Goal: Transaction & Acquisition: Purchase product/service

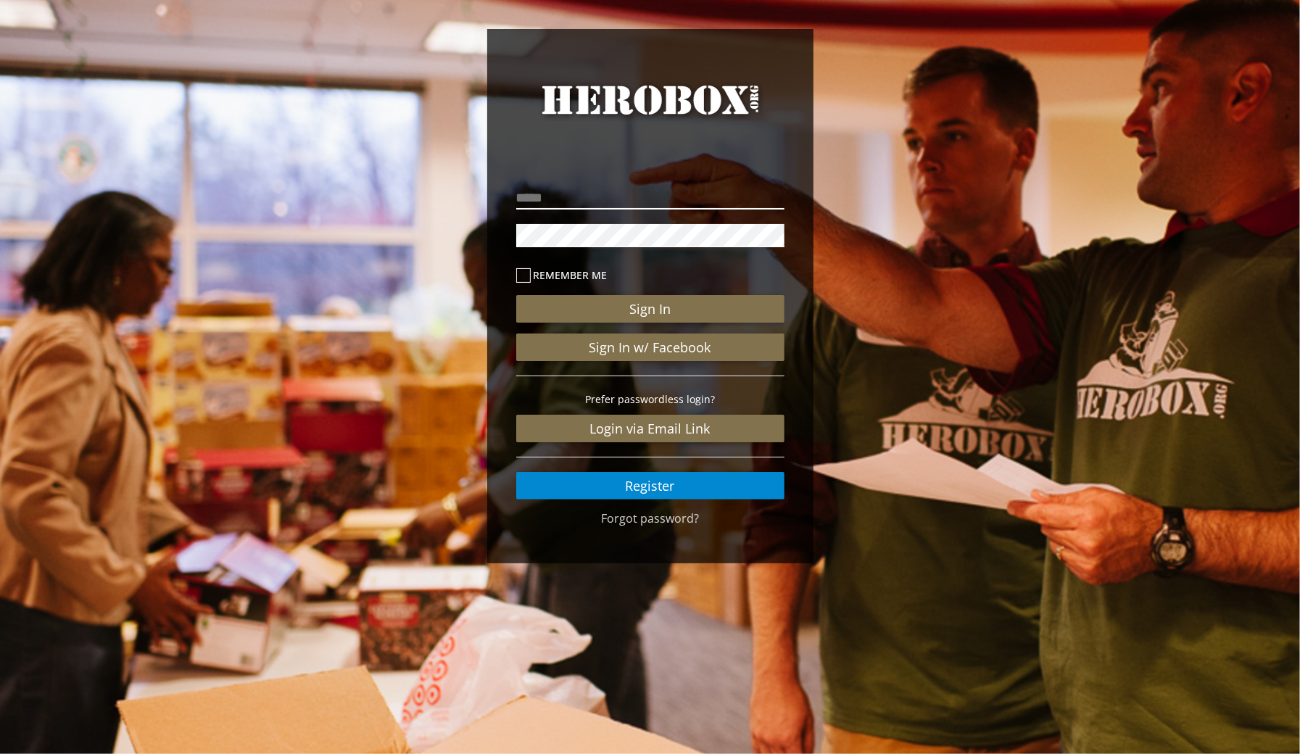
click at [690, 197] on input "email" at bounding box center [650, 197] width 268 height 23
click at [701, 201] on input "email" at bounding box center [650, 197] width 268 height 23
type input "**********"
click at [520, 281] on icon at bounding box center [523, 275] width 14 height 14
click at [720, 304] on button "Sign In" at bounding box center [650, 309] width 268 height 28
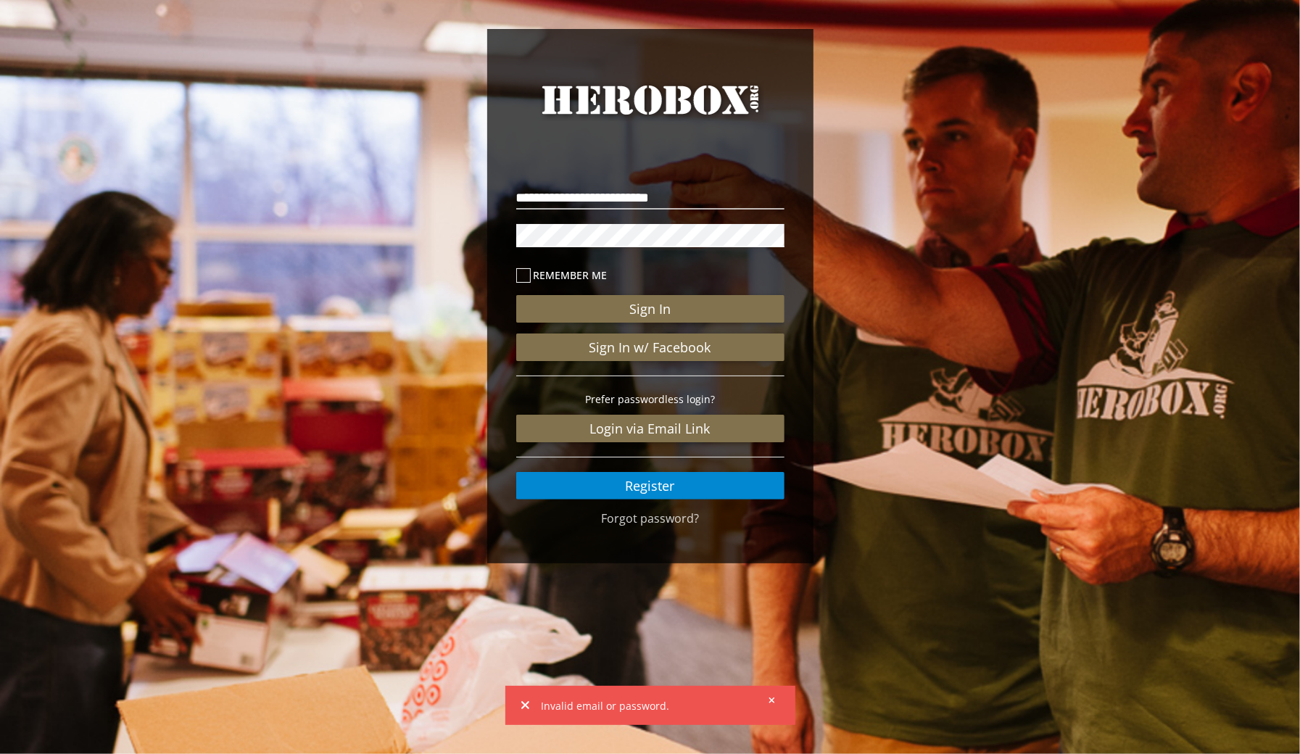
click at [771, 700] on icon at bounding box center [772, 700] width 6 height 6
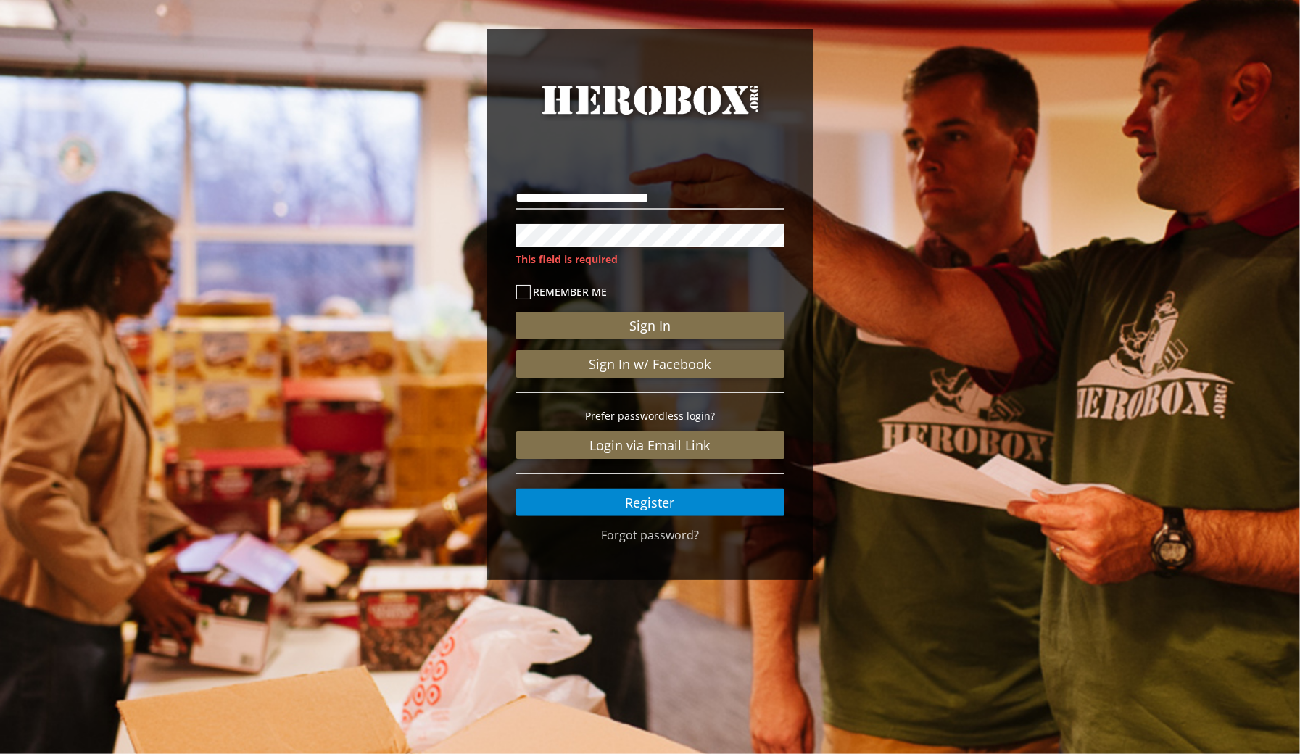
click at [16, 296] on div "**********" at bounding box center [650, 308] width 1300 height 616
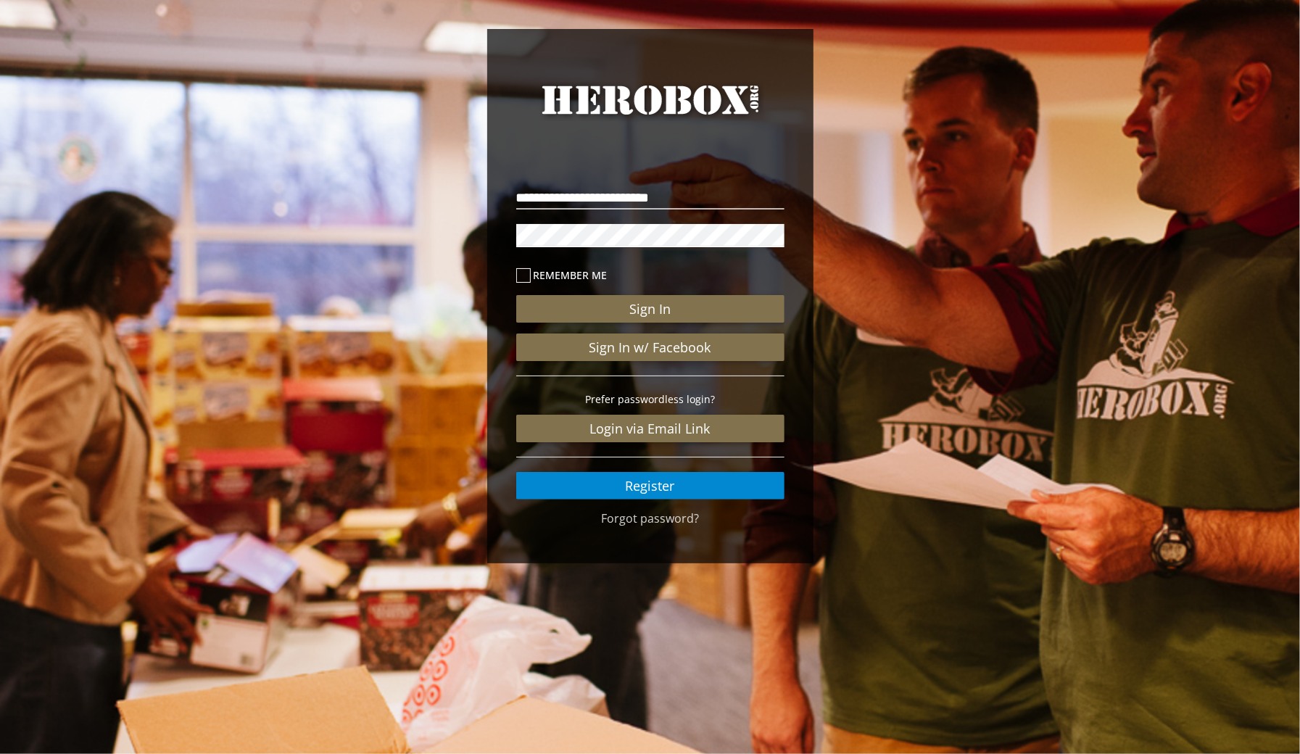
click at [516, 295] on button "Sign In" at bounding box center [650, 309] width 268 height 28
click at [726, 310] on button "Sign In" at bounding box center [650, 309] width 268 height 28
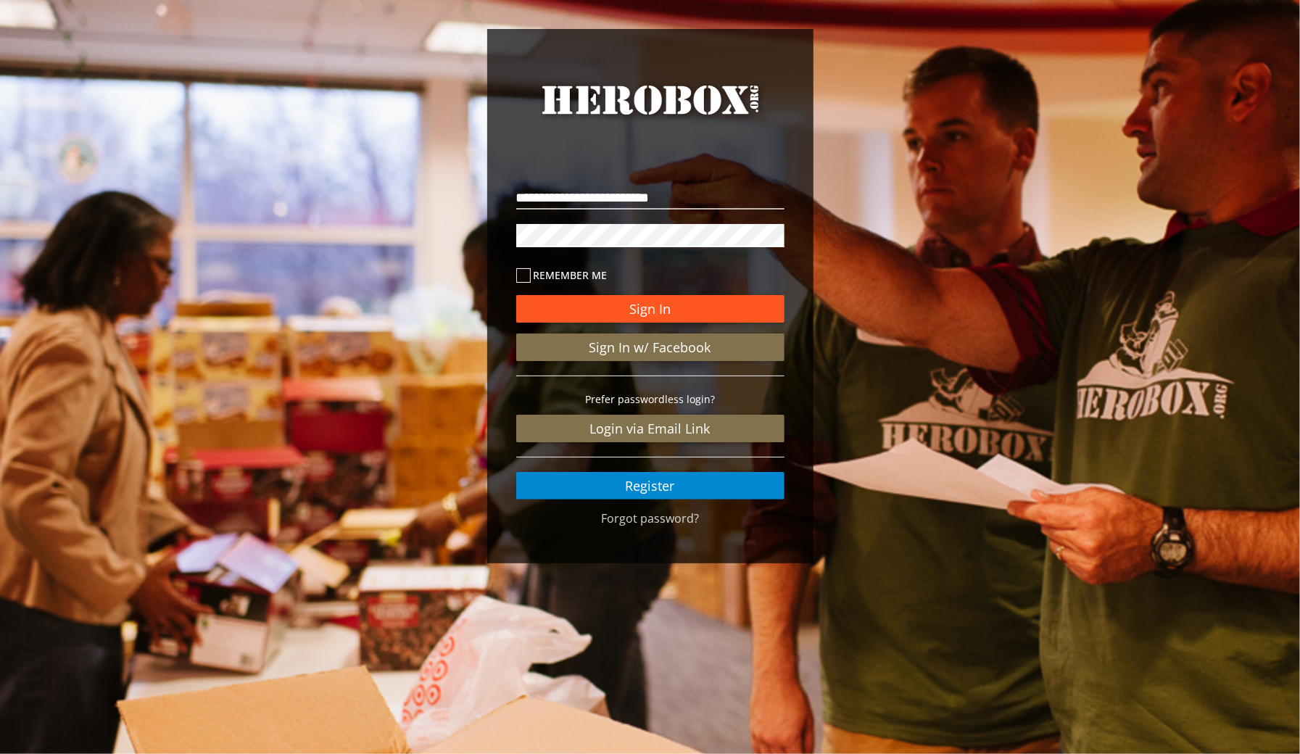
click at [679, 312] on button "Sign In" at bounding box center [650, 309] width 268 height 28
click at [711, 312] on button "Sign In" at bounding box center [650, 309] width 268 height 28
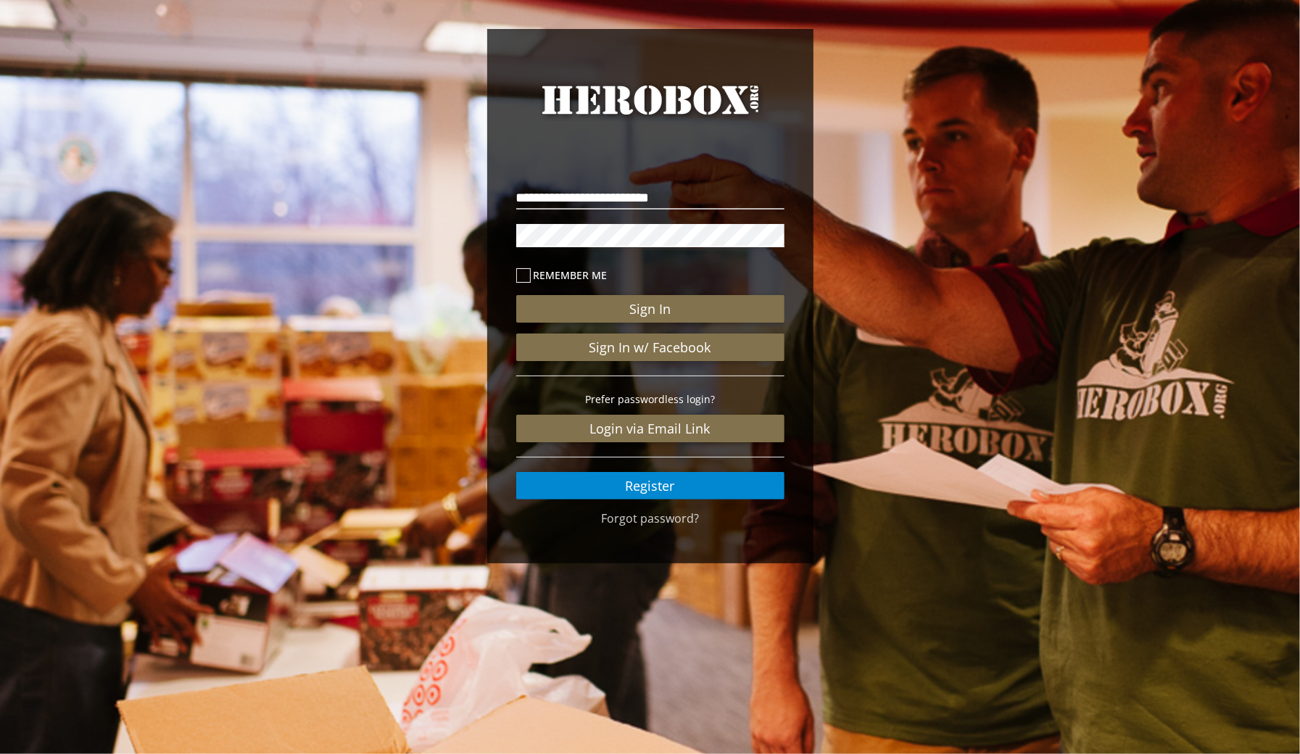
click at [676, 318] on button "Sign In" at bounding box center [650, 309] width 268 height 28
click at [705, 436] on link "Login via Email Link" at bounding box center [650, 429] width 268 height 28
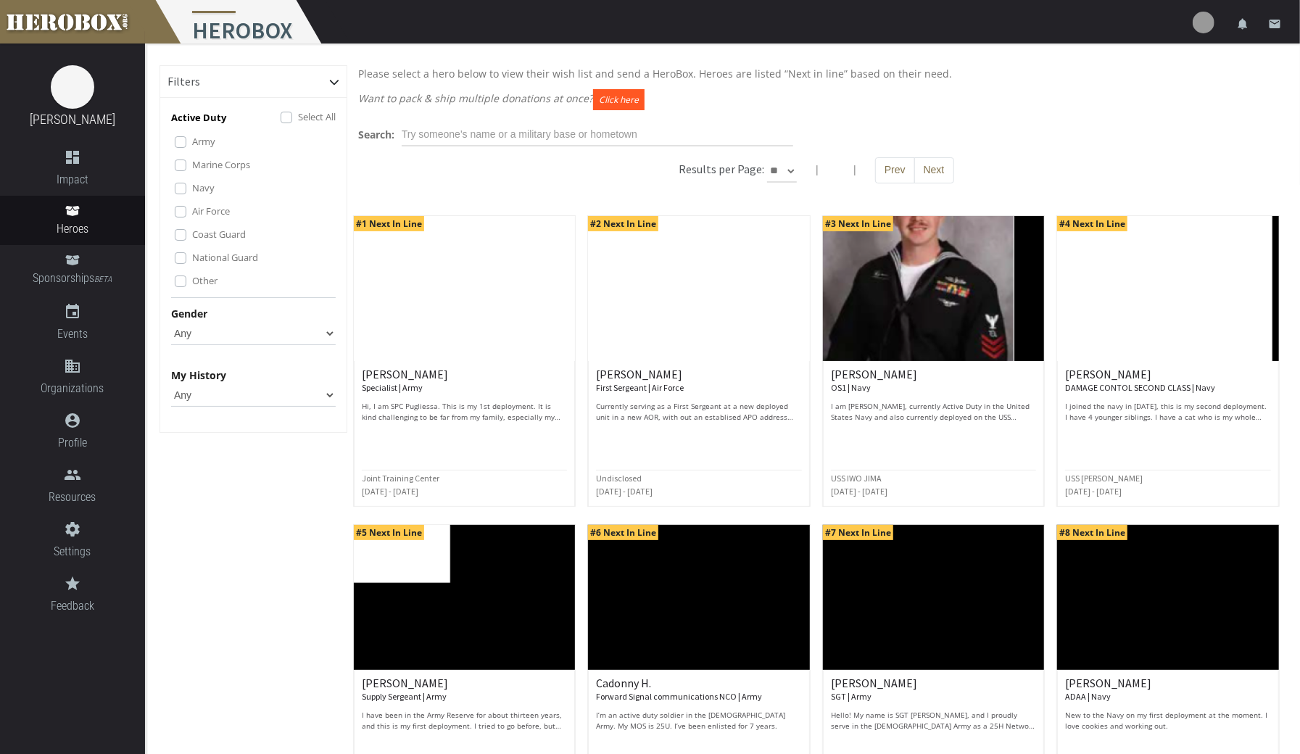
click at [616, 97] on button "Click here" at bounding box center [618, 99] width 51 height 21
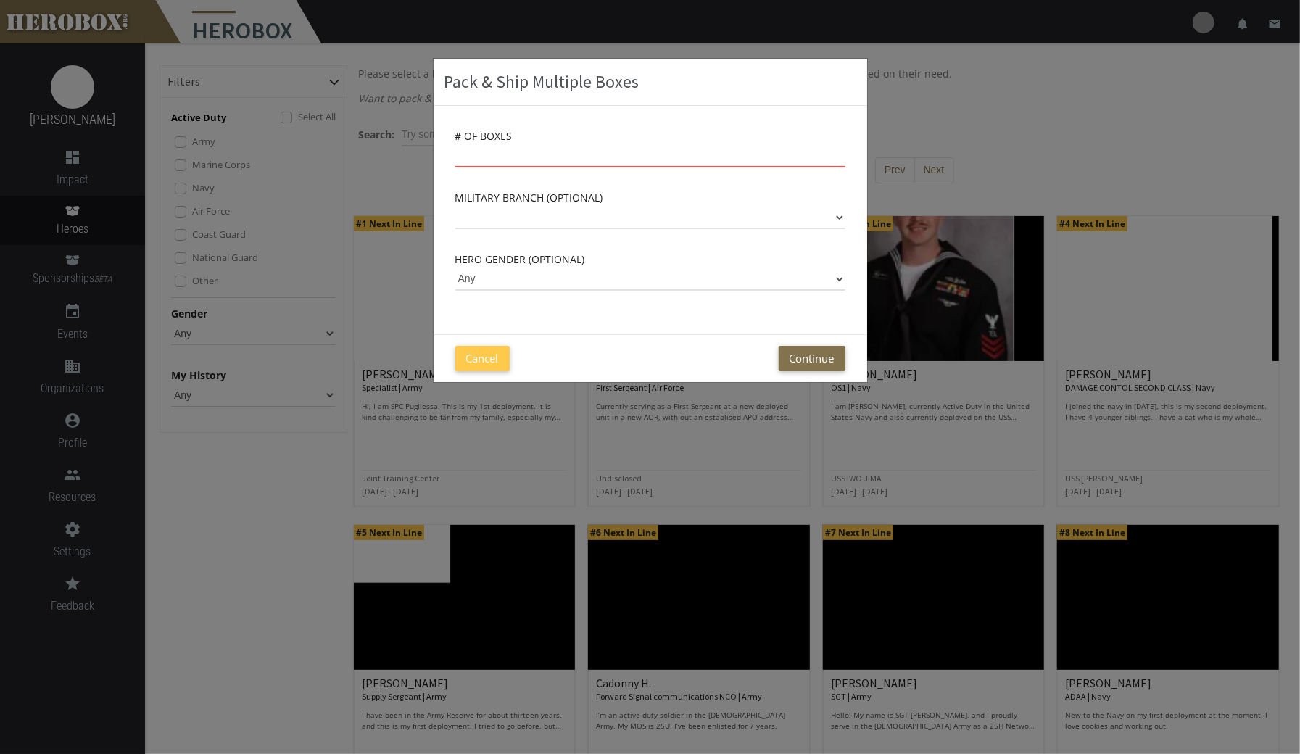
click at [722, 146] on input "number" at bounding box center [650, 155] width 390 height 23
type input "12"
click at [481, 355] on button "Cancel" at bounding box center [482, 358] width 54 height 25
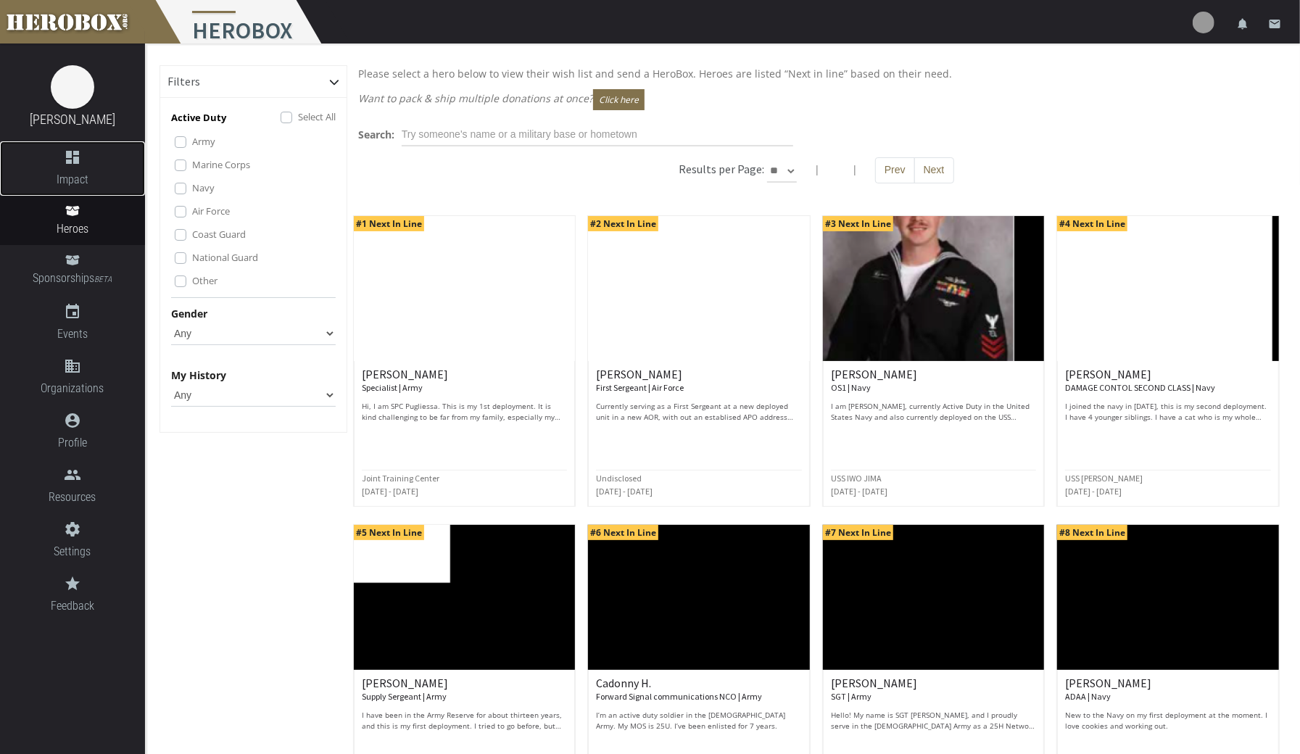
click at [82, 170] on span "Impact" at bounding box center [72, 179] width 145 height 18
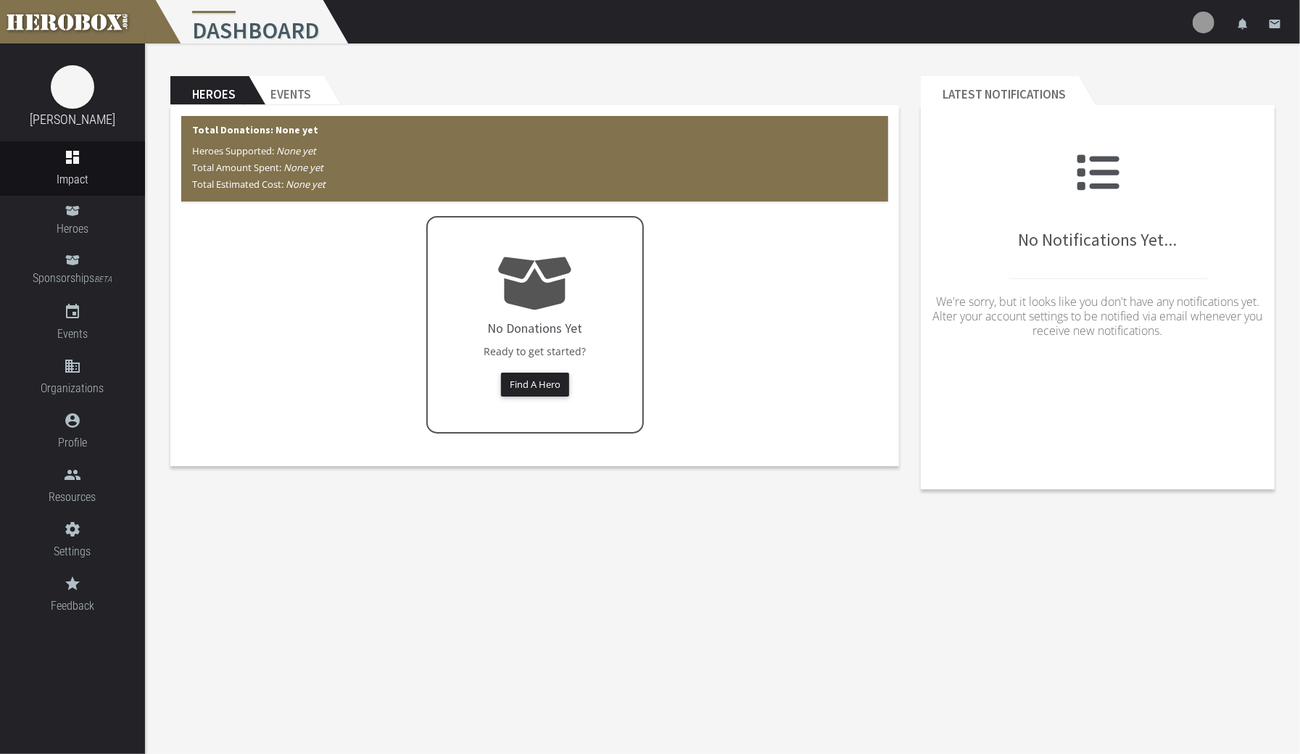
click at [315, 91] on h2 "Events" at bounding box center [286, 90] width 75 height 29
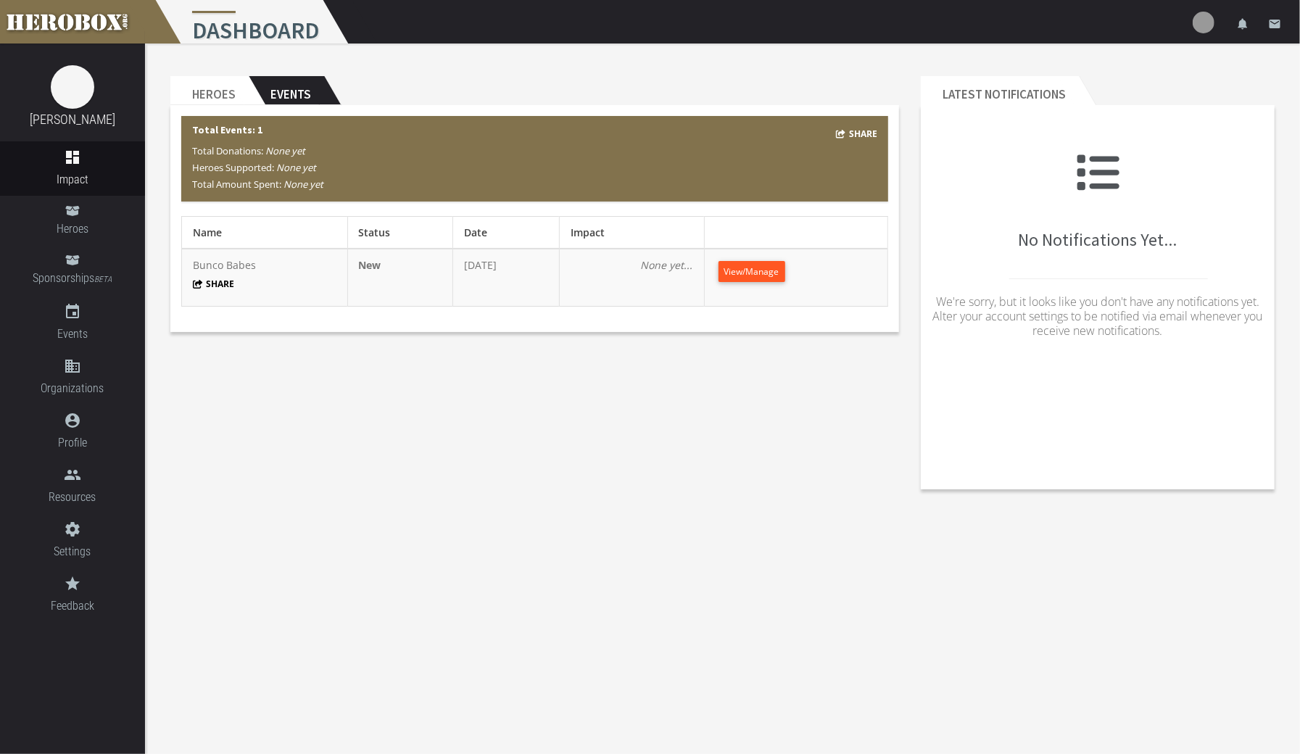
click at [771, 271] on span "View/Manage" at bounding box center [751, 271] width 55 height 12
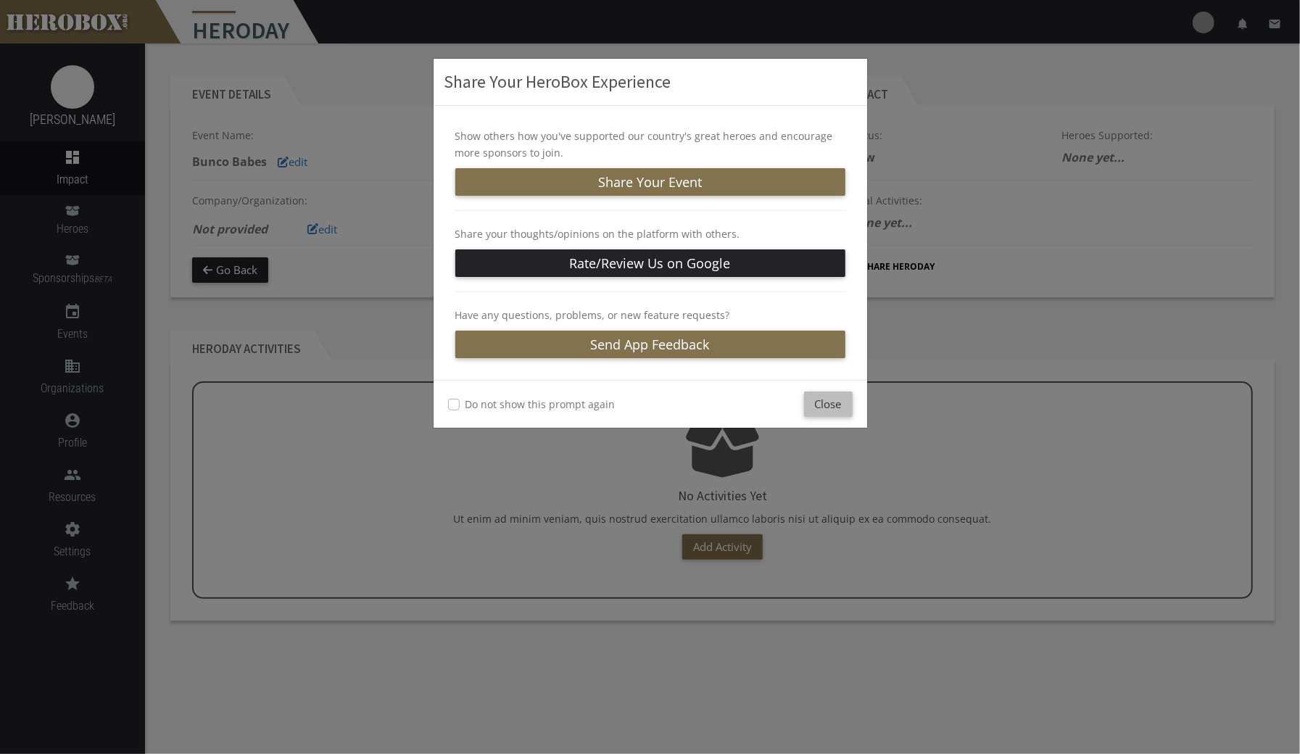
click at [836, 395] on button "Close" at bounding box center [828, 403] width 49 height 25
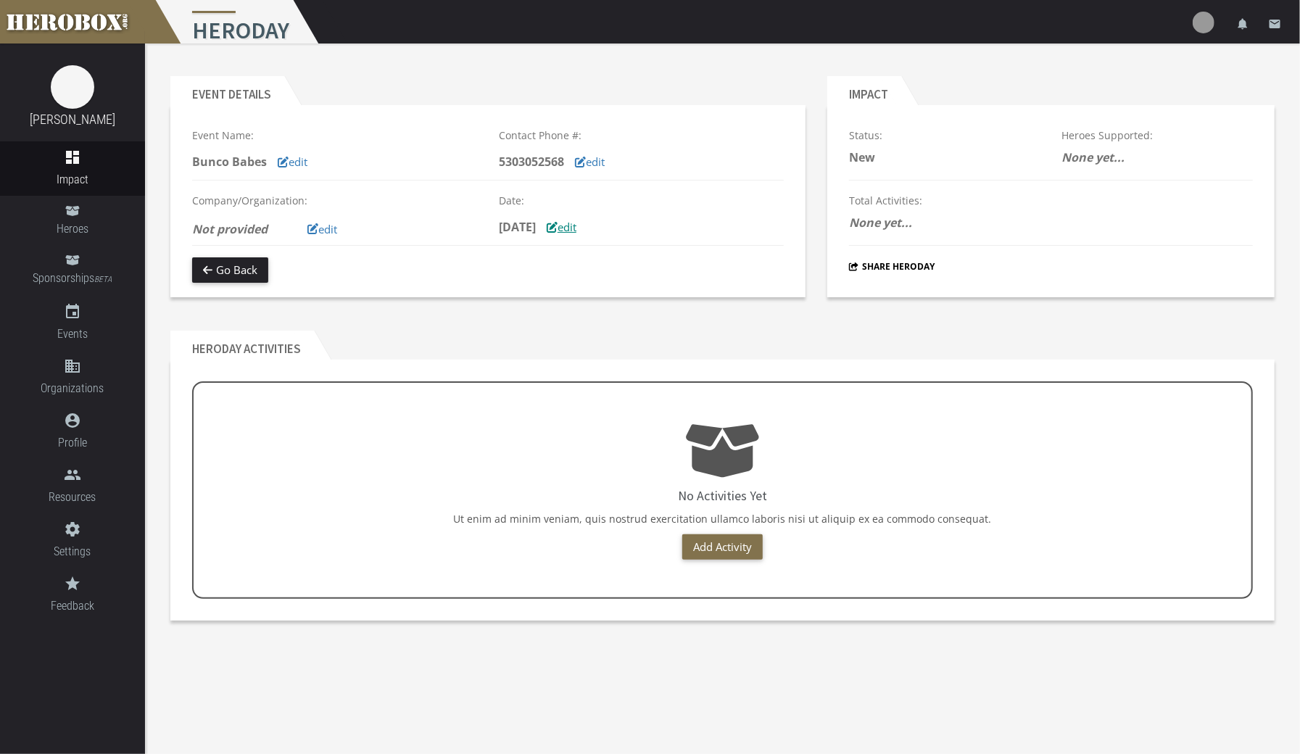
click at [587, 232] on button "edit" at bounding box center [561, 227] width 51 height 25
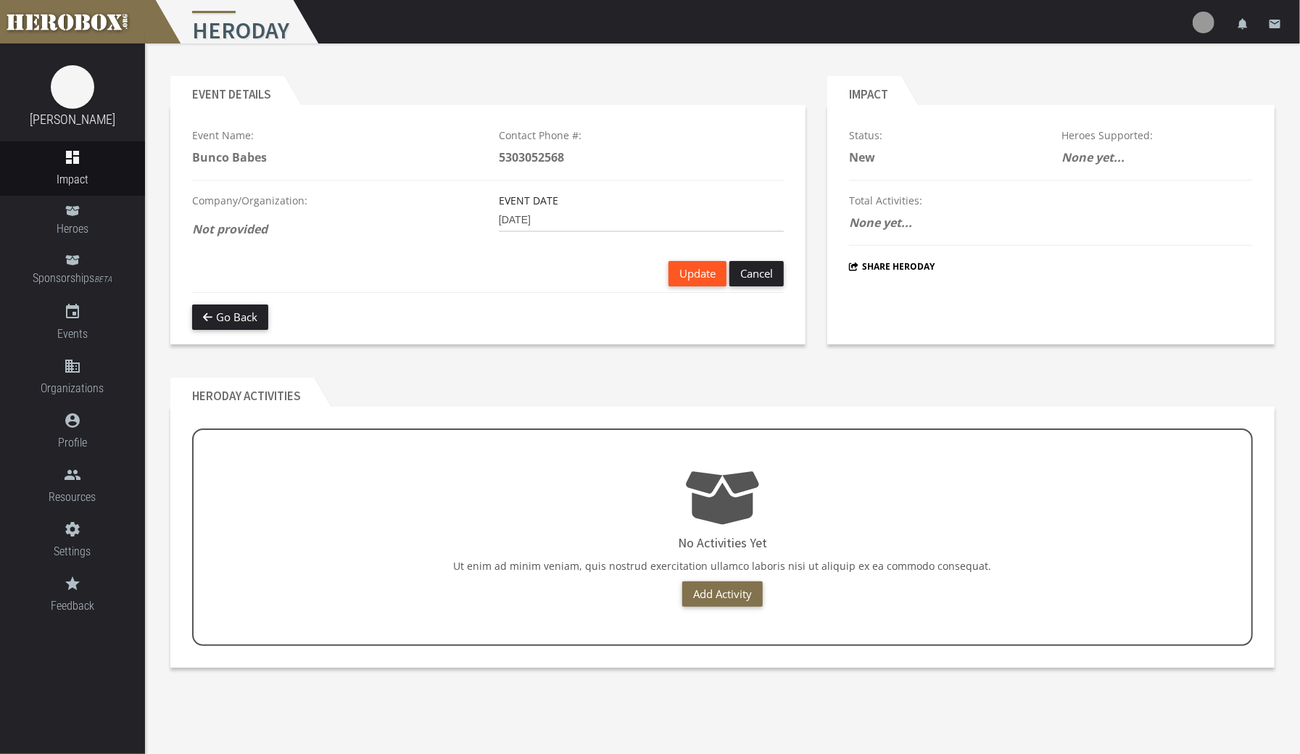
click at [697, 280] on span "Update" at bounding box center [697, 273] width 36 height 14
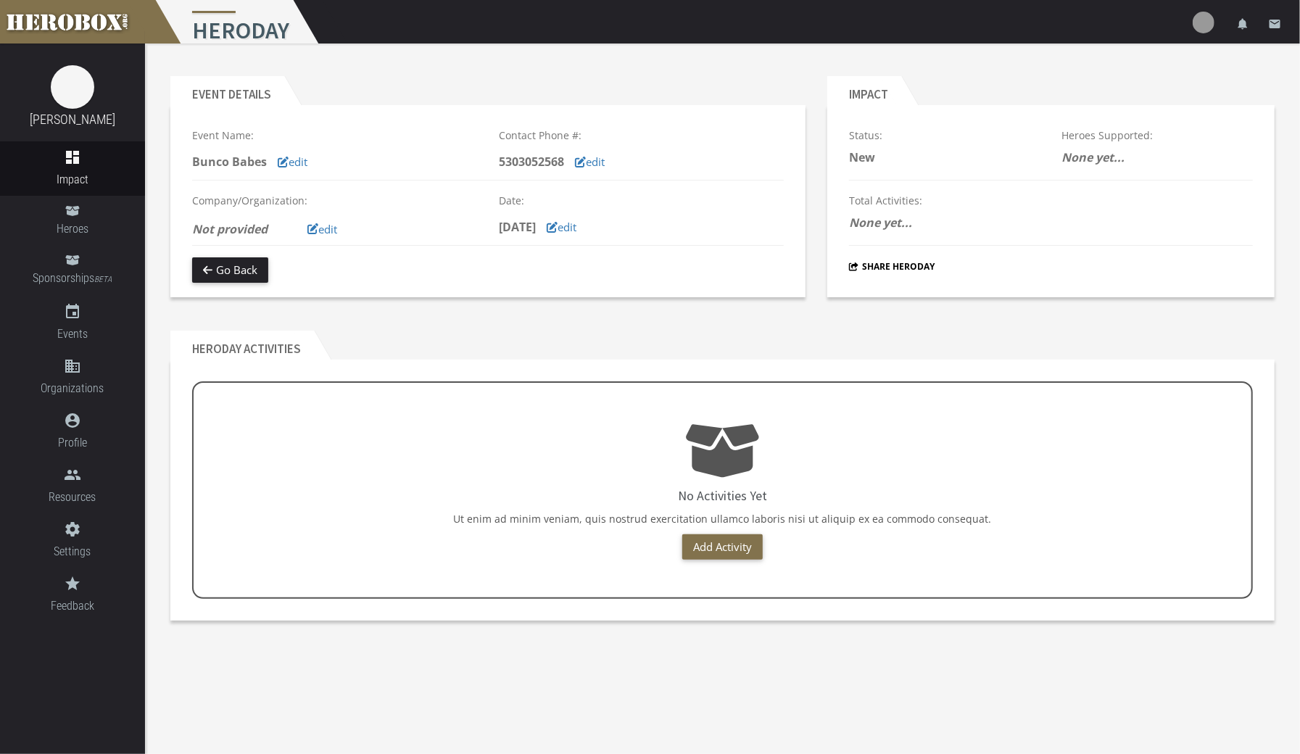
click at [587, 233] on button "edit" at bounding box center [561, 227] width 51 height 25
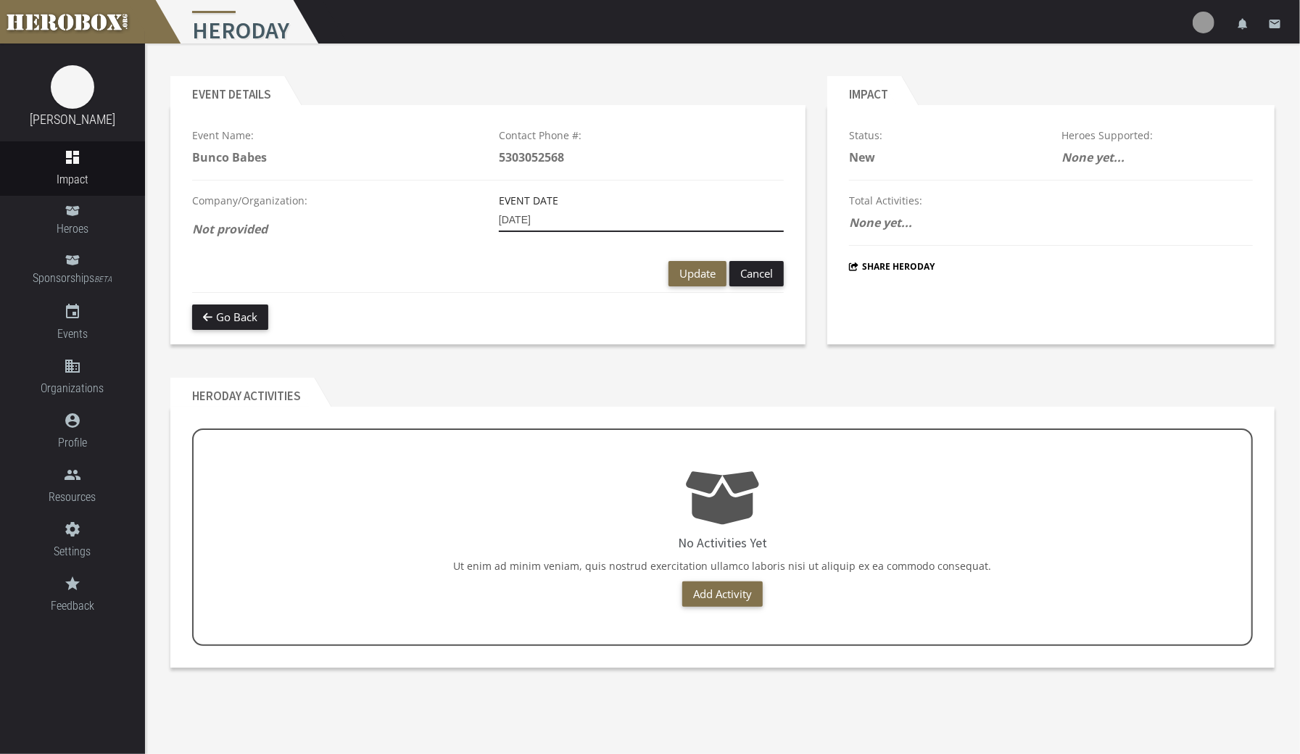
click at [546, 219] on input "[DATE]" at bounding box center [641, 220] width 285 height 23
click at [512, 220] on input "[DATE]" at bounding box center [641, 220] width 285 height 23
click at [526, 220] on input "[DATE]" at bounding box center [641, 220] width 285 height 23
type input "[DATE]"
click at [698, 275] on span "Update" at bounding box center [697, 273] width 36 height 14
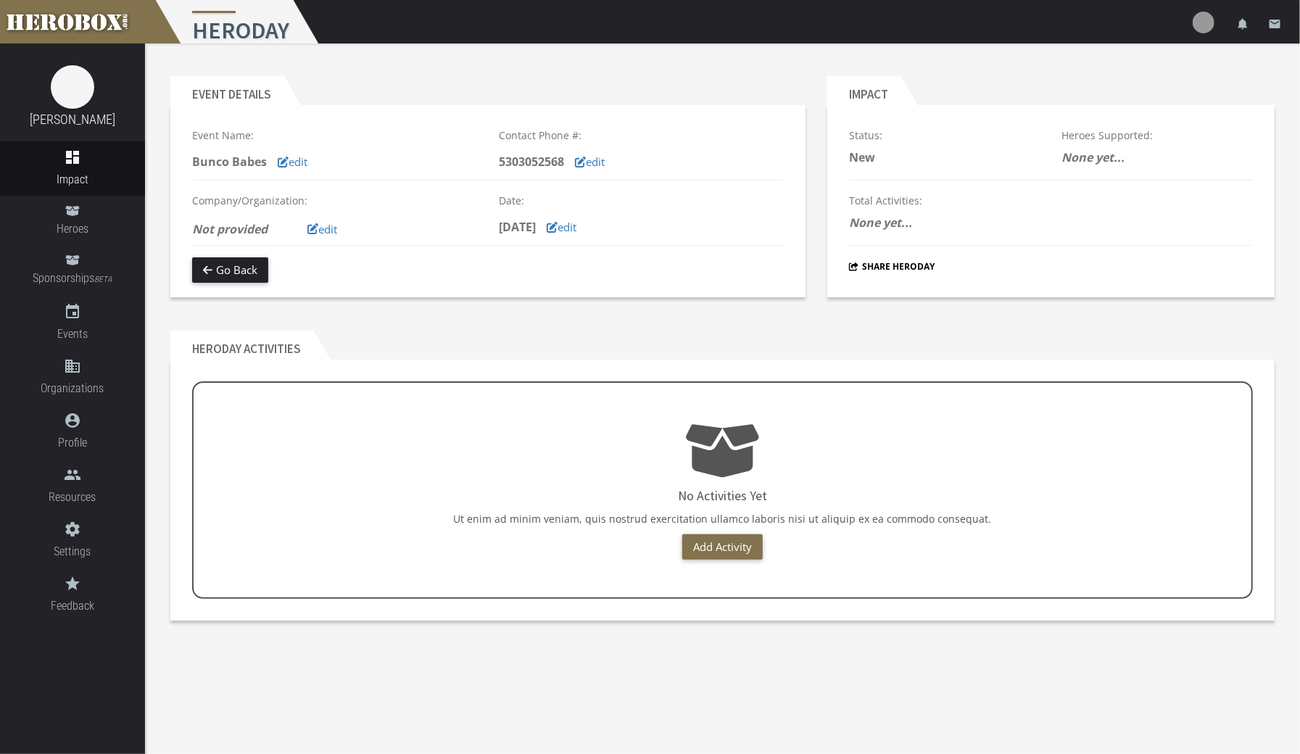
click at [916, 265] on button "Share HeroDay" at bounding box center [892, 266] width 86 height 17
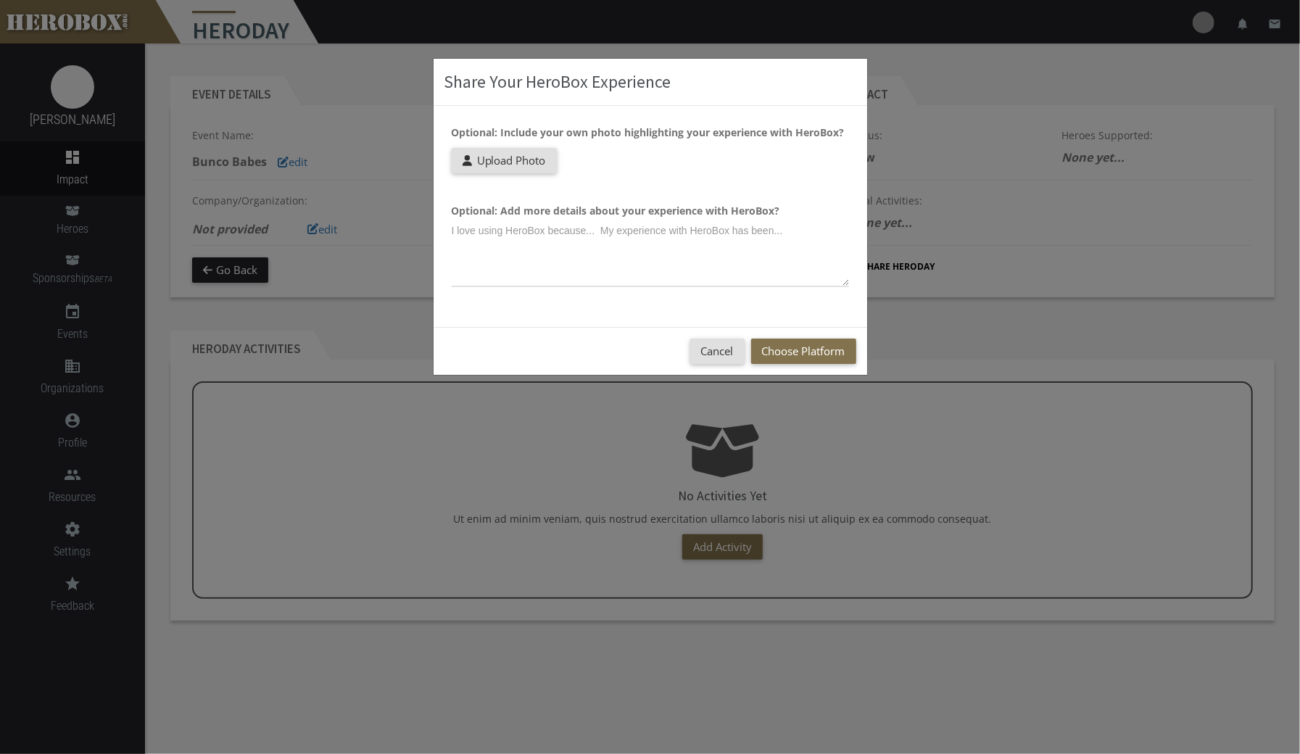
click at [818, 351] on button "Choose Platform" at bounding box center [803, 351] width 105 height 25
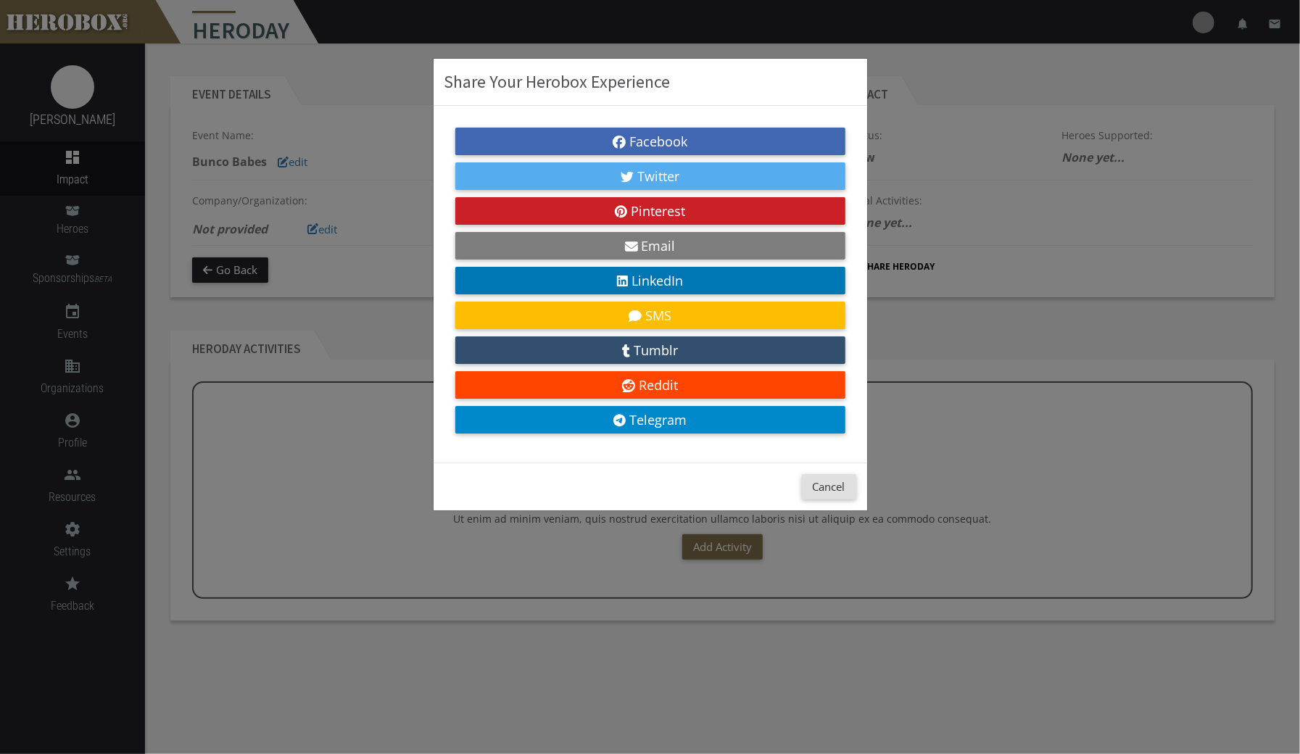
click at [764, 320] on link "SMS" at bounding box center [650, 316] width 390 height 28
click at [1100, 525] on div "Share Your Herobox Experience Facebook Twitter Pinterest Email LinkedIn SMS Tum…" at bounding box center [650, 377] width 1300 height 754
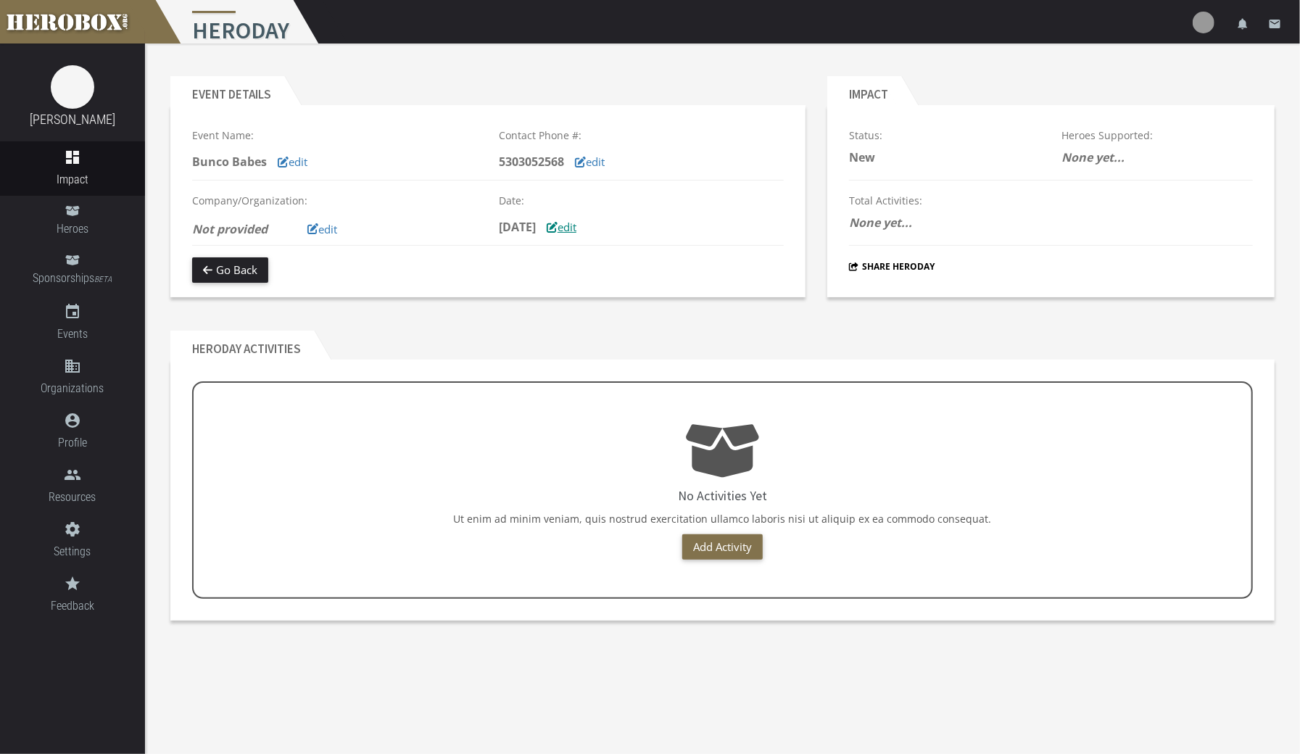
click at [557, 228] on icon at bounding box center [552, 227] width 11 height 11
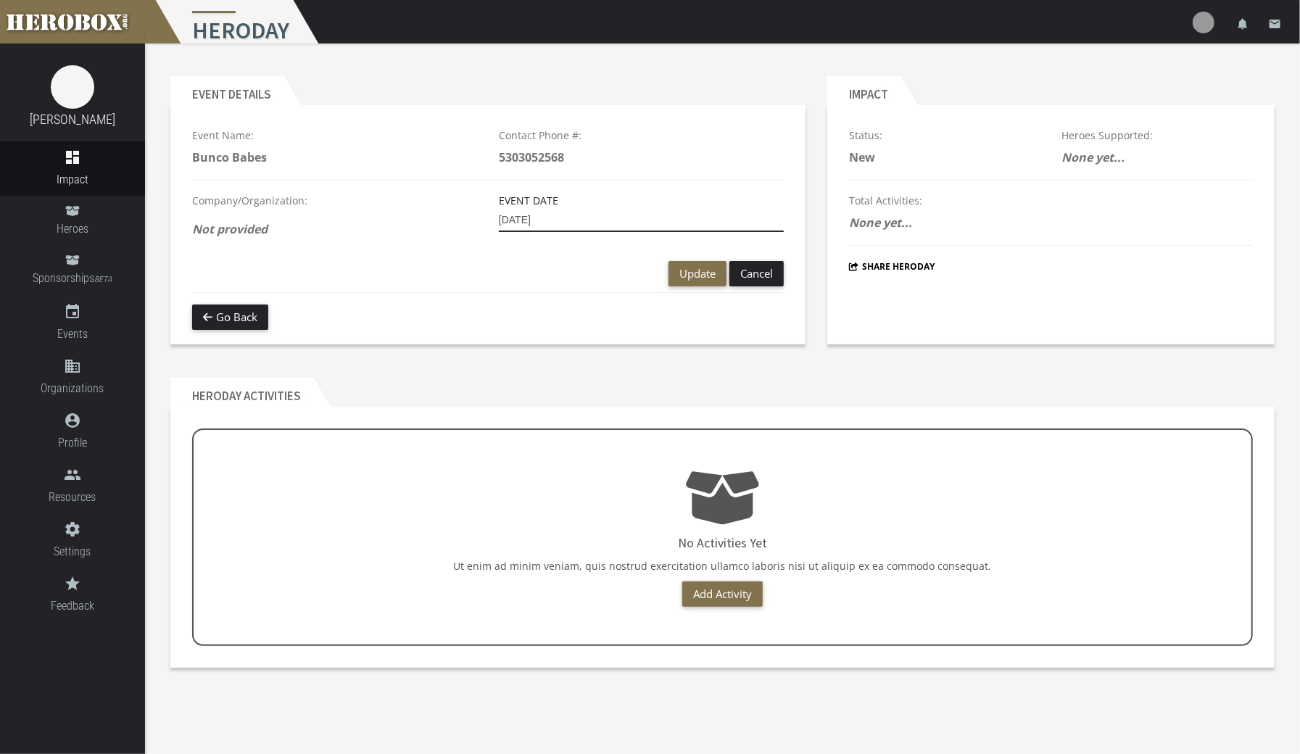
click at [545, 213] on input "[DATE]" at bounding box center [641, 220] width 285 height 23
click at [584, 223] on input "[DATE]" at bounding box center [641, 220] width 285 height 23
type input "[DATE]"
click at [683, 278] on span "Update" at bounding box center [697, 273] width 36 height 14
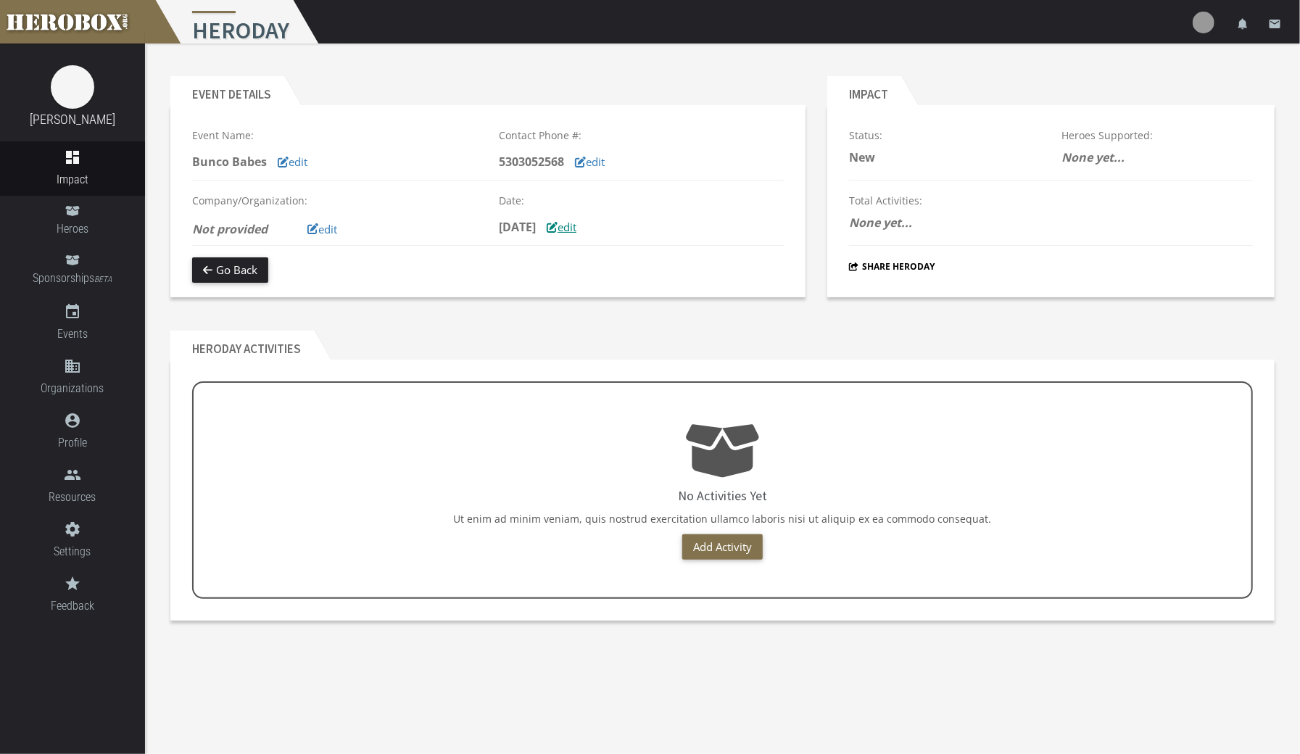
click at [587, 223] on button "edit" at bounding box center [561, 227] width 51 height 25
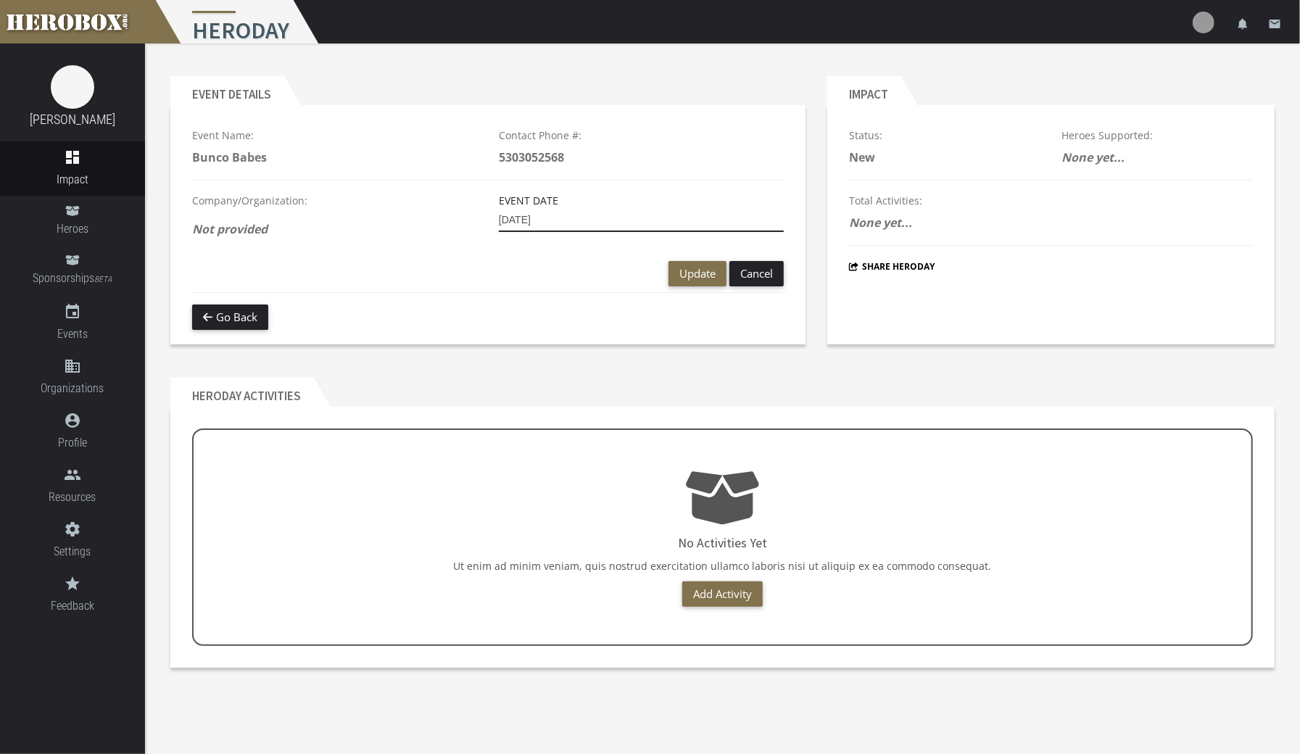
click at [526, 219] on input "[DATE]" at bounding box center [641, 220] width 285 height 23
type input "[DATE]"
click at [701, 278] on span "Update" at bounding box center [697, 273] width 36 height 14
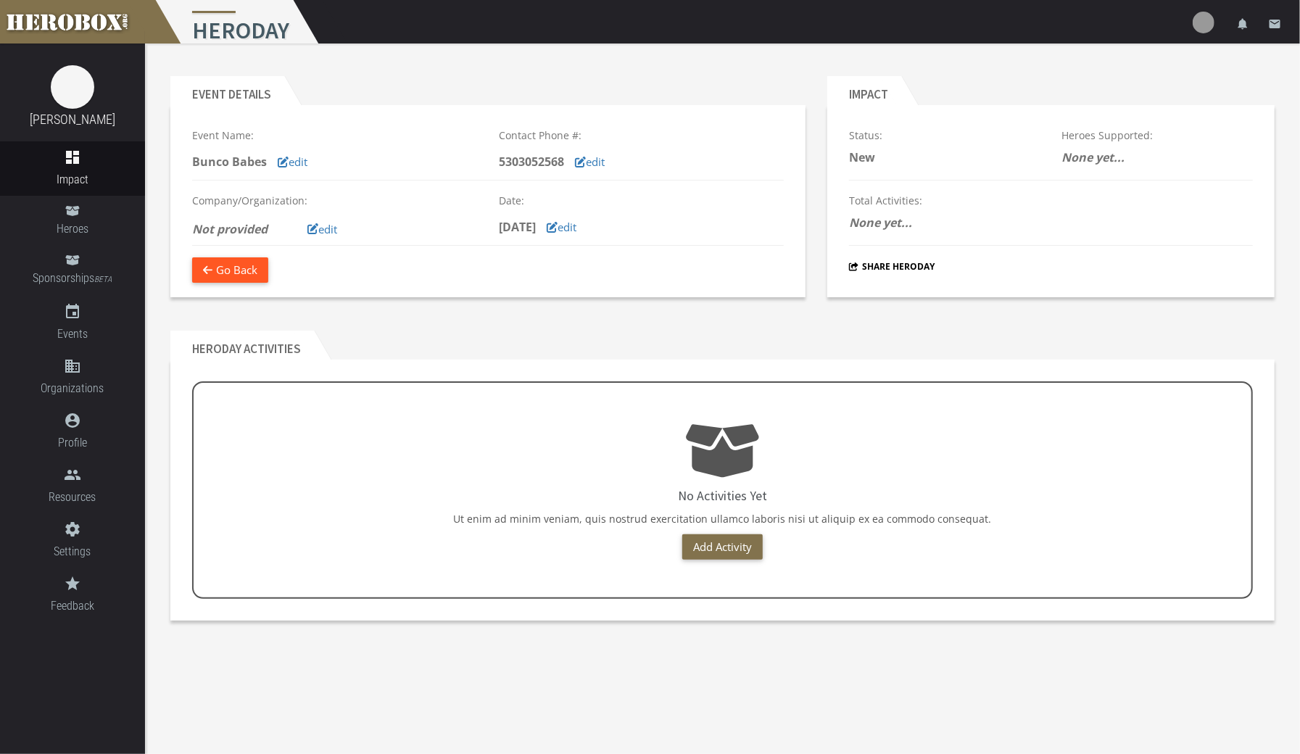
click at [233, 276] on button "Go Back" at bounding box center [230, 269] width 76 height 25
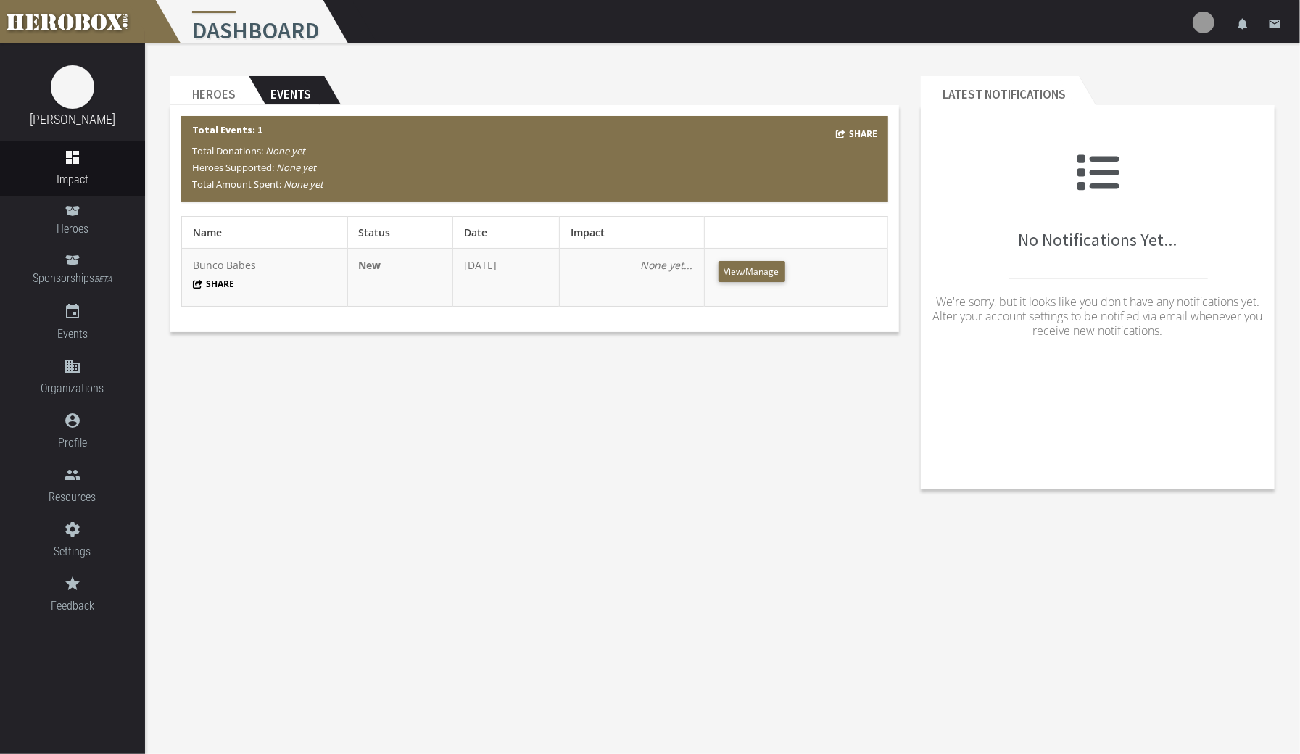
click at [71, 221] on span "Heroes" at bounding box center [72, 229] width 145 height 18
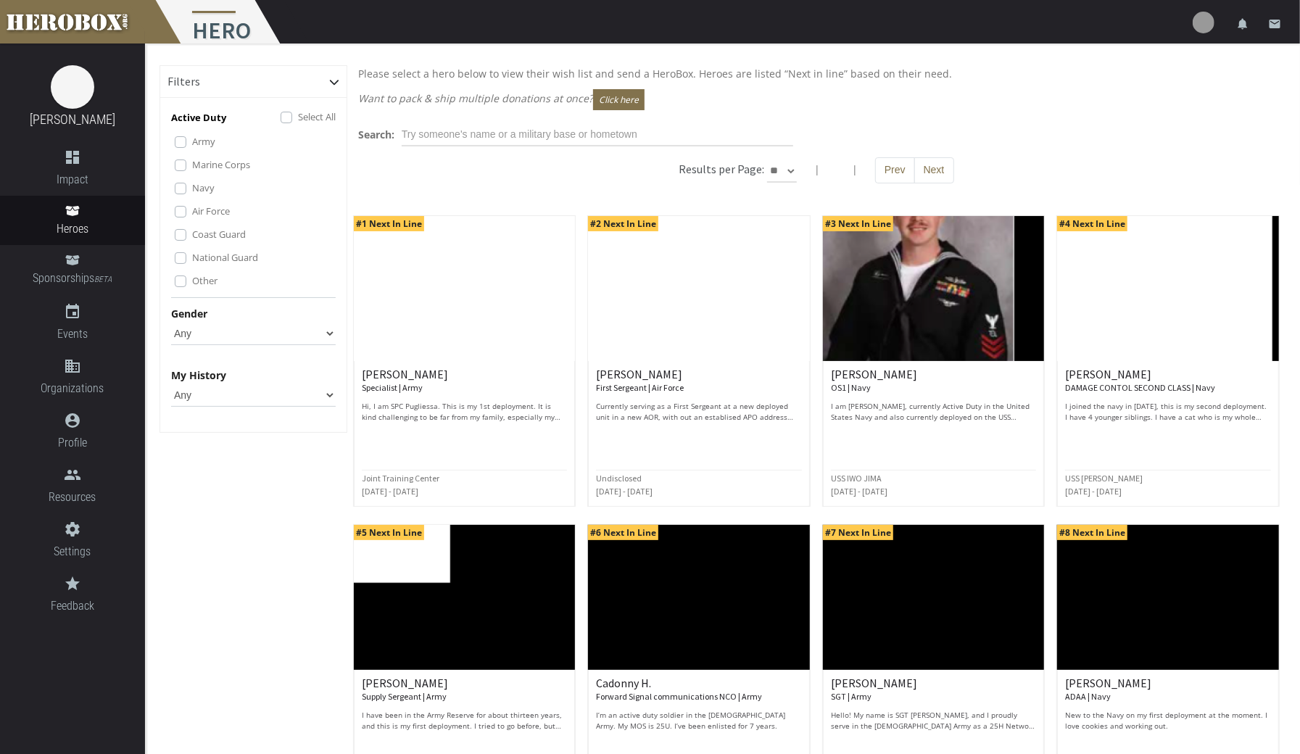
click at [285, 396] on select "Any None Pending Donations Sponsored" at bounding box center [253, 394] width 165 height 23
click at [241, 561] on div "Filters Active Duty Select All Army Marine Corps Navy Air Force Coast Guard Nat…" at bounding box center [253, 639] width 188 height 1148
click at [86, 171] on span "Impact" at bounding box center [72, 179] width 145 height 18
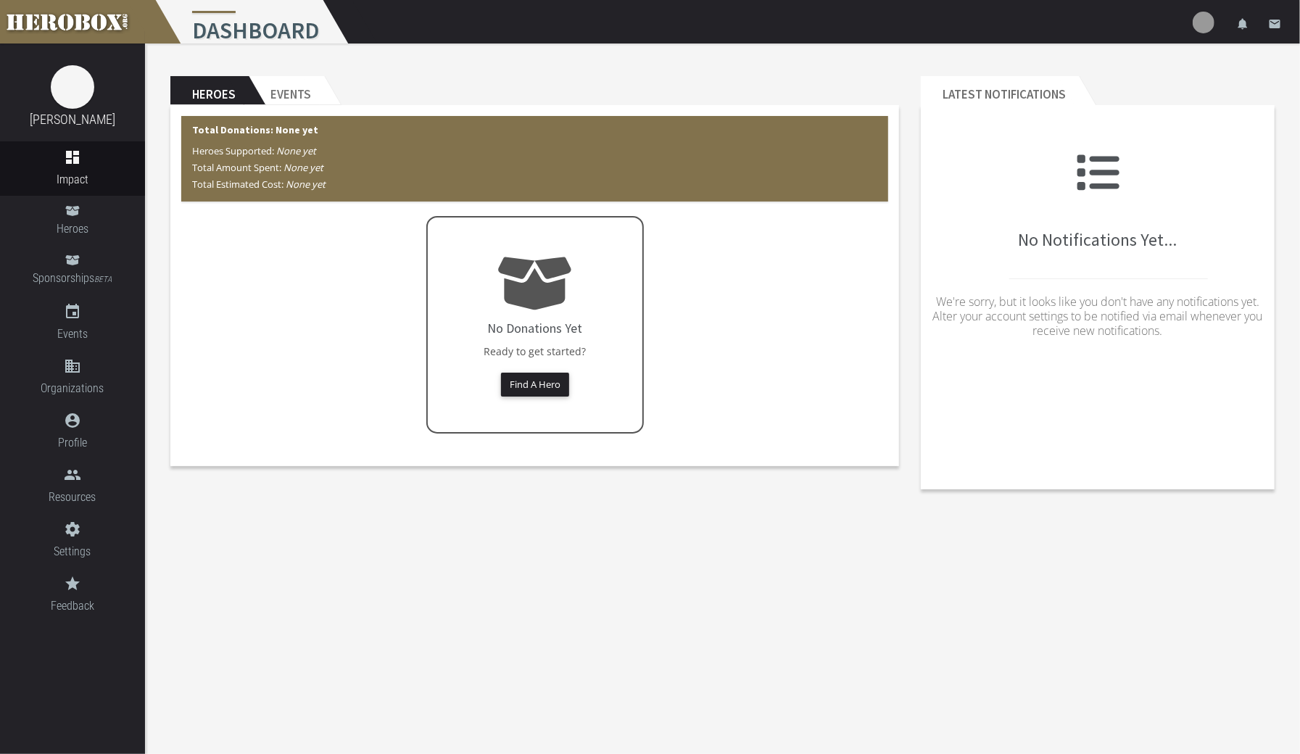
click at [72, 227] on span "Heroes" at bounding box center [72, 229] width 145 height 18
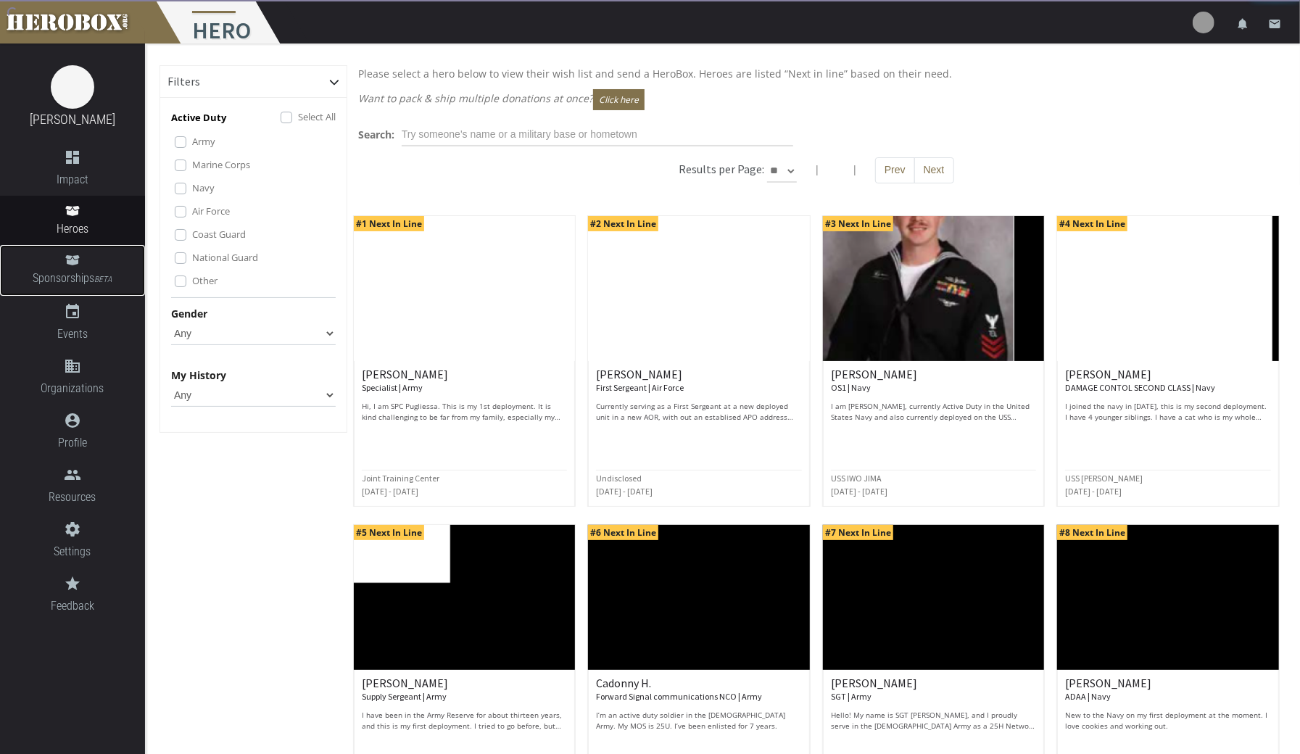
click at [71, 277] on span "Sponsorships BETA" at bounding box center [72, 279] width 145 height 20
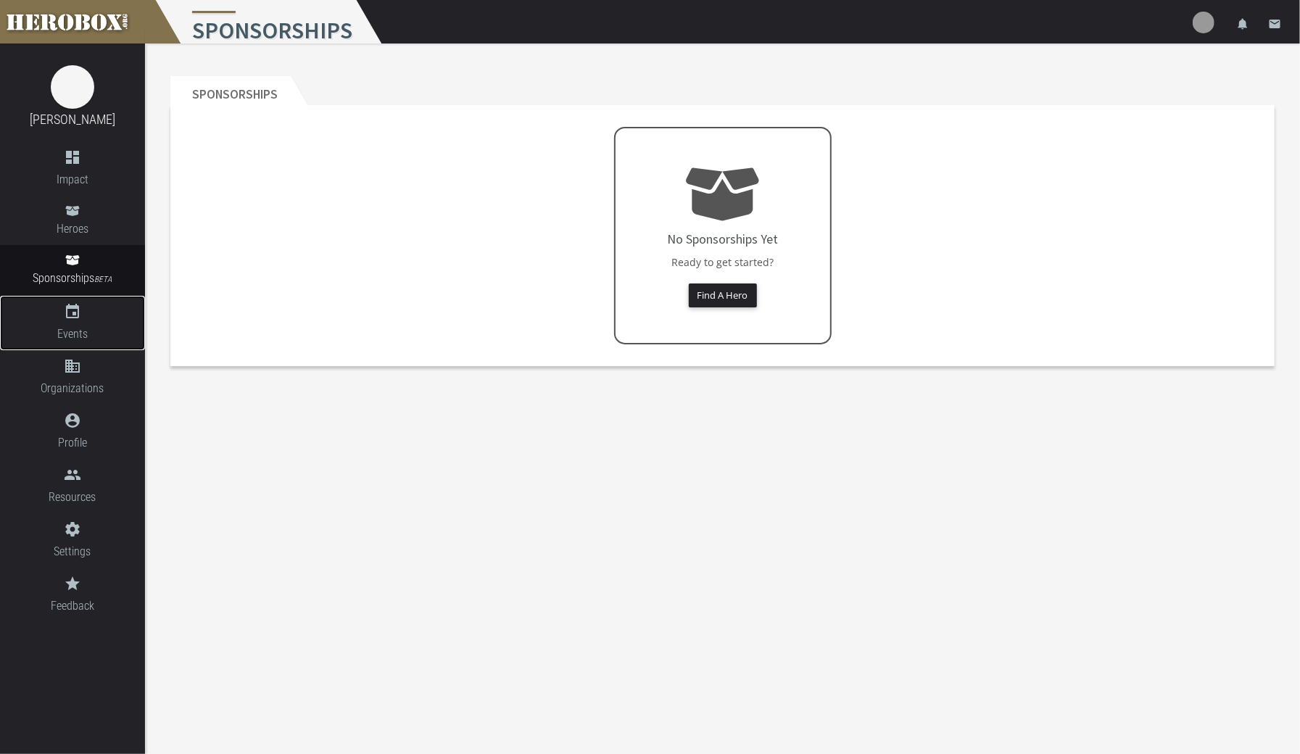
click at [79, 333] on span "Events" at bounding box center [72, 334] width 145 height 18
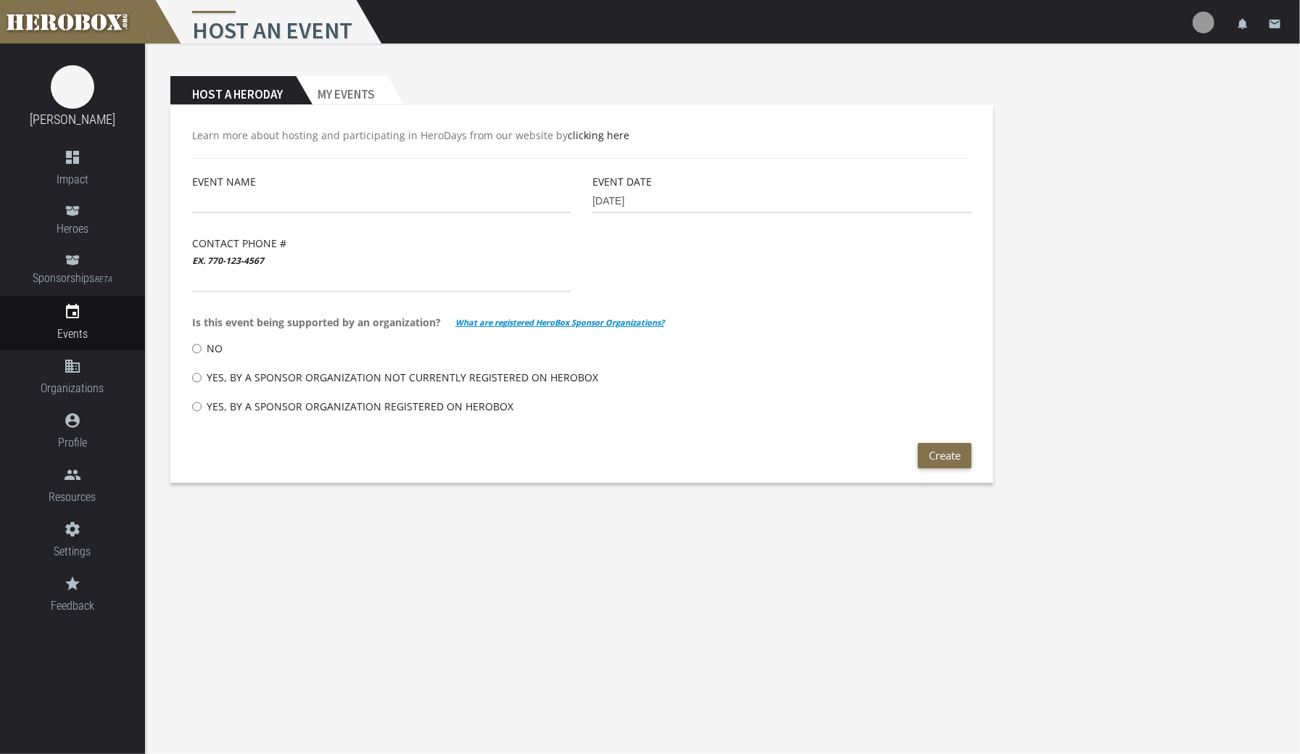
click at [357, 99] on h2 "My Events" at bounding box center [342, 90] width 92 height 29
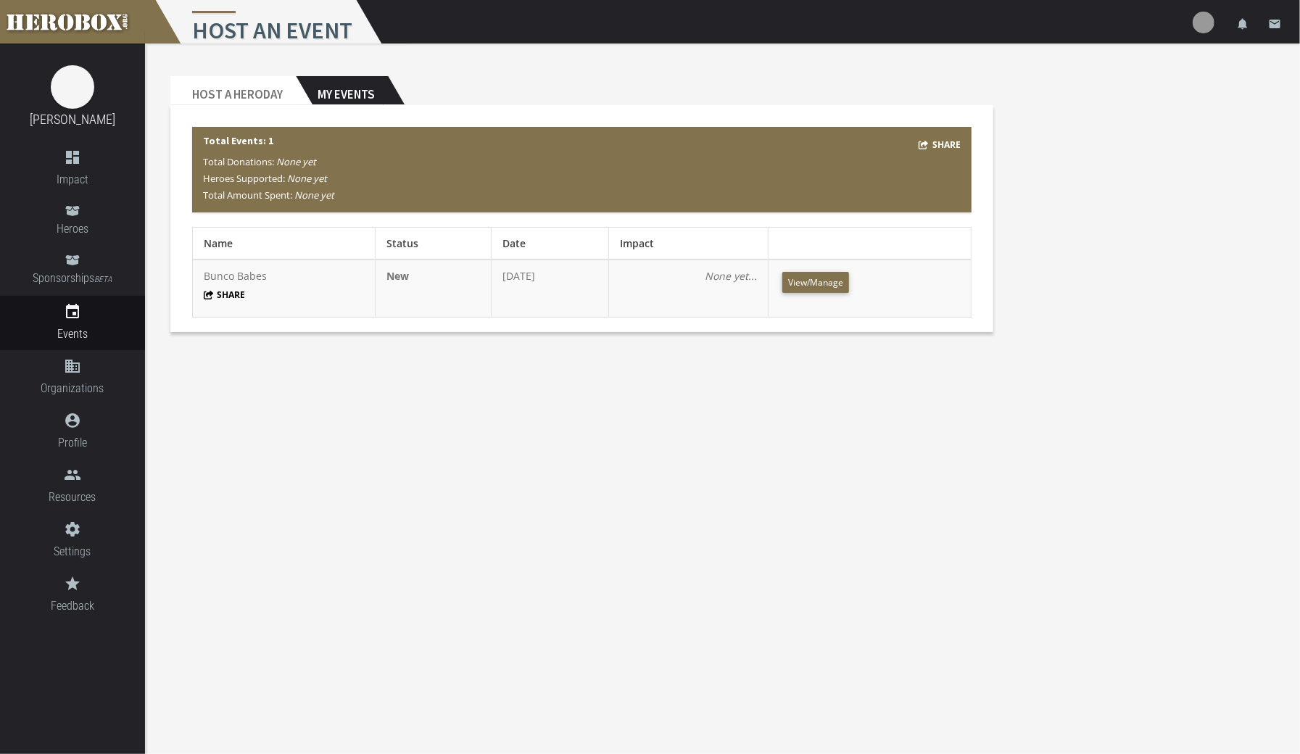
click at [236, 100] on h2 "Host a Heroday" at bounding box center [232, 90] width 125 height 29
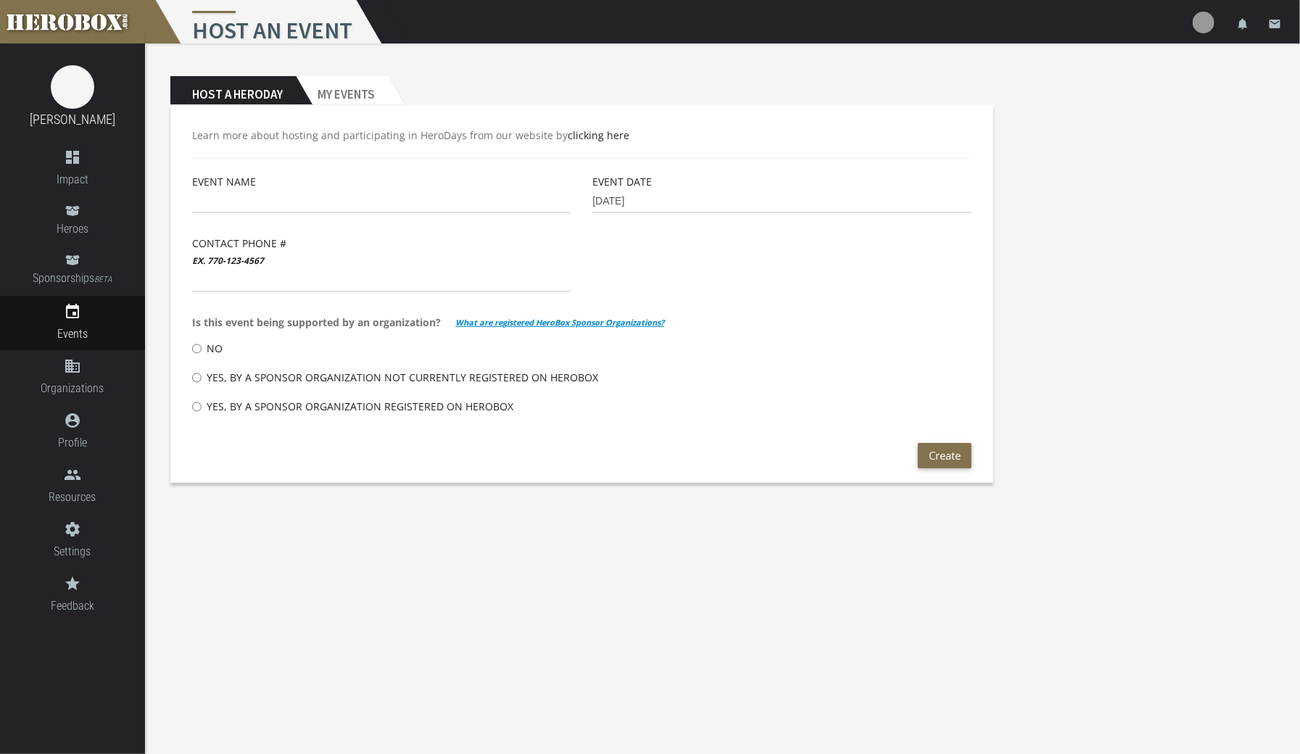
click at [349, 100] on h2 "My Events" at bounding box center [342, 90] width 92 height 29
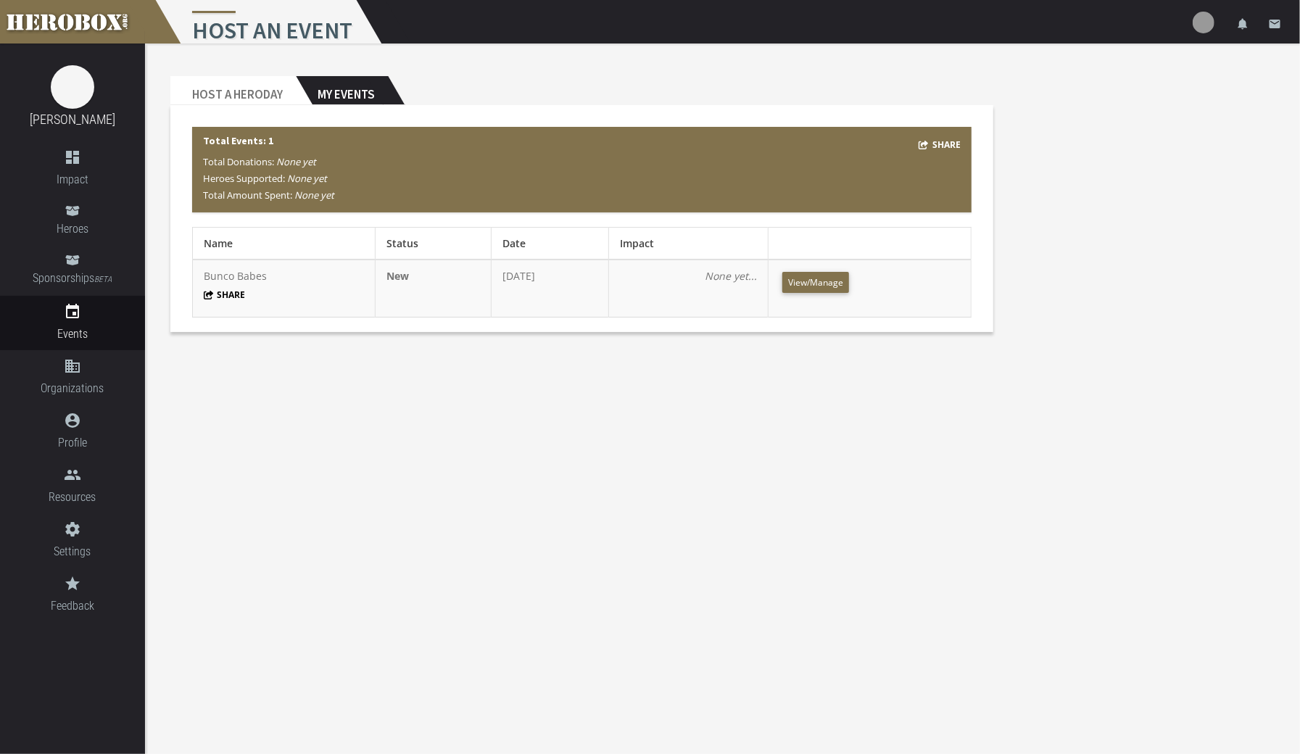
click at [939, 145] on button "Share" at bounding box center [939, 144] width 42 height 17
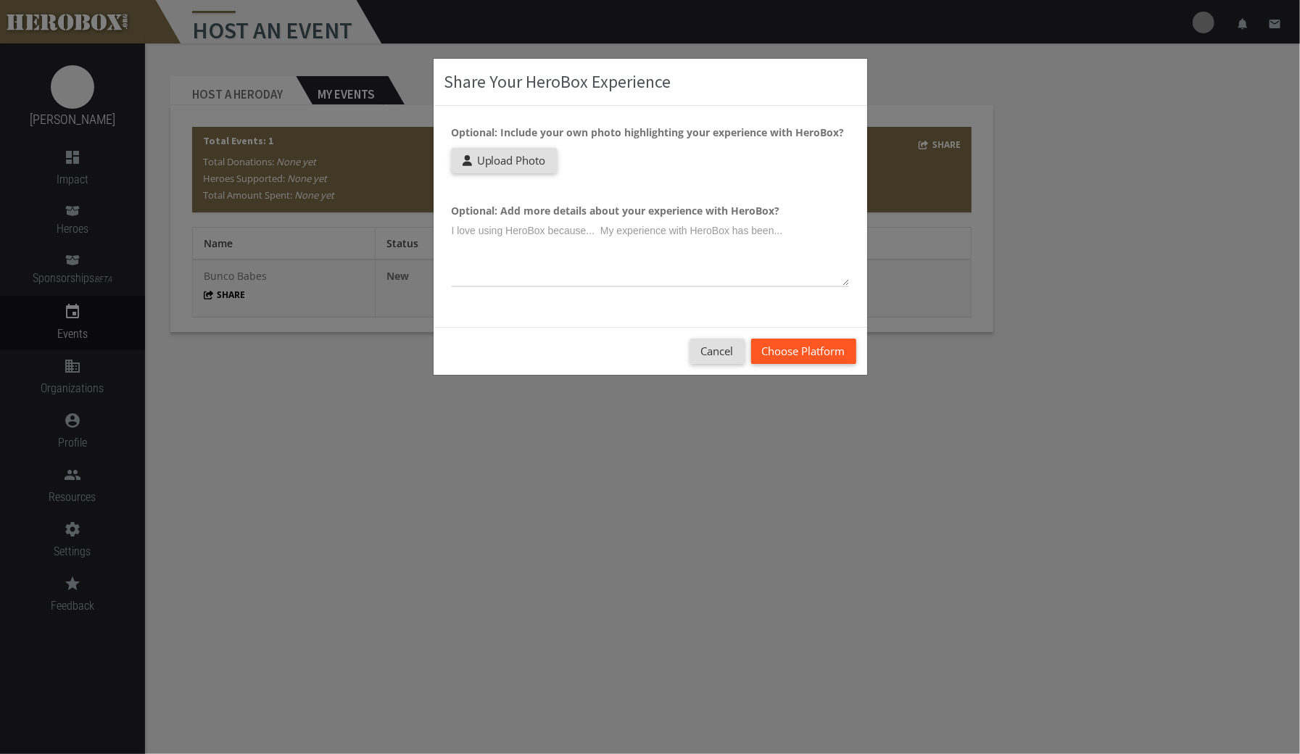
click at [811, 352] on button "Choose Platform" at bounding box center [803, 351] width 105 height 25
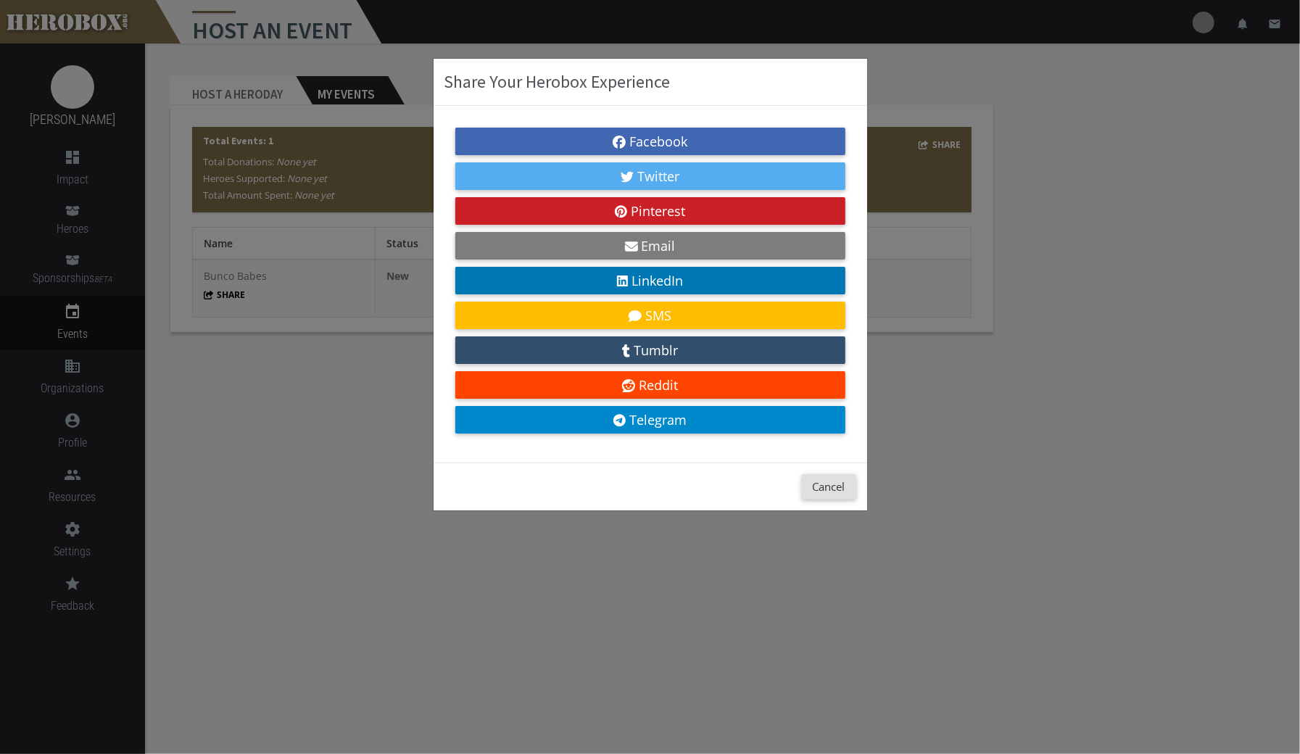
click at [764, 249] on link "Email" at bounding box center [650, 246] width 390 height 28
click at [1011, 229] on div "Share Your Herobox Experience Facebook Twitter Pinterest Email LinkedIn SMS Tum…" at bounding box center [650, 377] width 1300 height 754
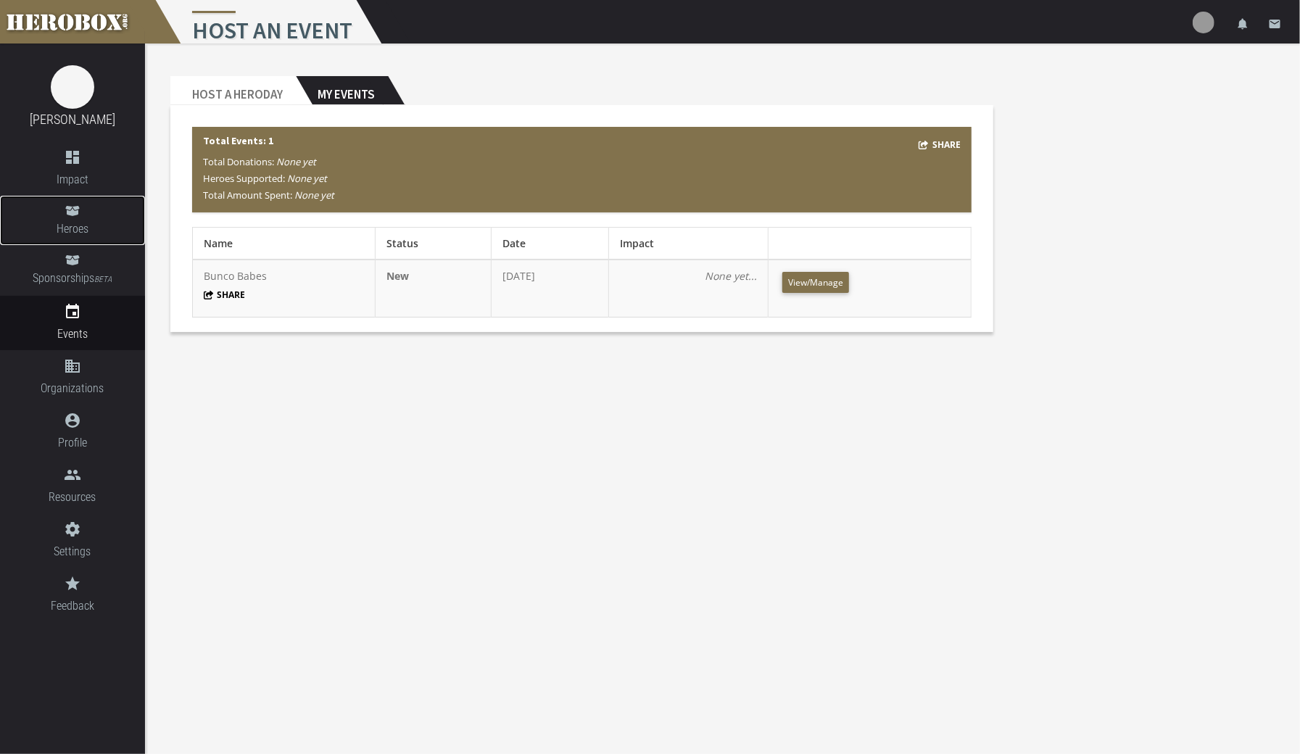
click at [75, 217] on link "Heroes" at bounding box center [72, 220] width 145 height 49
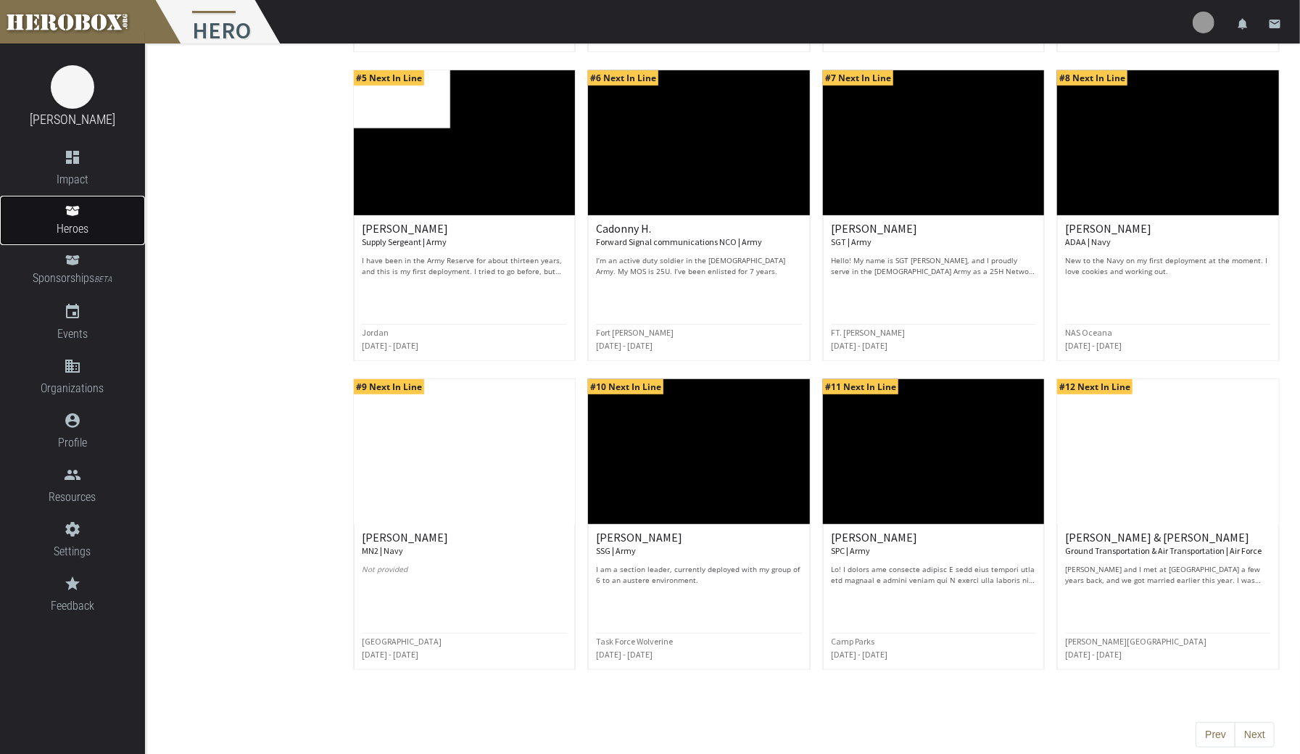
scroll to position [462, 0]
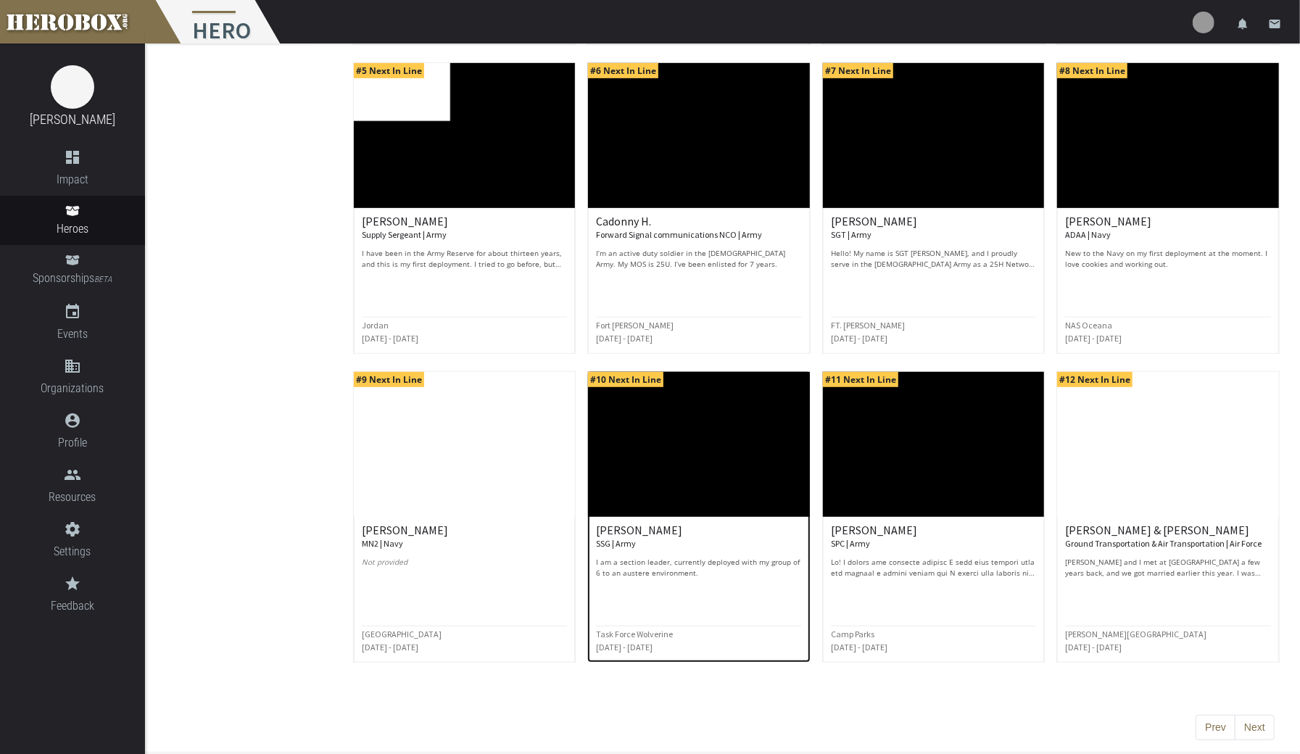
click at [741, 557] on p "I am a section leader, currently deployed with my group of 6 to an austere envi…" at bounding box center [699, 568] width 206 height 22
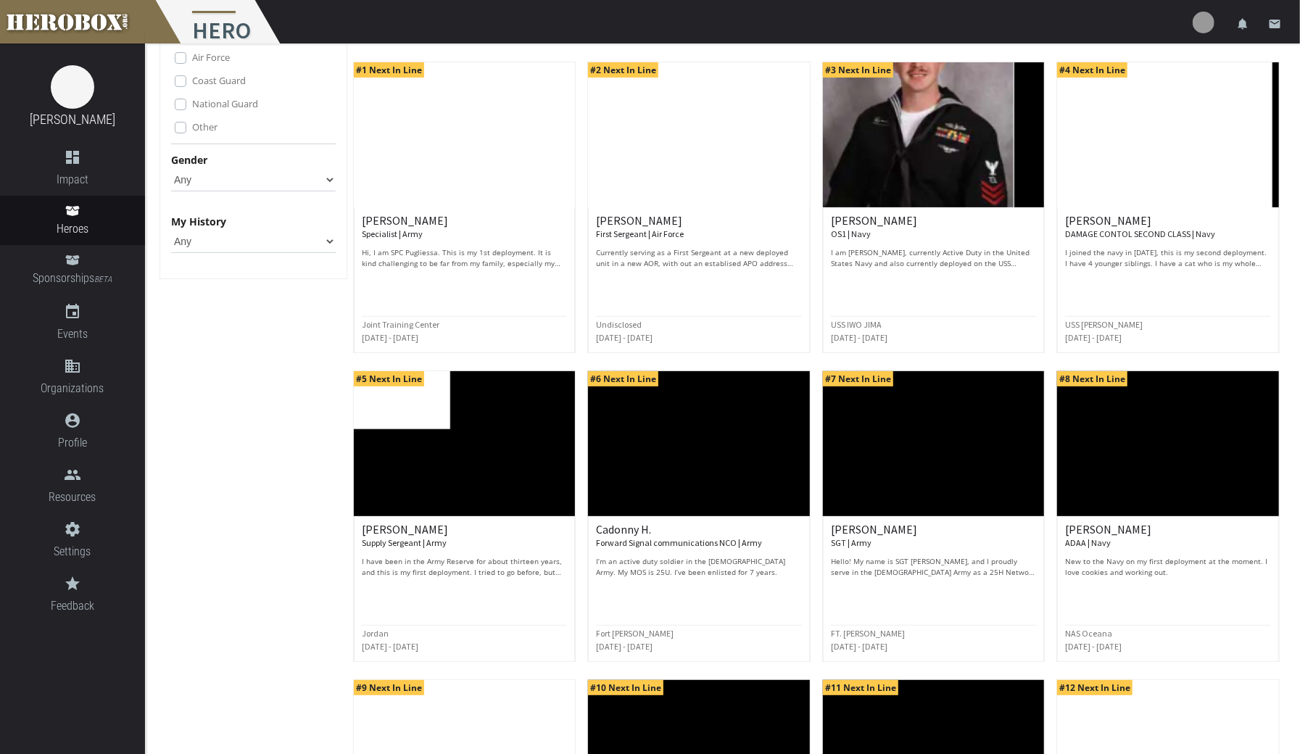
scroll to position [155, 0]
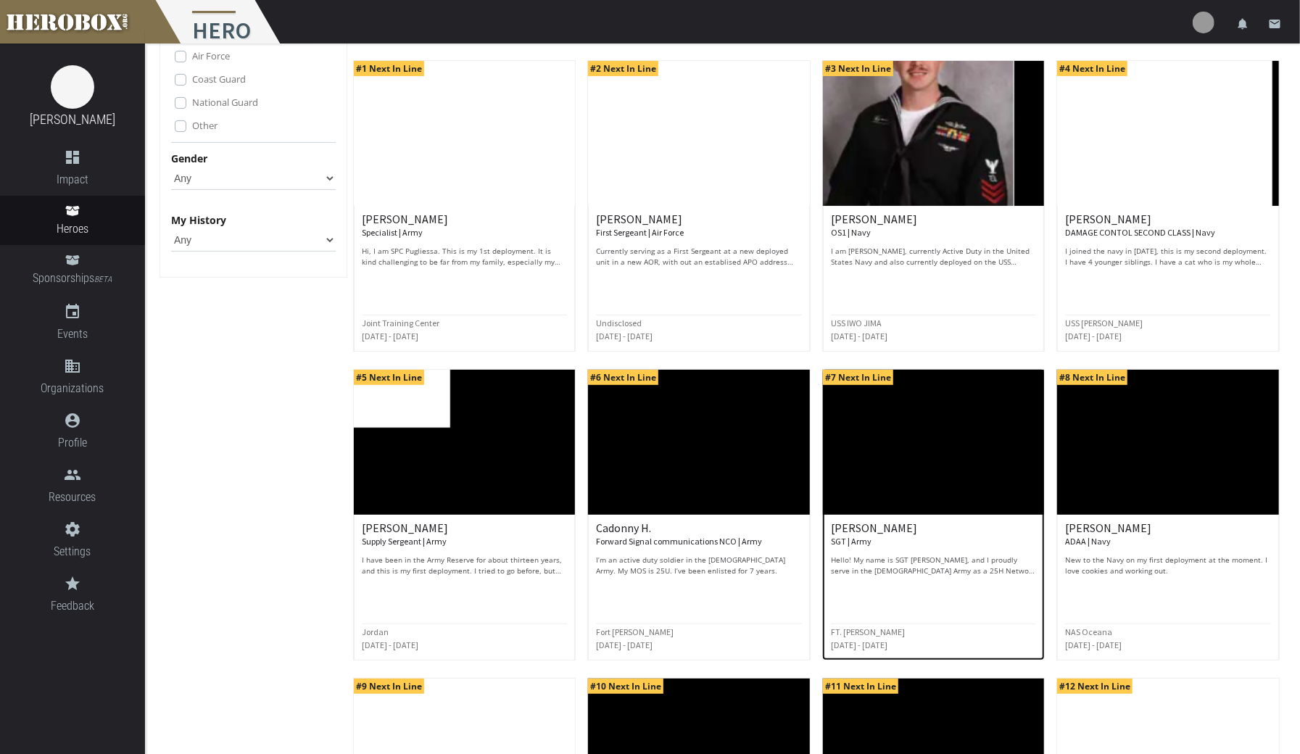
click at [986, 576] on div "[PERSON_NAME] SGT | Army Hello! My name is SGT [PERSON_NAME], and I proudly ser…" at bounding box center [934, 572] width 206 height 101
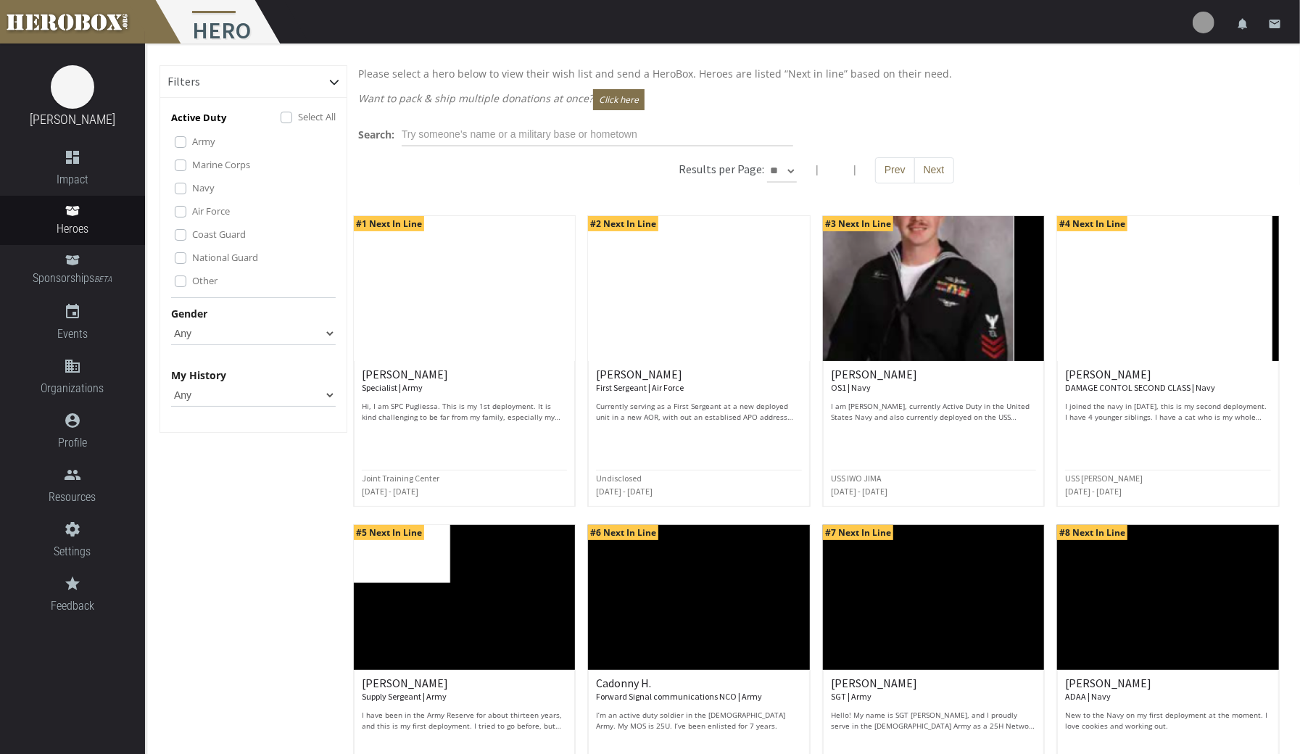
click at [500, 409] on p "Hi, I am SPC Pugliessa. This is my 1st deployment. It is kind challenging to be…" at bounding box center [465, 412] width 206 height 22
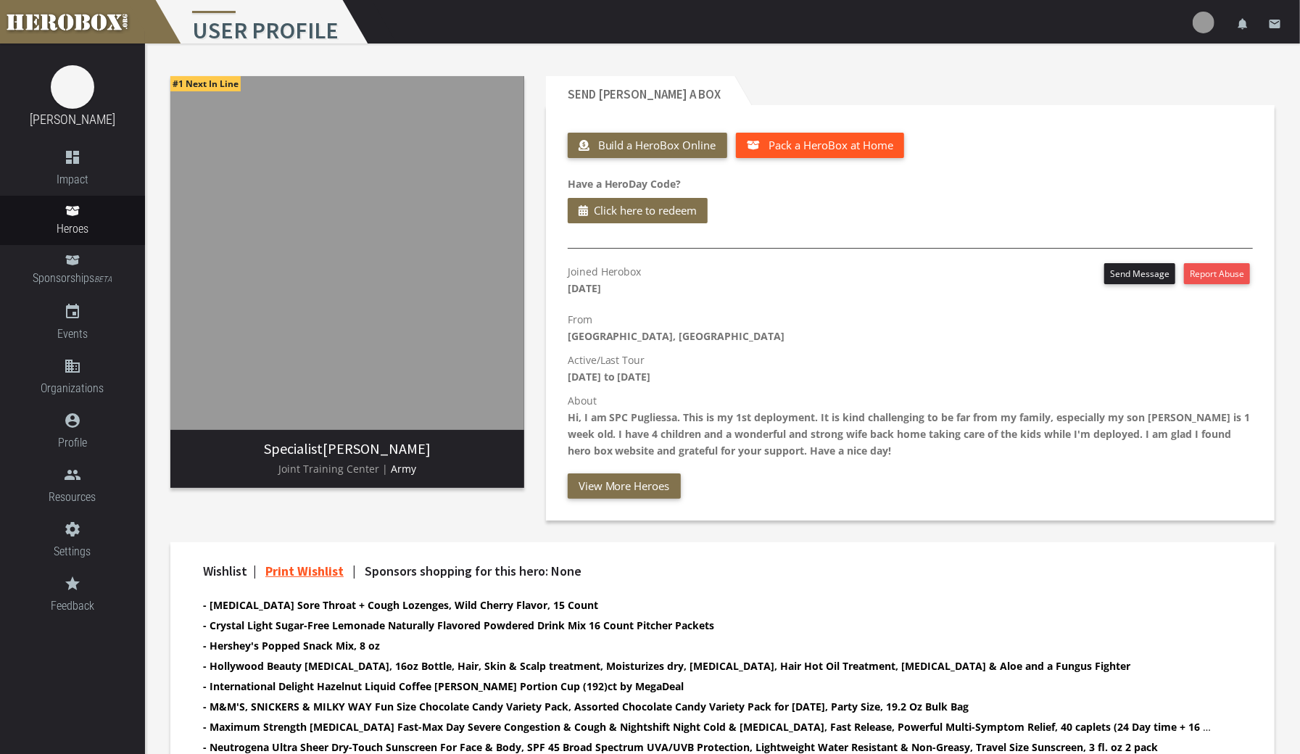
click at [858, 153] on button "Pack a HeroBox at Home" at bounding box center [820, 145] width 169 height 25
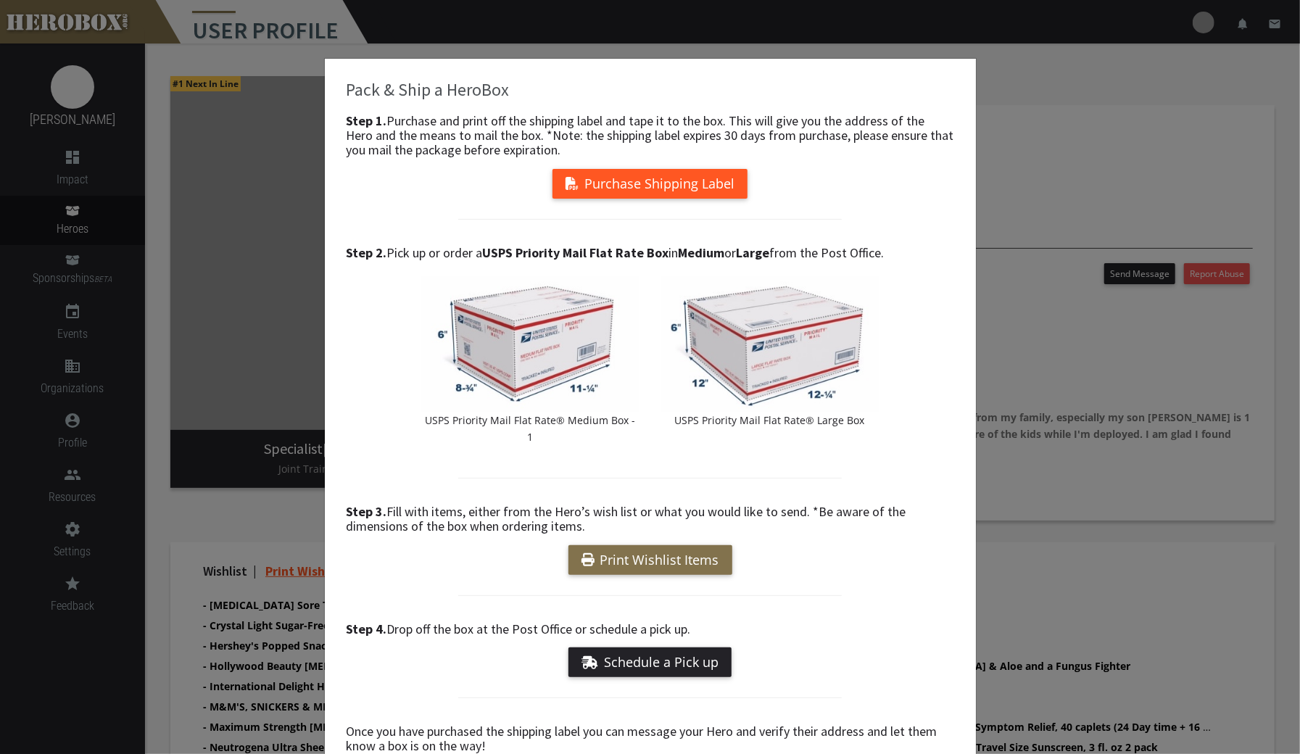
click at [697, 187] on button "Purchase Shipping Label" at bounding box center [649, 184] width 195 height 30
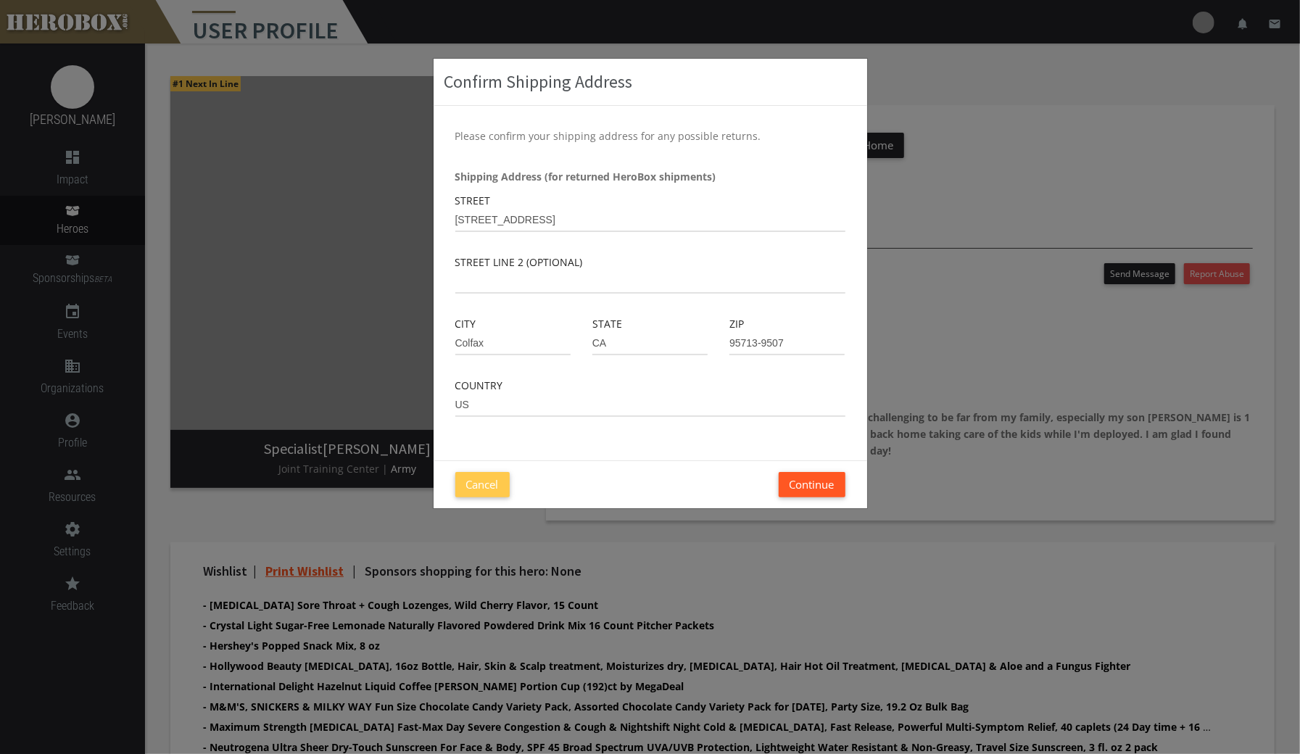
click at [814, 485] on button "Continue" at bounding box center [812, 484] width 67 height 25
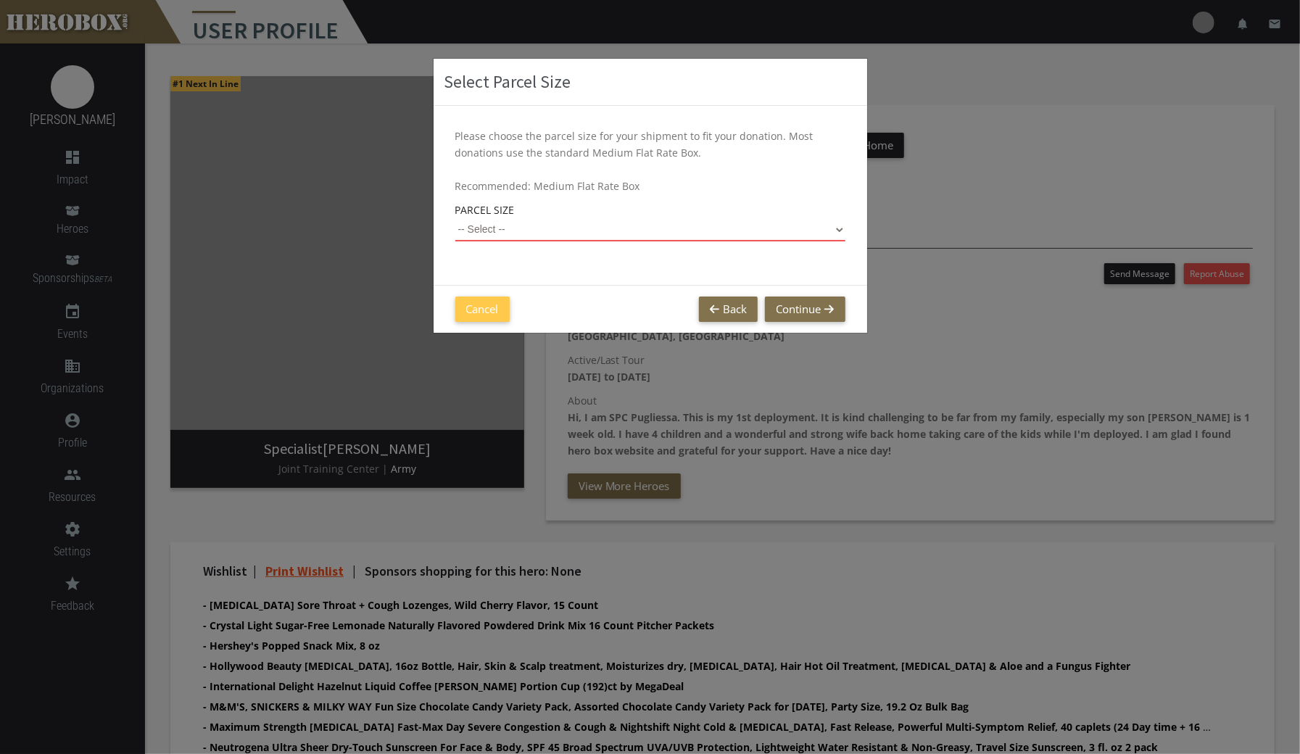
click at [826, 225] on select "-- Select -- Small Flat Rate Envelope (Est. $13.52) Medium Flat Rate Box (Est. …" at bounding box center [650, 229] width 390 height 23
click at [455, 218] on select "-- Select -- Small Flat Rate Envelope (Est. $13.52) Medium Flat Rate Box (Est. …" at bounding box center [650, 229] width 390 height 23
select select "Medium Flat Rate Box"
click at [487, 310] on button "Cancel" at bounding box center [482, 308] width 54 height 25
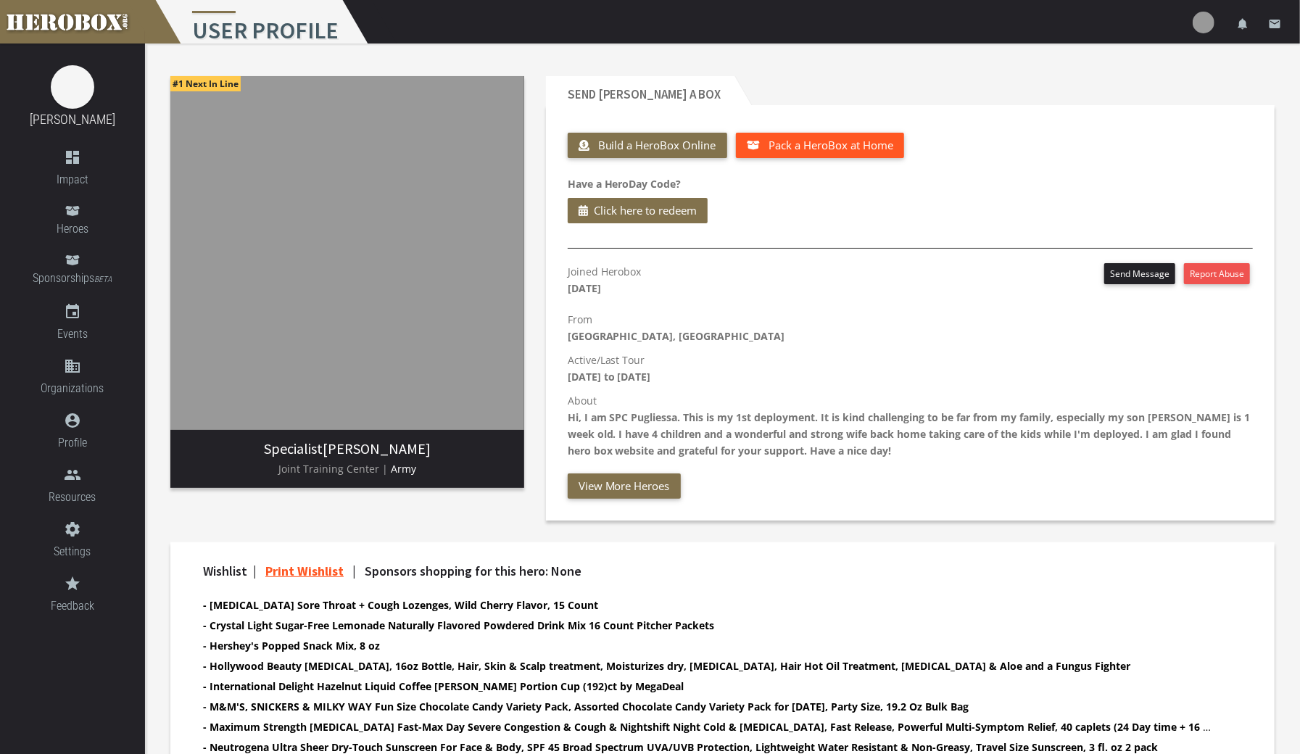
click at [879, 149] on span "Pack a HeroBox at Home" at bounding box center [830, 145] width 125 height 14
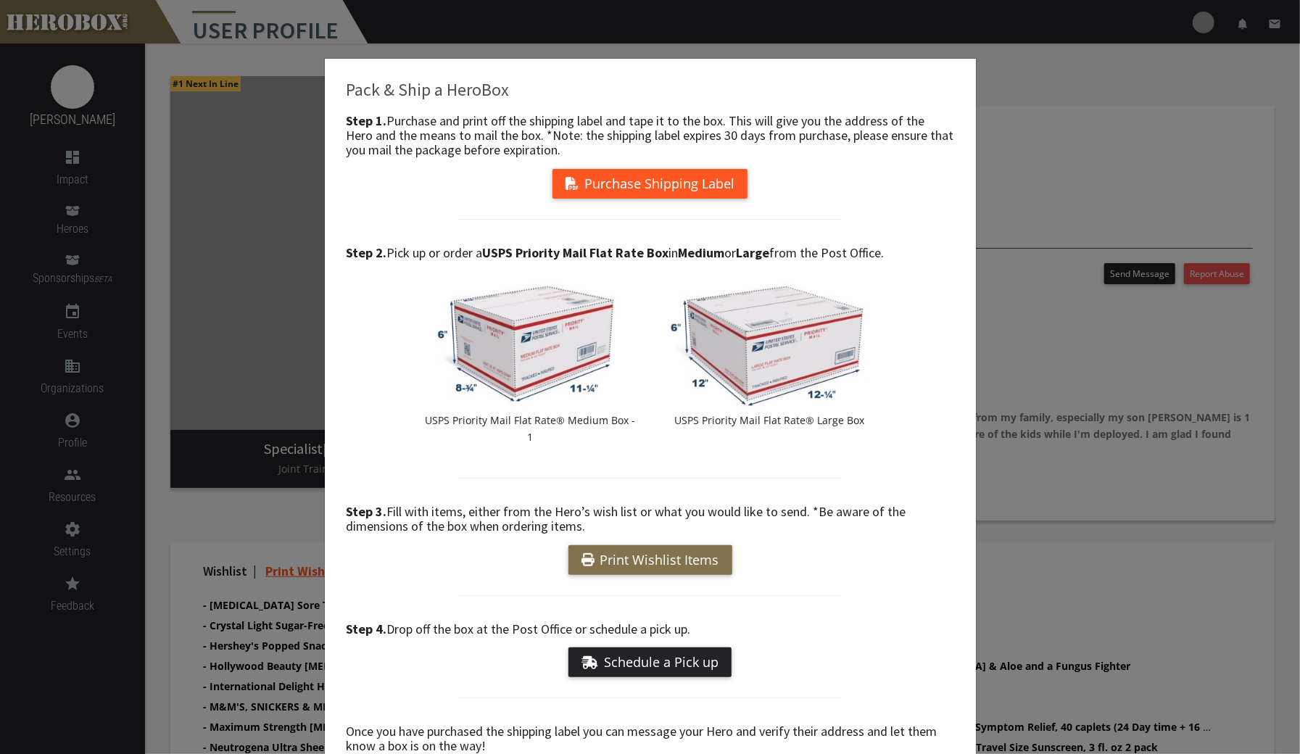
click at [702, 183] on button "Purchase Shipping Label" at bounding box center [649, 184] width 195 height 30
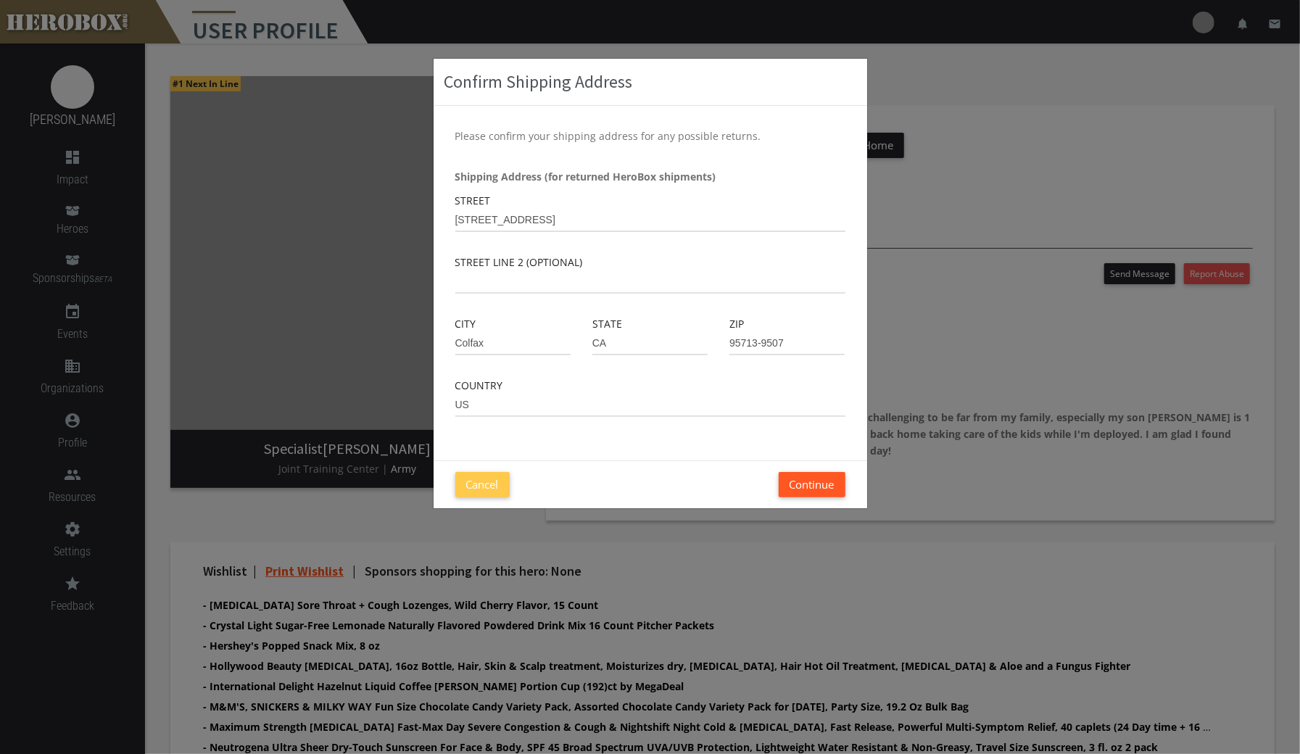
click at [819, 487] on button "Continue" at bounding box center [812, 484] width 67 height 25
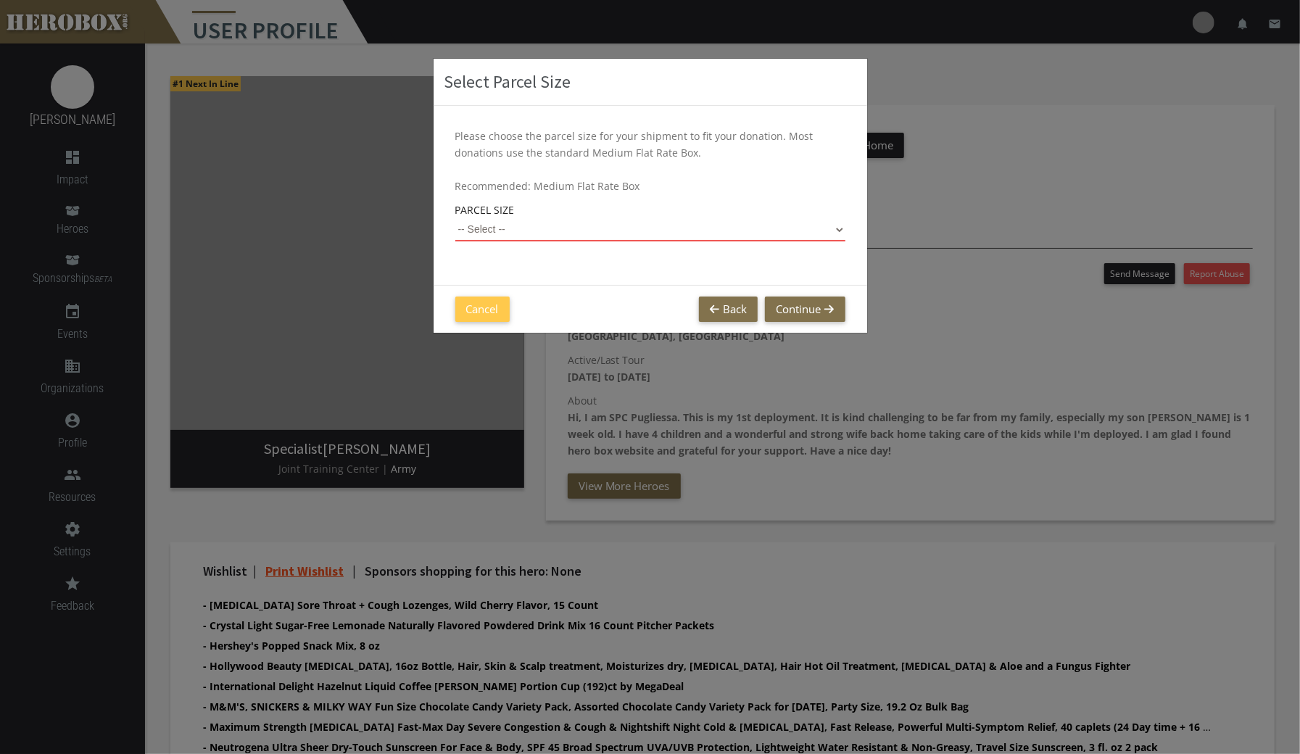
click at [834, 226] on select "-- Select -- Small Flat Rate Envelope (Est. $13.52) Medium Flat Rate Box (Est. …" at bounding box center [650, 229] width 390 height 23
click at [455, 218] on select "-- Select -- Small Flat Rate Envelope (Est. $13.52) Medium Flat Rate Box (Est. …" at bounding box center [650, 229] width 390 height 23
click at [832, 238] on select "Small Flat Rate Envelope (Est. $13.52) Medium Flat Rate Box (Est. $24.96) Large…" at bounding box center [650, 229] width 390 height 23
select select "Medium Flat Rate Box"
click at [455, 218] on select "Small Flat Rate Envelope (Est. $13.52) Medium Flat Rate Box (Est. $24.96) Large…" at bounding box center [650, 229] width 390 height 23
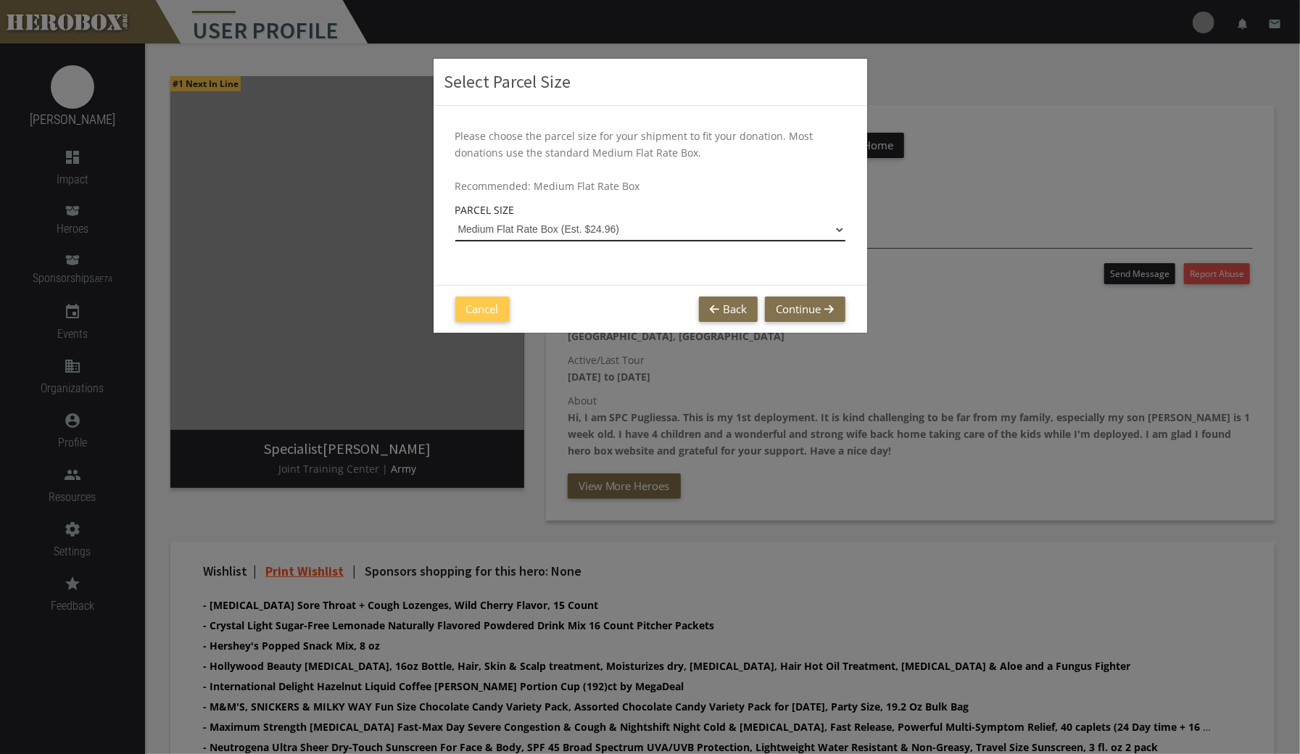
click at [844, 228] on select "Small Flat Rate Envelope (Est. $13.52) Medium Flat Rate Box (Est. $24.96) Large…" at bounding box center [650, 229] width 390 height 23
click at [942, 555] on div "Select Parcel Size Please choose the parcel size for your shipment to fit your …" at bounding box center [650, 377] width 1300 height 754
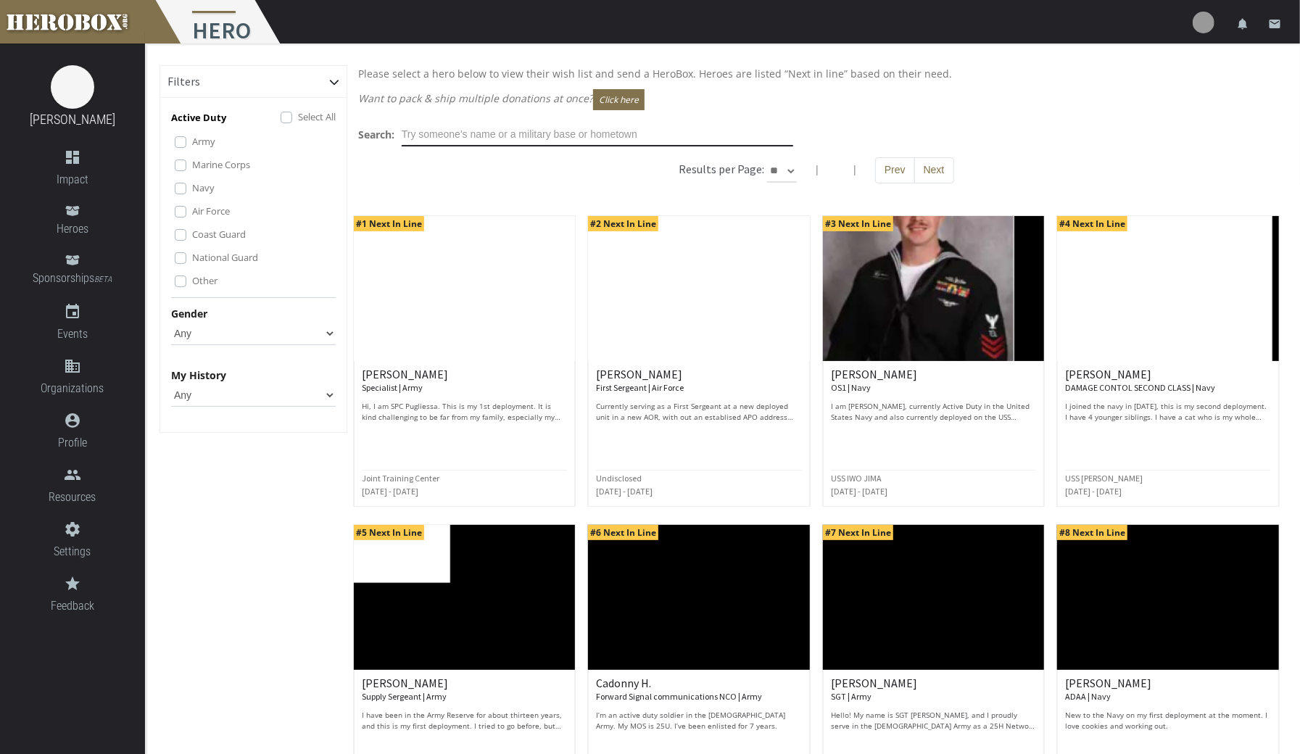
click at [561, 133] on input "text" at bounding box center [597, 134] width 391 height 23
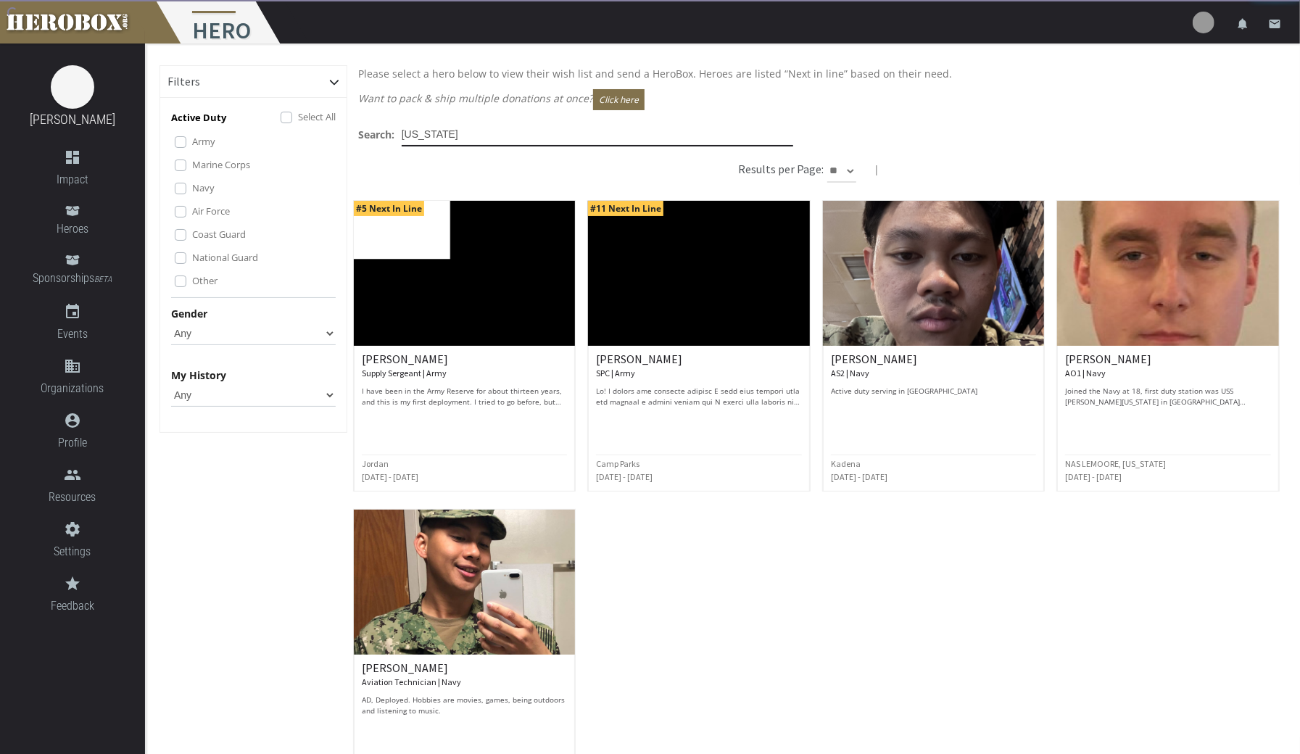
type input "[US_STATE]"
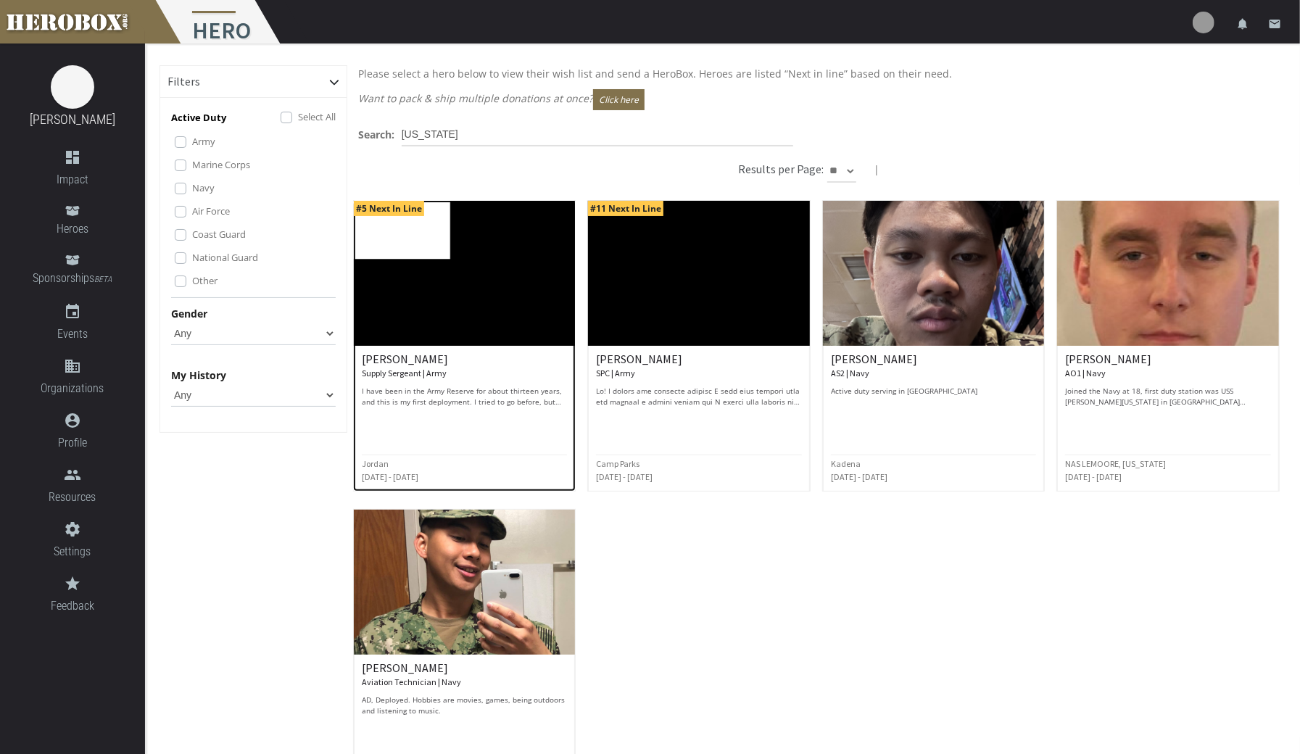
click at [402, 400] on p "I have been in the Army Reserve for about thirteen years, and this is my first …" at bounding box center [465, 397] width 206 height 22
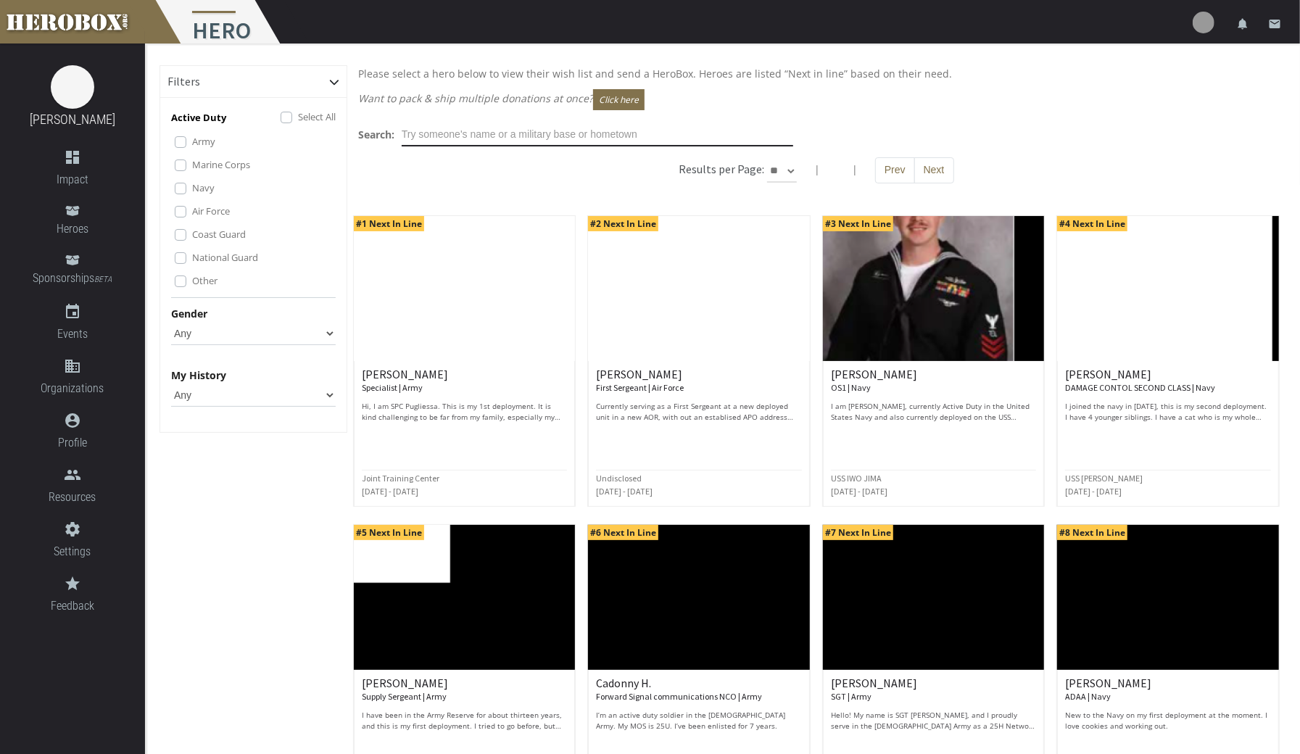
click at [554, 130] on input "text" at bounding box center [597, 134] width 391 height 23
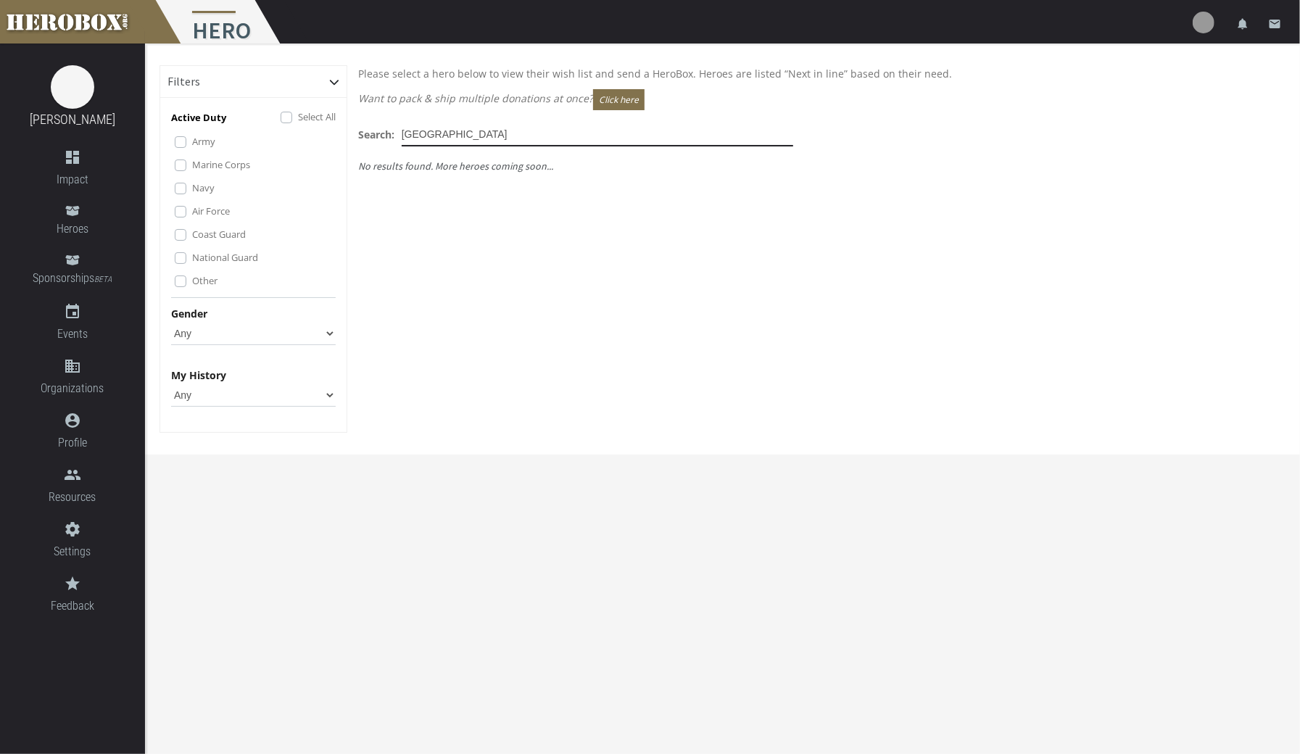
click at [494, 130] on input "[GEOGRAPHIC_DATA]" at bounding box center [597, 134] width 391 height 23
type input "s"
type input "l"
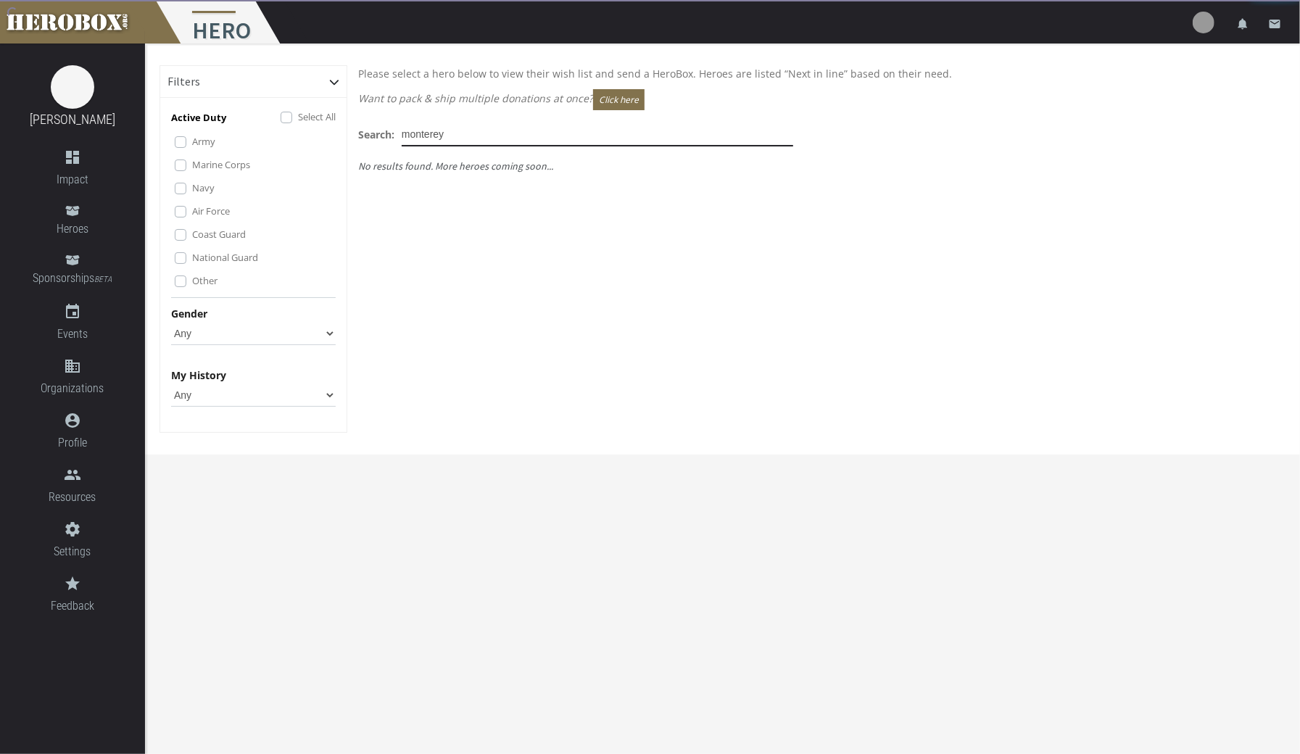
type input "monterey"
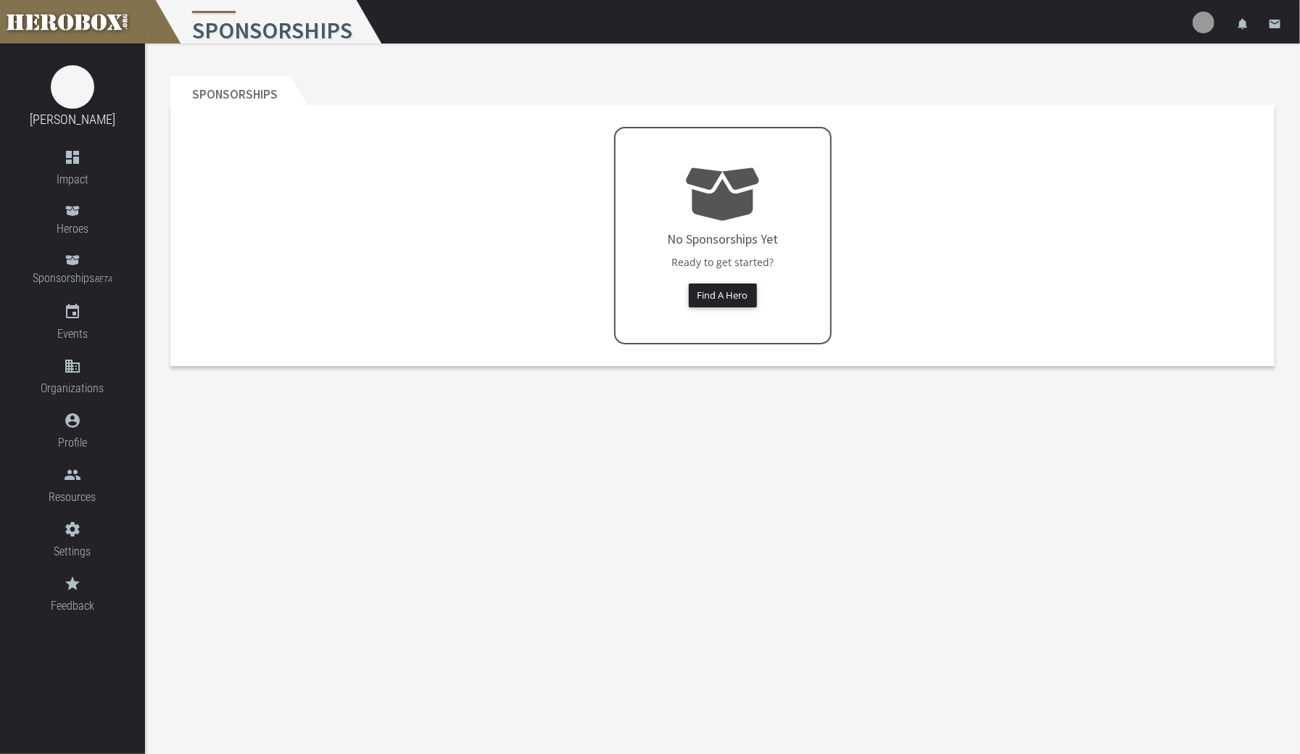
click at [75, 218] on link "Heroes" at bounding box center [72, 220] width 145 height 49
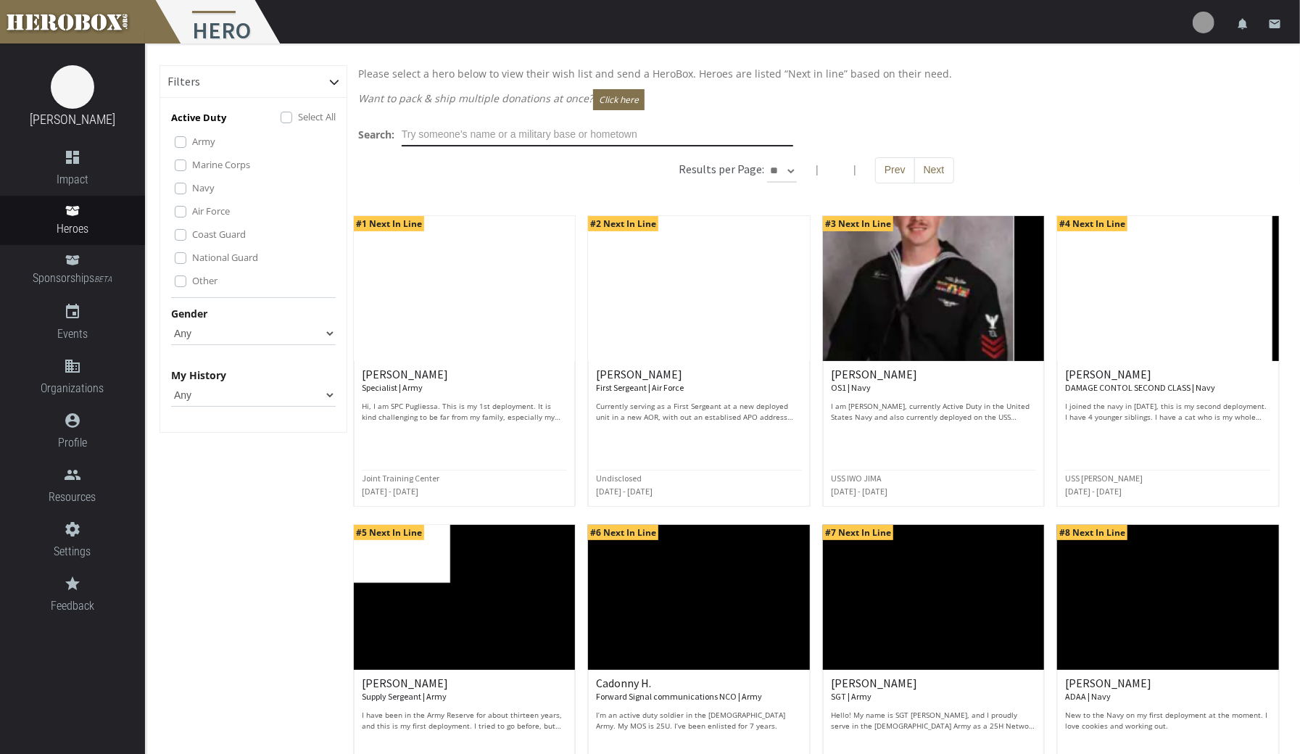
click at [534, 135] on input "text" at bounding box center [597, 134] width 391 height 23
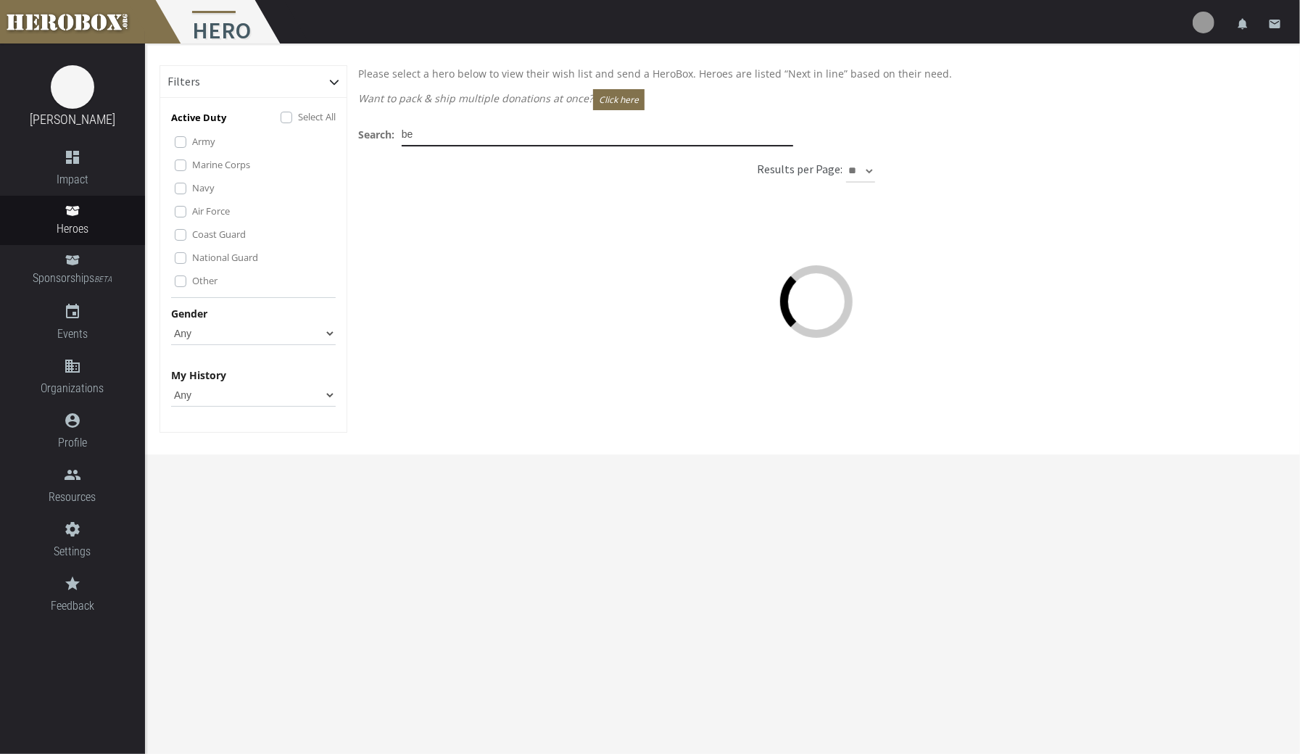
type input "b"
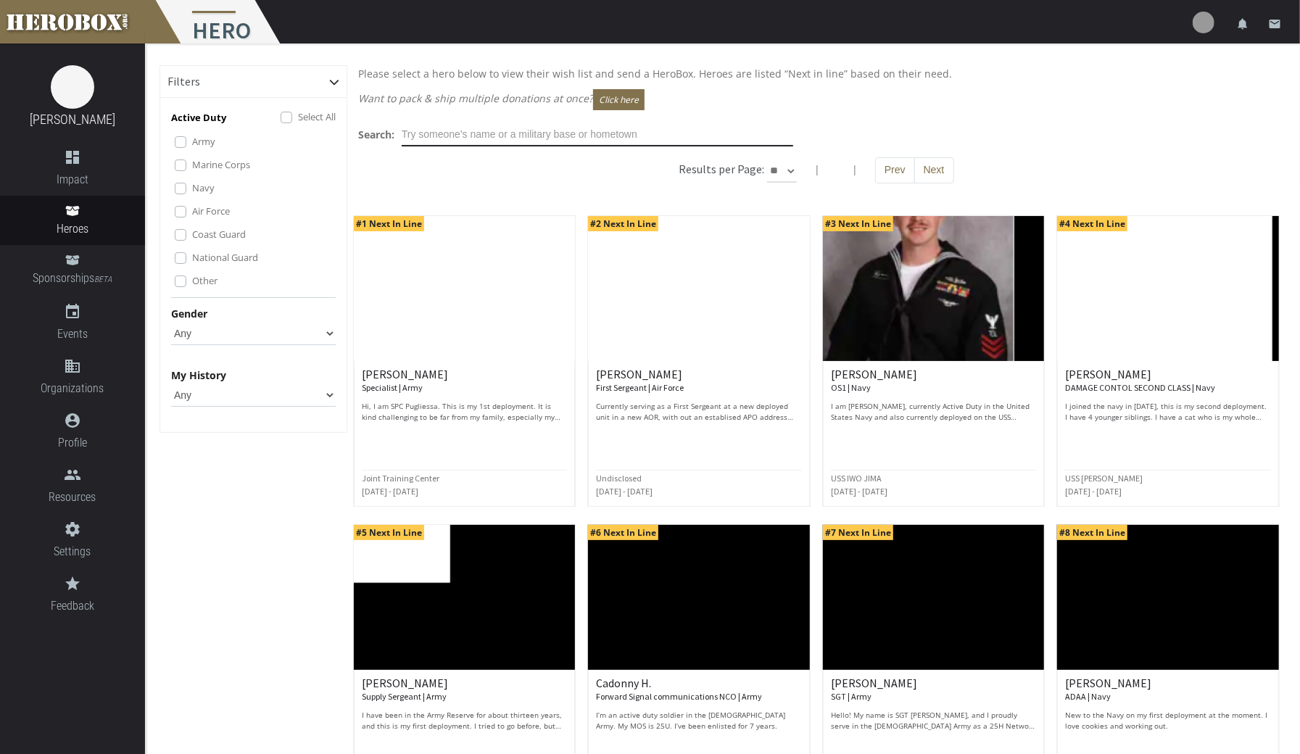
click at [512, 136] on input "text" at bounding box center [597, 134] width 391 height 23
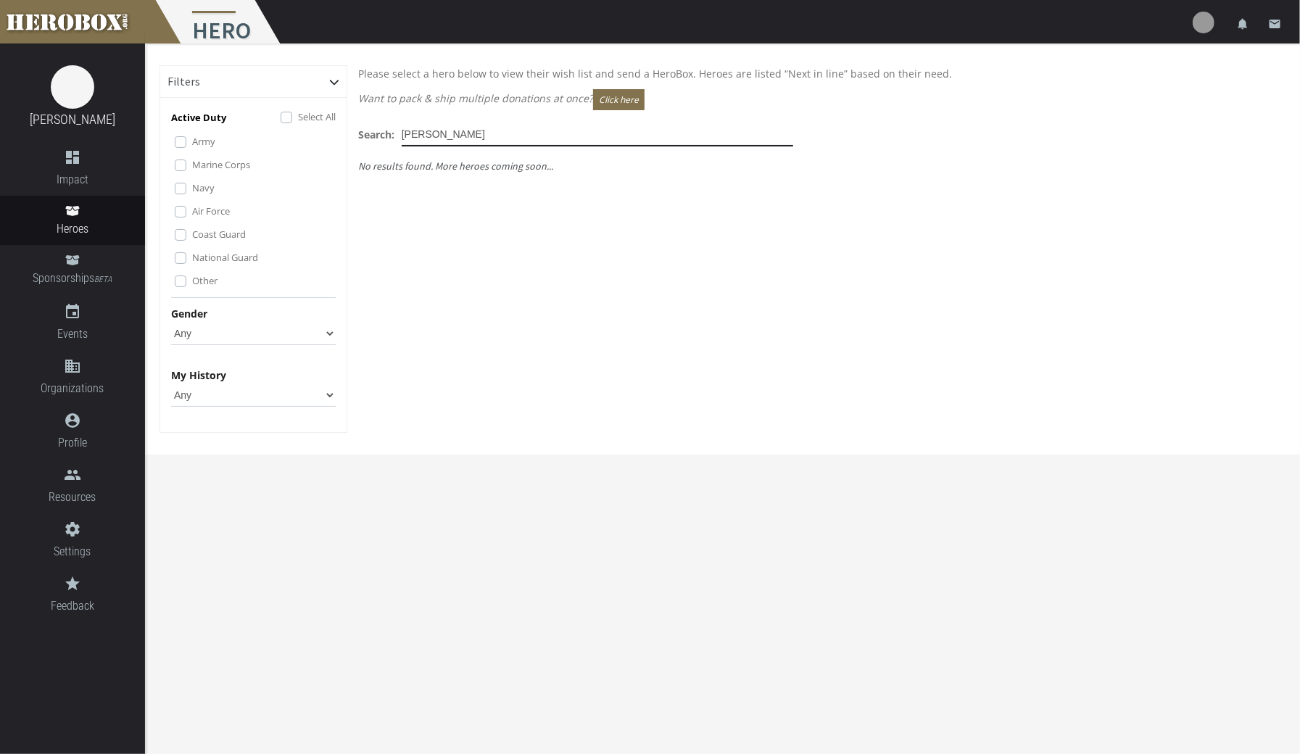
click at [490, 138] on input "[PERSON_NAME]" at bounding box center [597, 134] width 391 height 23
type input "e"
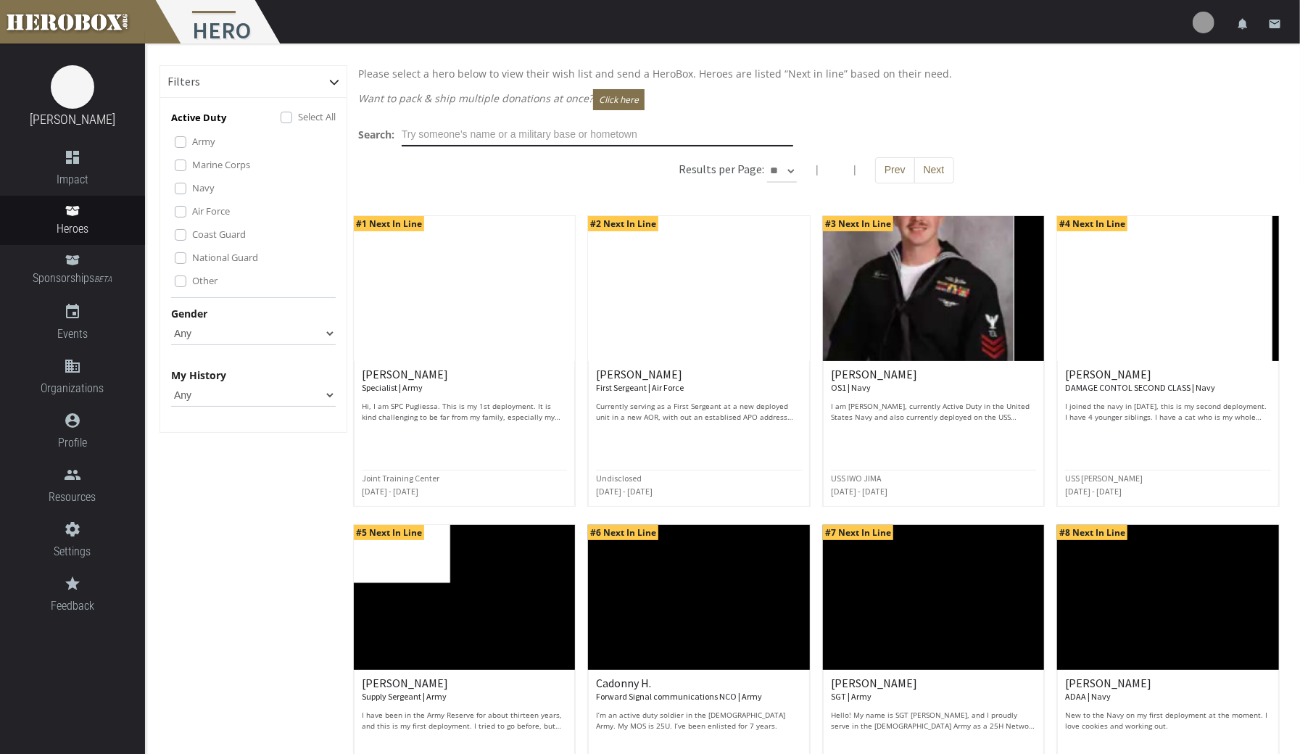
click at [534, 138] on input "text" at bounding box center [597, 134] width 391 height 23
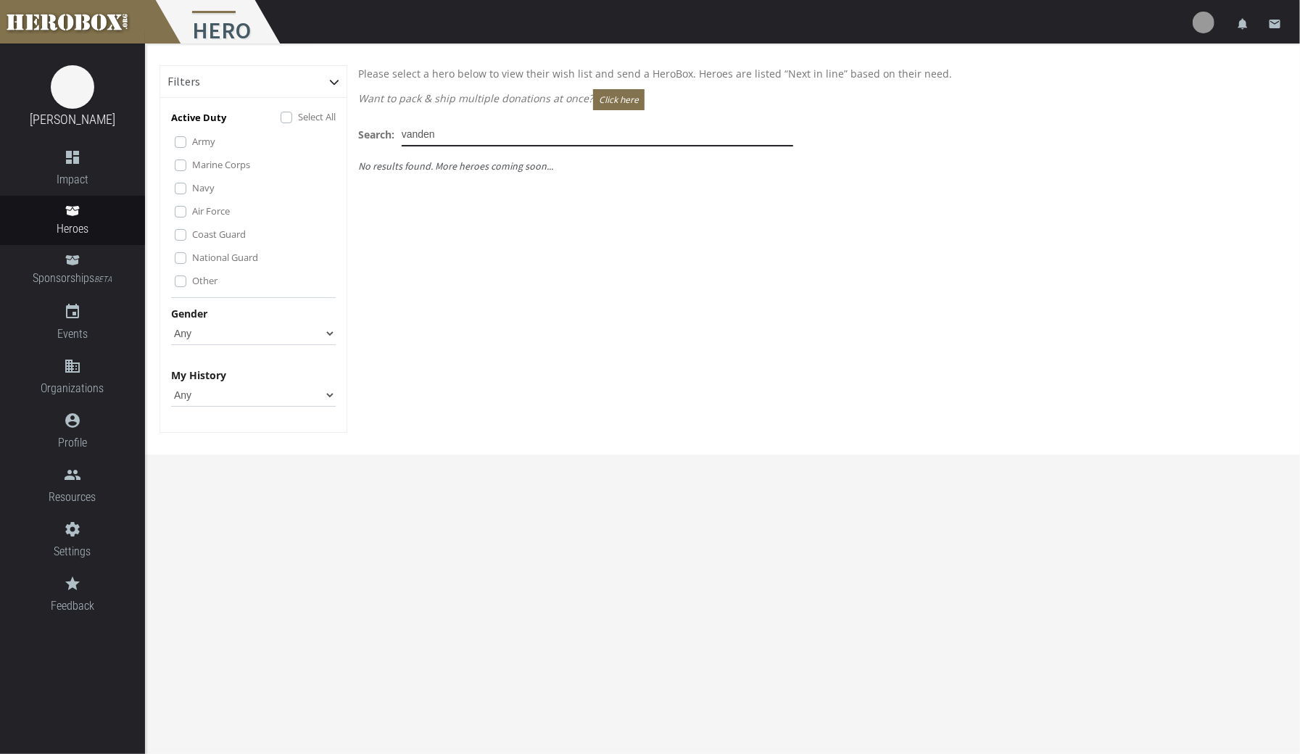
click at [547, 138] on input "vanden" at bounding box center [597, 134] width 391 height 23
click at [503, 138] on input "[PERSON_NAME]" at bounding box center [597, 134] width 391 height 23
click at [476, 136] on input "[PERSON_NAME]" at bounding box center [597, 134] width 391 height 23
type input "V"
click at [505, 130] on input "[PERSON_NAME]" at bounding box center [597, 134] width 391 height 23
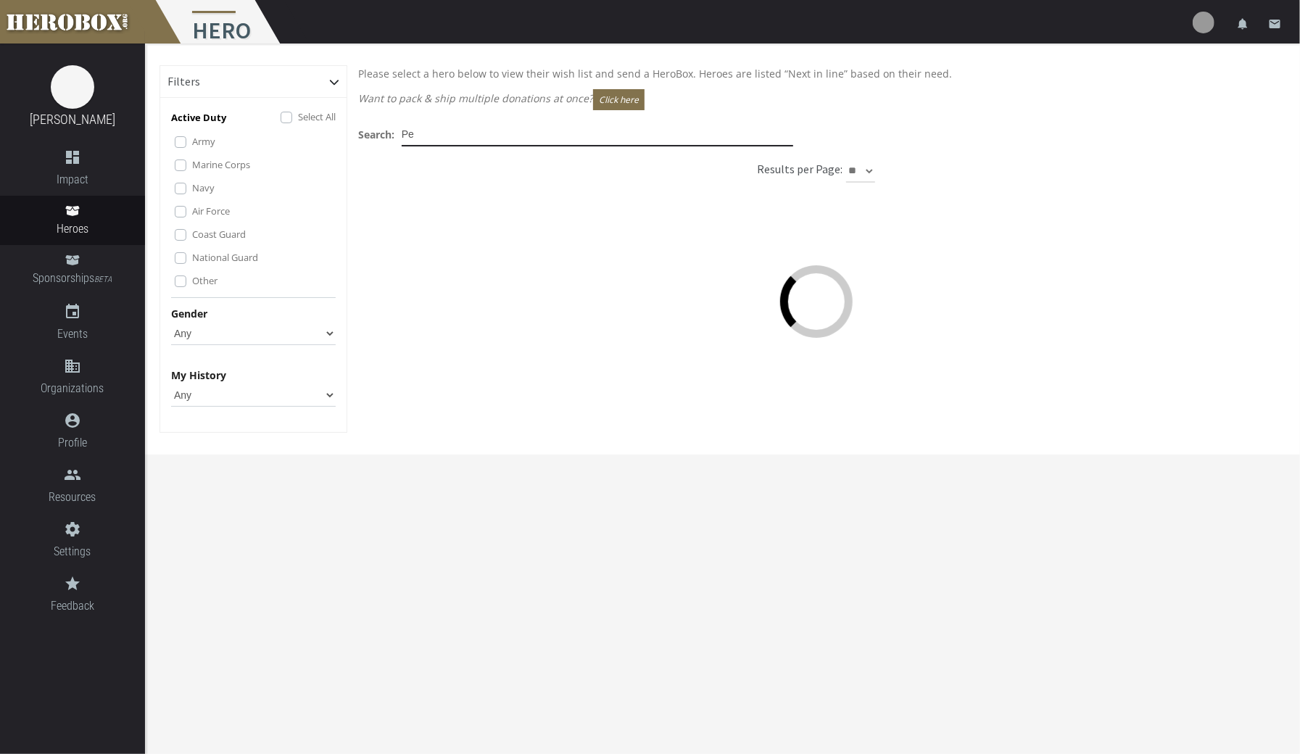
type input "P"
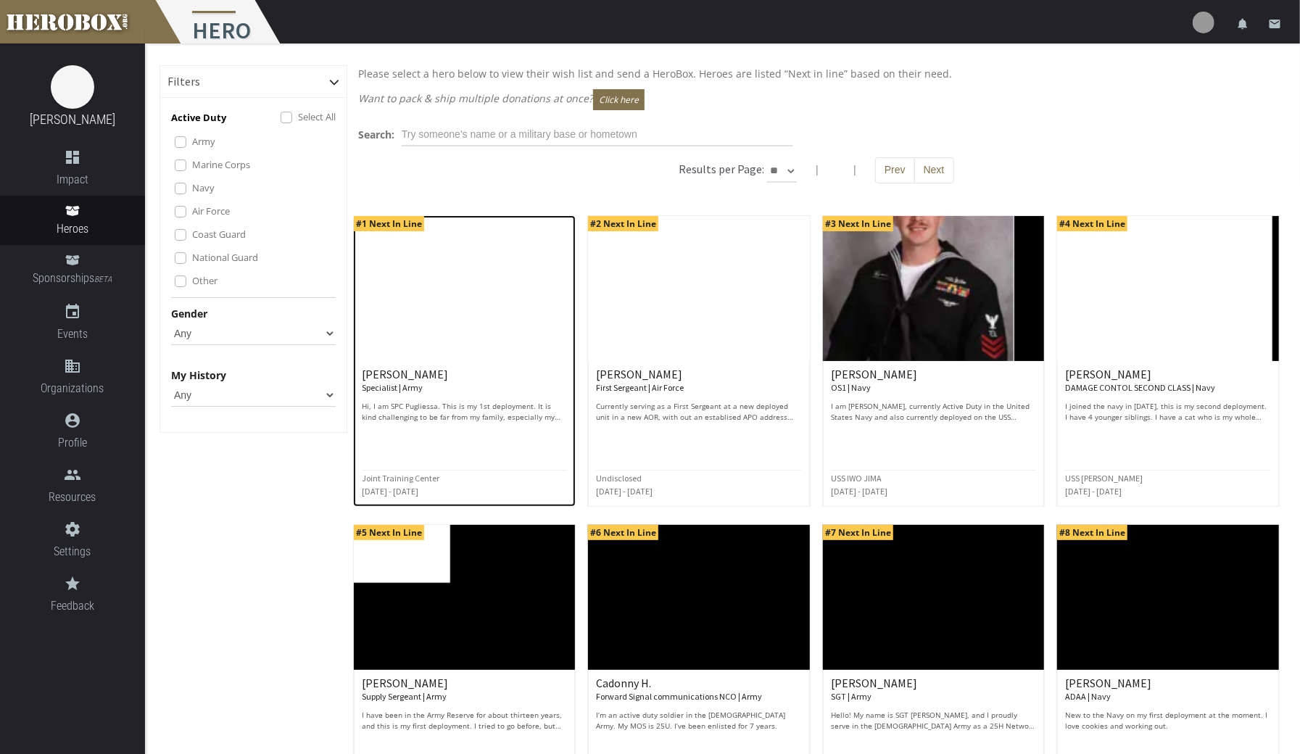
click at [507, 402] on p "Hi, I am SPC Pugliessa. This is my 1st deployment. It is kind challenging to be…" at bounding box center [465, 412] width 206 height 22
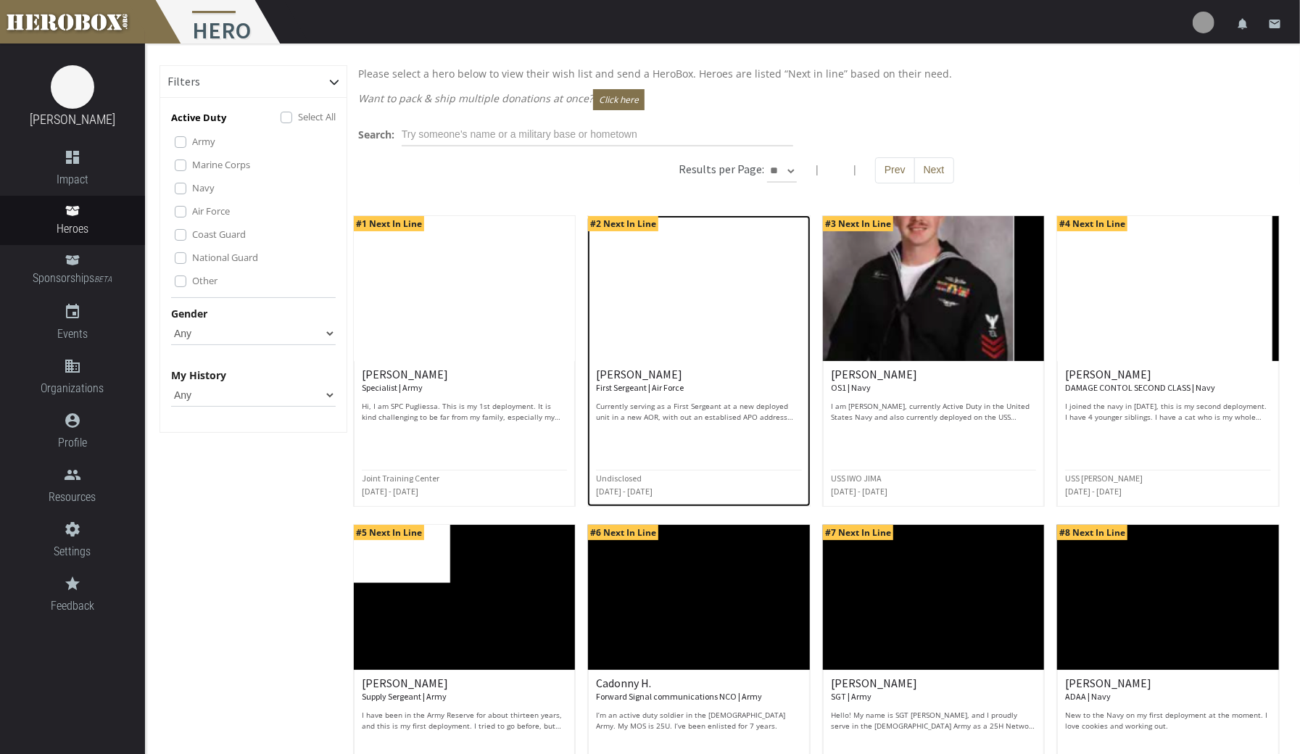
click at [724, 404] on p "Currently serving as a First Sergeant at a new deployed unit in a new AOR, with…" at bounding box center [699, 412] width 206 height 22
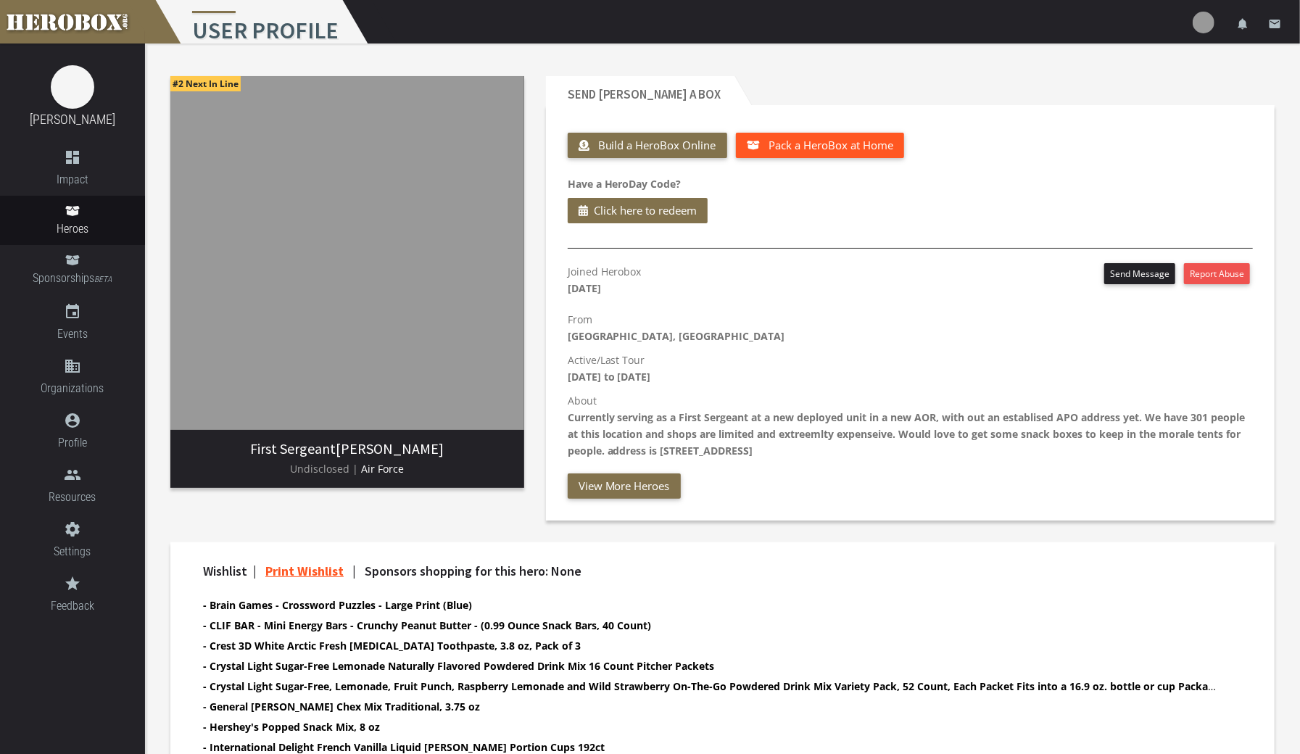
click at [866, 150] on span "Pack a HeroBox at Home" at bounding box center [830, 145] width 125 height 14
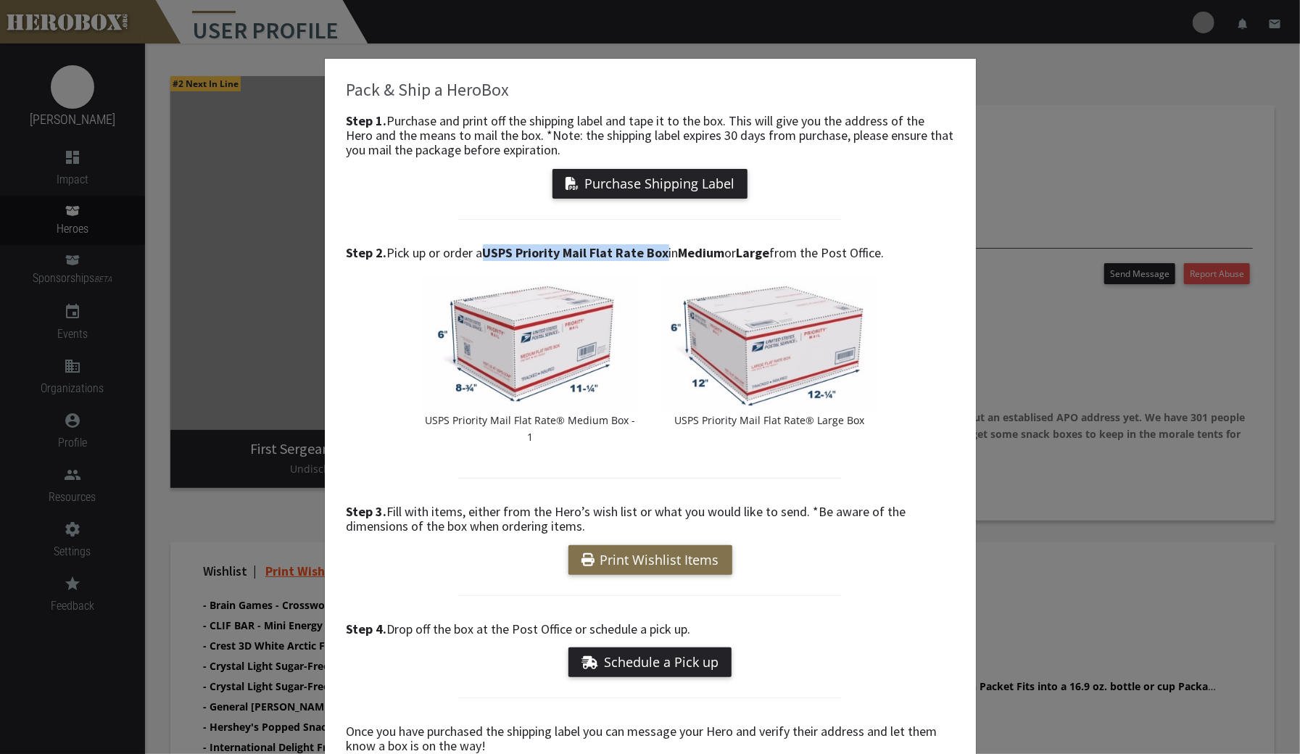
click at [702, 182] on button "Purchase Shipping Label" at bounding box center [649, 184] width 195 height 30
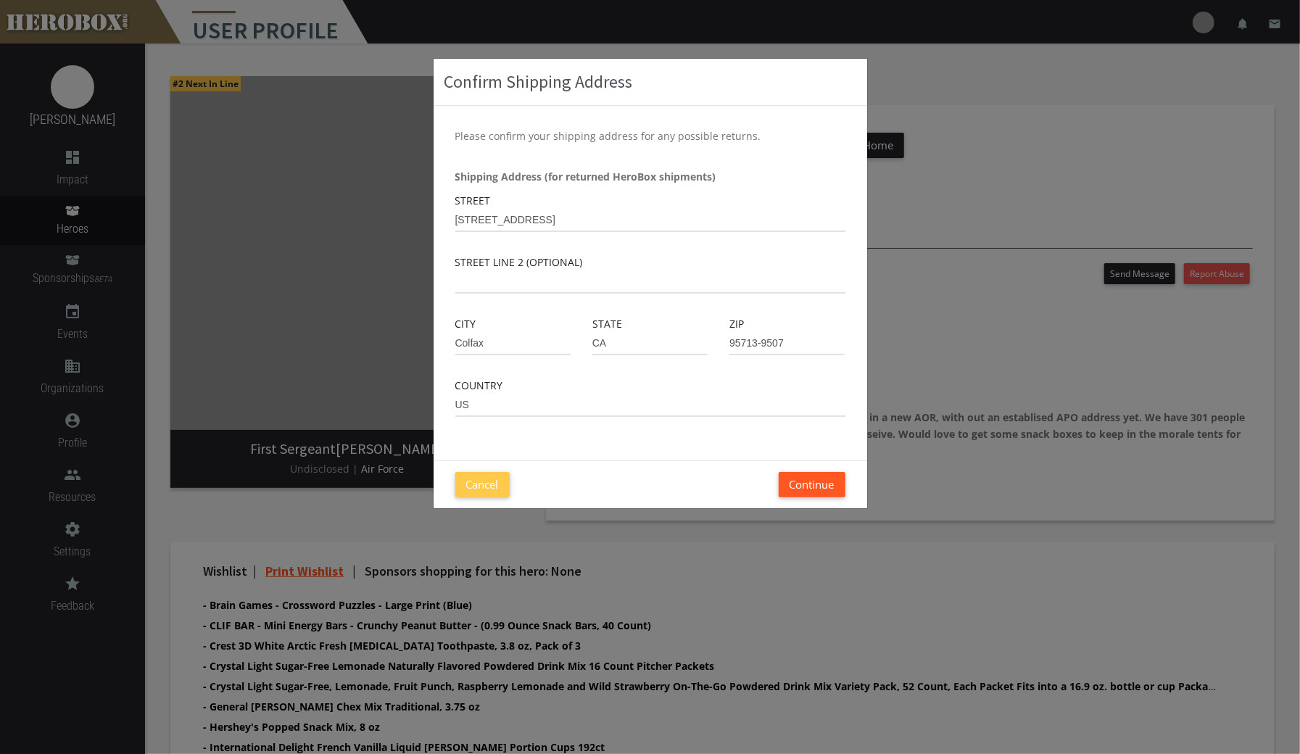
click at [800, 482] on button "Continue" at bounding box center [812, 484] width 67 height 25
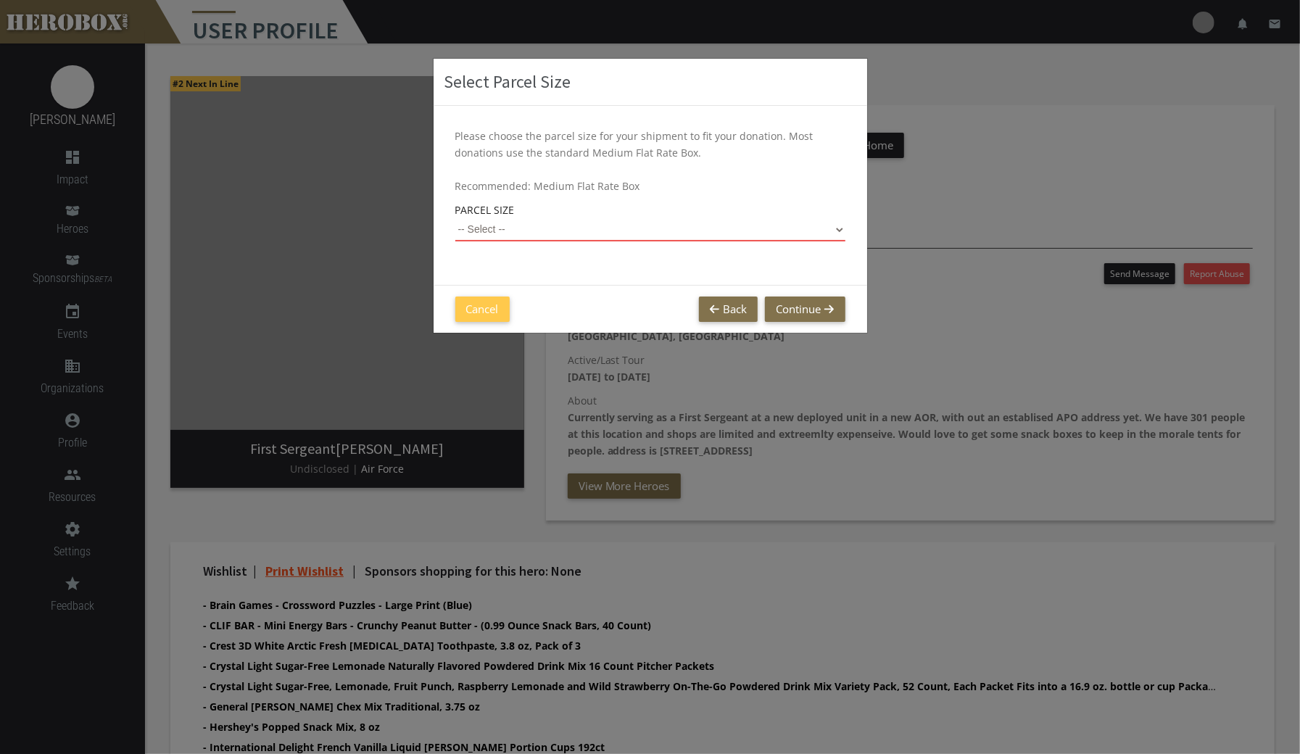
click at [832, 228] on select "-- Select -- Small Flat Rate Envelope (Est. $13.52) Medium Flat Rate Box (Est. …" at bounding box center [650, 229] width 390 height 23
select select "Small Flat Rate Envelope"
click at [455, 218] on select "-- Select -- Small Flat Rate Envelope (Est. $13.52) Medium Flat Rate Box (Est. …" at bounding box center [650, 229] width 390 height 23
click at [472, 304] on button "Cancel" at bounding box center [482, 308] width 54 height 25
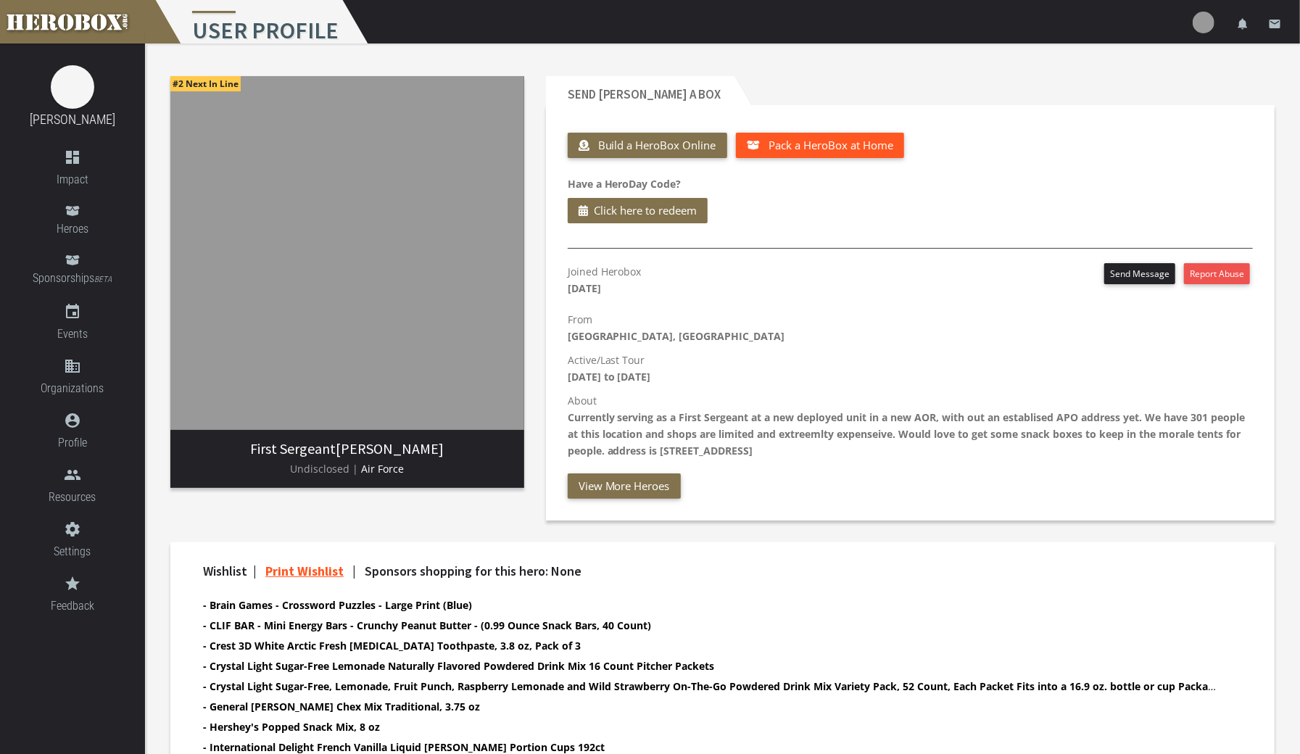
click at [858, 150] on span "Pack a HeroBox at Home" at bounding box center [830, 145] width 125 height 14
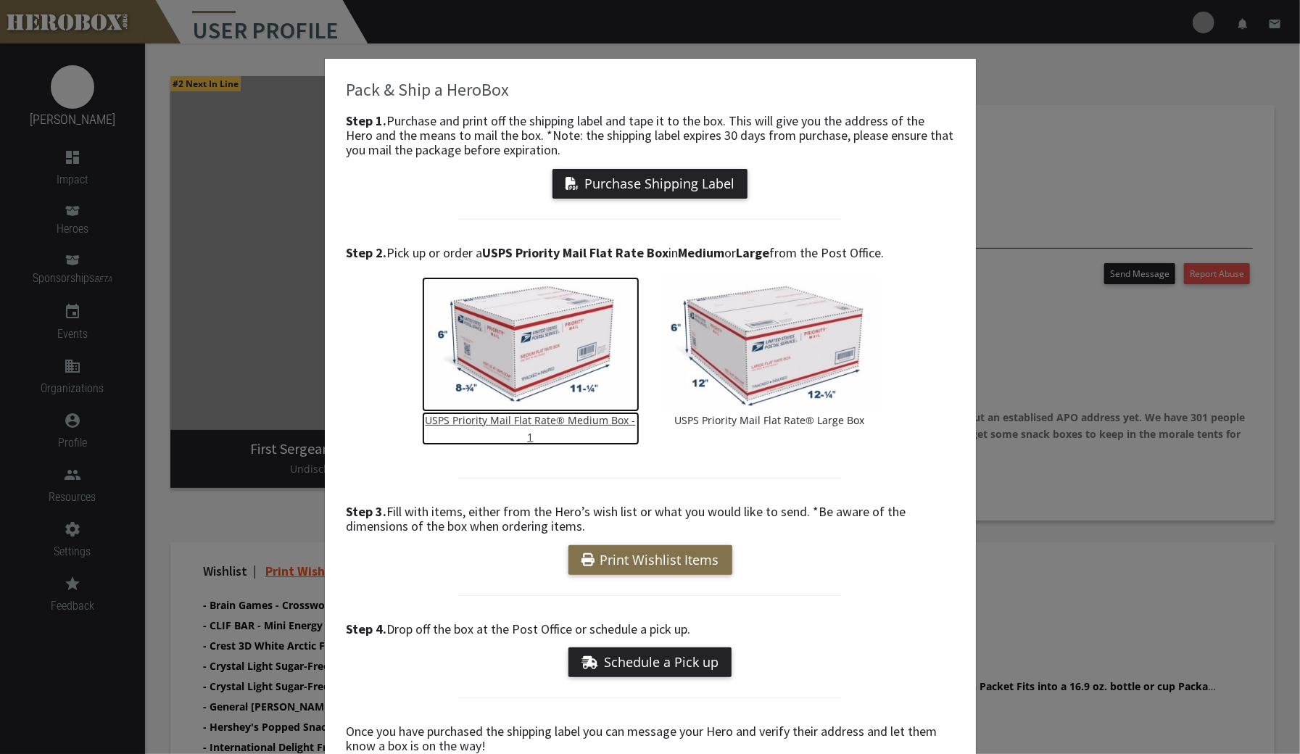
click at [571, 360] on img at bounding box center [530, 344] width 217 height 135
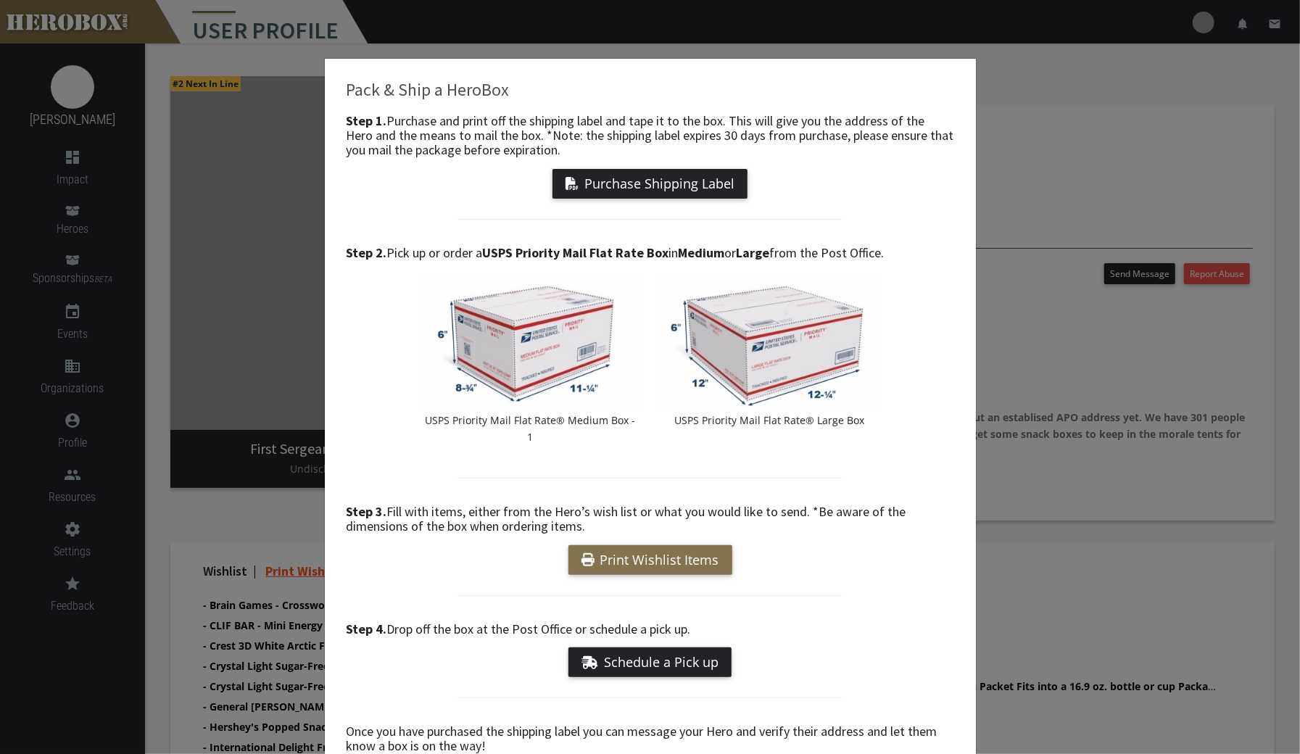
click at [1046, 177] on div "Pack & Ship a HeroBox Step 1. Purchase and print off the shipping label and tap…" at bounding box center [650, 377] width 1300 height 754
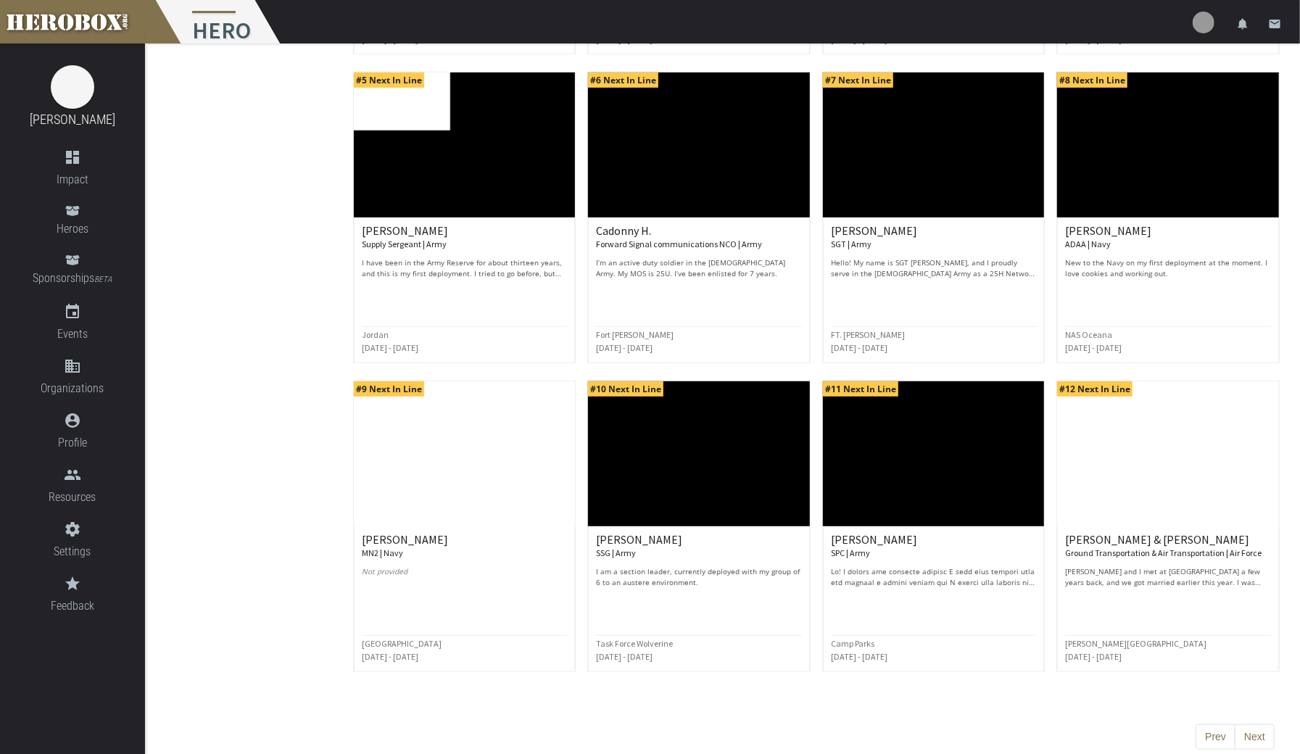
scroll to position [462, 0]
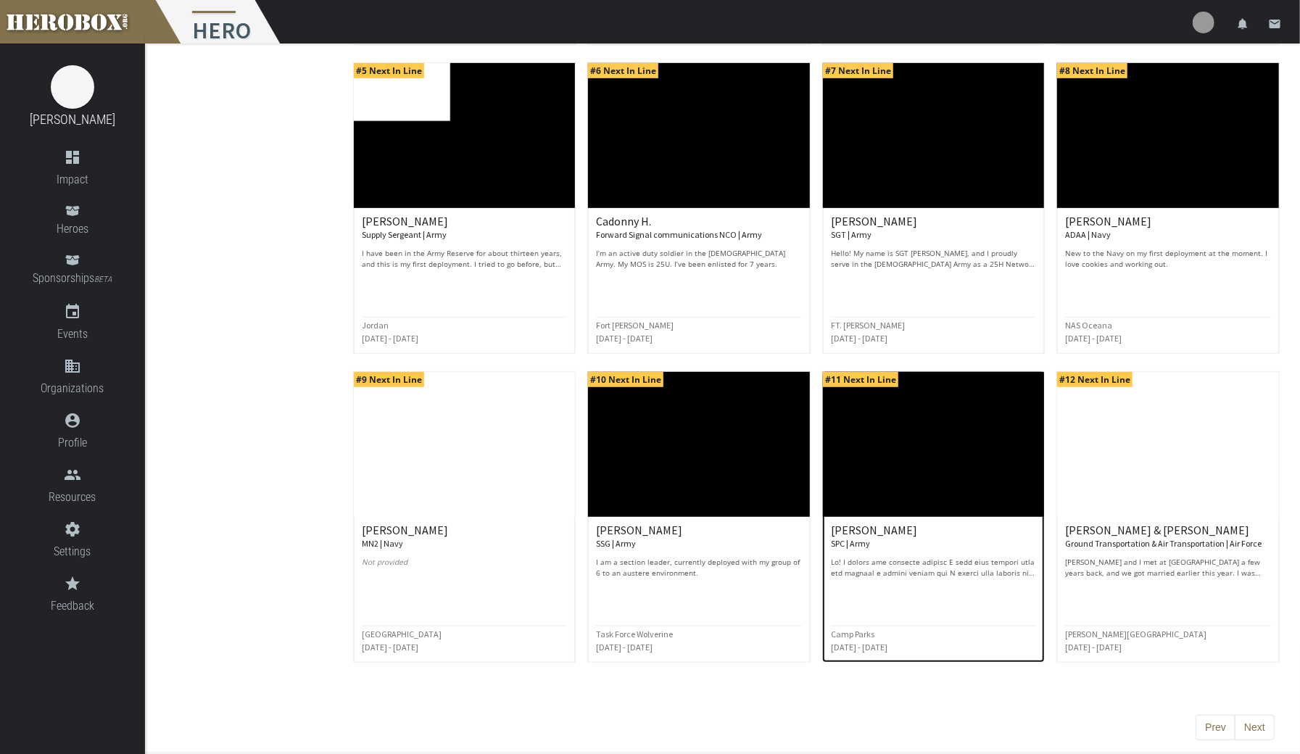
click at [964, 557] on p at bounding box center [934, 568] width 206 height 22
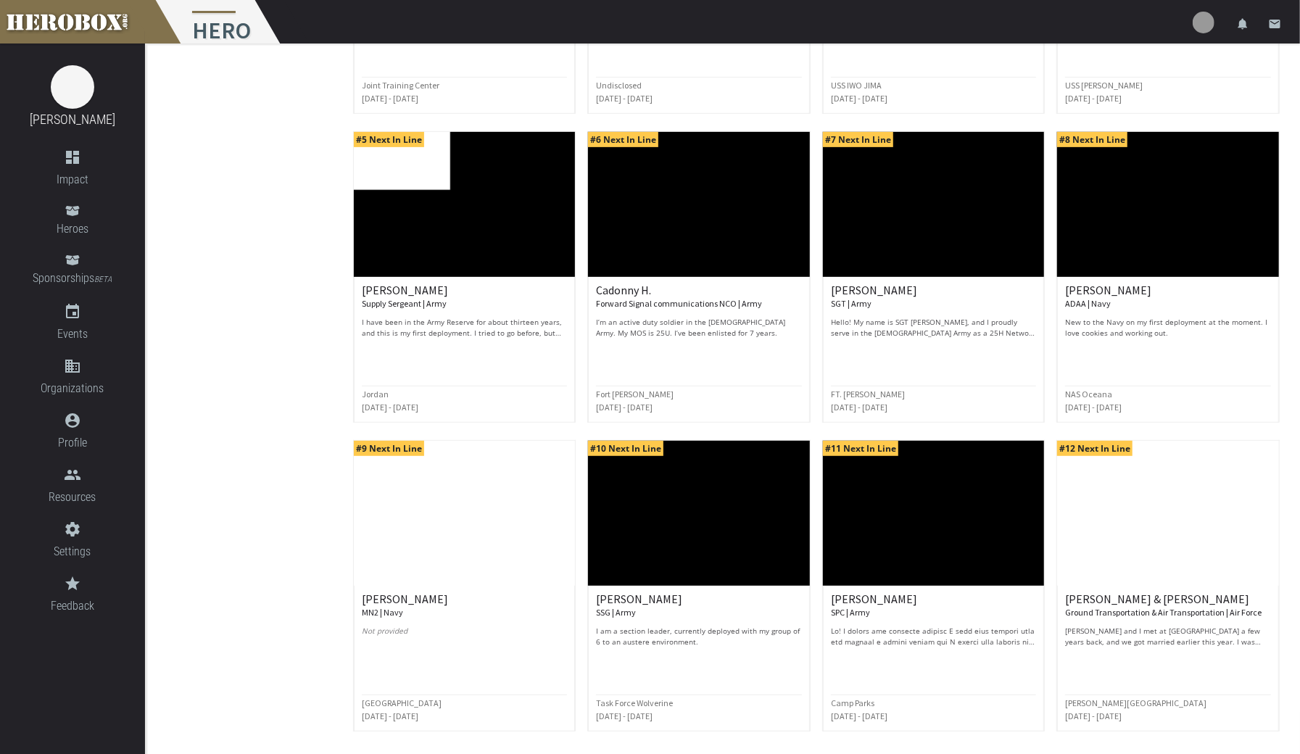
scroll to position [394, 0]
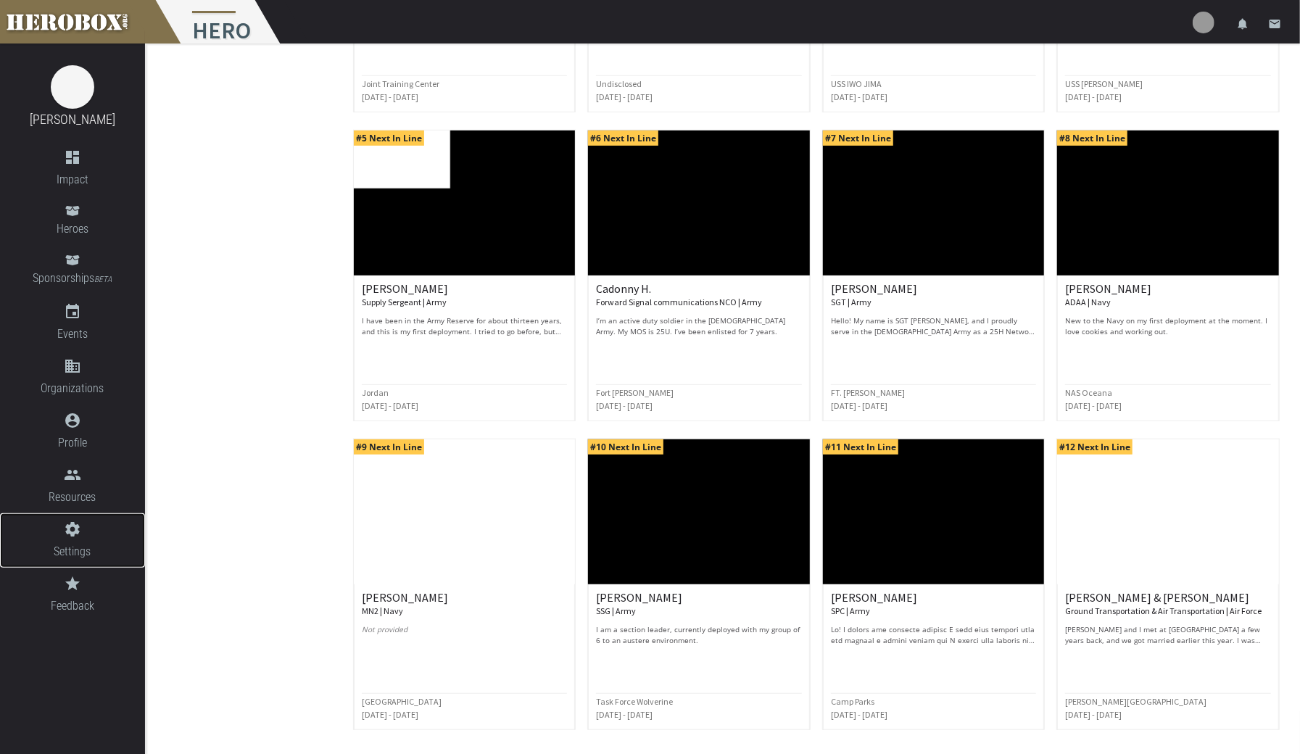
click at [5, 568] on link "settings Settings" at bounding box center [72, 540] width 145 height 54
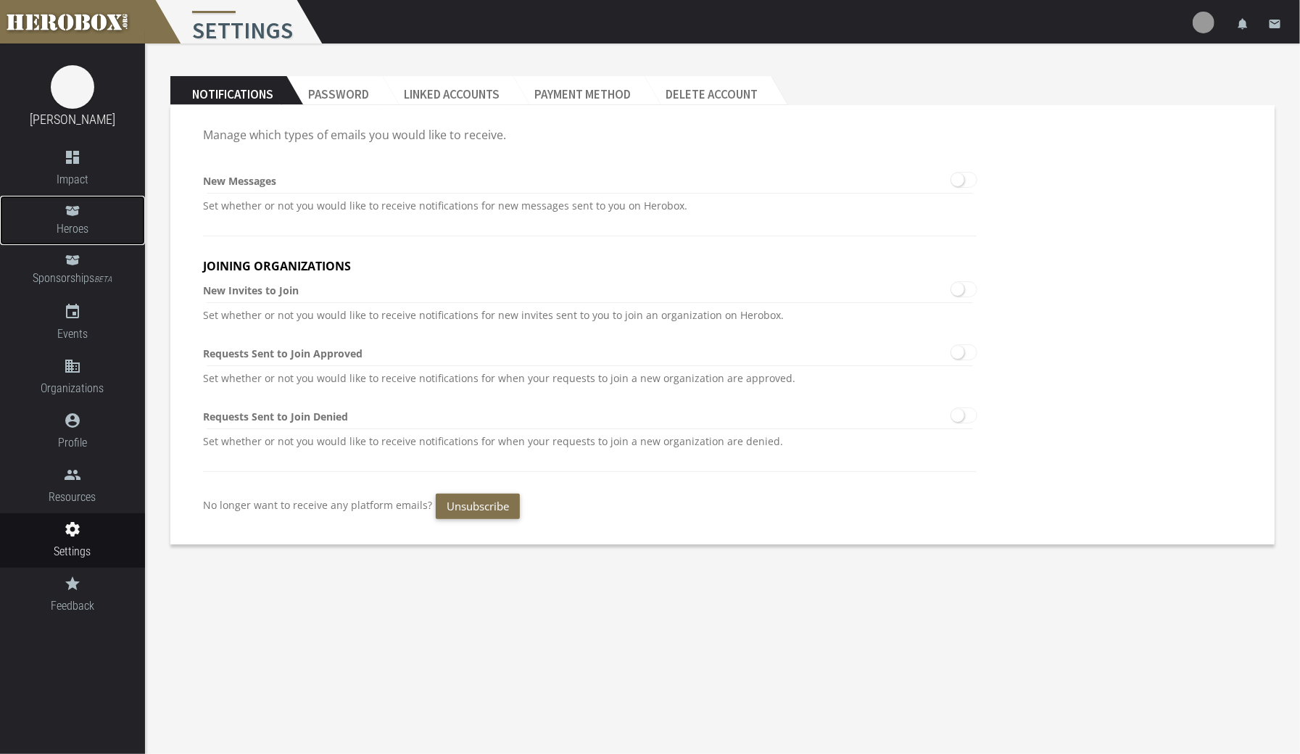
click at [81, 233] on span "Heroes" at bounding box center [72, 229] width 145 height 18
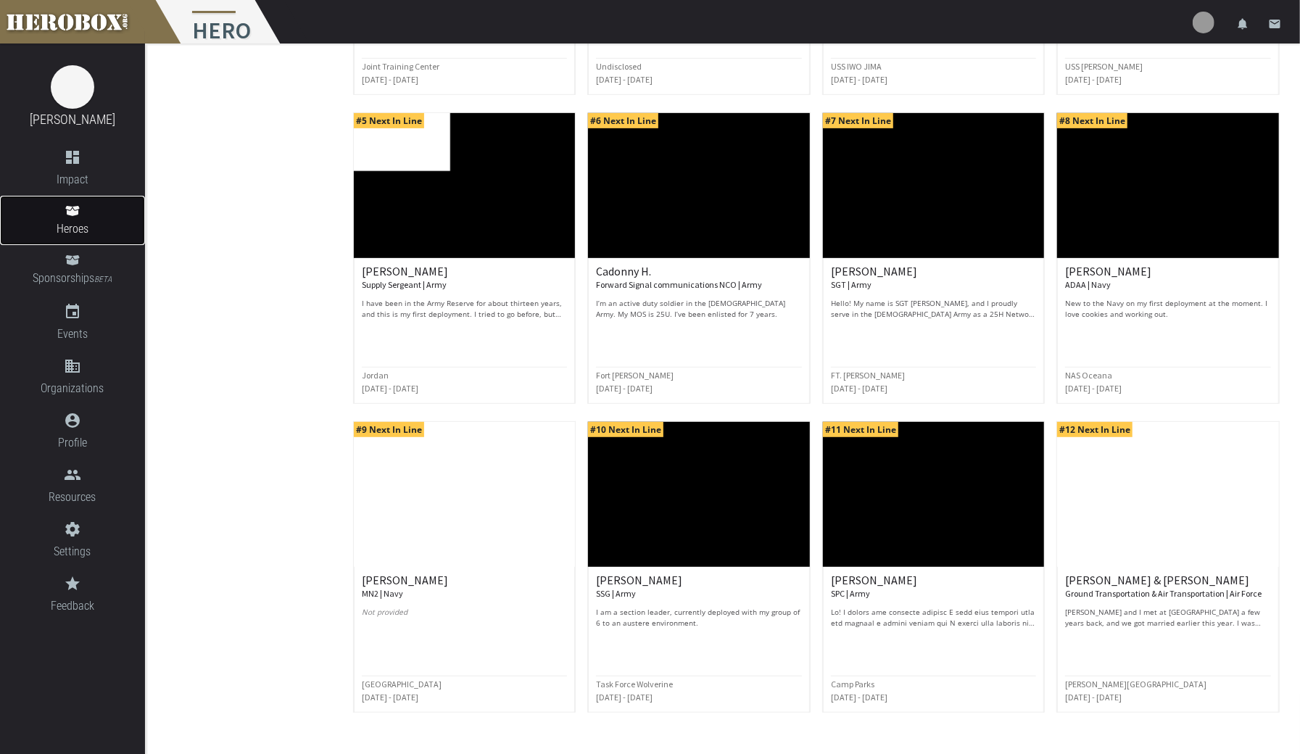
scroll to position [414, 0]
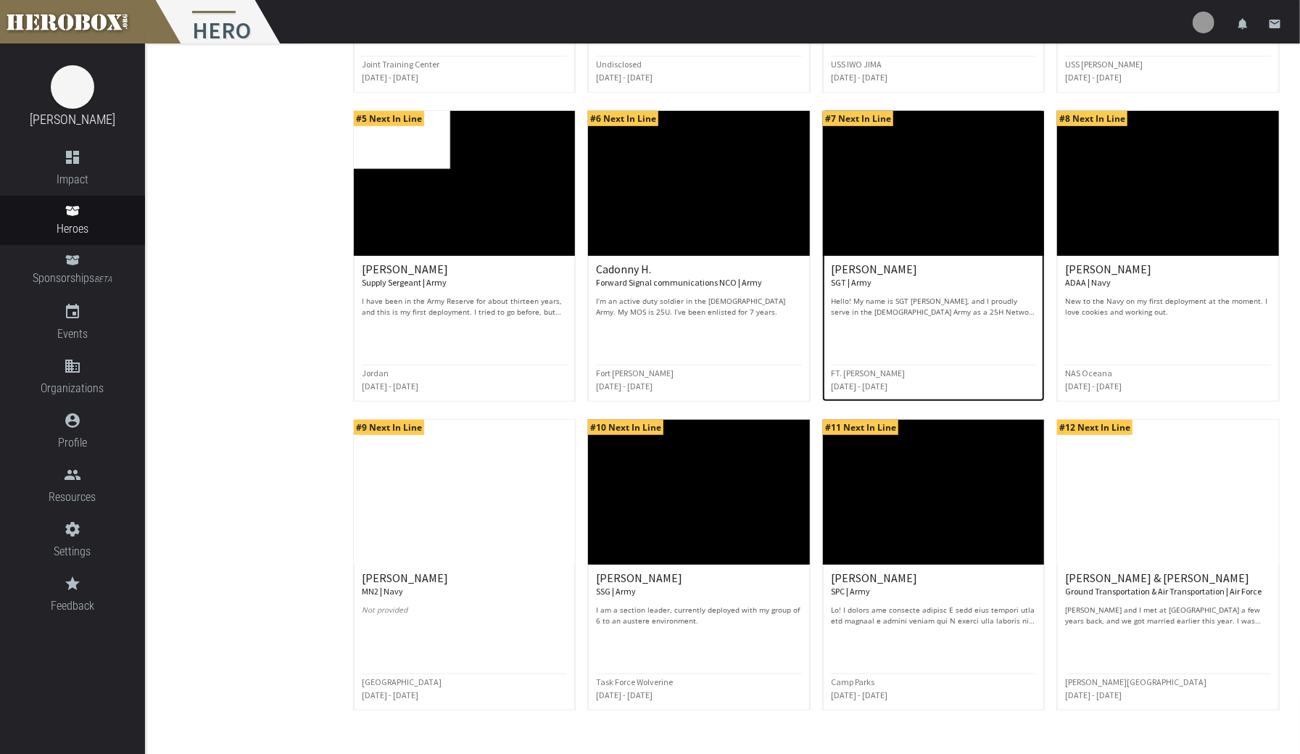
click at [974, 303] on p "Hello! My name is SGT [PERSON_NAME], and I proudly serve in the [DEMOGRAPHIC_DA…" at bounding box center [934, 307] width 206 height 22
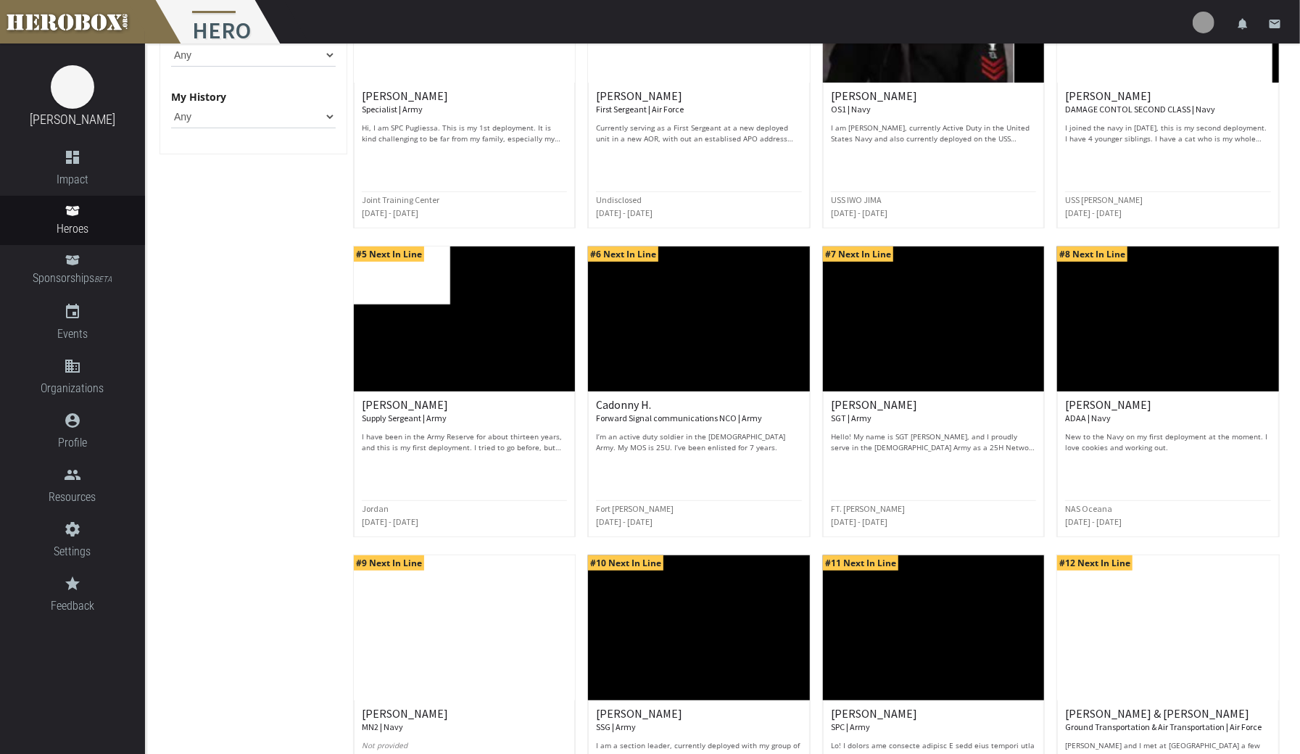
scroll to position [279, 0]
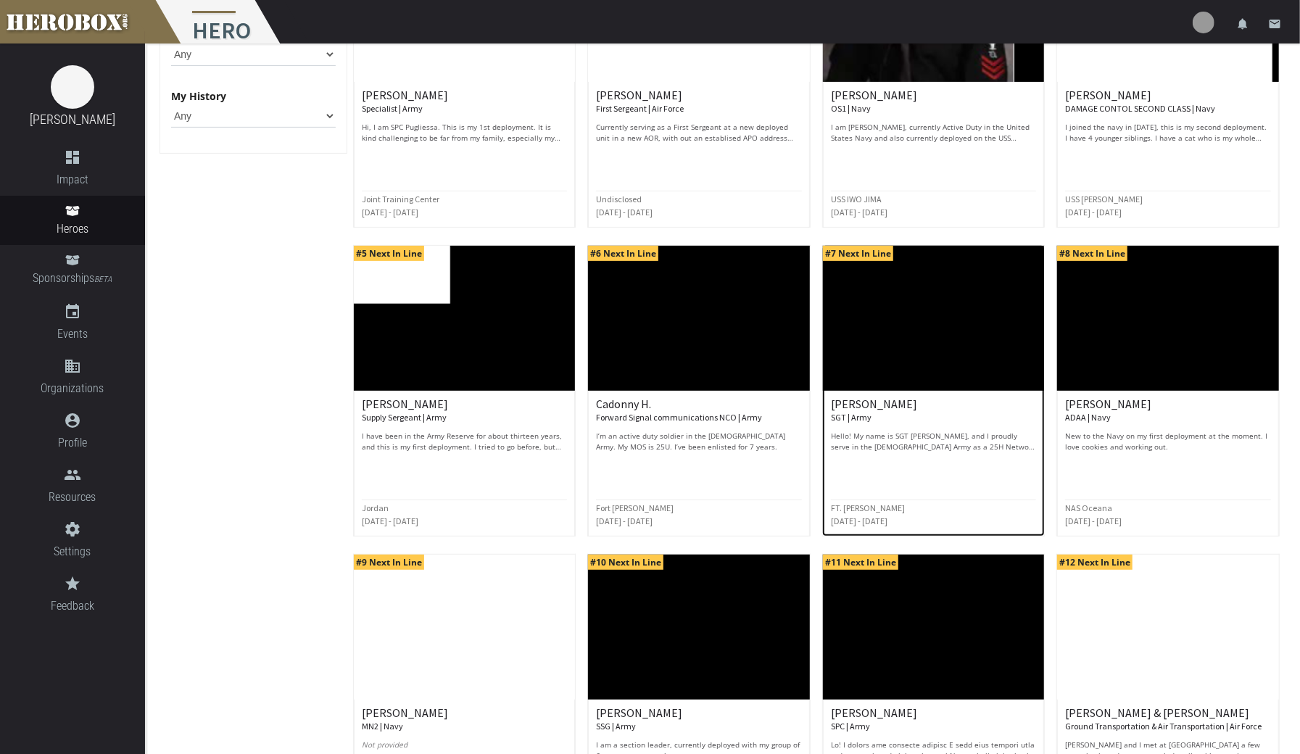
click at [932, 422] on div "[PERSON_NAME] SGT | Army Hello! My name is SGT [PERSON_NAME], and I proudly ser…" at bounding box center [934, 425] width 206 height 54
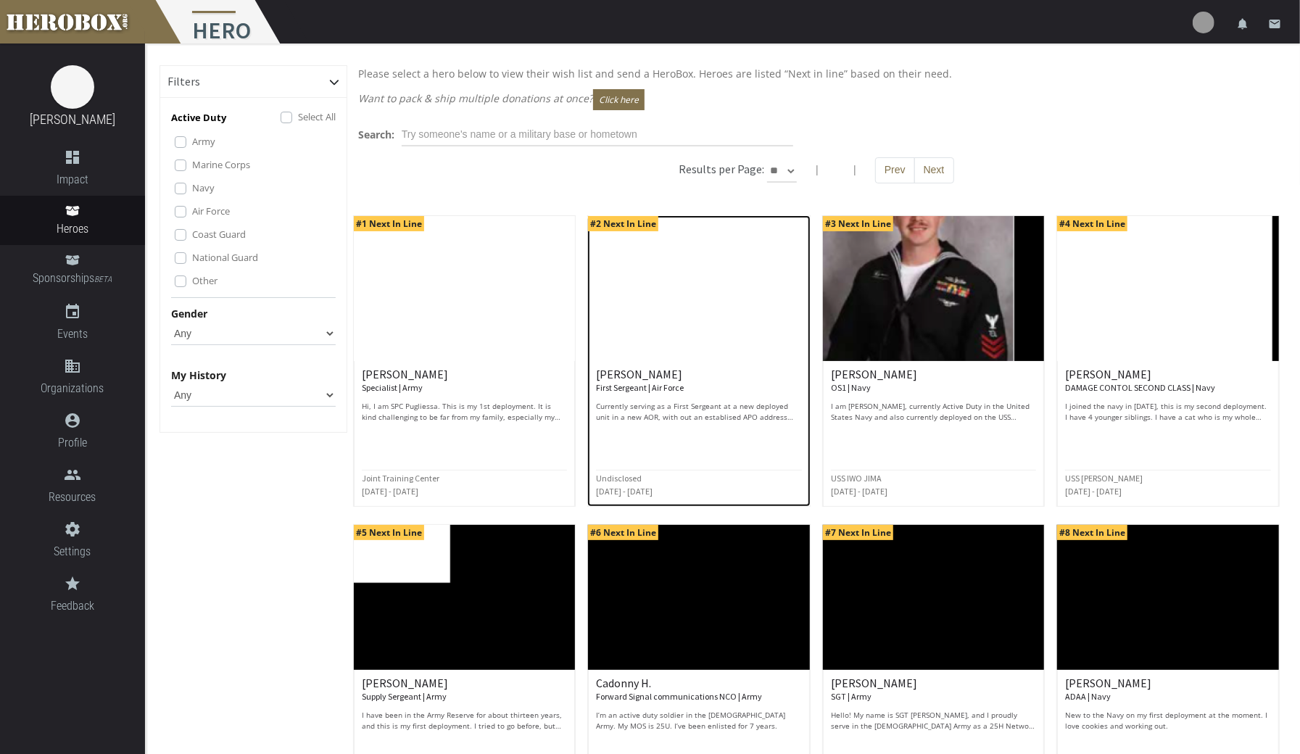
click at [676, 391] on small "First Sergeant | Air Force" at bounding box center [640, 387] width 88 height 11
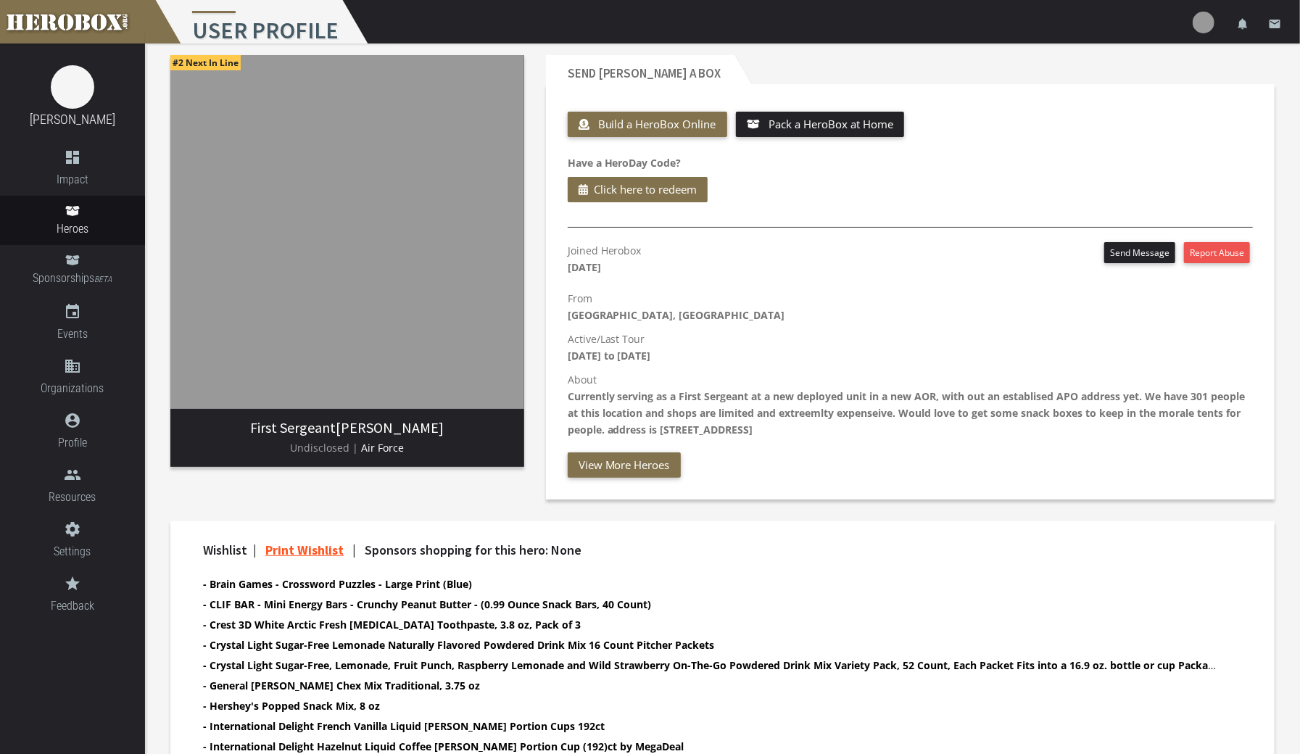
scroll to position [20, 0]
click at [876, 127] on span "Pack a HeroBox at Home" at bounding box center [830, 124] width 125 height 14
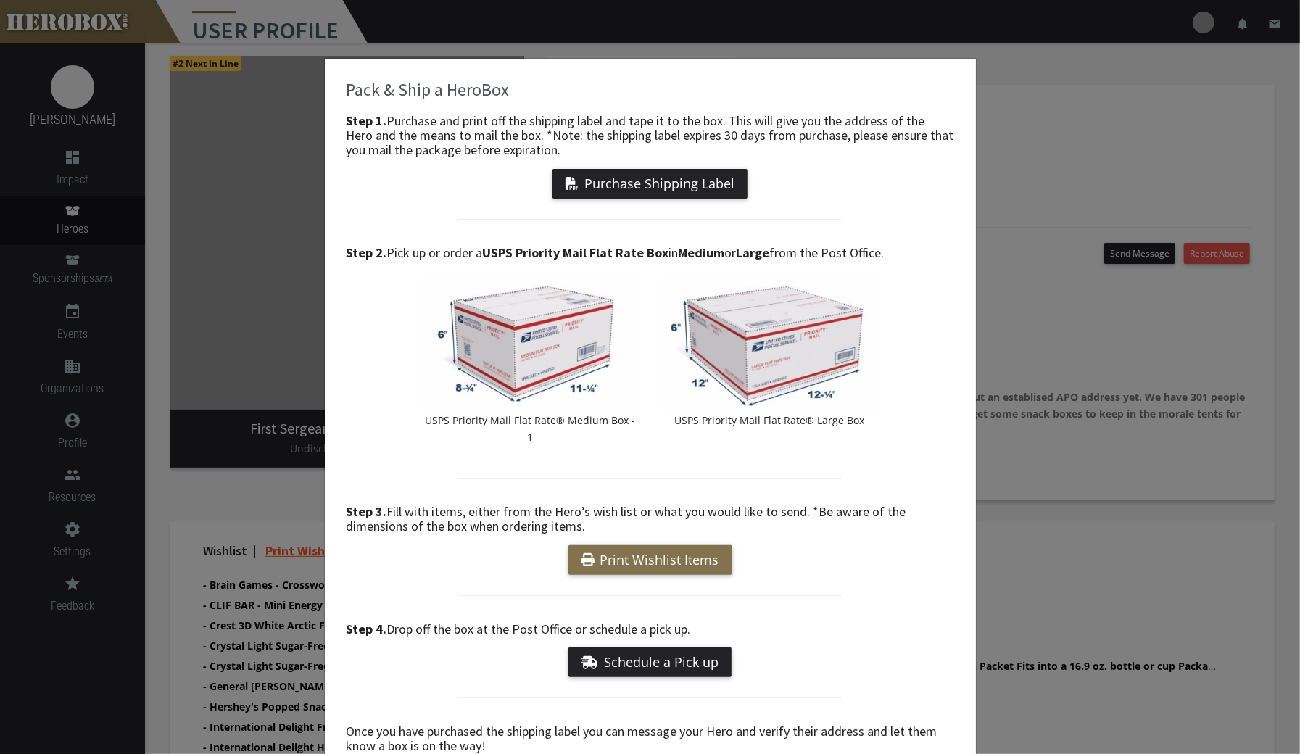
click at [711, 187] on button "Purchase Shipping Label" at bounding box center [649, 184] width 195 height 30
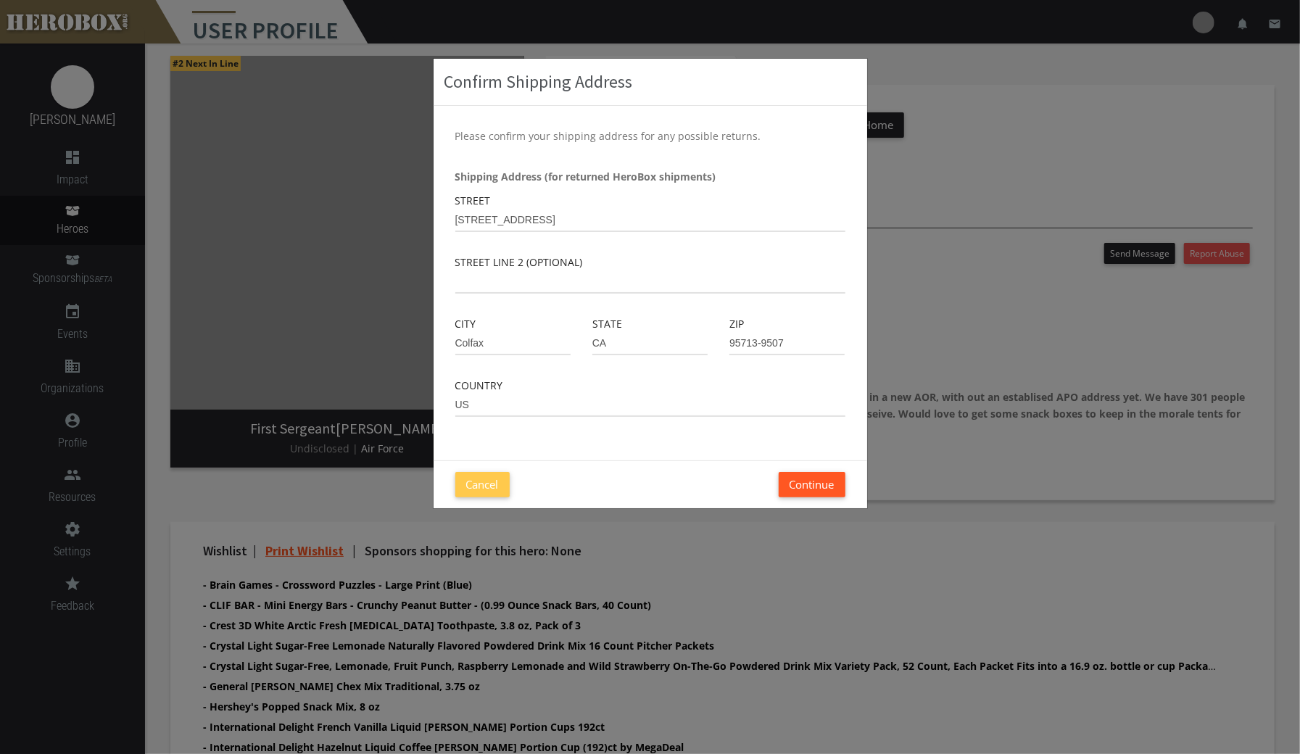
click at [816, 478] on button "Continue" at bounding box center [812, 484] width 67 height 25
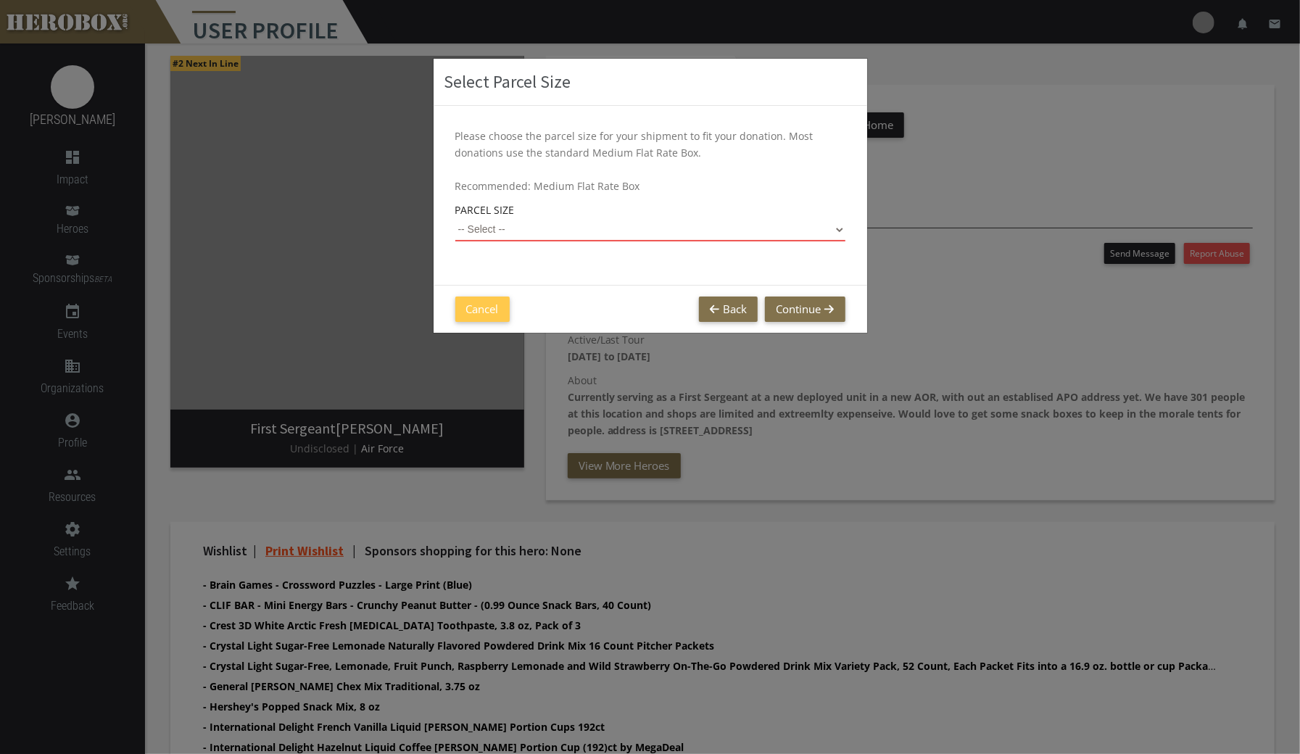
click at [826, 226] on select "-- Select -- Small Flat Rate Envelope (Est. $13.52) Medium Flat Rate Box (Est. …" at bounding box center [650, 229] width 390 height 23
click at [455, 218] on select "-- Select -- Small Flat Rate Envelope (Est. $13.52) Medium Flat Rate Box (Est. …" at bounding box center [650, 229] width 390 height 23
select select "Large Flat Rate Box"
click at [818, 307] on button "Continue" at bounding box center [805, 308] width 80 height 25
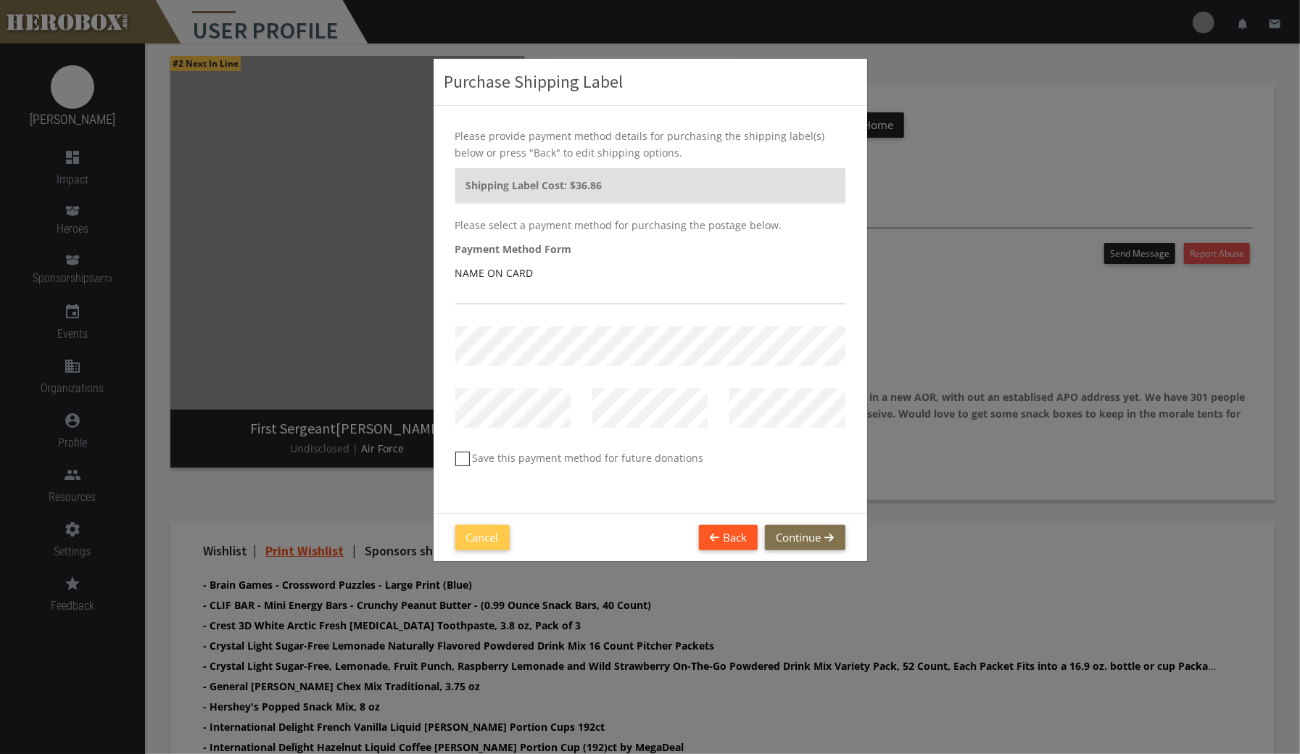
click at [718, 536] on button "Back" at bounding box center [728, 537] width 59 height 25
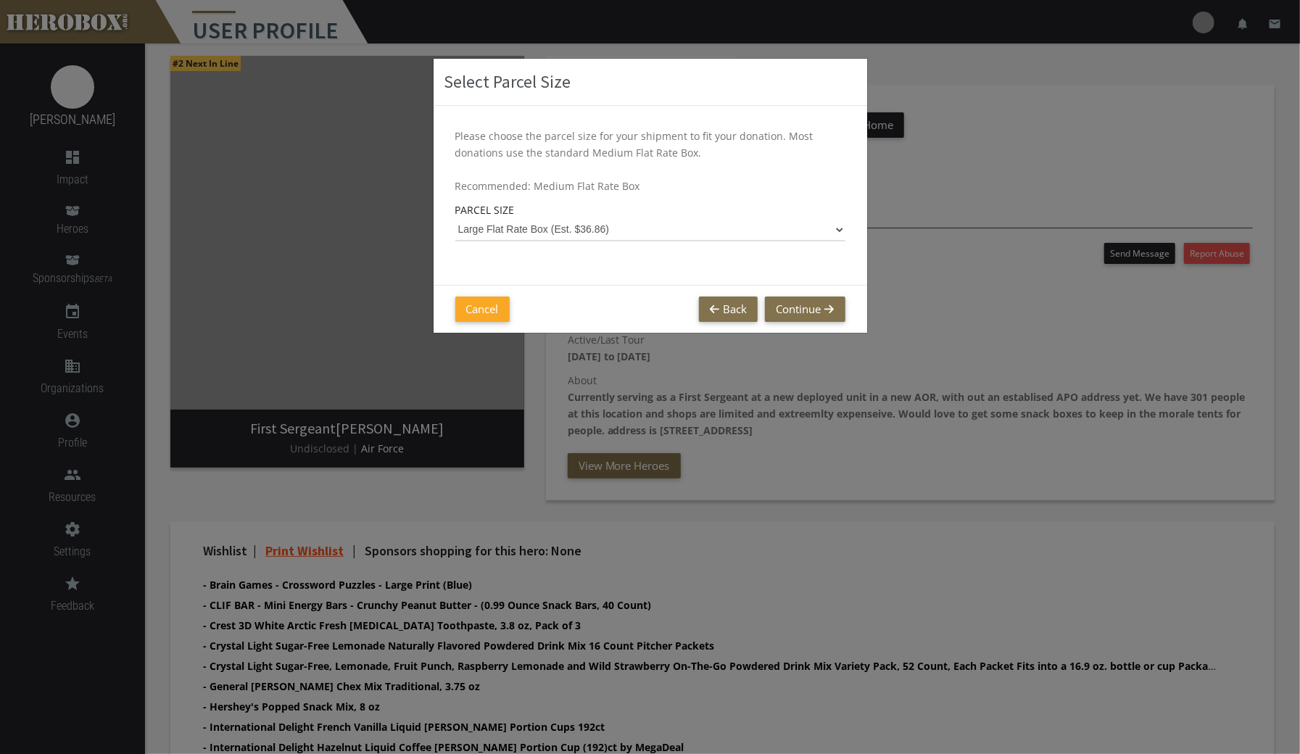
click at [486, 311] on button "Cancel" at bounding box center [482, 308] width 54 height 25
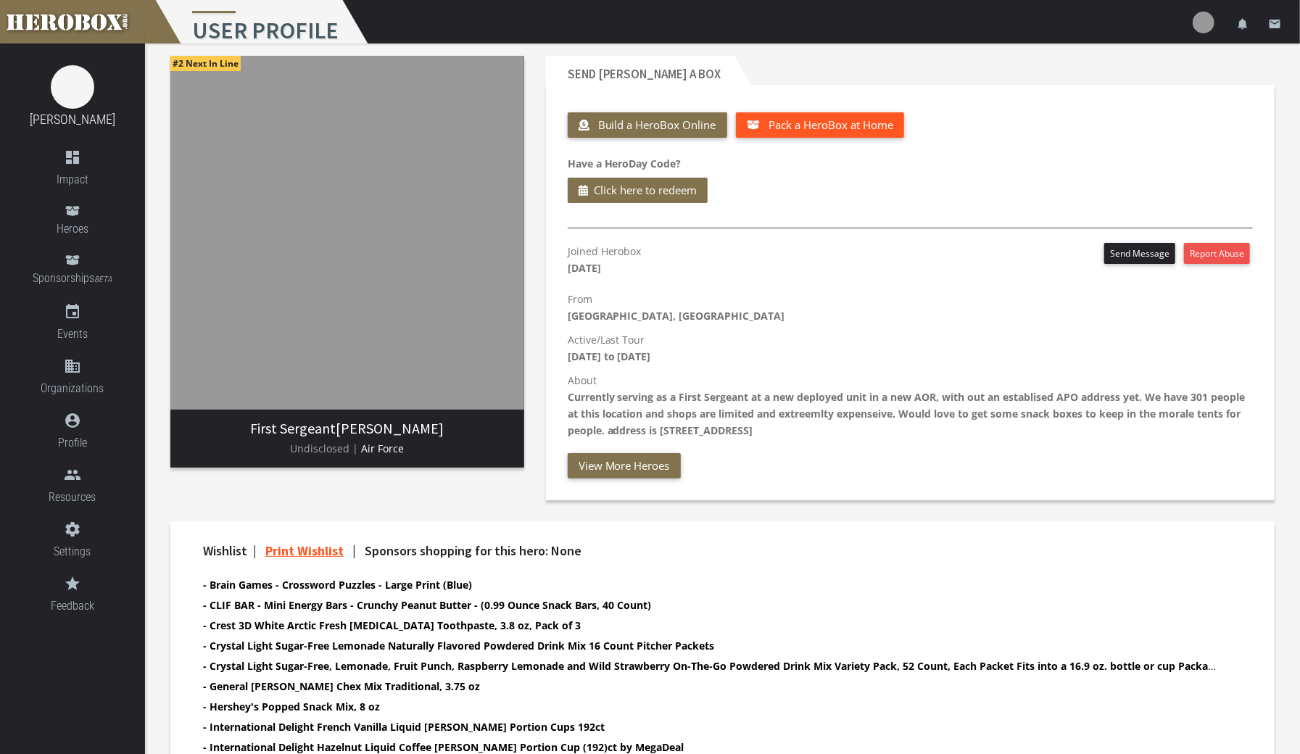
scroll to position [0, 0]
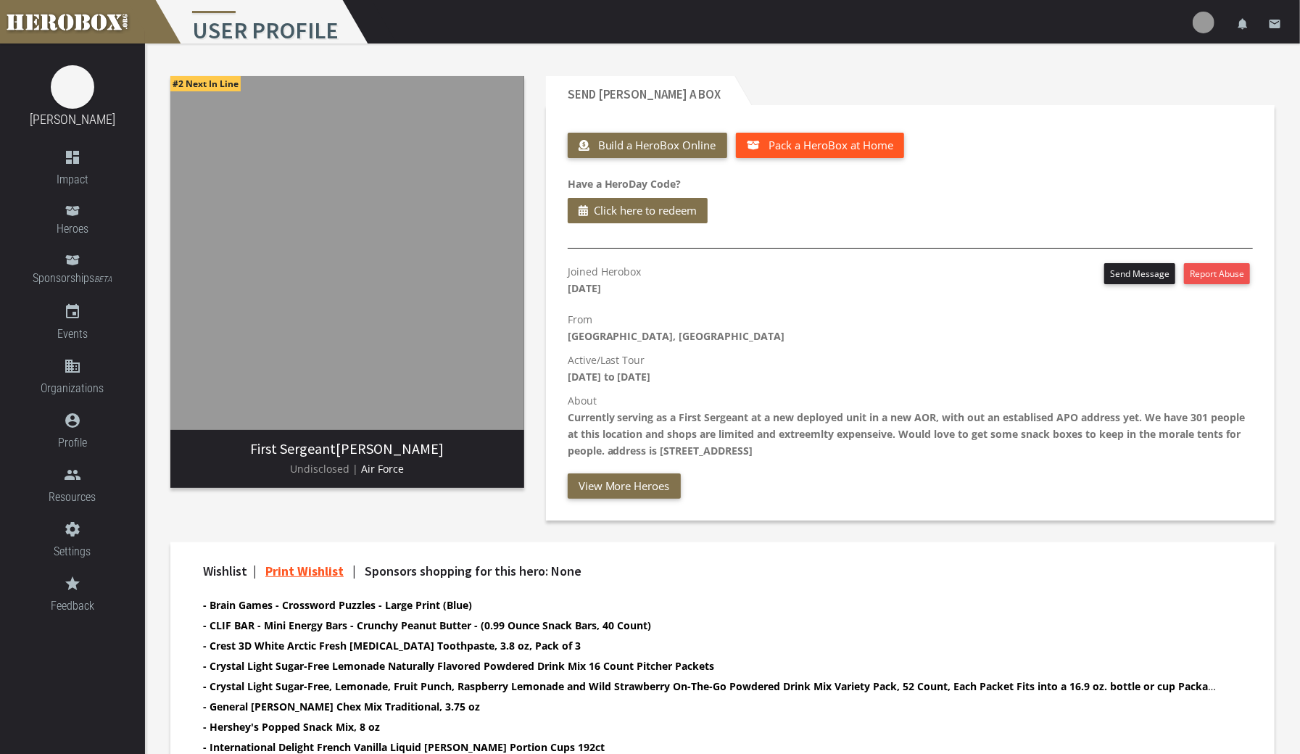
click at [857, 149] on span "Pack a HeroBox at Home" at bounding box center [830, 145] width 125 height 14
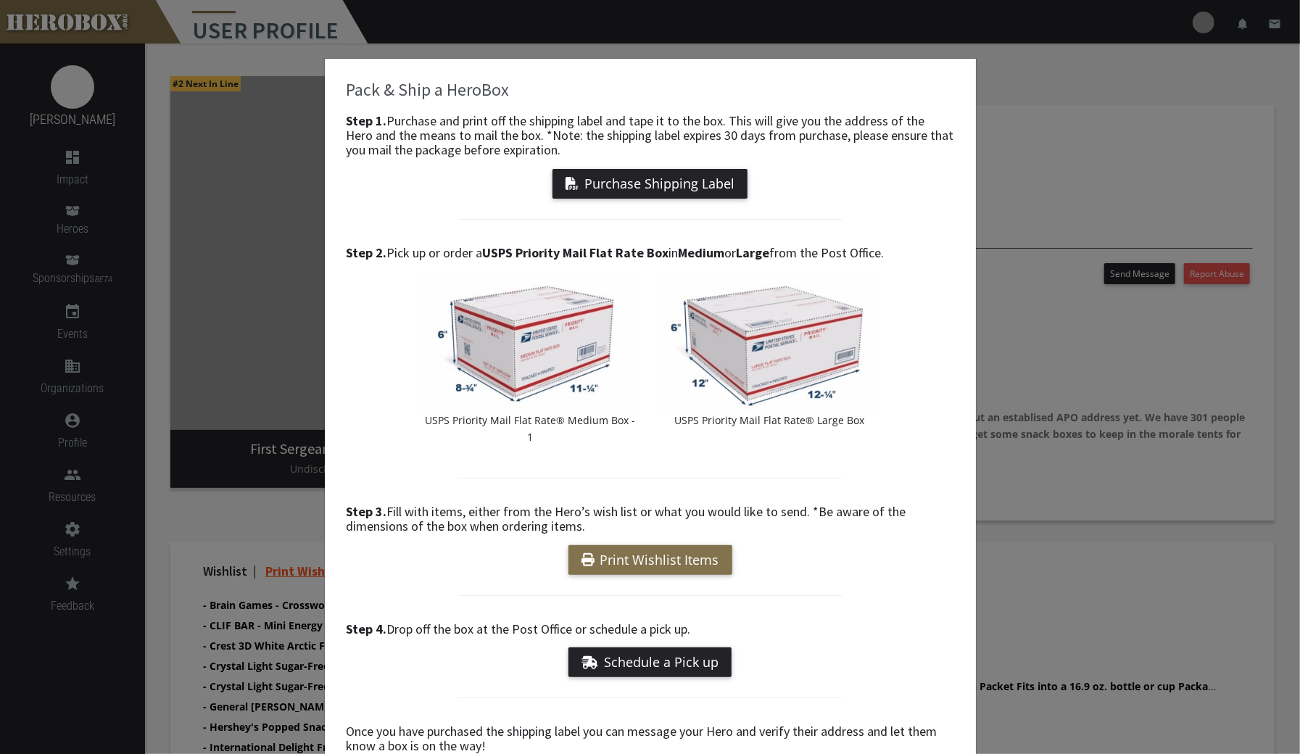
click at [1145, 412] on div "Pack & Ship a HeroBox Step 1. Purchase and print off the shipping label and tap…" at bounding box center [650, 377] width 1300 height 754
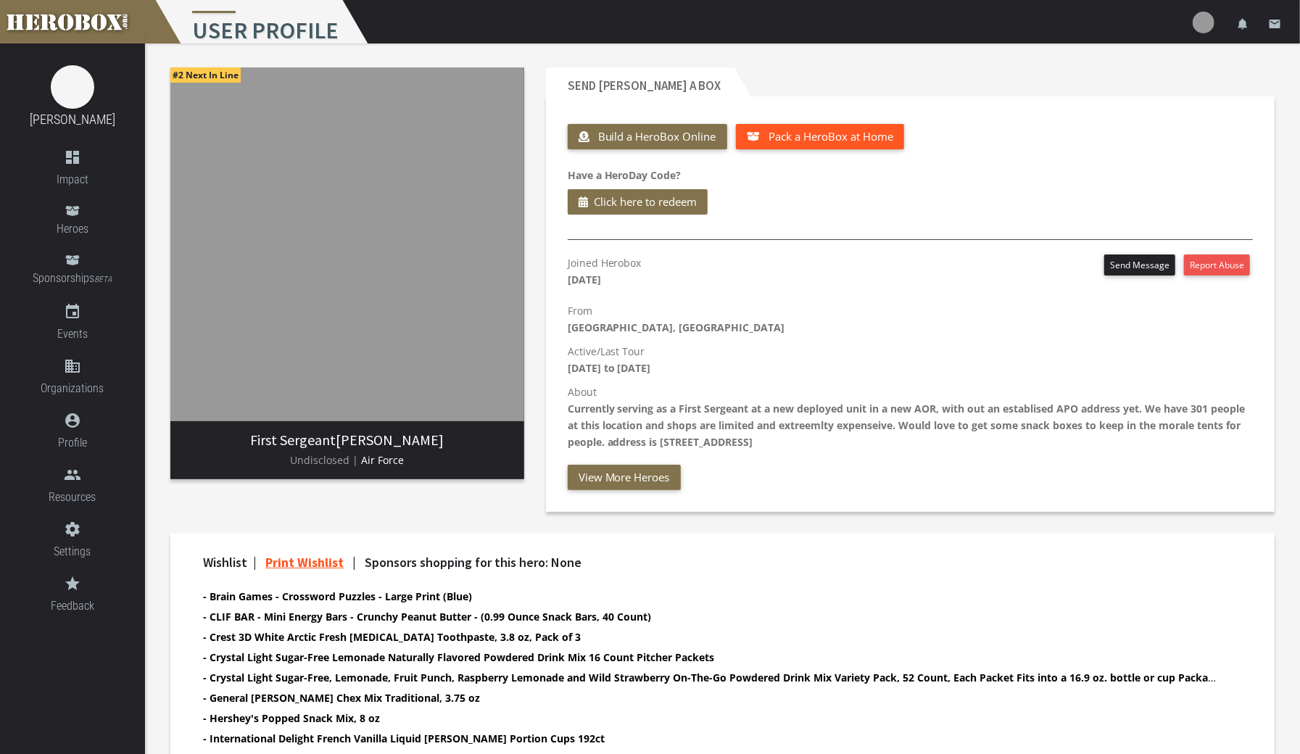
scroll to position [7, 0]
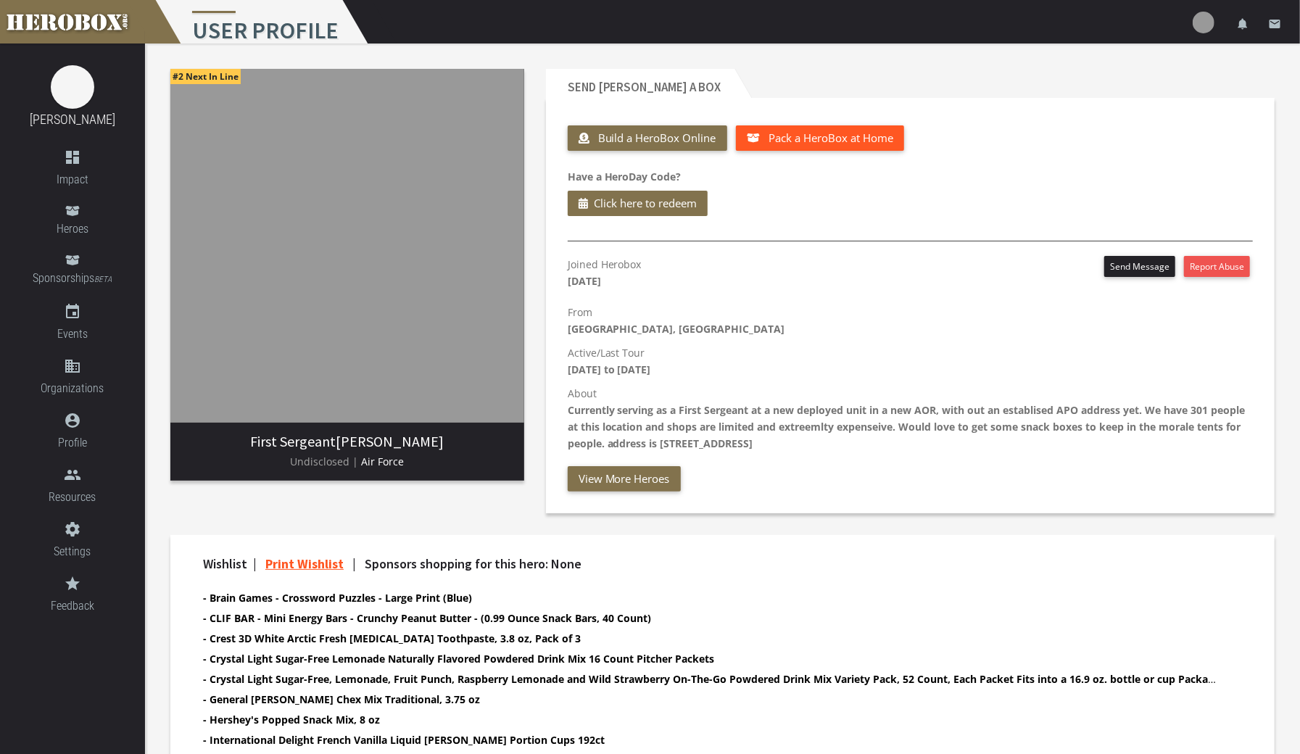
click at [845, 139] on span "Pack a HeroBox at Home" at bounding box center [830, 137] width 125 height 14
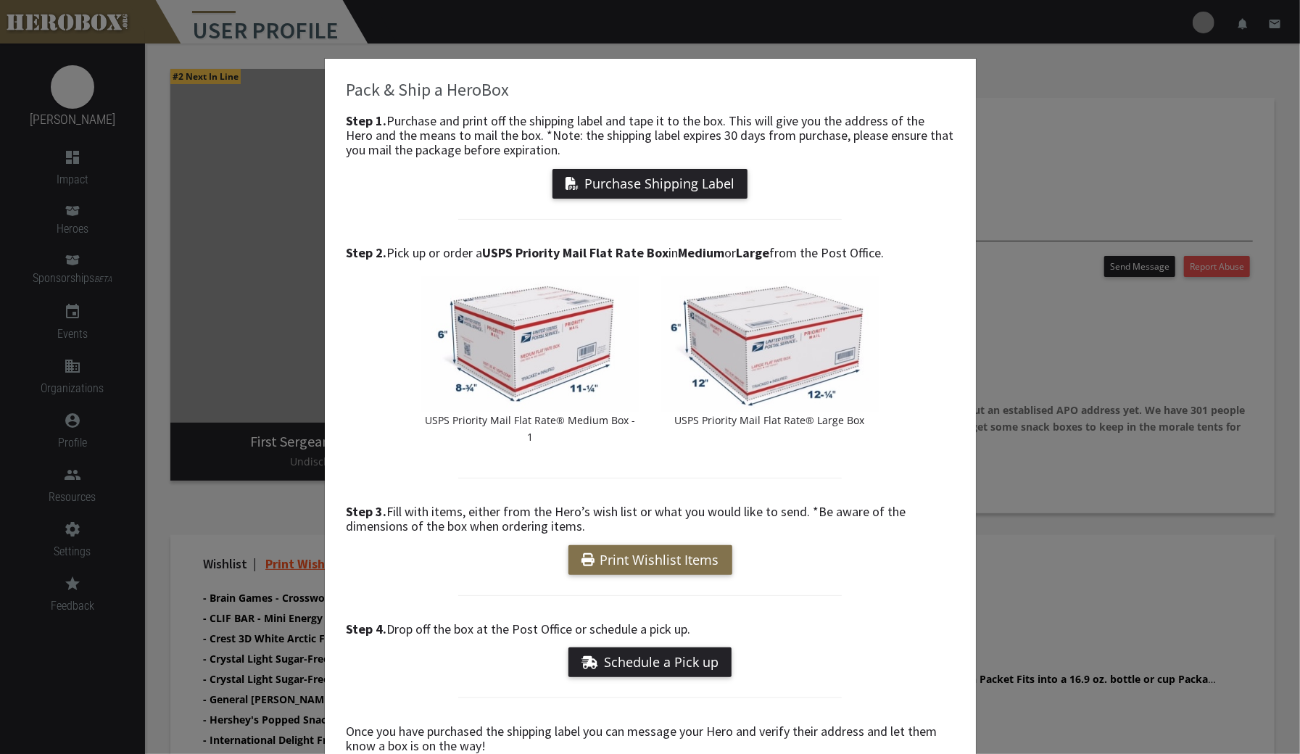
click at [1085, 467] on div "Pack & Ship a HeroBox Step 1. Purchase and print off the shipping label and tap…" at bounding box center [650, 377] width 1300 height 754
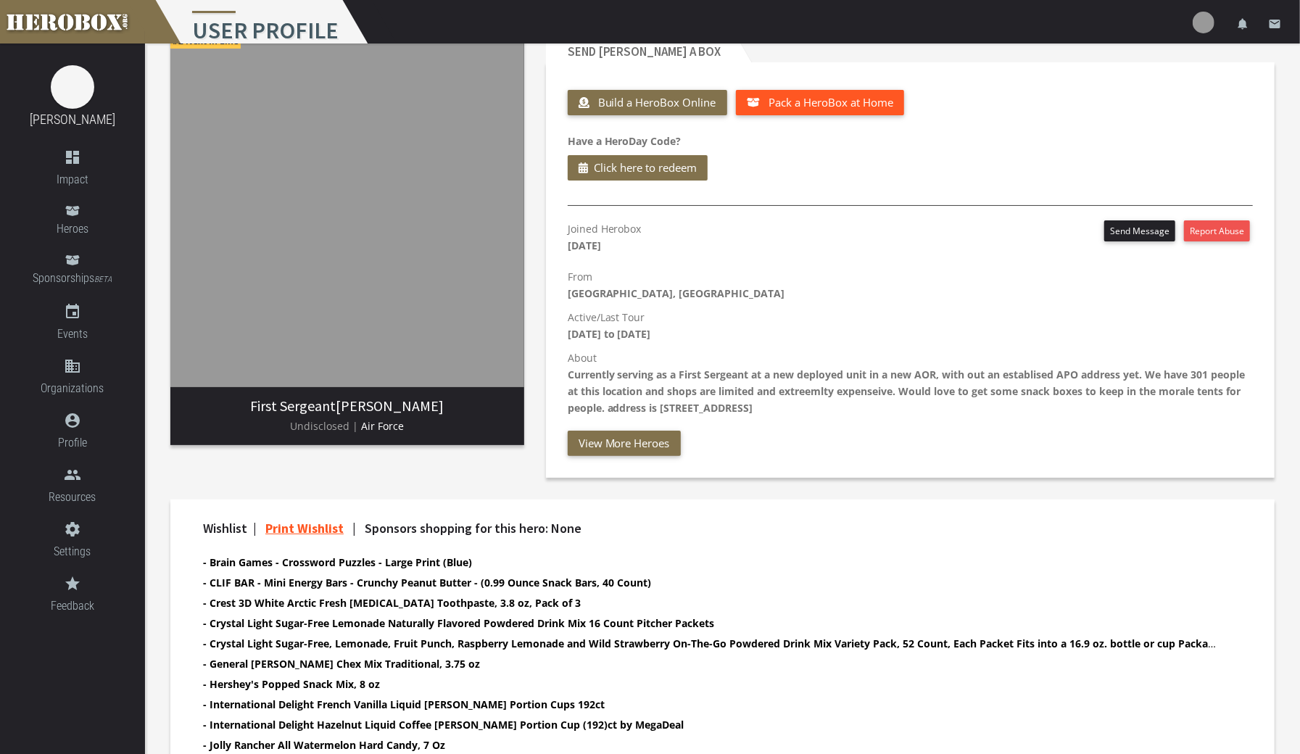
scroll to position [10, 0]
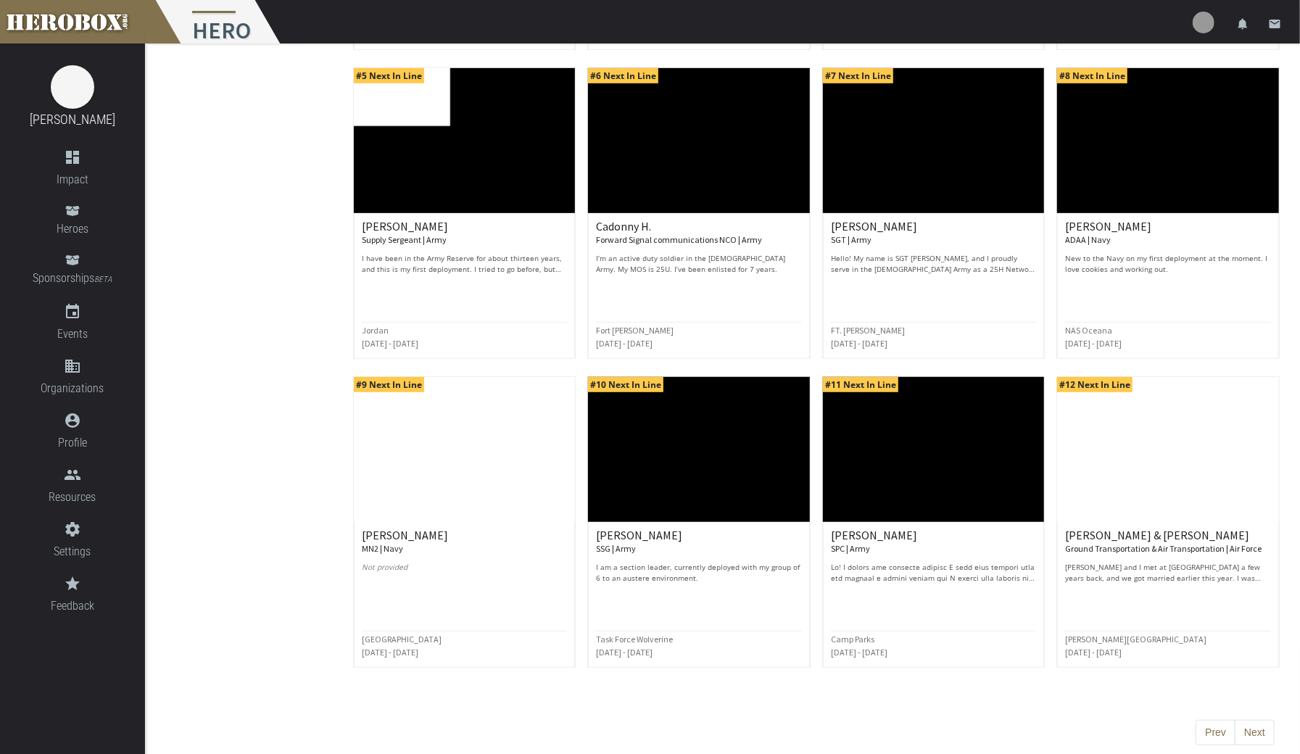
scroll to position [462, 0]
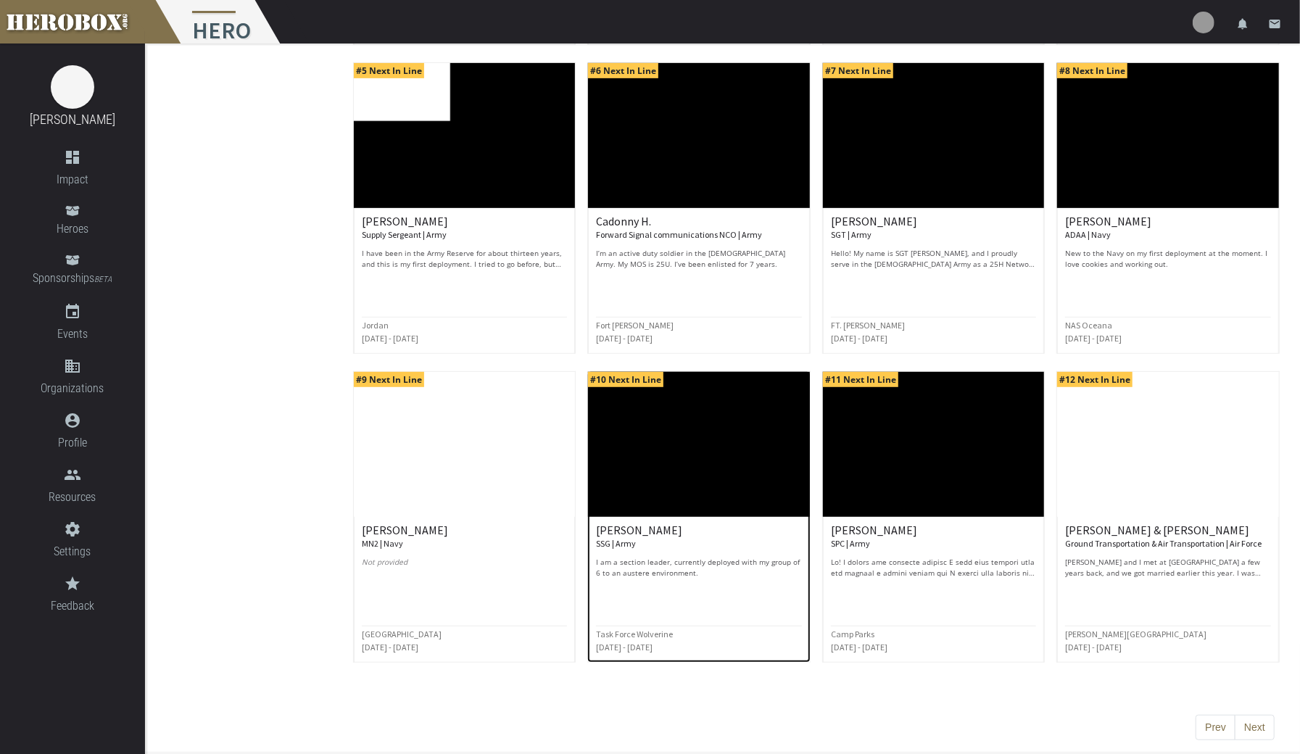
click at [728, 547] on h6 "[PERSON_NAME] SSG | Army" at bounding box center [699, 536] width 206 height 25
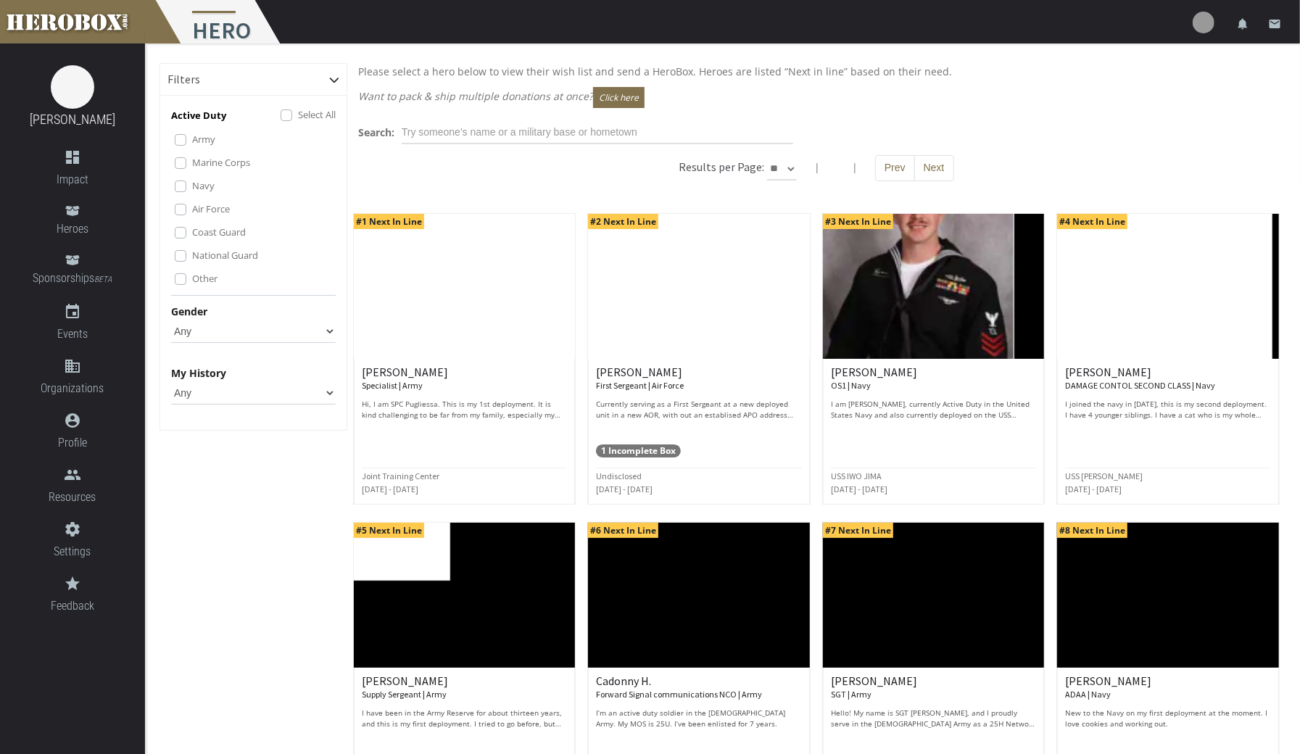
scroll to position [1, 0]
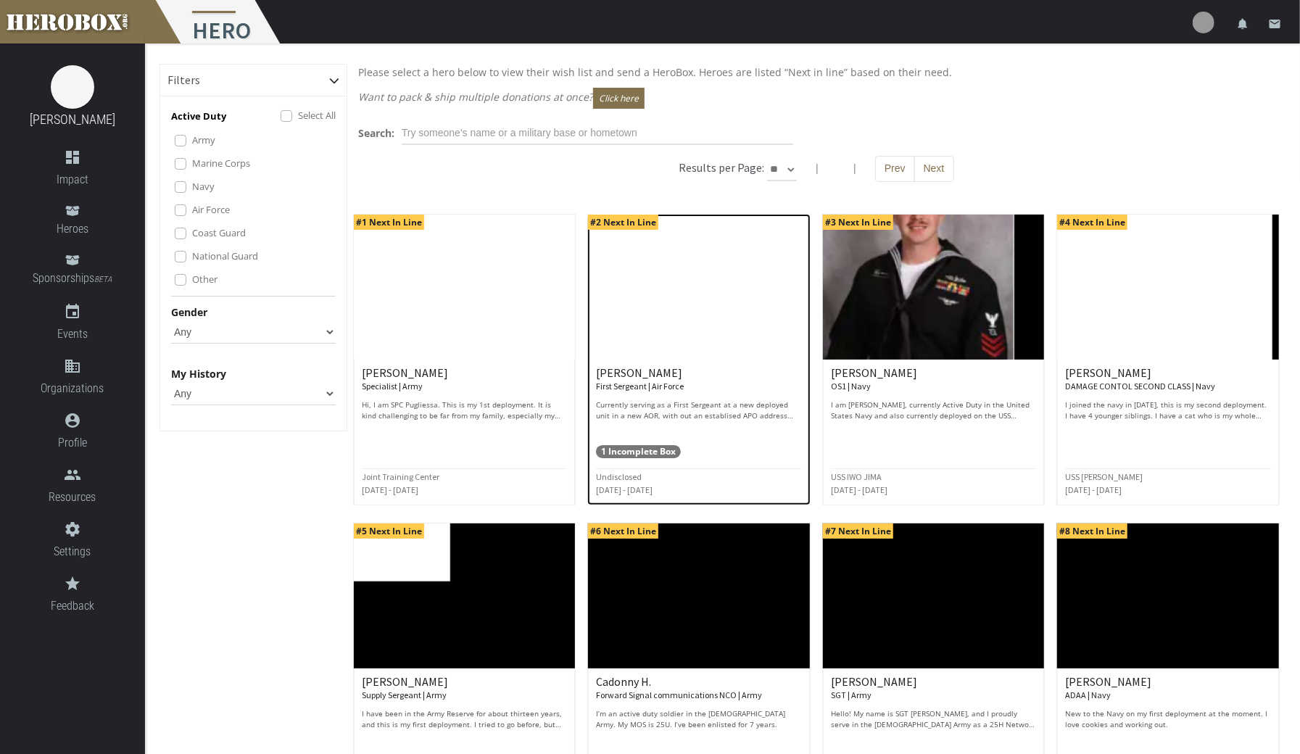
click at [663, 402] on p "Currently serving as a First Sergeant at a new deployed unit in a new AOR, with…" at bounding box center [699, 410] width 206 height 22
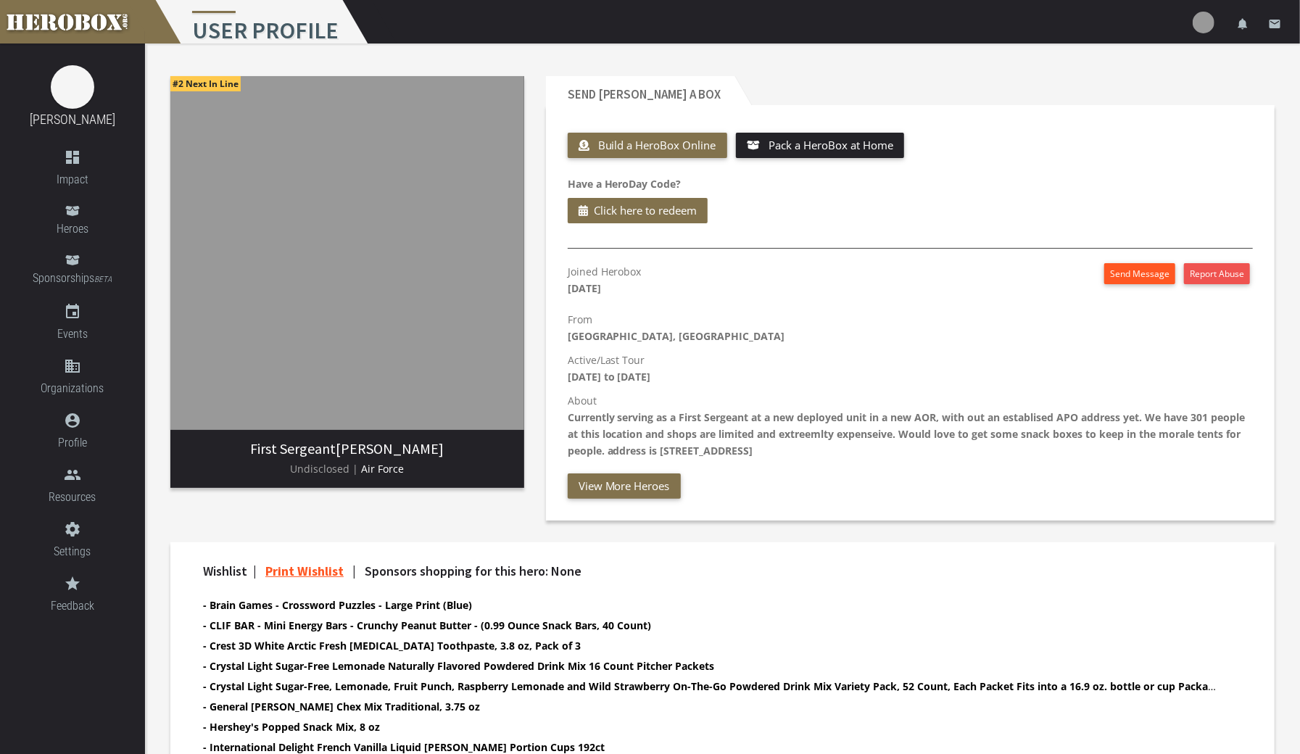
click at [1131, 275] on button "Send Message" at bounding box center [1139, 273] width 71 height 21
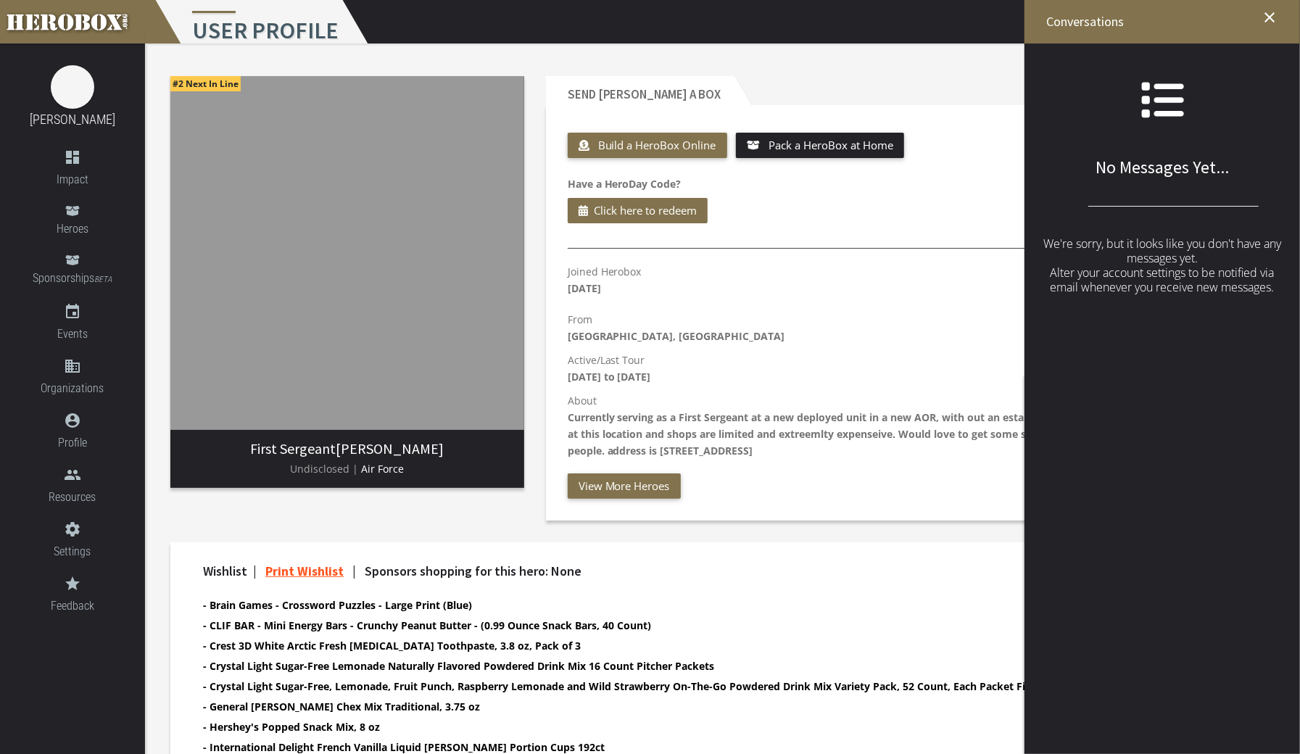
click at [1181, 177] on h2 "No Messages Yet..." at bounding box center [1161, 127] width 275 height 99
click at [1274, 22] on icon "close" at bounding box center [1269, 17] width 17 height 17
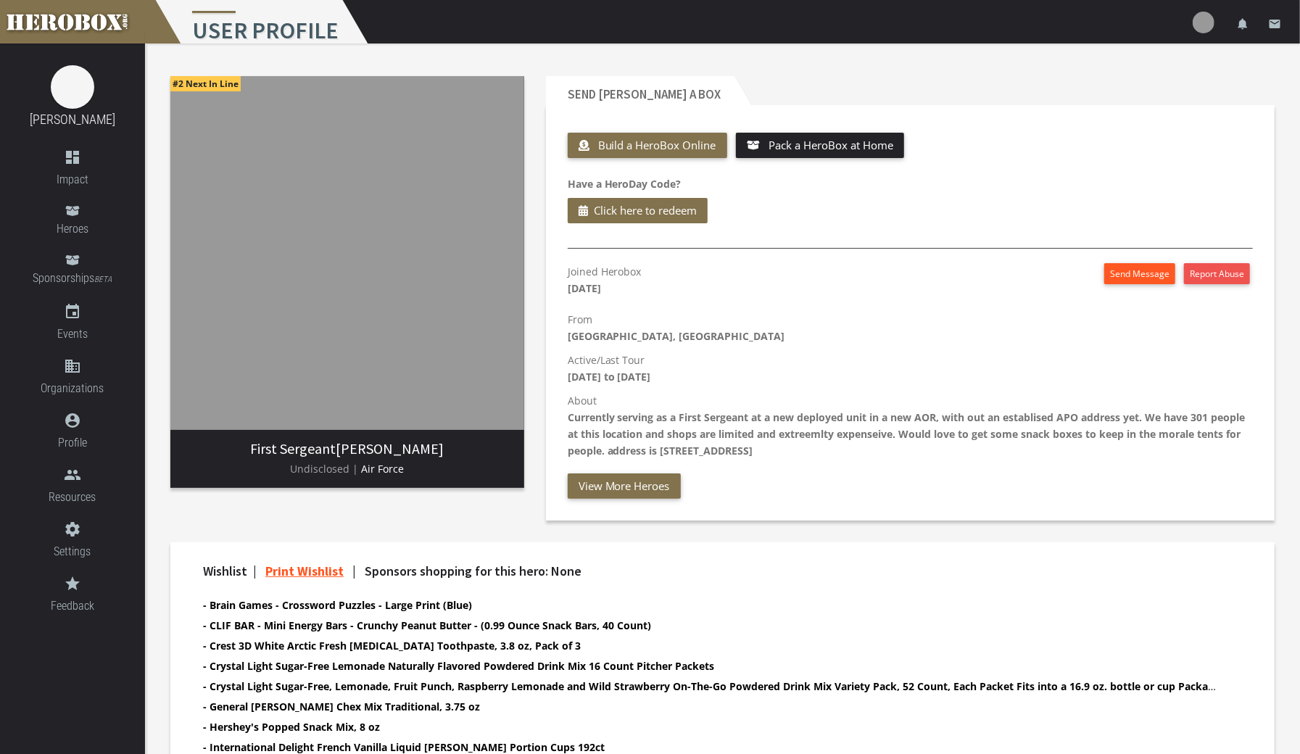
click at [1127, 273] on button "Send Message" at bounding box center [1139, 273] width 71 height 21
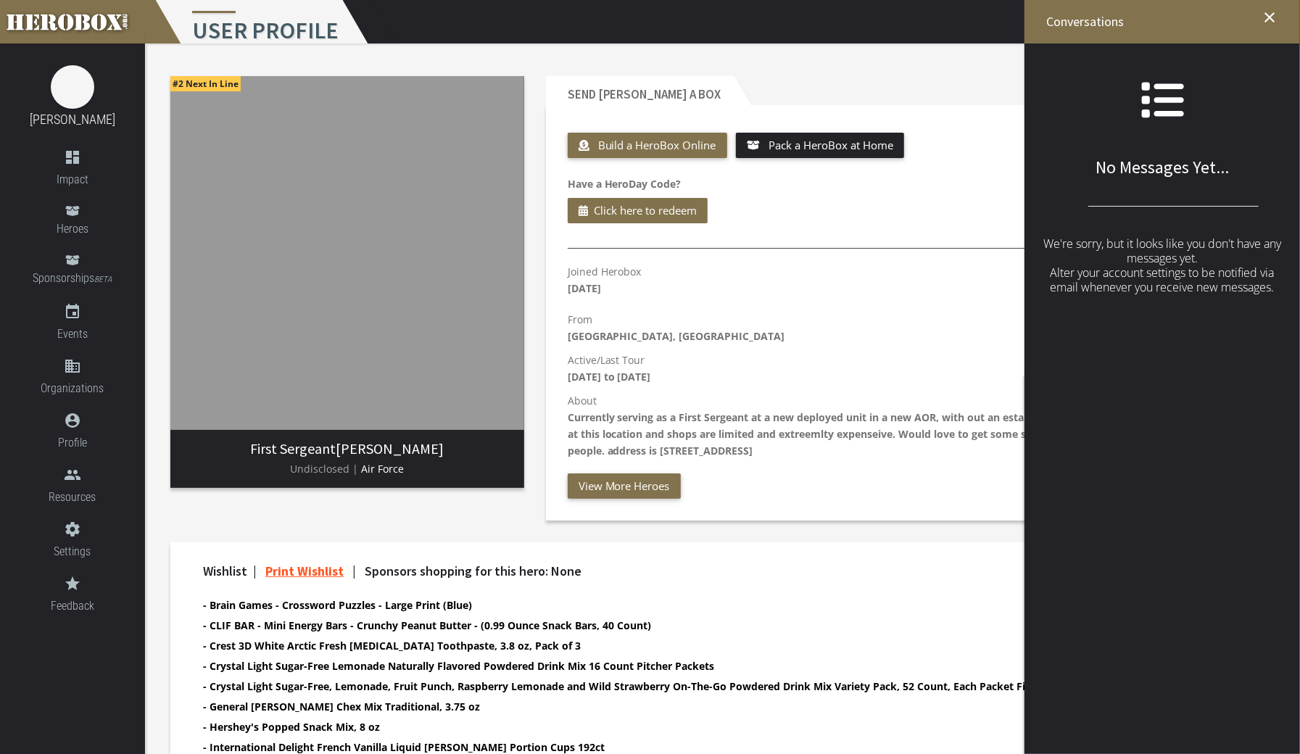
click at [1180, 203] on div at bounding box center [1161, 206] width 297 height 30
click at [937, 465] on div "Joined Herobox [DATE] Send Message Report Abuse From [GEOGRAPHIC_DATA], [GEOGRA…" at bounding box center [910, 381] width 707 height 236
click at [1277, 29] on link "close" at bounding box center [1269, 21] width 17 height 43
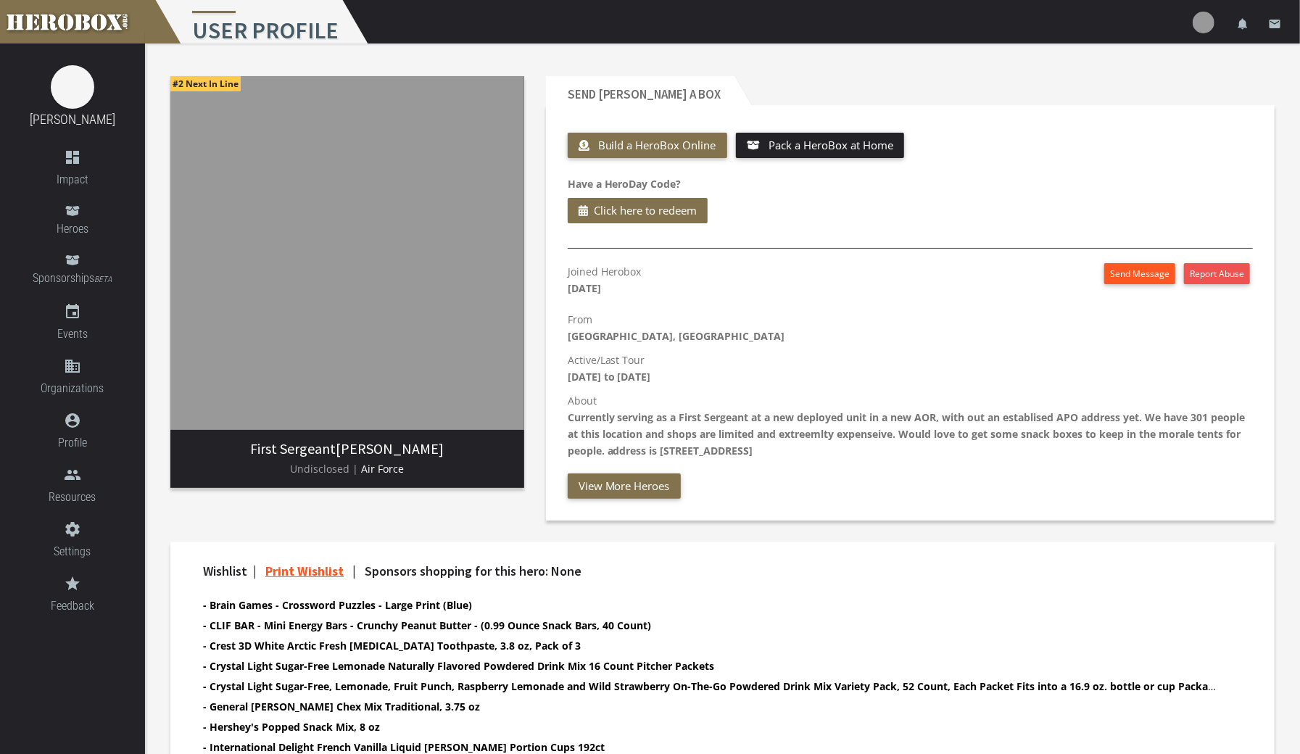
click at [1124, 273] on button "Send Message" at bounding box center [1139, 273] width 71 height 21
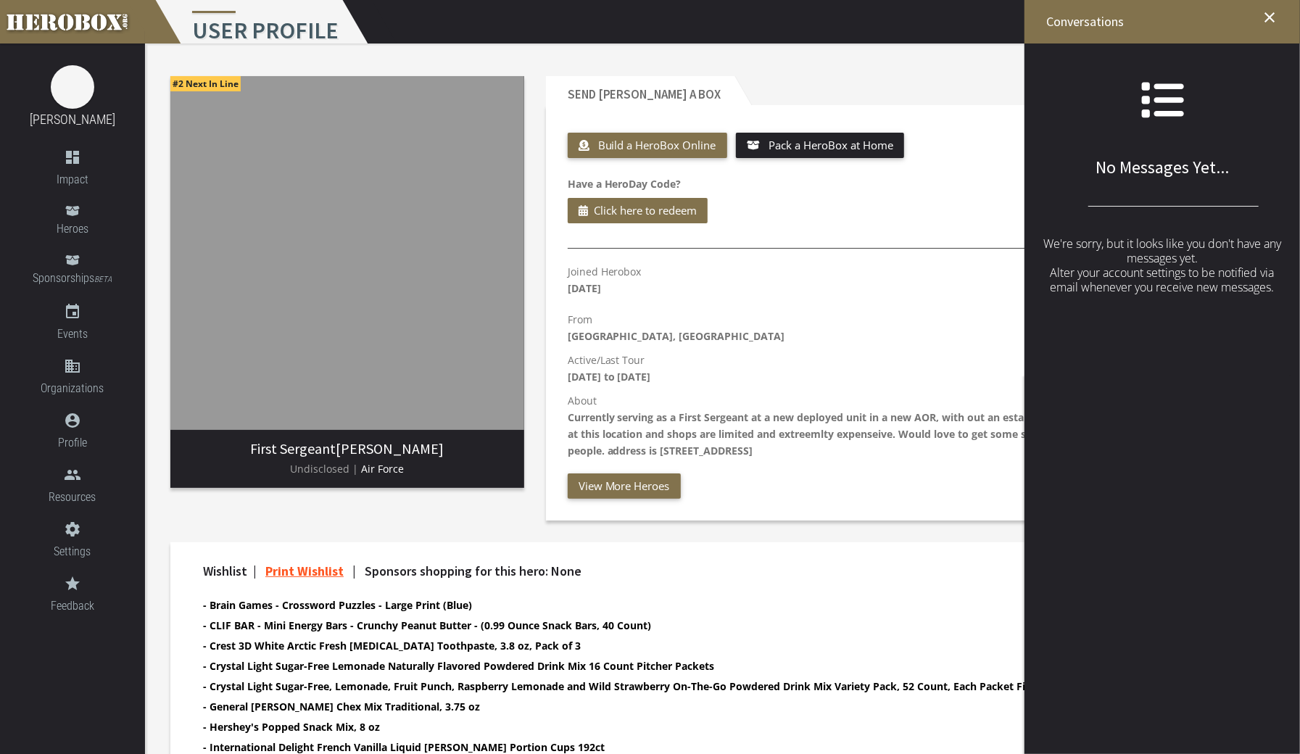
click at [1231, 217] on div at bounding box center [1161, 206] width 297 height 30
click at [1153, 123] on h2 "No Messages Yet..." at bounding box center [1161, 127] width 275 height 99
click at [1174, 98] on icon at bounding box center [1163, 101] width 42 height 36
click at [1275, 23] on icon "close" at bounding box center [1269, 17] width 17 height 17
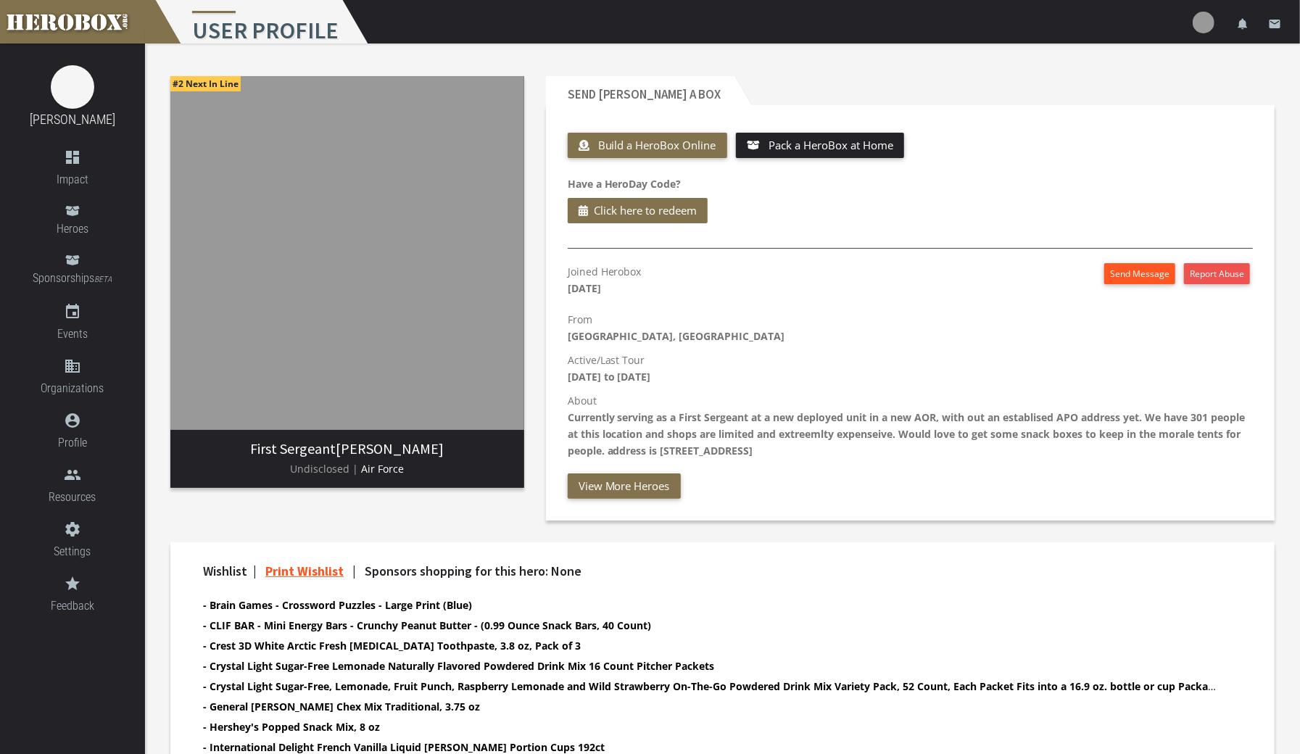
click at [1129, 278] on button "Send Message" at bounding box center [1139, 273] width 71 height 21
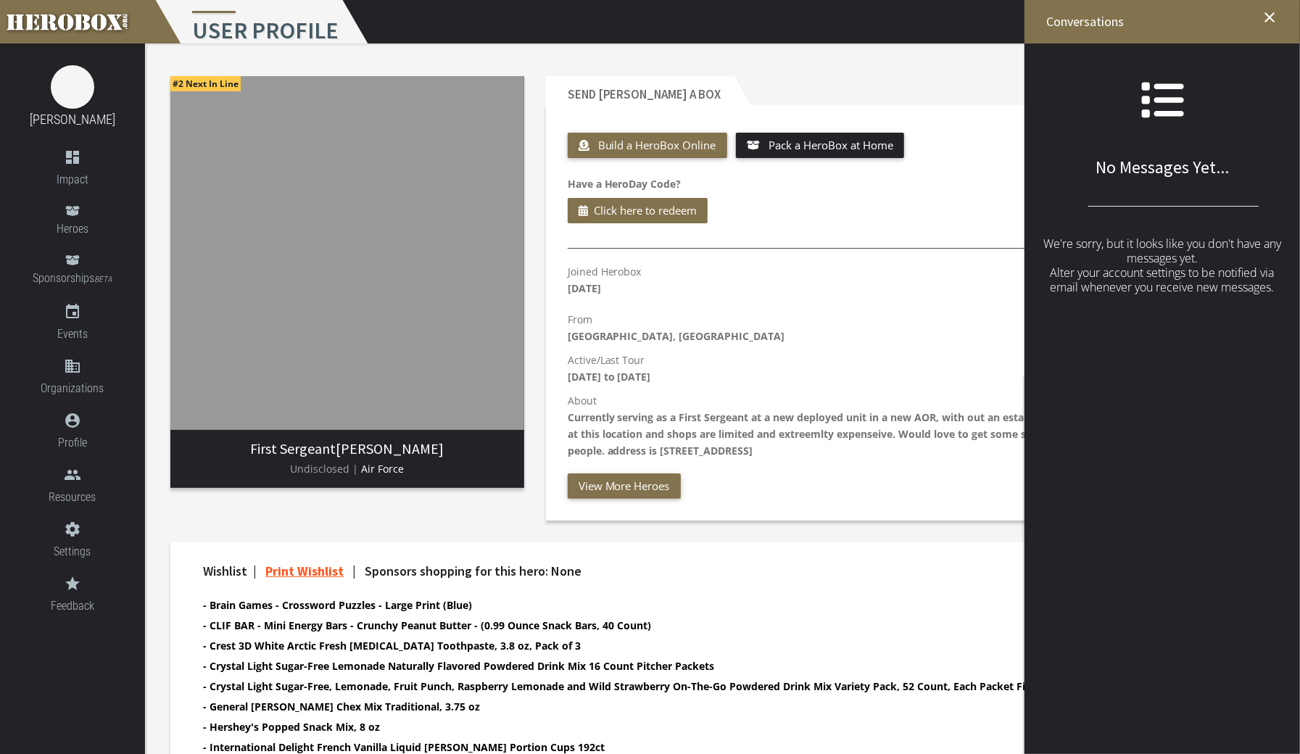
click at [951, 447] on p "About Currently serving as a First Sergeant at a new deployed unit in a new AOR…" at bounding box center [910, 425] width 685 height 67
click at [912, 464] on div "Joined Herobox [DATE] Send Message Report Abuse From [GEOGRAPHIC_DATA], [GEOGRA…" at bounding box center [910, 381] width 707 height 236
click at [1274, 17] on icon "close" at bounding box center [1269, 17] width 17 height 17
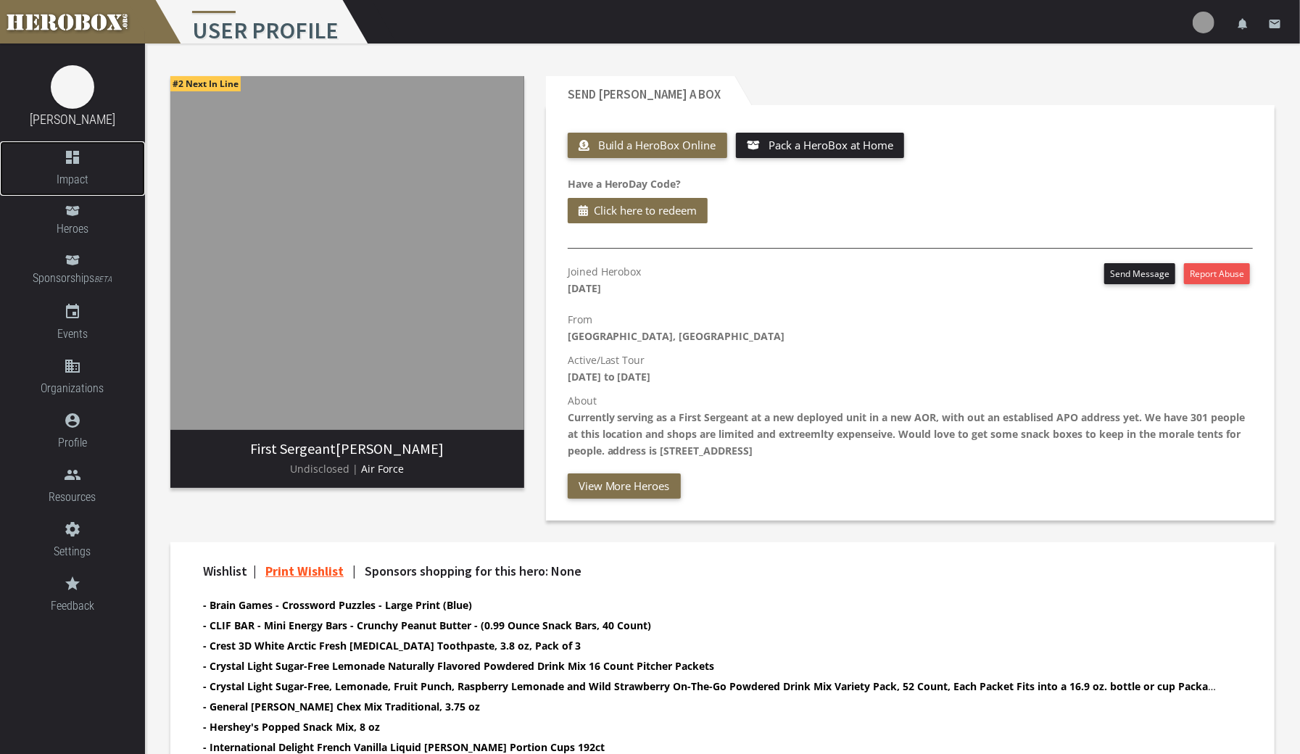
click at [70, 169] on link "dashboard Impact" at bounding box center [72, 168] width 145 height 54
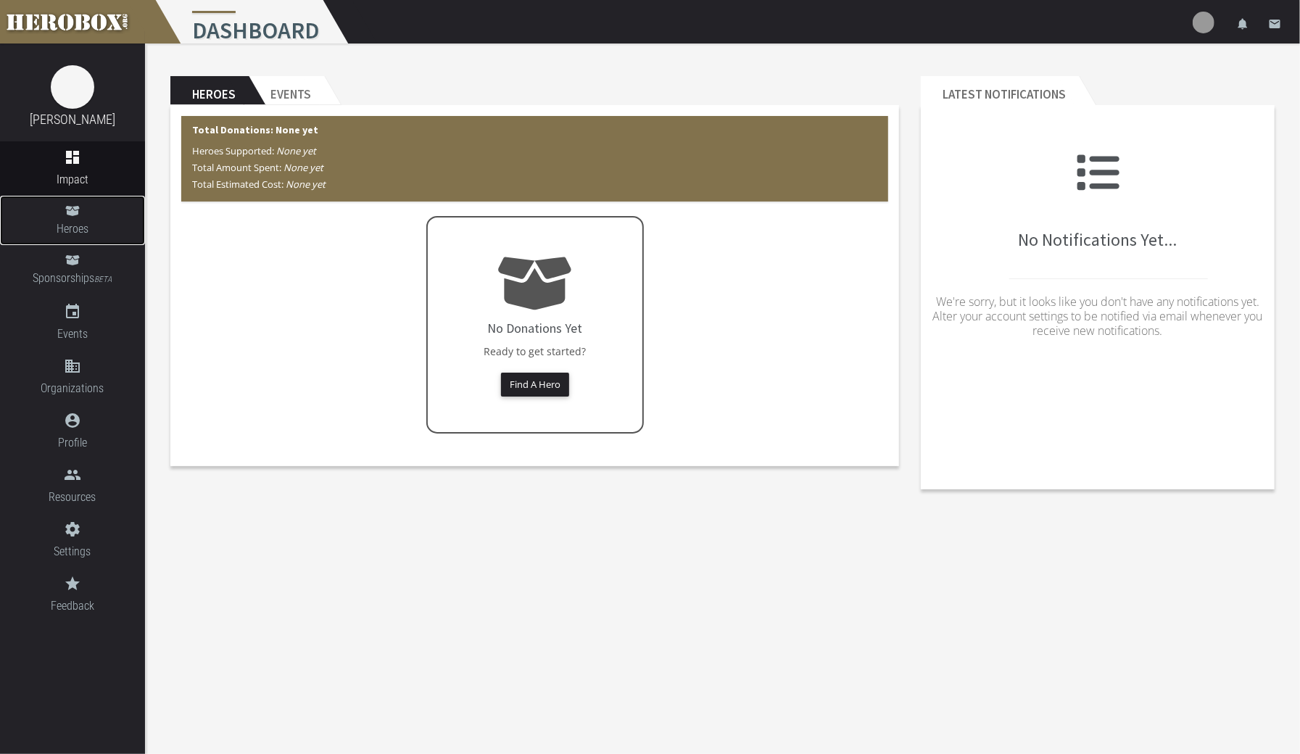
click at [75, 226] on span "Heroes" at bounding box center [72, 229] width 145 height 18
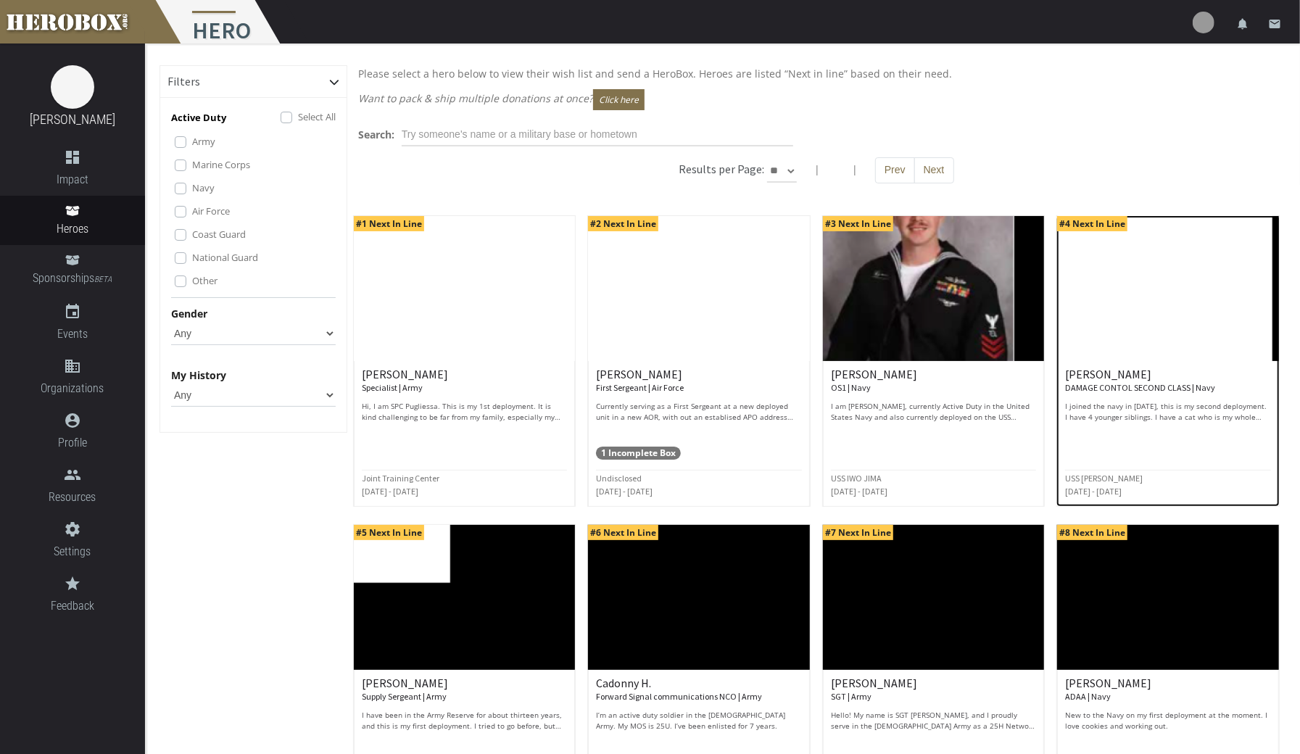
click at [1151, 397] on div "[PERSON_NAME] DAMAGE CONTOL SECOND CLASS | Navy I joined the navy in [DATE], th…" at bounding box center [1168, 395] width 206 height 54
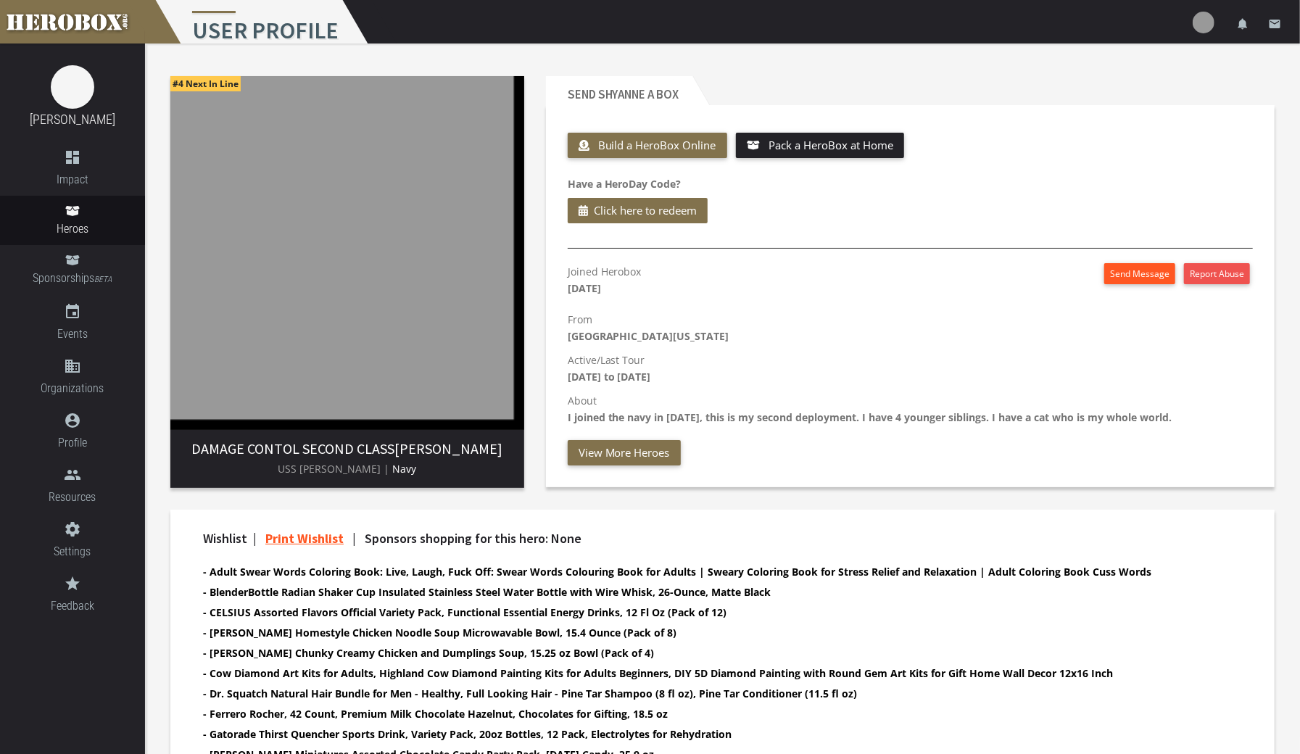
click at [1134, 273] on button "Send Message" at bounding box center [1139, 273] width 71 height 21
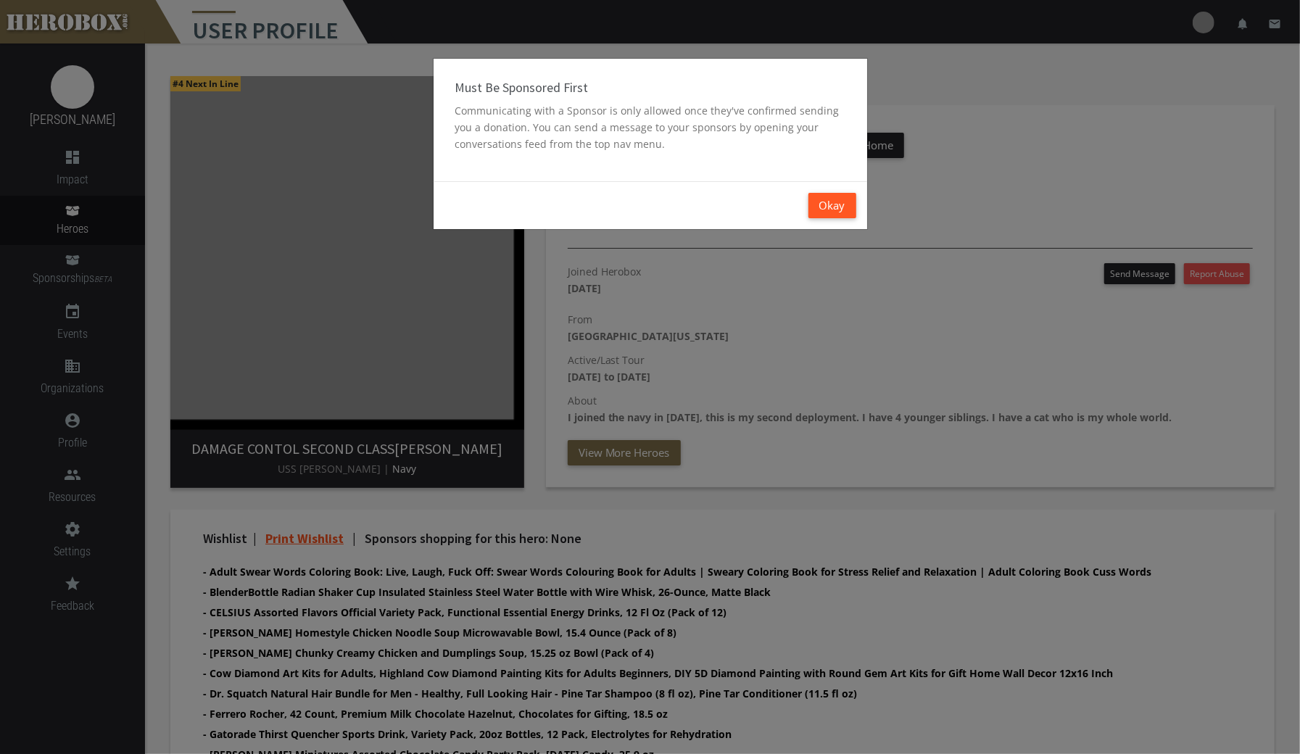
click at [831, 207] on button "Okay" at bounding box center [832, 205] width 48 height 25
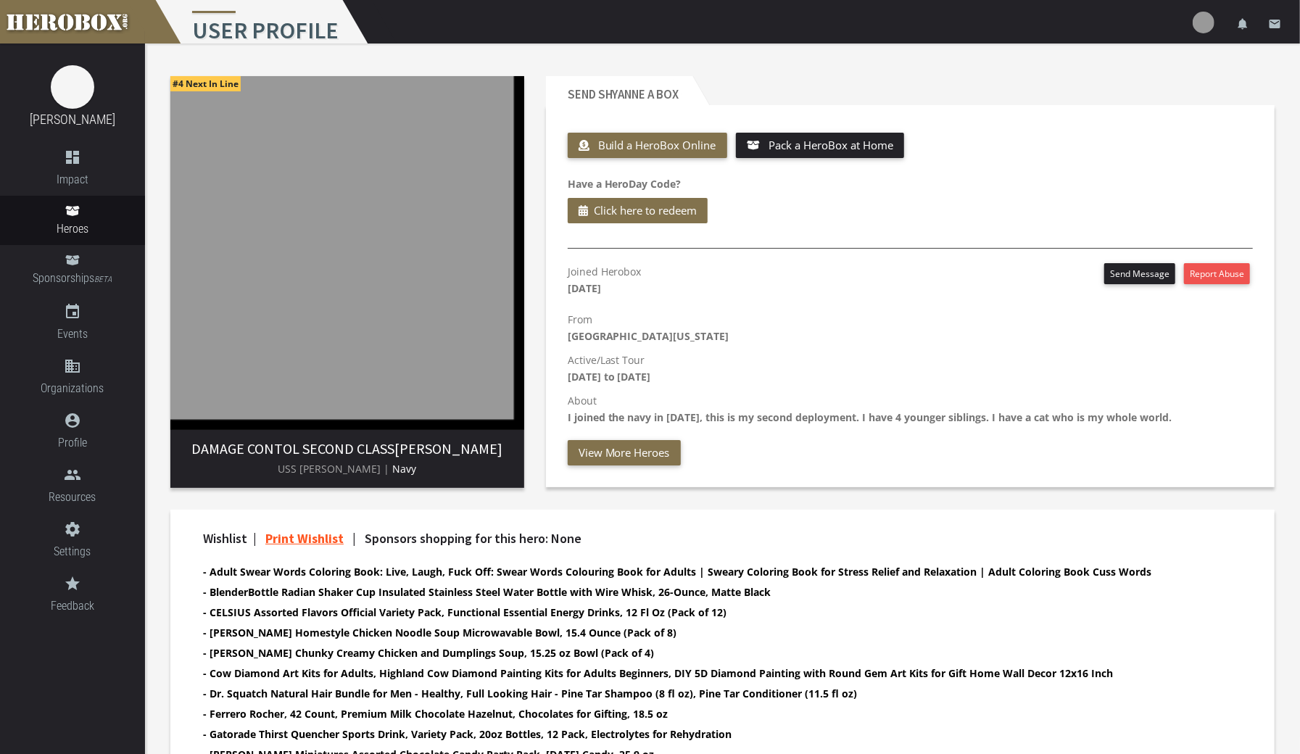
click at [77, 233] on span "Heroes" at bounding box center [72, 229] width 145 height 18
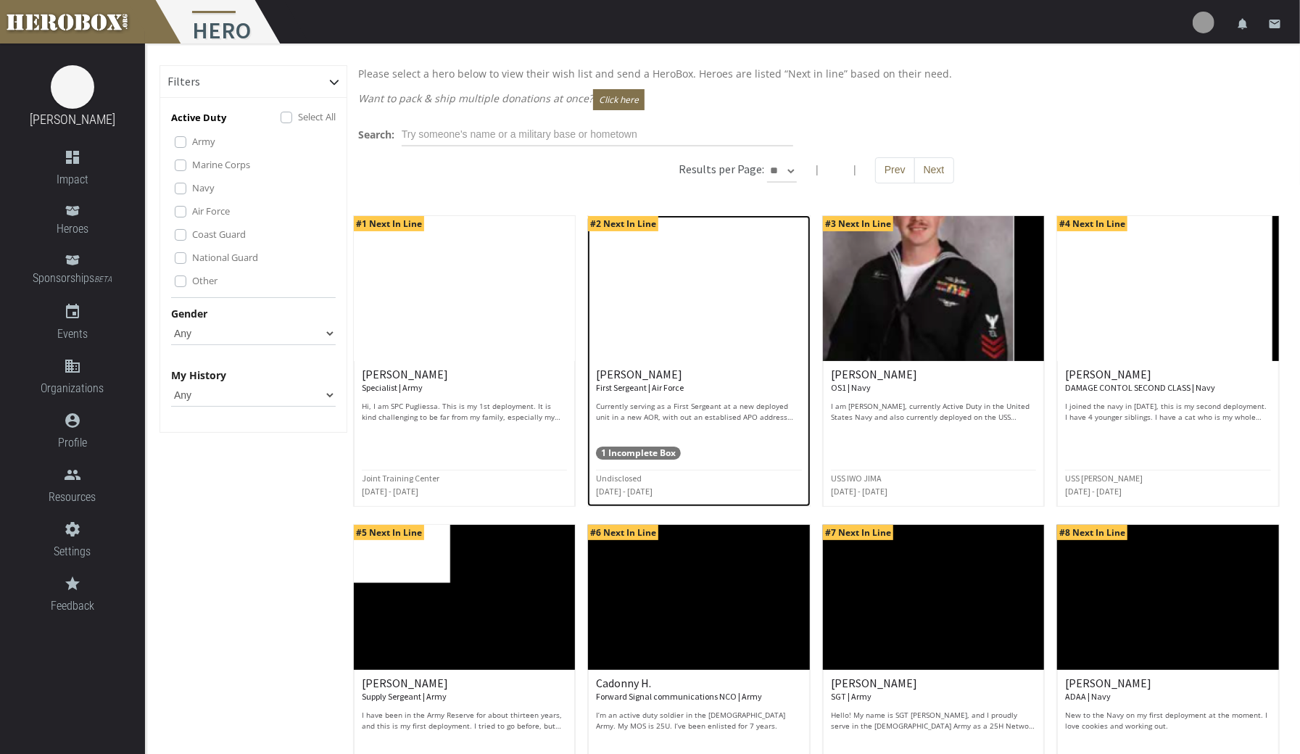
click at [684, 426] on div "1 Incomplete Box" at bounding box center [699, 442] width 206 height 33
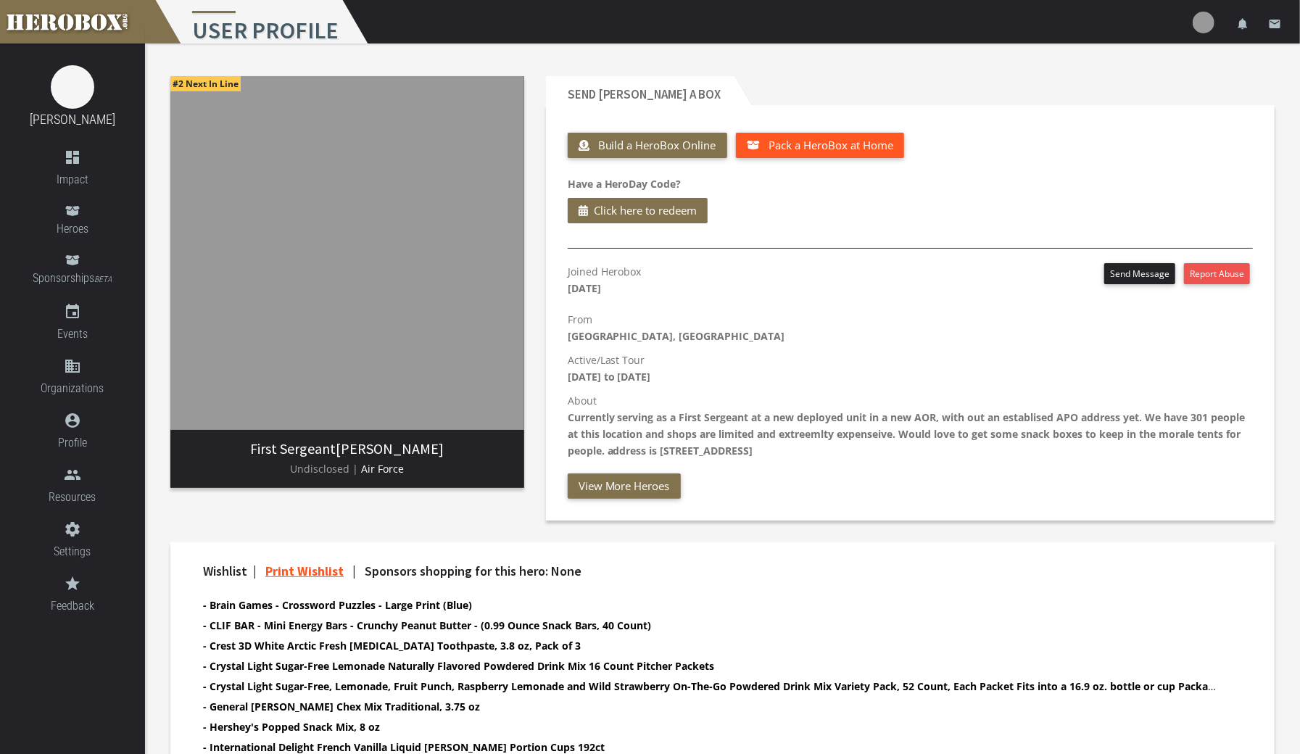
click at [864, 146] on span "Pack a HeroBox at Home" at bounding box center [830, 145] width 125 height 14
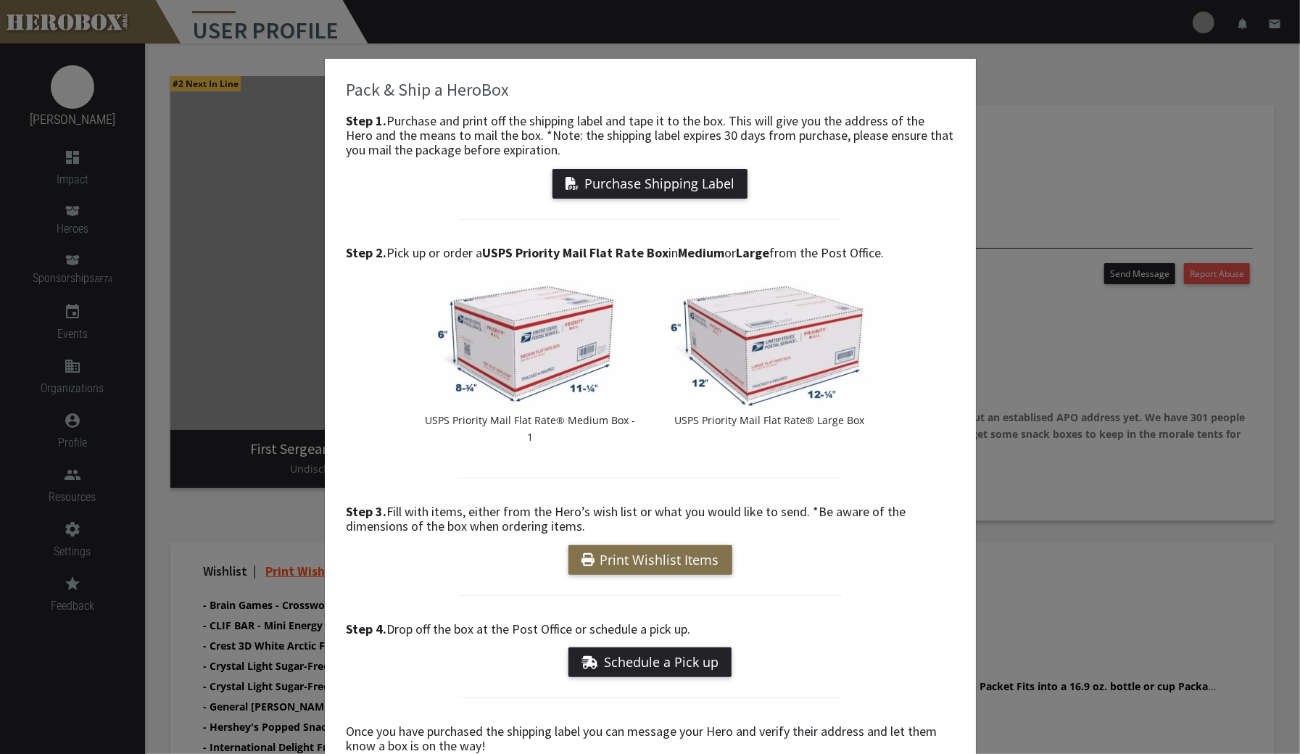
click at [1051, 358] on div "Pack & Ship a HeroBox Step 1. Purchase and print off the shipping label and tap…" at bounding box center [650, 377] width 1300 height 754
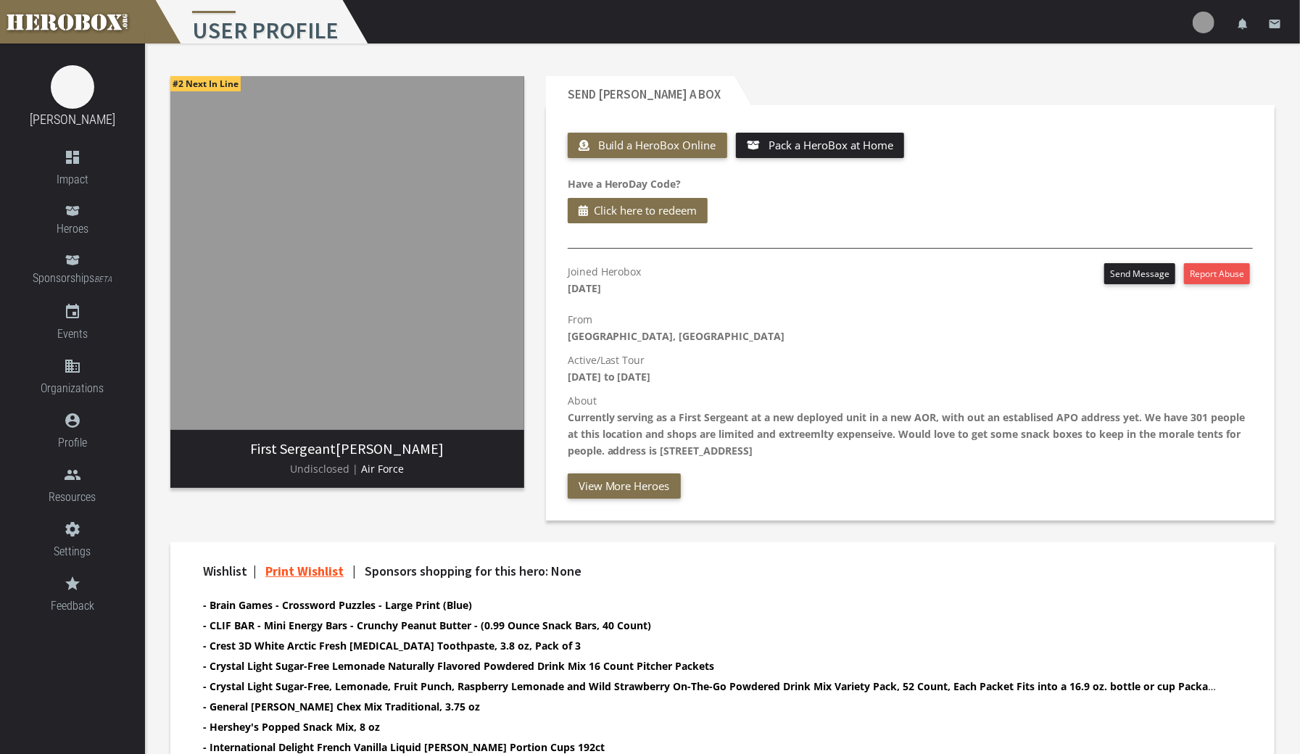
click at [1133, 278] on button "Send Message" at bounding box center [1139, 273] width 71 height 21
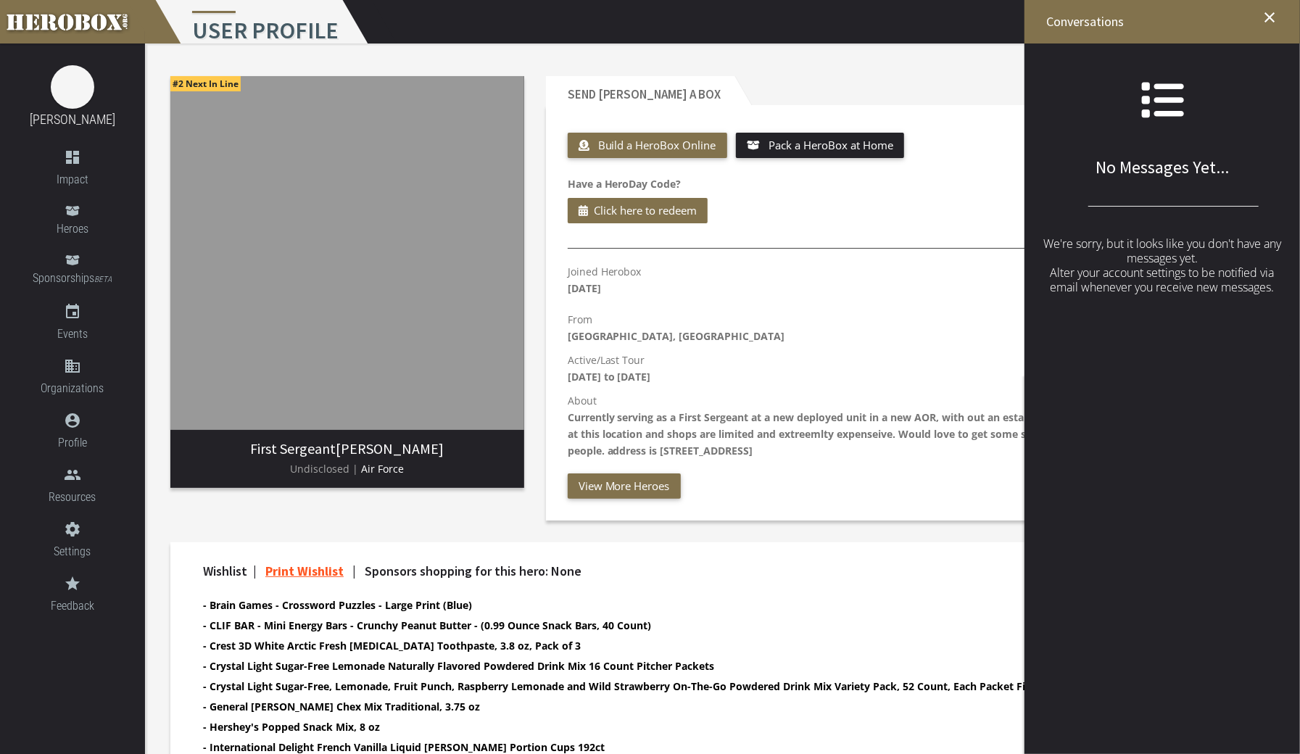
click at [1288, 10] on h2 "Conversations close" at bounding box center [1161, 21] width 275 height 43
click at [1273, 19] on icon "close" at bounding box center [1269, 17] width 17 height 17
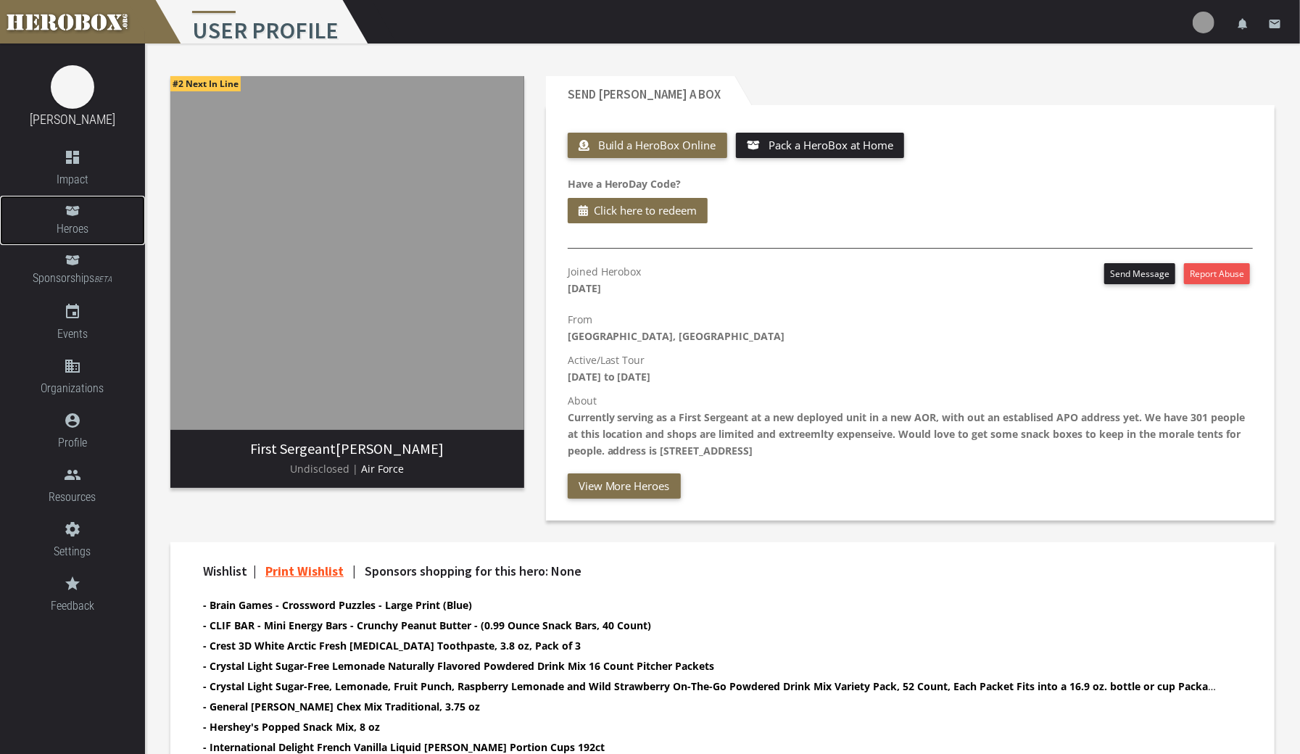
click at [80, 228] on span "Heroes" at bounding box center [72, 229] width 145 height 18
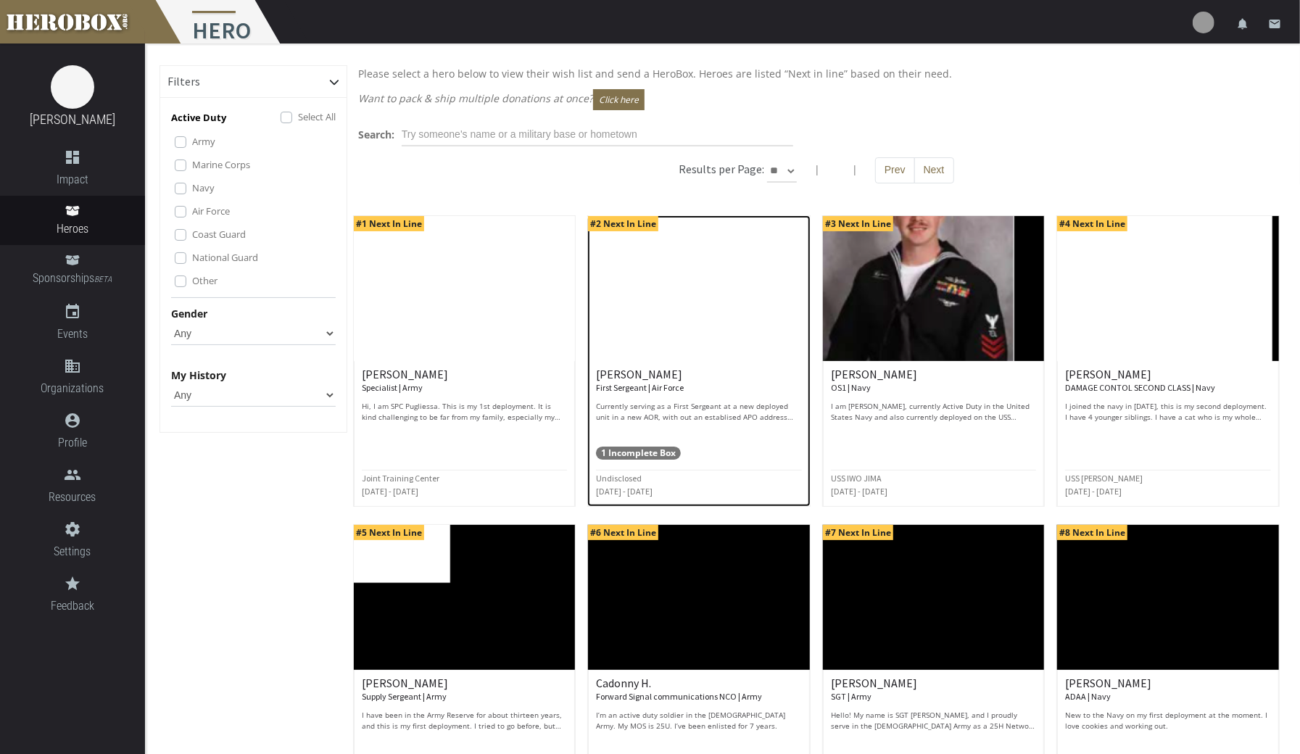
click at [667, 392] on small "First Sergeant | Air Force" at bounding box center [640, 387] width 88 height 11
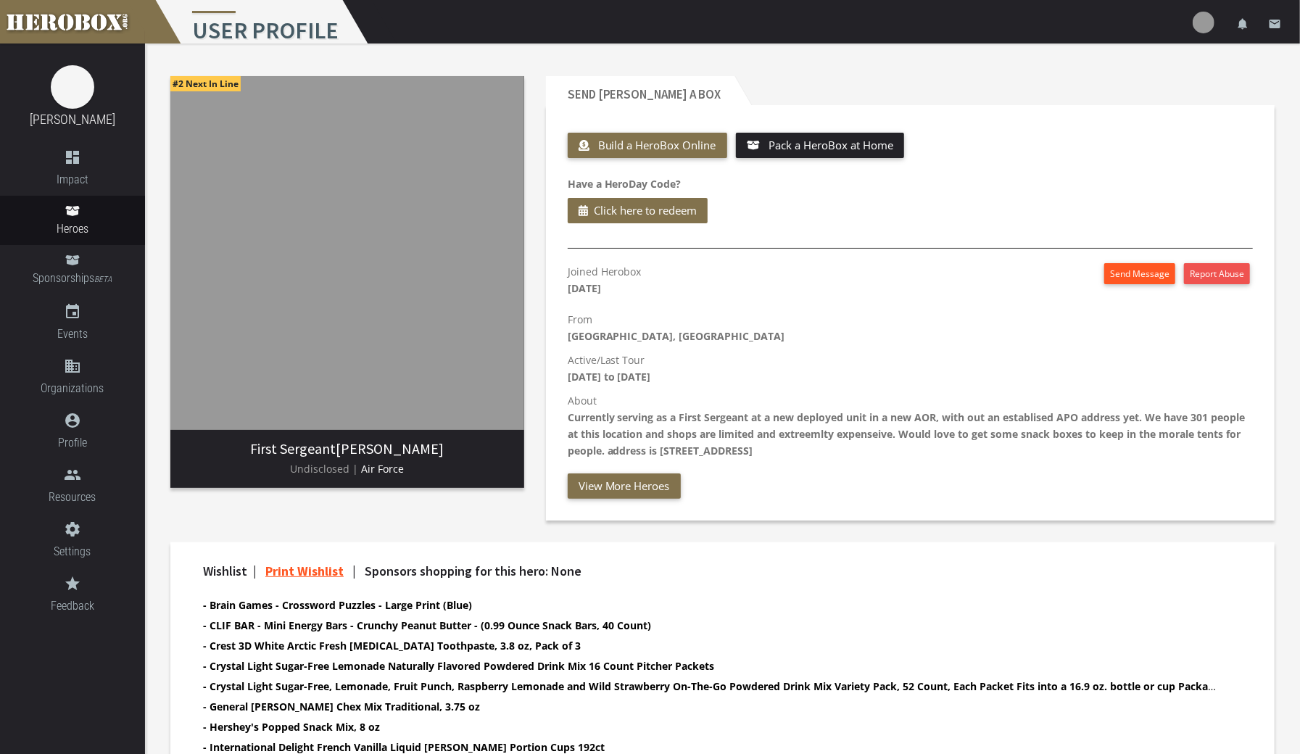
click at [1140, 268] on button "Send Message" at bounding box center [1139, 273] width 71 height 21
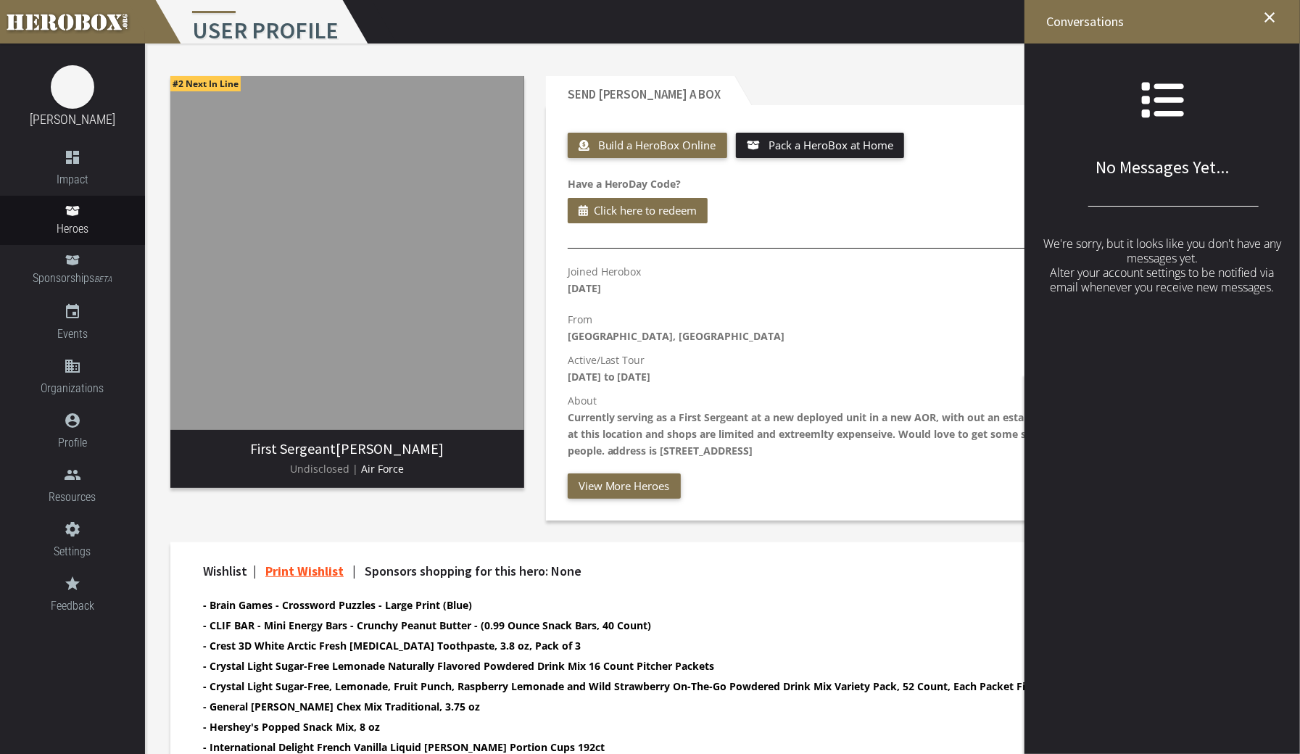
click at [1262, 15] on icon "close" at bounding box center [1269, 17] width 17 height 17
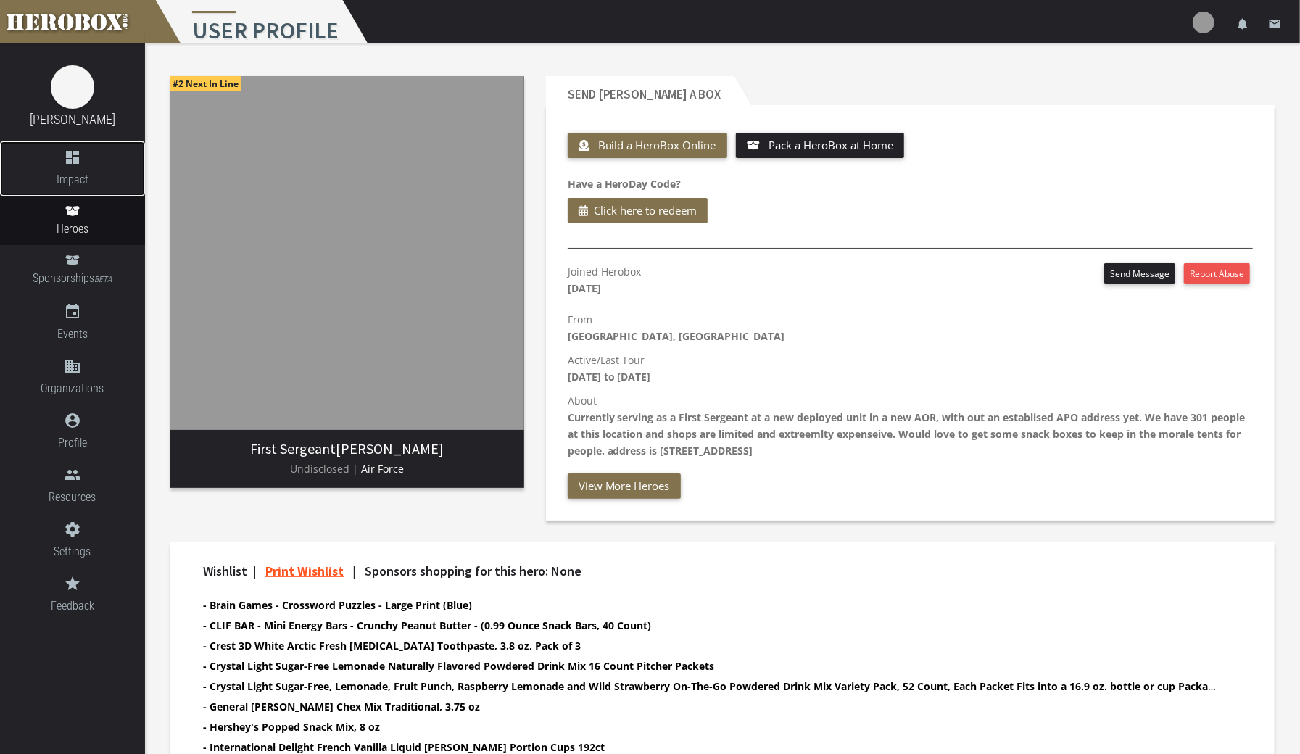
click at [87, 186] on span "Impact" at bounding box center [72, 179] width 145 height 18
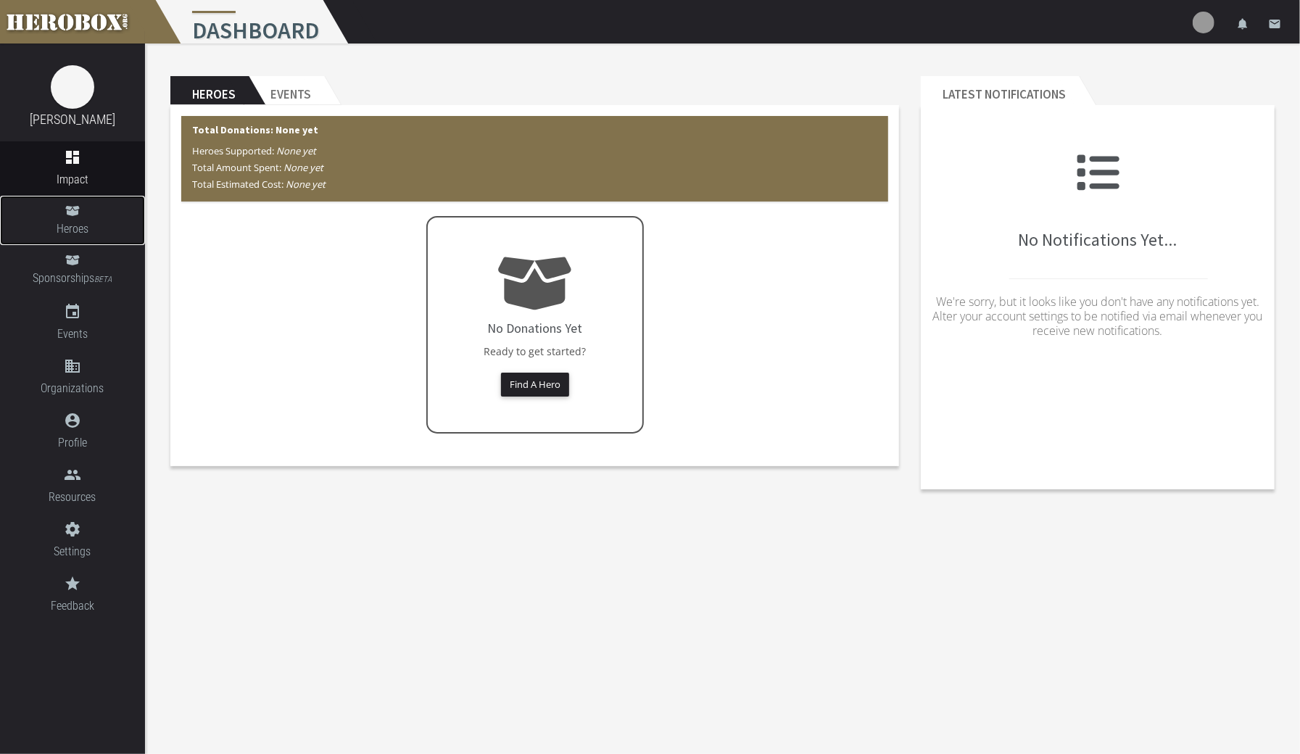
click at [75, 228] on span "Heroes" at bounding box center [72, 229] width 145 height 18
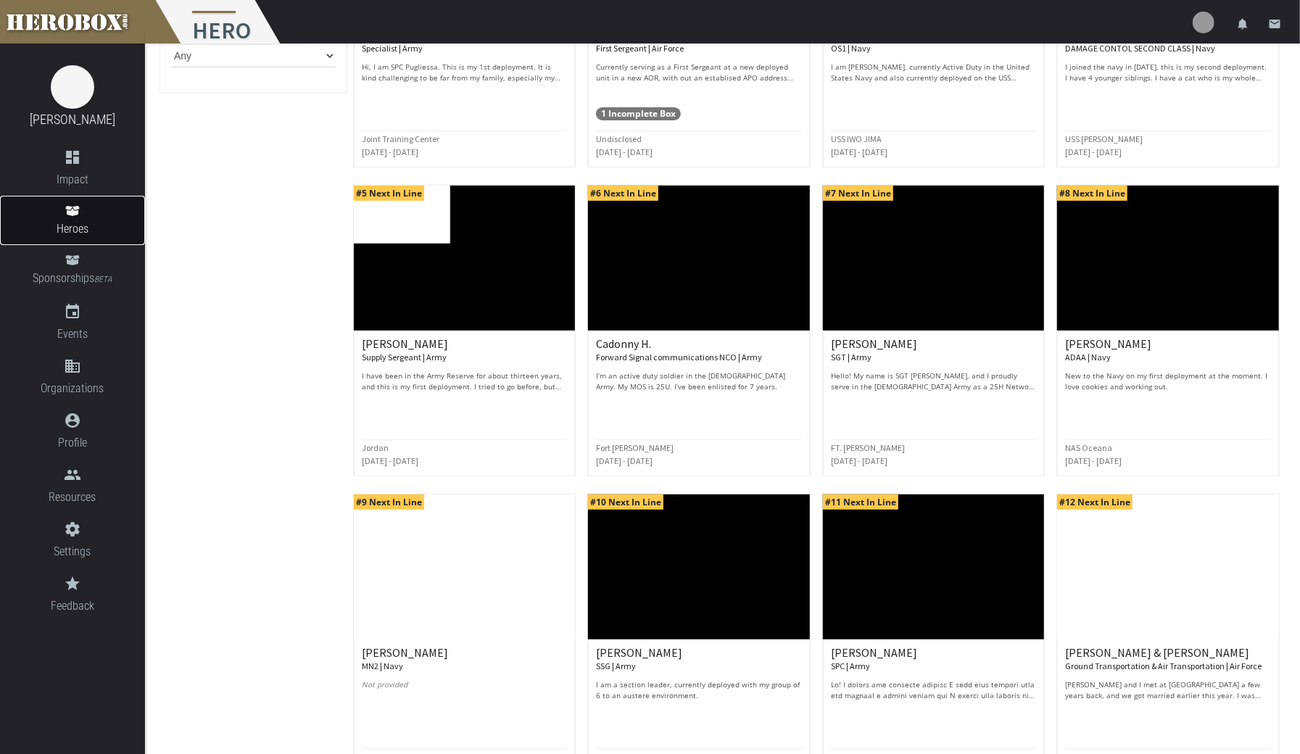
scroll to position [462, 0]
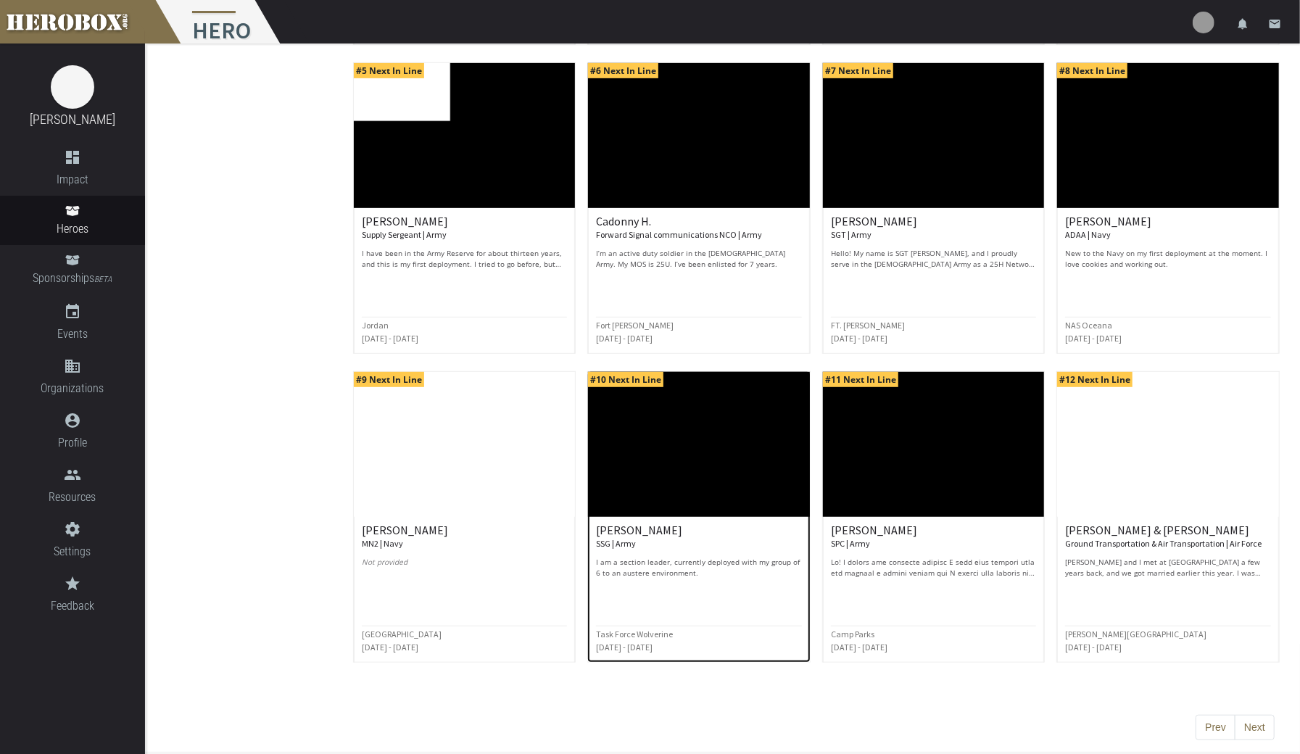
click at [742, 542] on h6 "[PERSON_NAME] SSG | Army" at bounding box center [699, 536] width 206 height 25
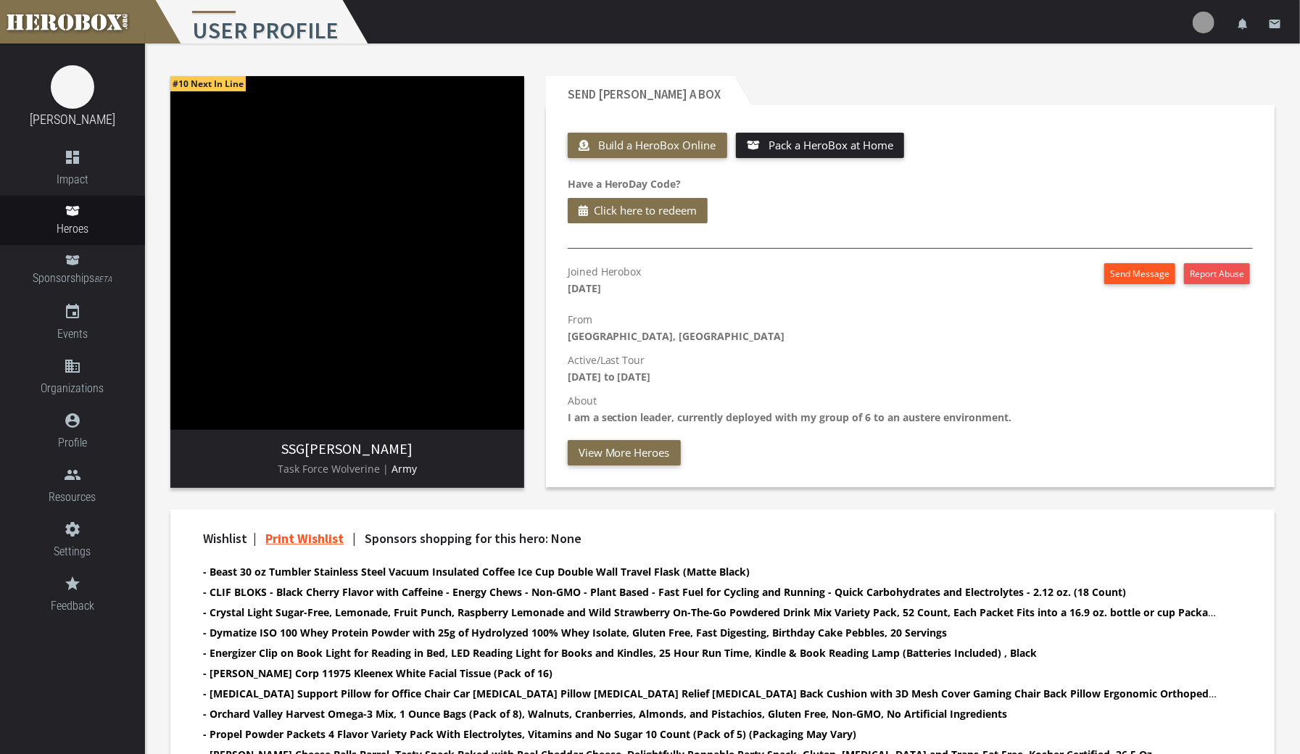
click at [1132, 274] on button "Send Message" at bounding box center [1139, 273] width 71 height 21
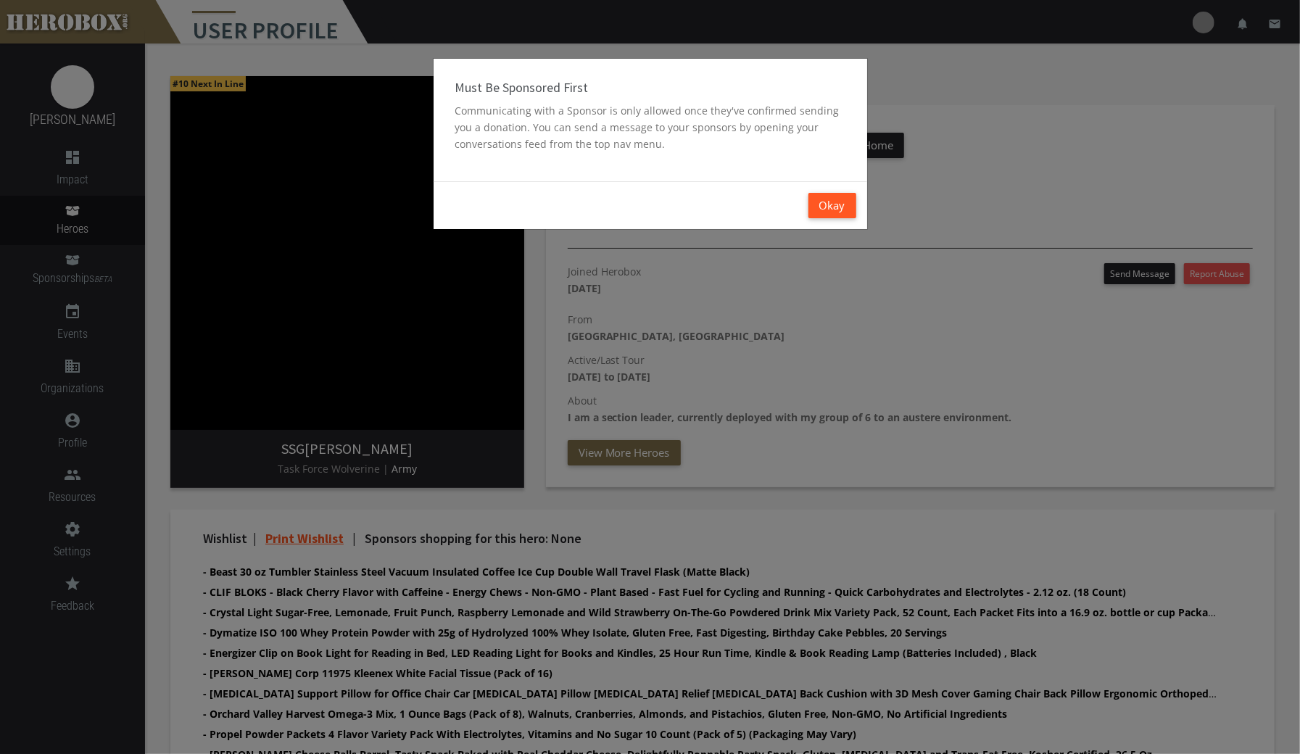
click at [837, 208] on button "Okay" at bounding box center [832, 205] width 48 height 25
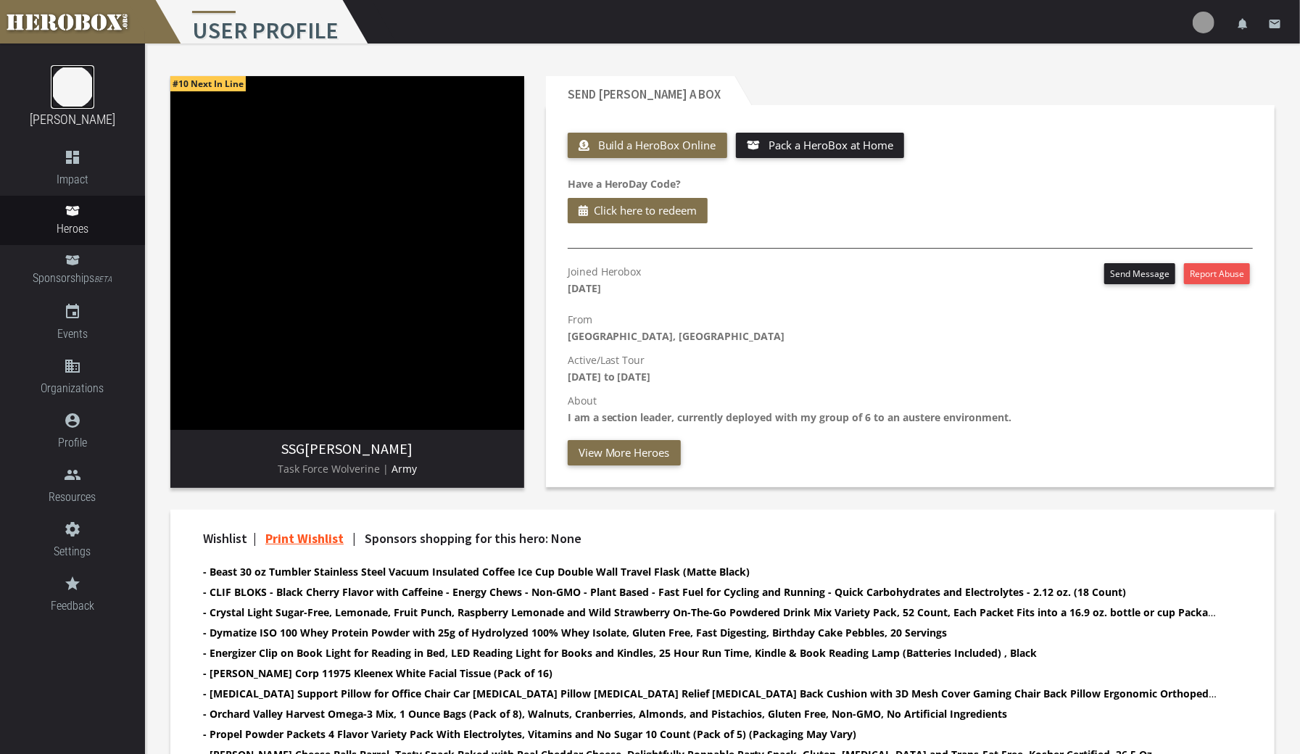
click at [70, 91] on img at bounding box center [72, 86] width 43 height 43
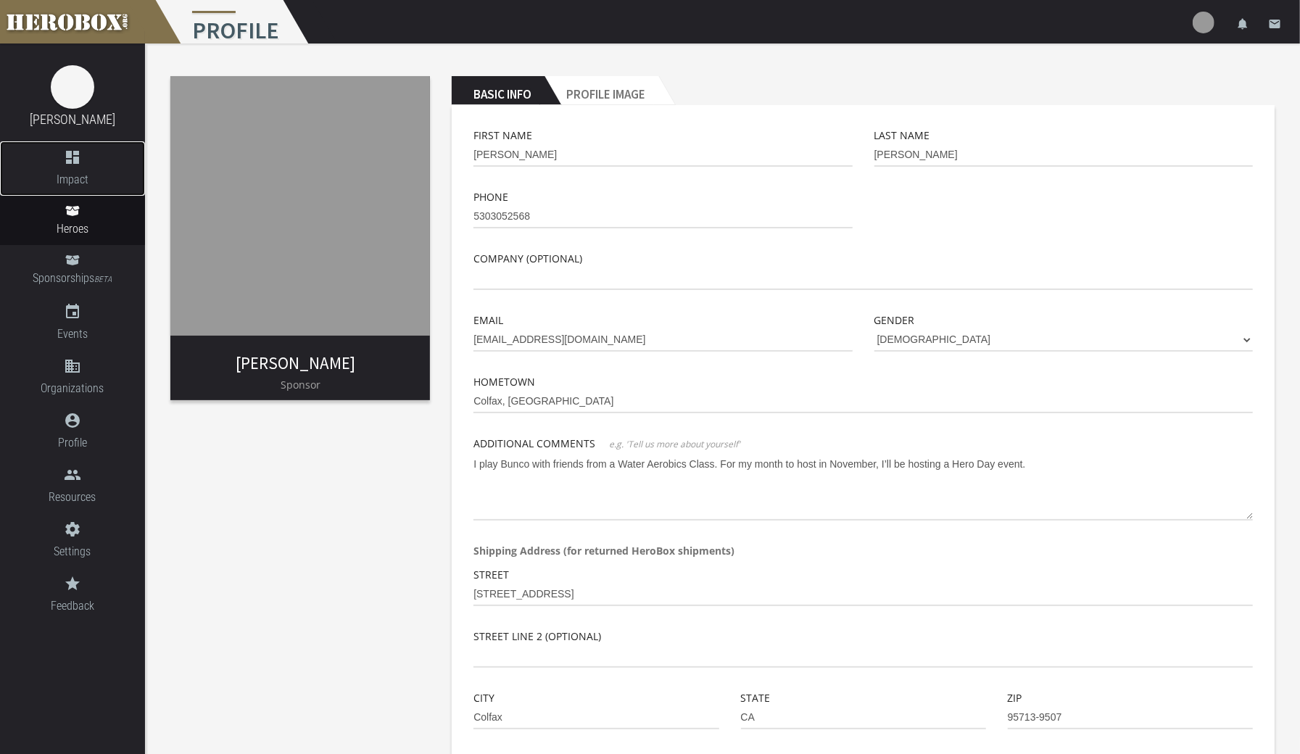
click at [83, 168] on link "dashboard Impact" at bounding box center [72, 168] width 145 height 54
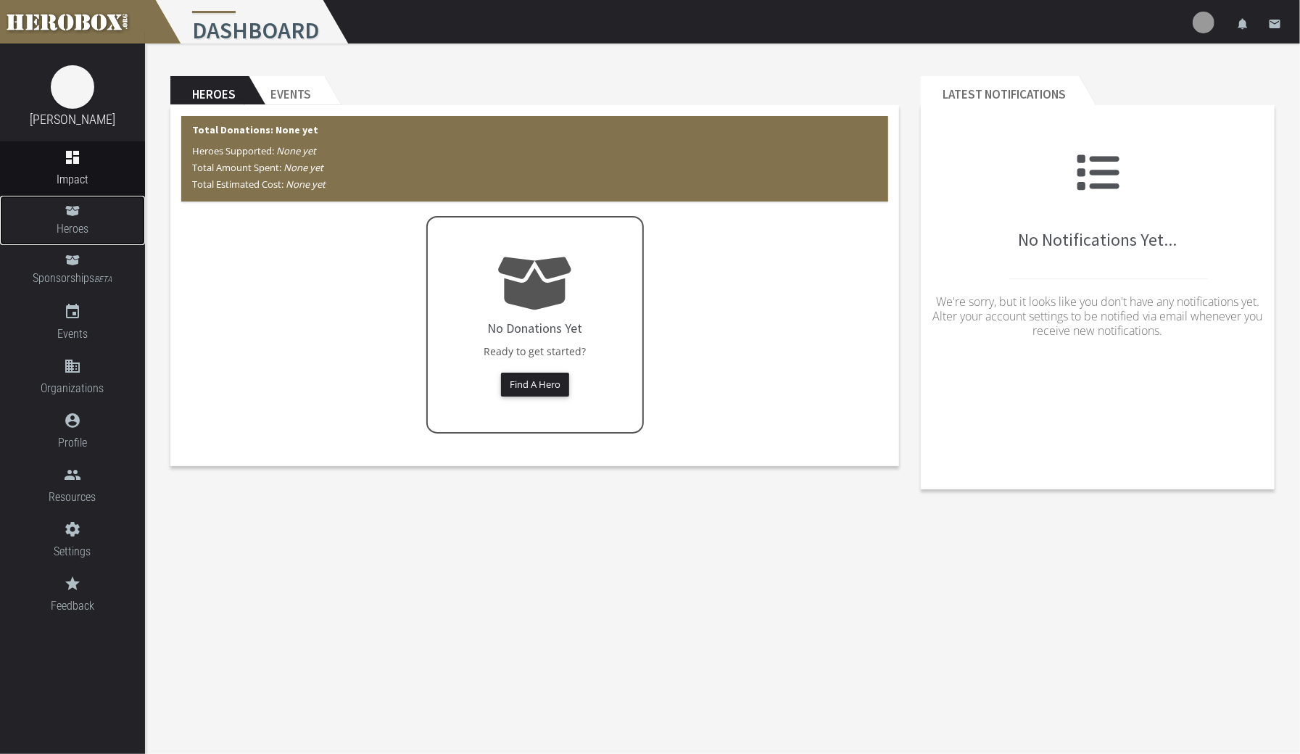
click at [70, 230] on span "Heroes" at bounding box center [72, 229] width 145 height 18
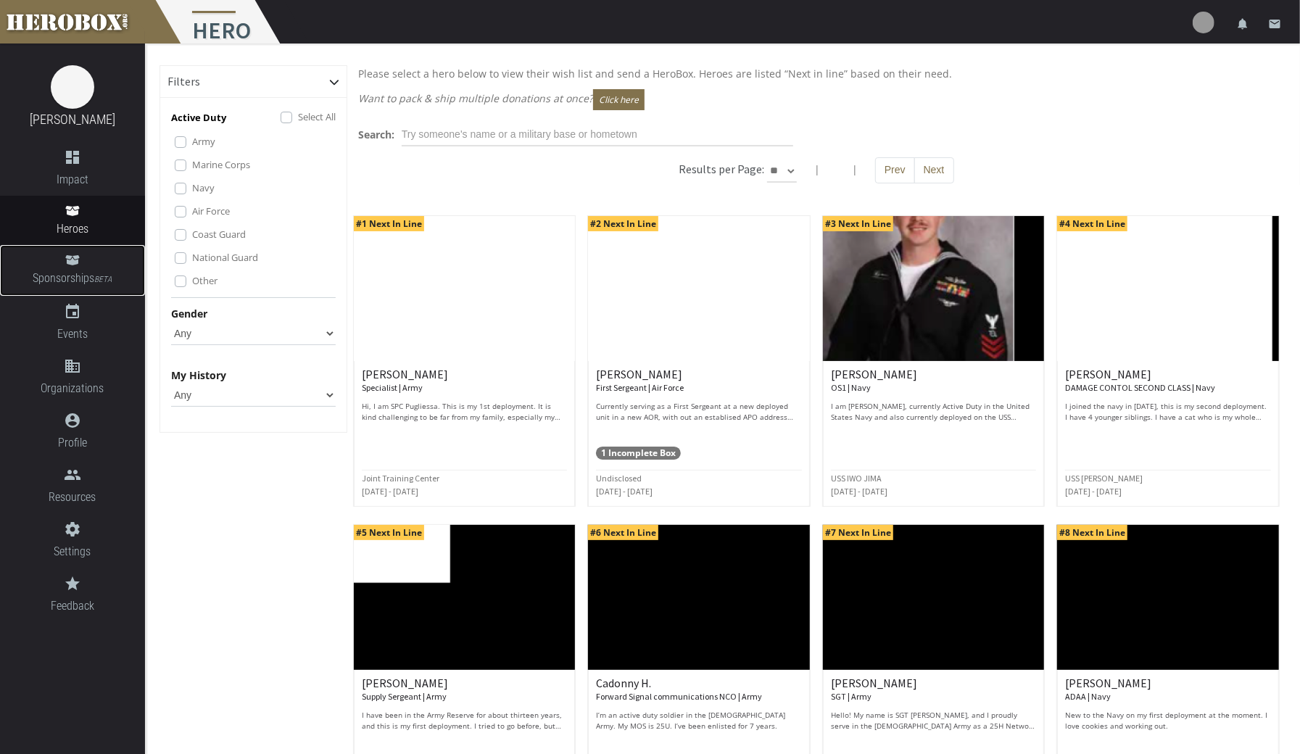
click at [84, 282] on span "Sponsorships BETA" at bounding box center [72, 279] width 145 height 20
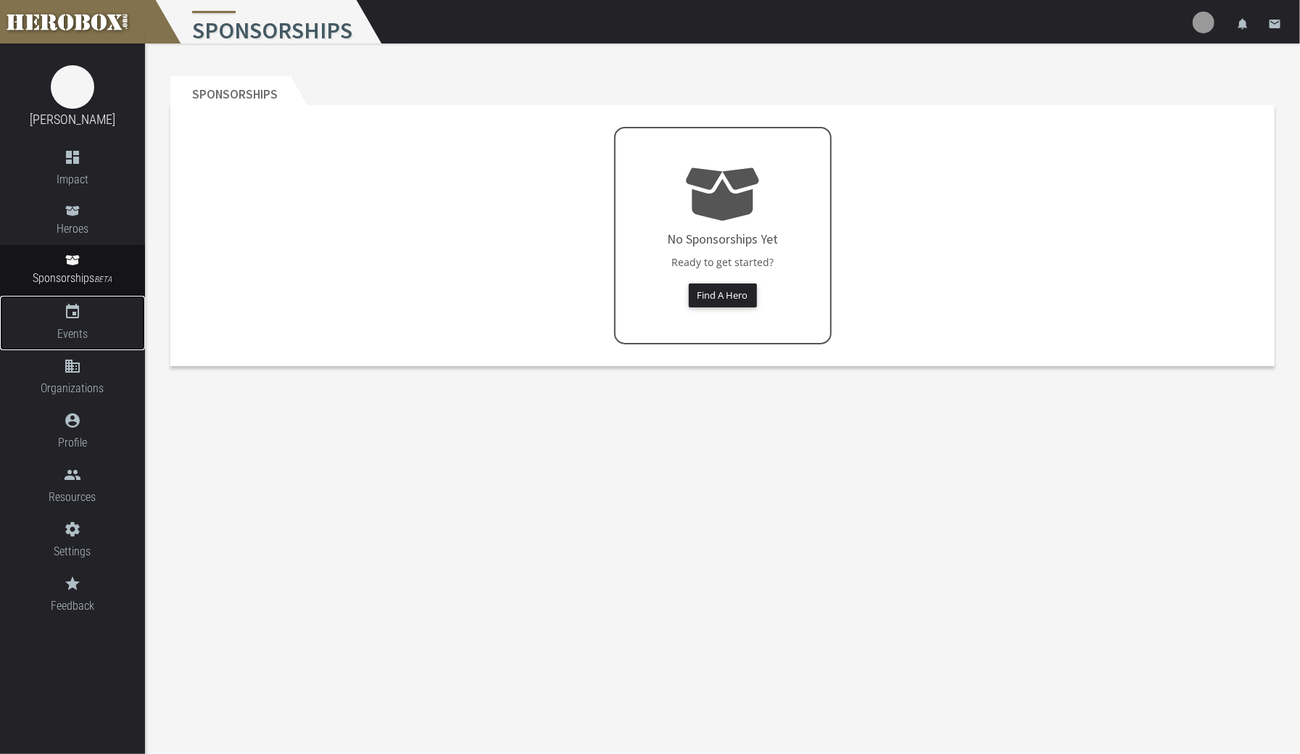
click at [71, 327] on span "Events" at bounding box center [72, 334] width 145 height 18
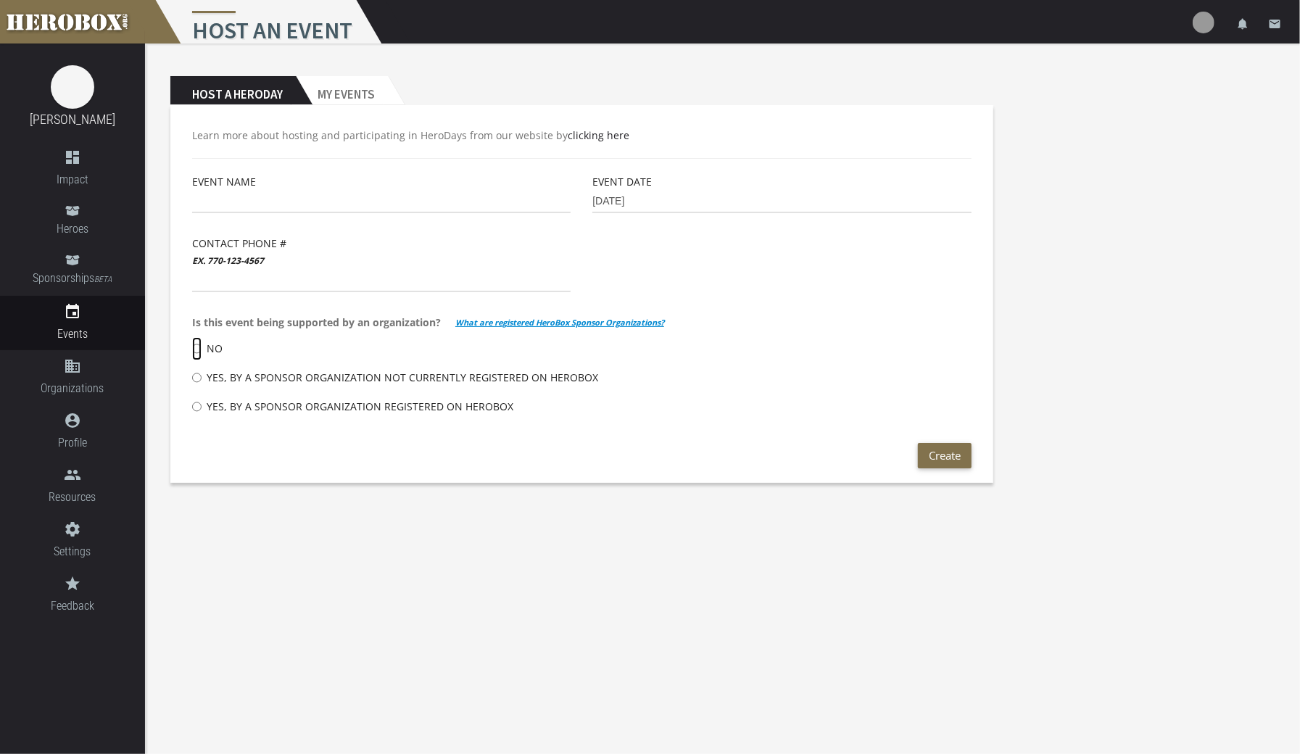
click at [199, 351] on input "No" at bounding box center [196, 348] width 9 height 23
radio input "****"
click at [361, 93] on h2 "My Events" at bounding box center [342, 90] width 92 height 29
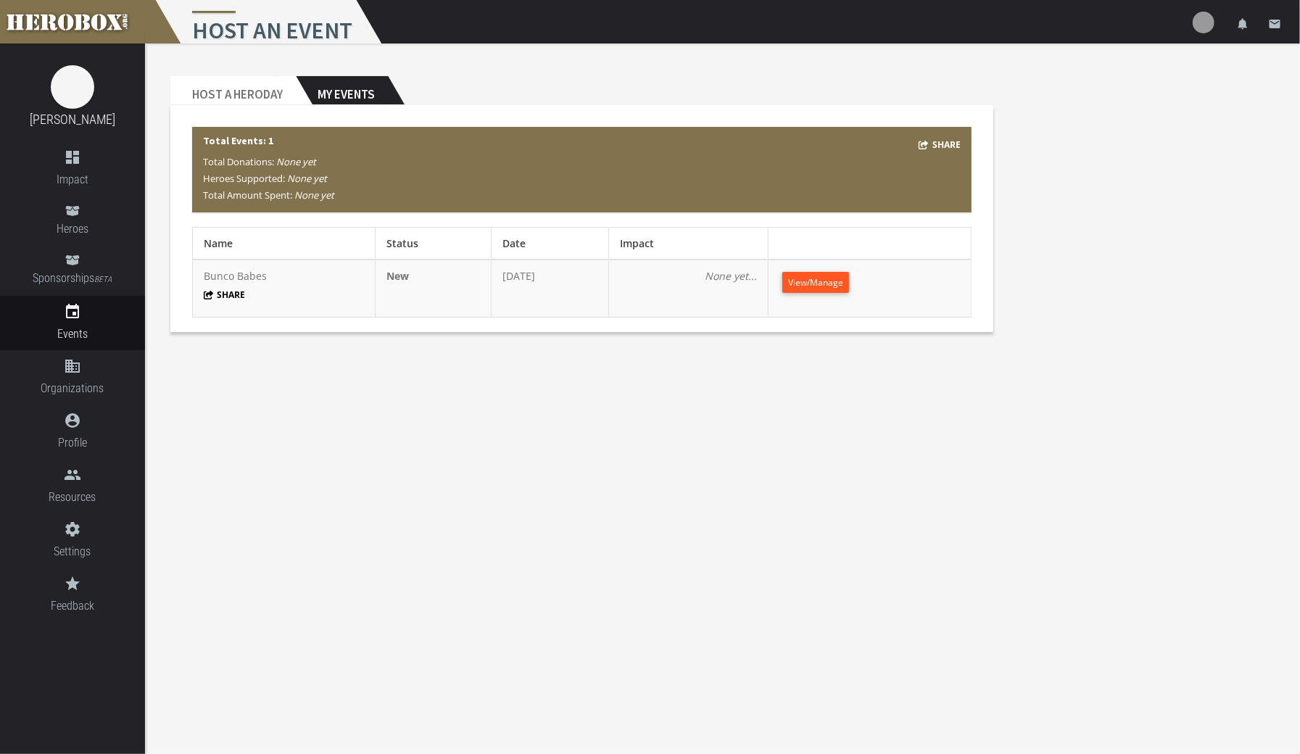
click at [843, 283] on span "View/Manage" at bounding box center [815, 282] width 55 height 12
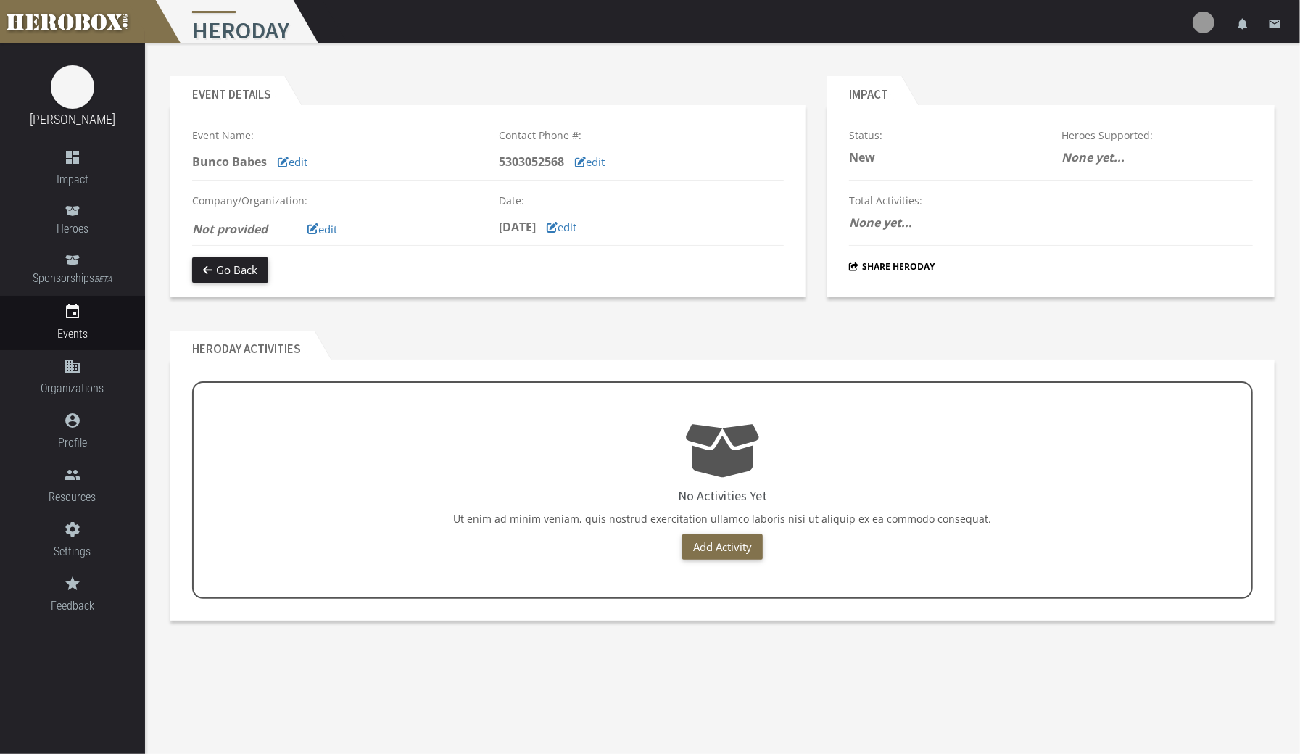
click at [741, 553] on link "Add Activity" at bounding box center [722, 546] width 80 height 25
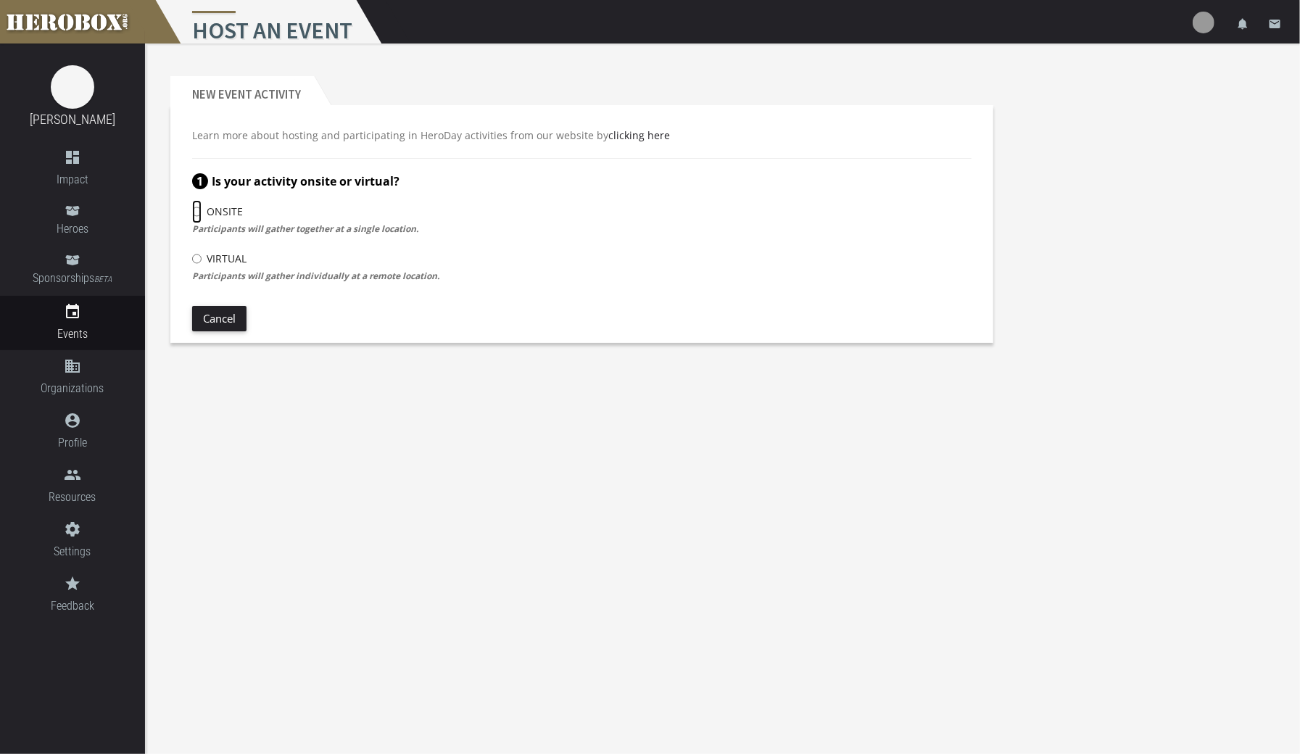
click at [196, 211] on input "Onsite" at bounding box center [196, 211] width 9 height 23
radio input "****"
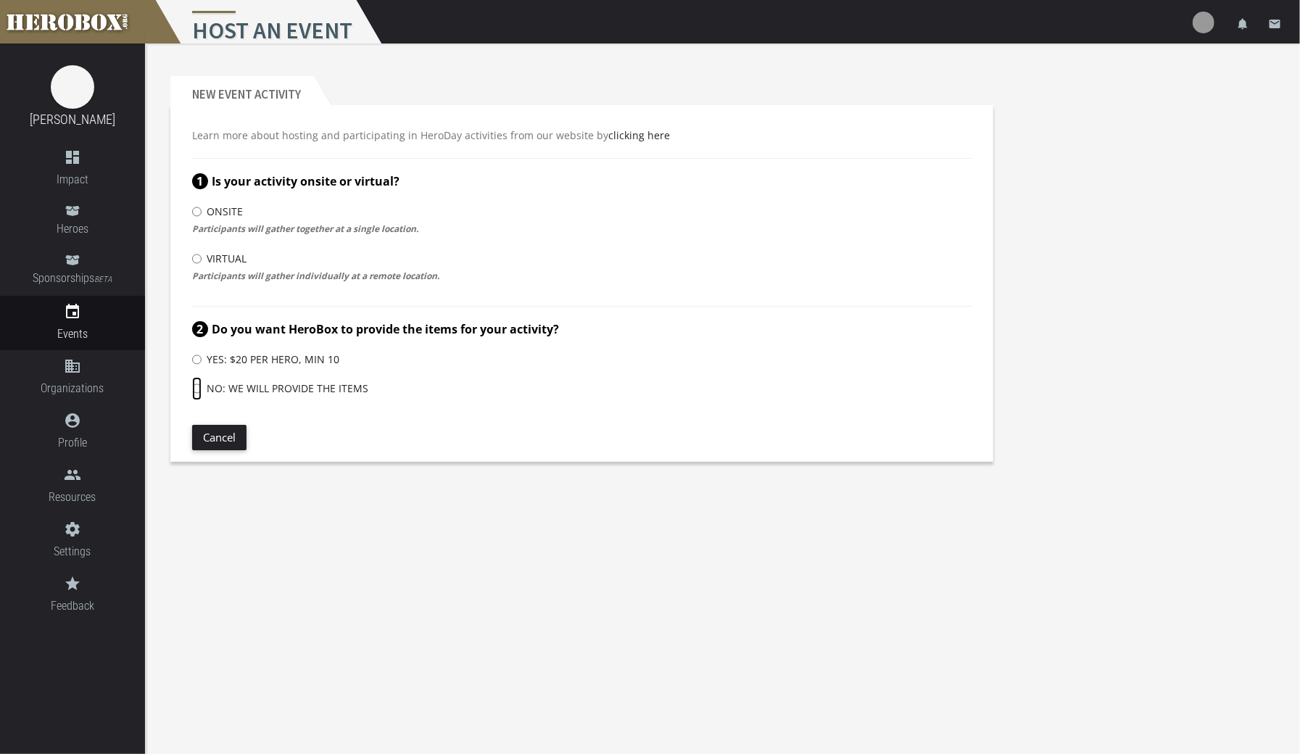
click at [198, 388] on input "No: We will provide the items" at bounding box center [196, 388] width 9 height 23
radio input "****"
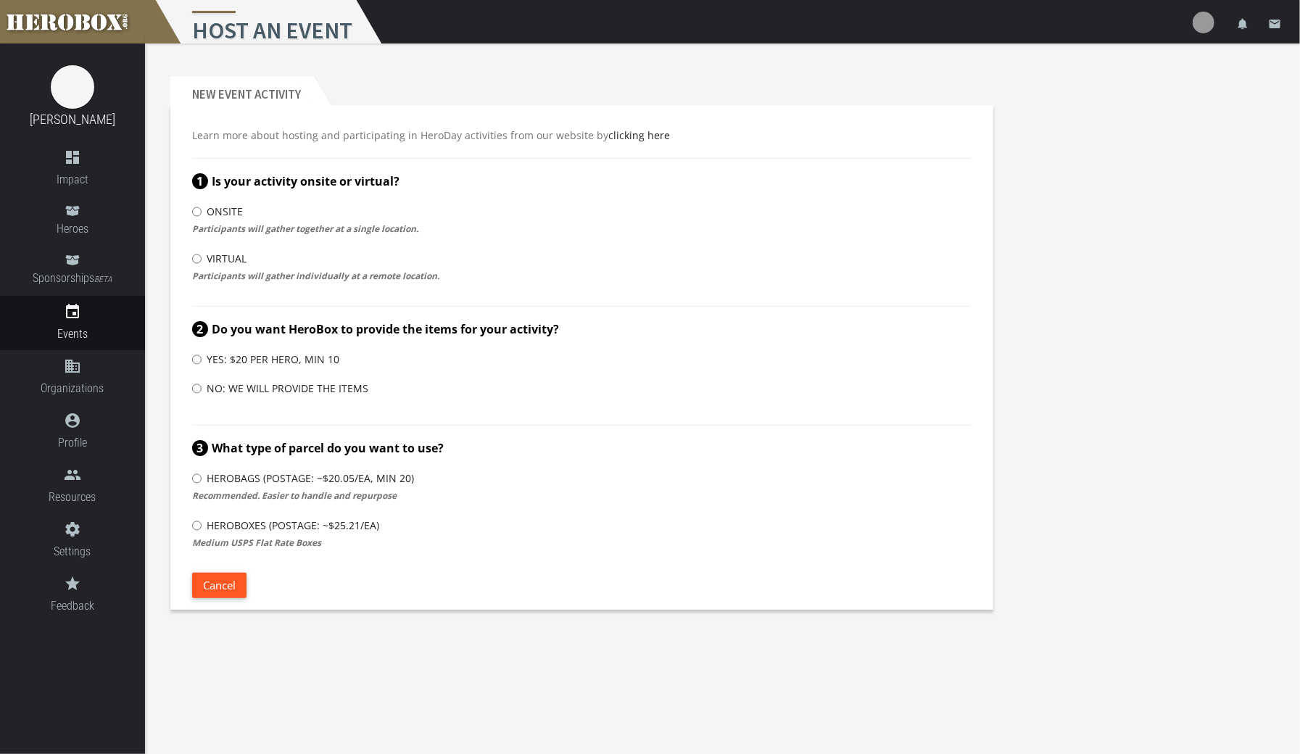
click at [228, 581] on button "Cancel" at bounding box center [219, 585] width 54 height 25
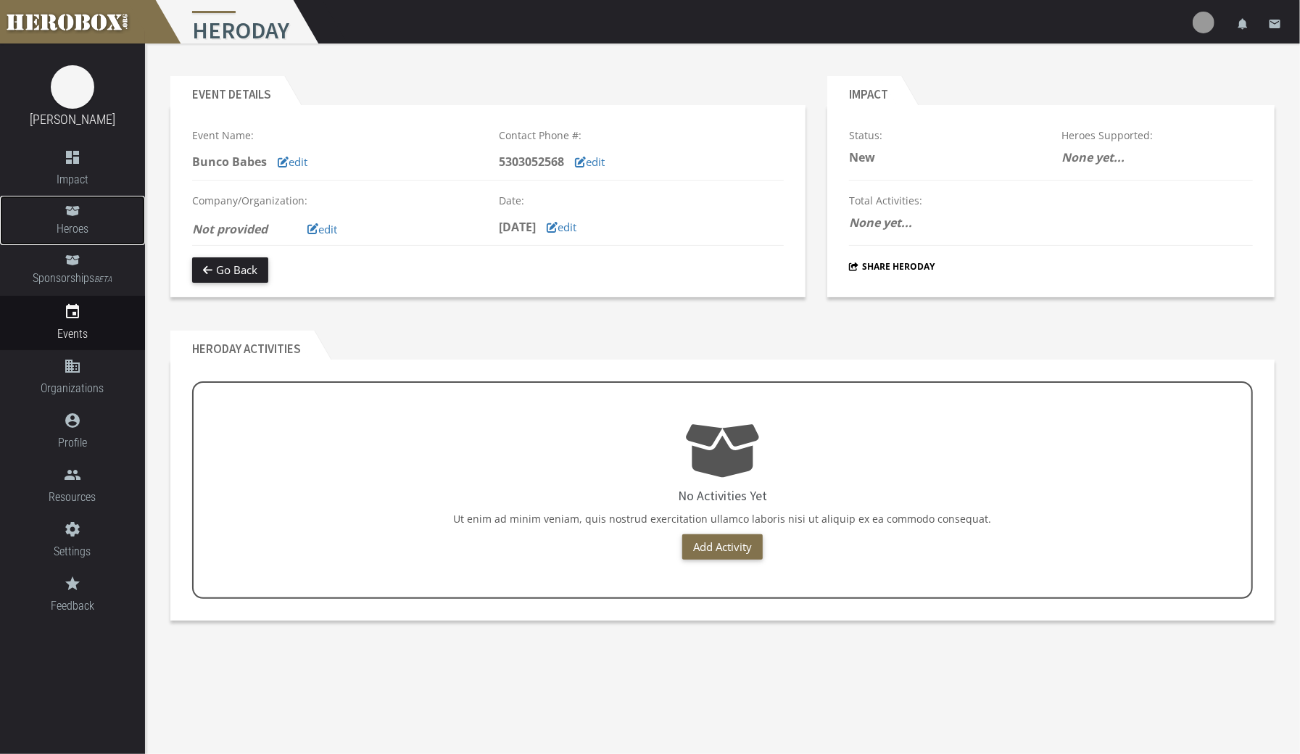
click at [70, 226] on span "Heroes" at bounding box center [72, 229] width 145 height 18
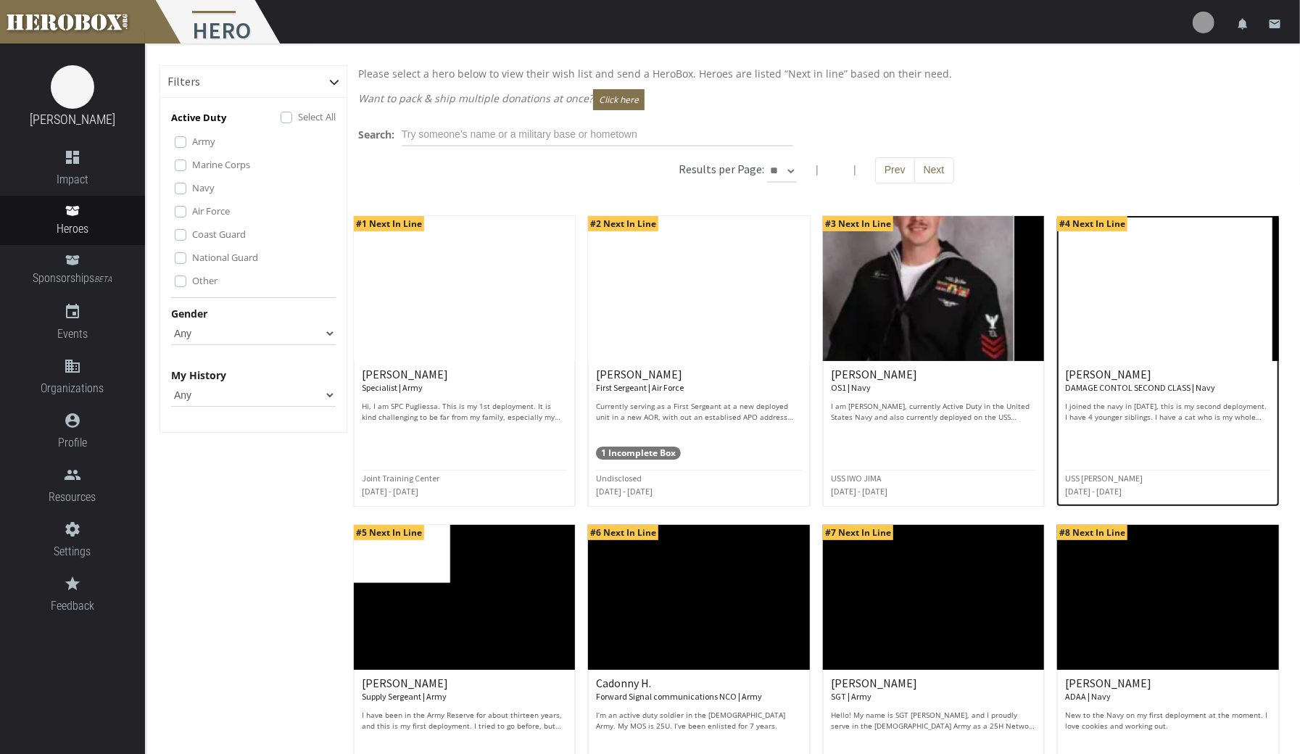
click at [1153, 350] on img at bounding box center [1168, 288] width 222 height 145
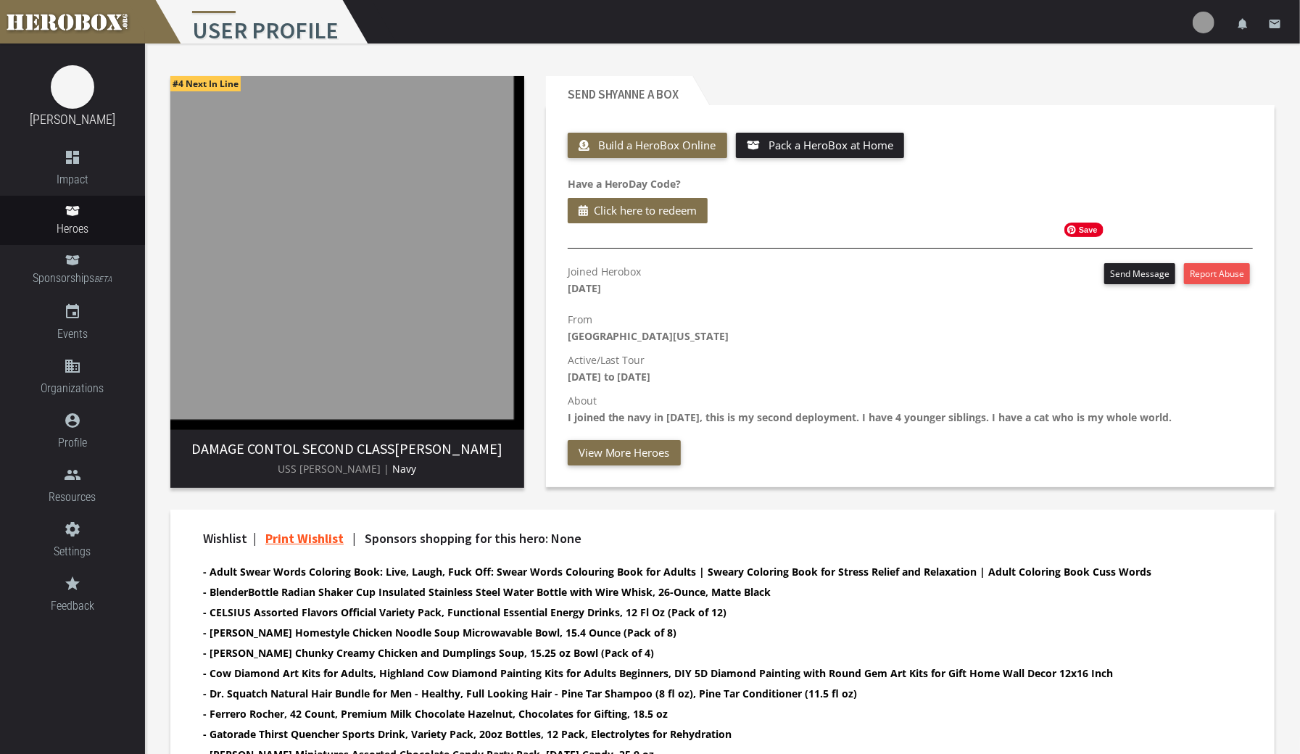
click at [1136, 276] on button "Send Message" at bounding box center [1139, 273] width 71 height 21
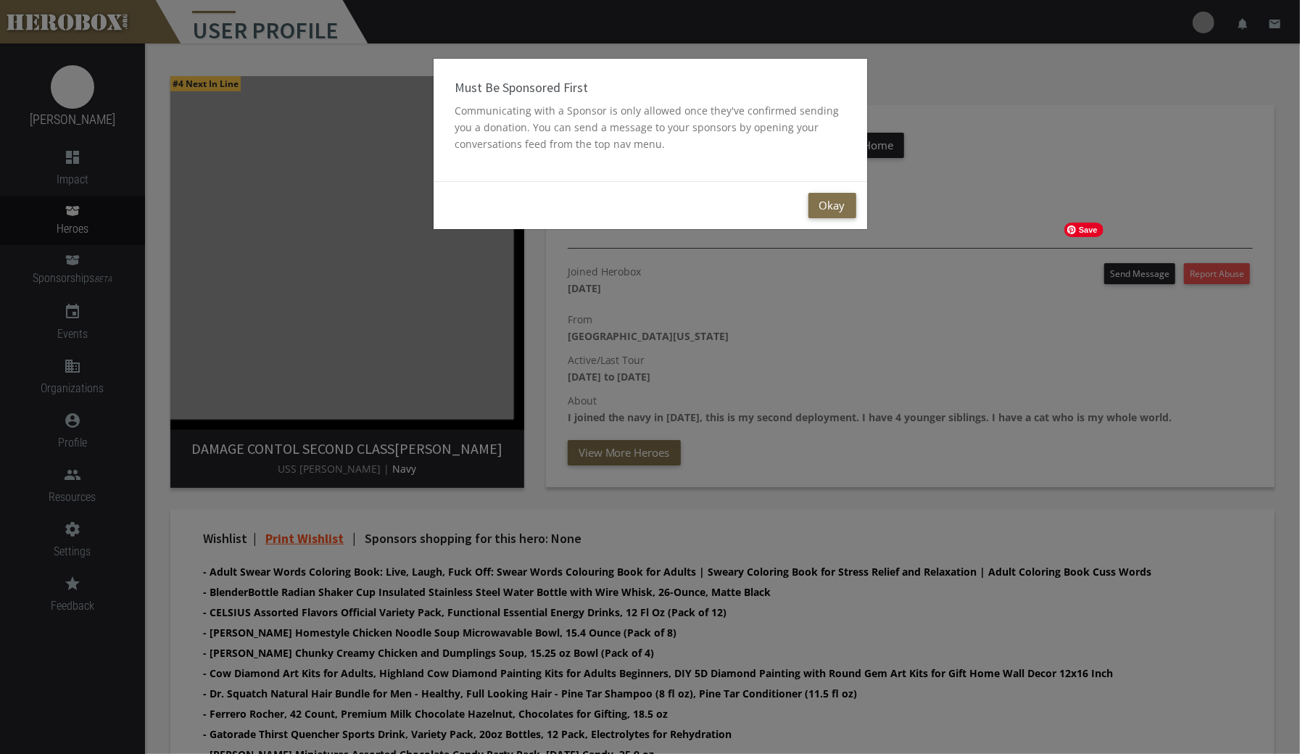
click at [1083, 439] on div "Must Be Sponsored First Communicating with a Sponsor is only allowed once they'…" at bounding box center [650, 377] width 1300 height 754
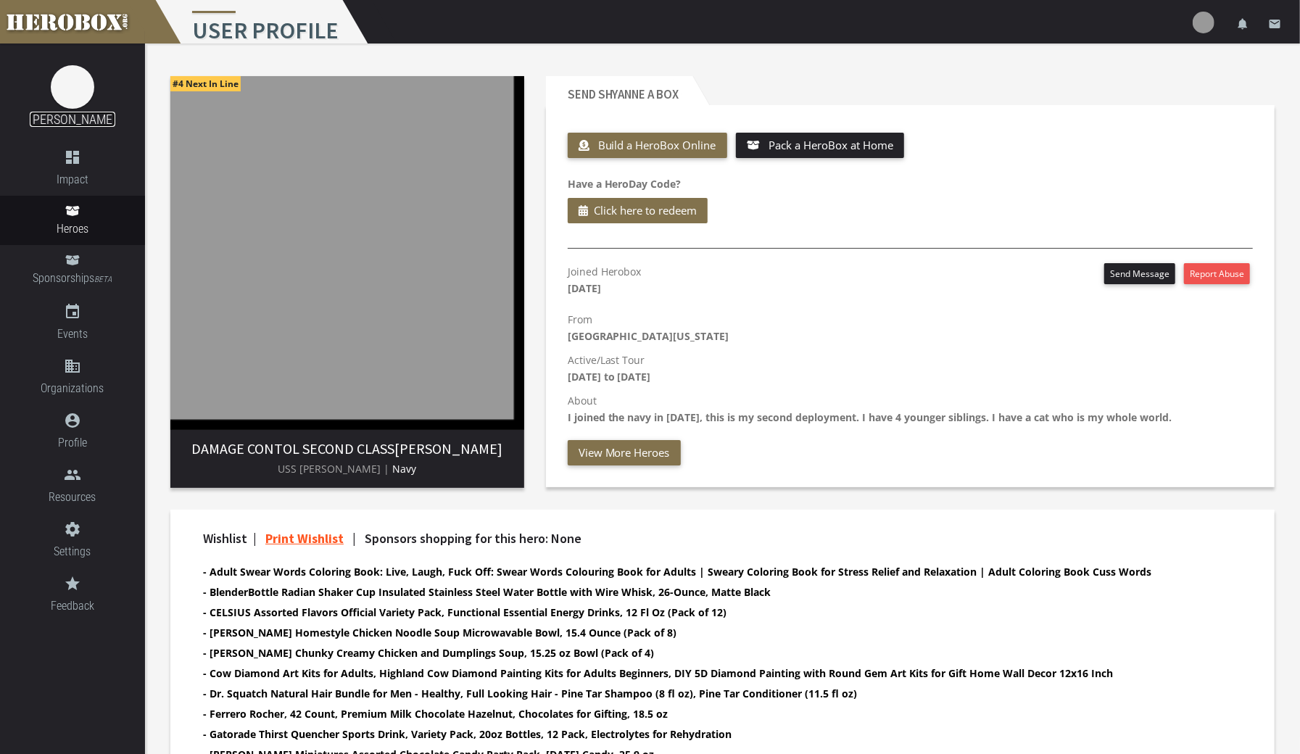
click at [38, 112] on link "[PERSON_NAME]" at bounding box center [73, 119] width 86 height 15
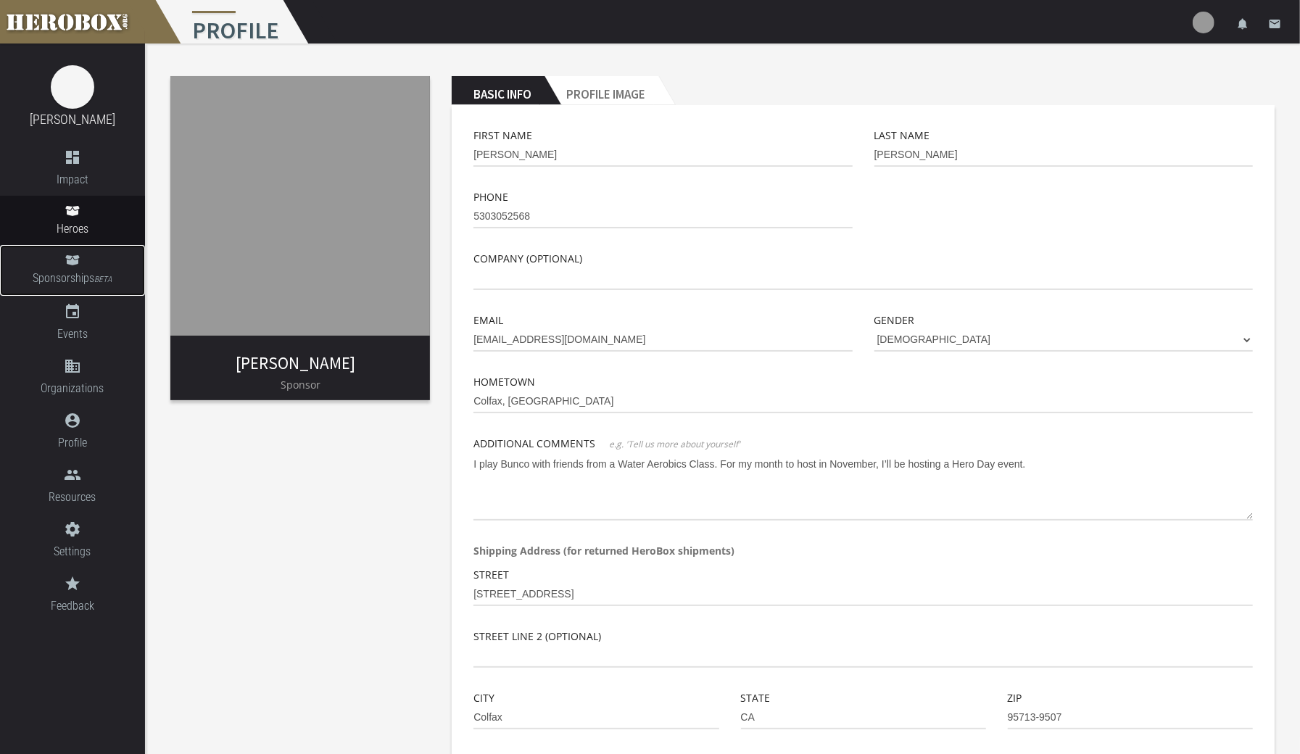
click at [70, 281] on span "Sponsorships BETA" at bounding box center [72, 279] width 145 height 20
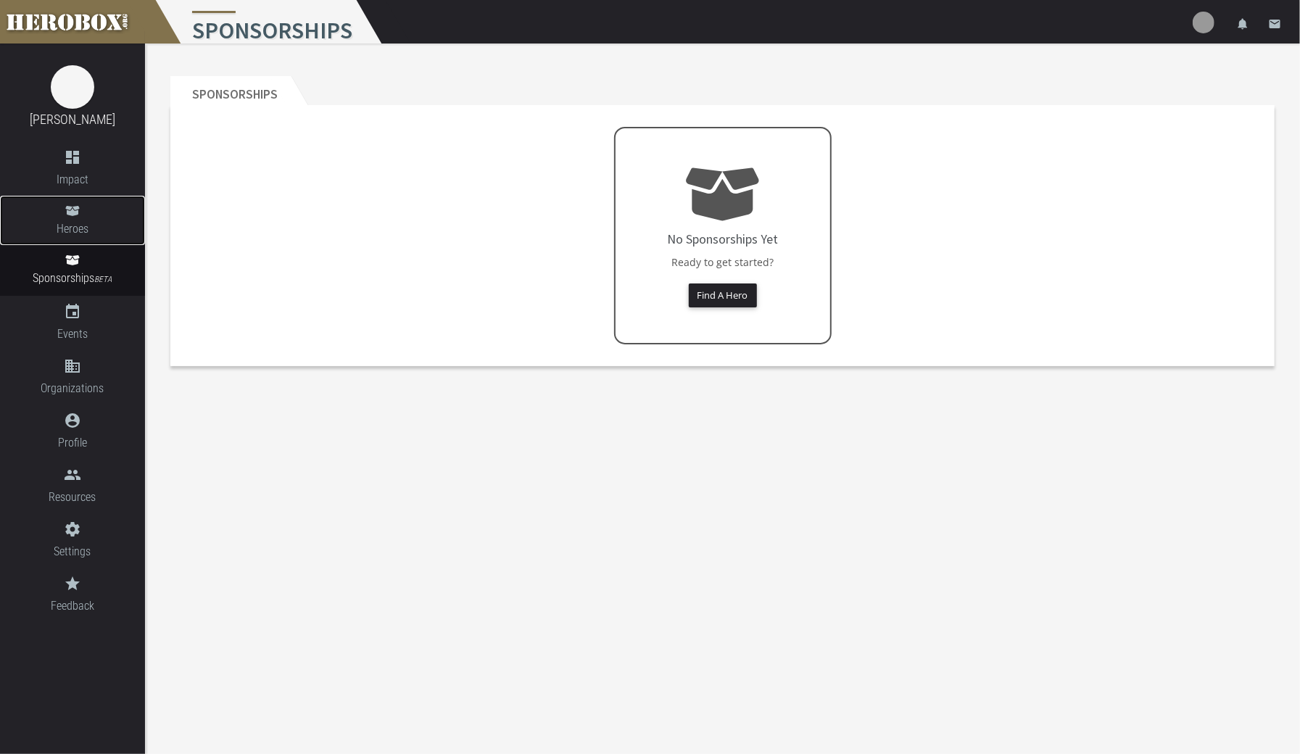
click at [87, 229] on span "Heroes" at bounding box center [72, 229] width 145 height 18
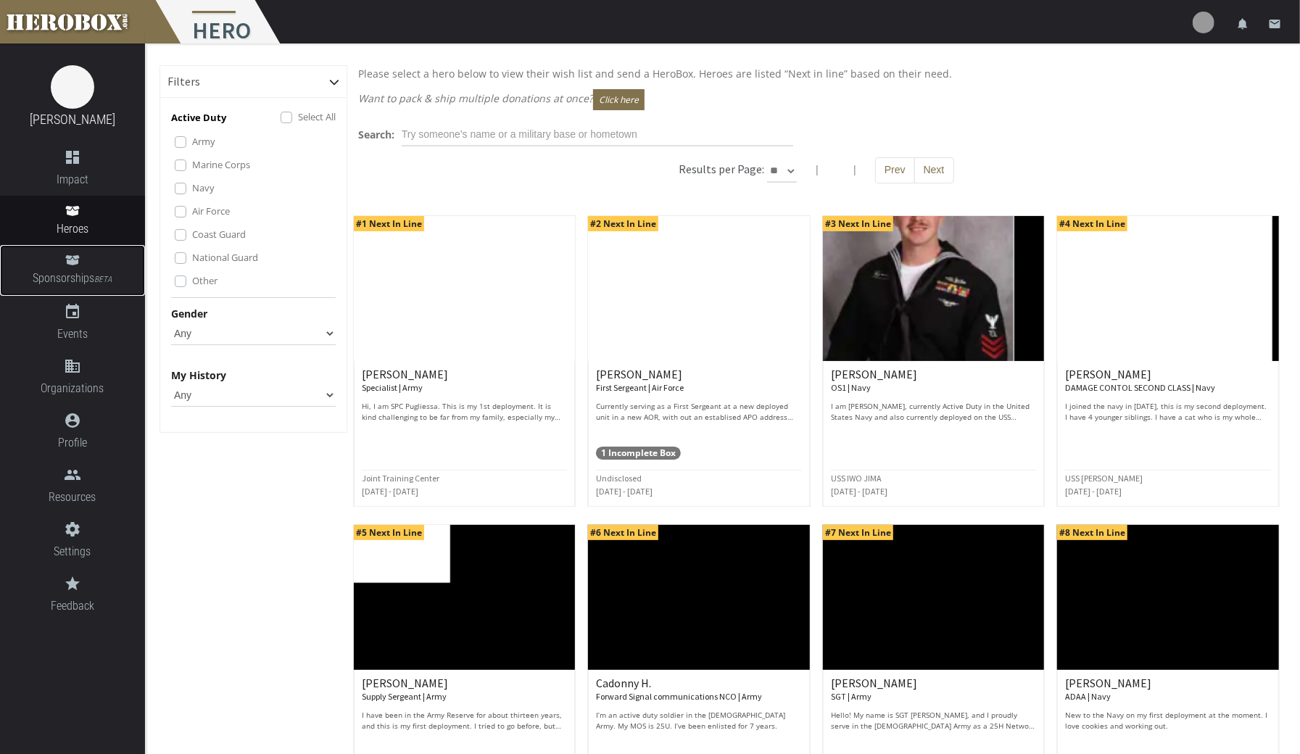
click at [75, 279] on span "Sponsorships BETA" at bounding box center [72, 279] width 145 height 20
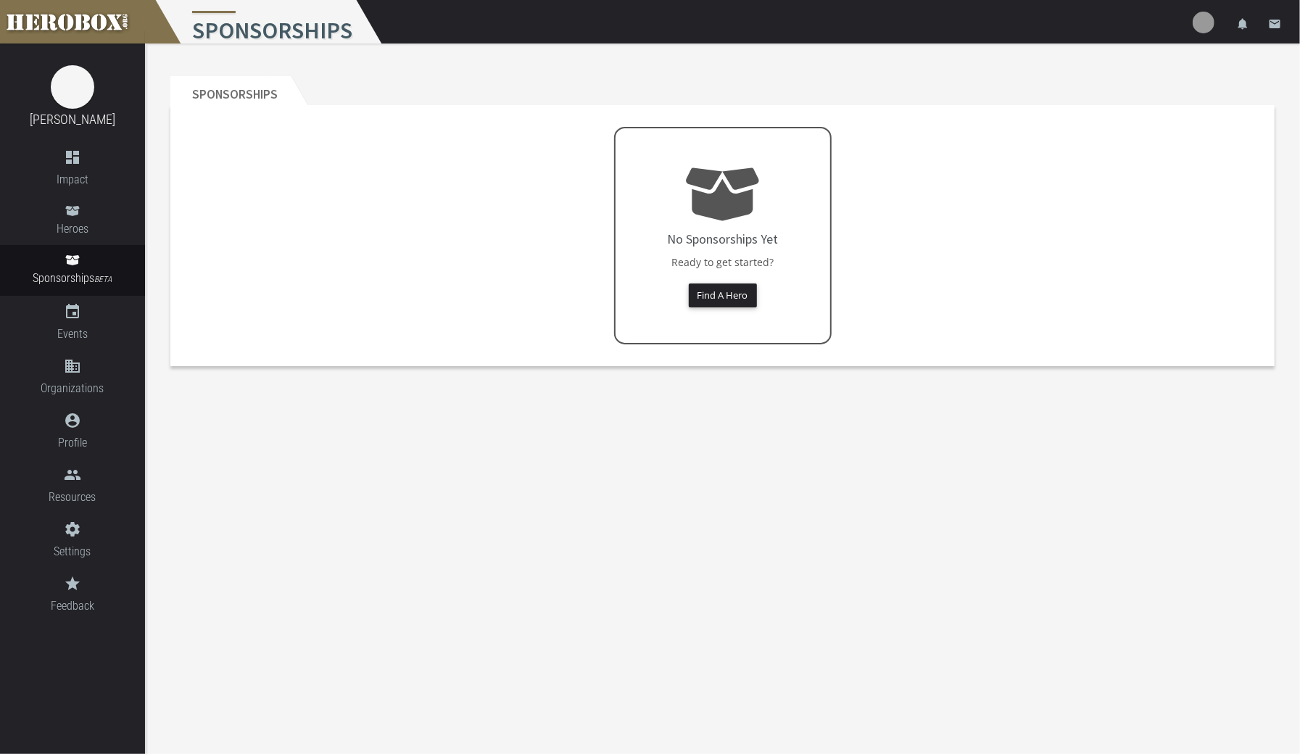
click at [72, 329] on span "Events" at bounding box center [72, 334] width 145 height 18
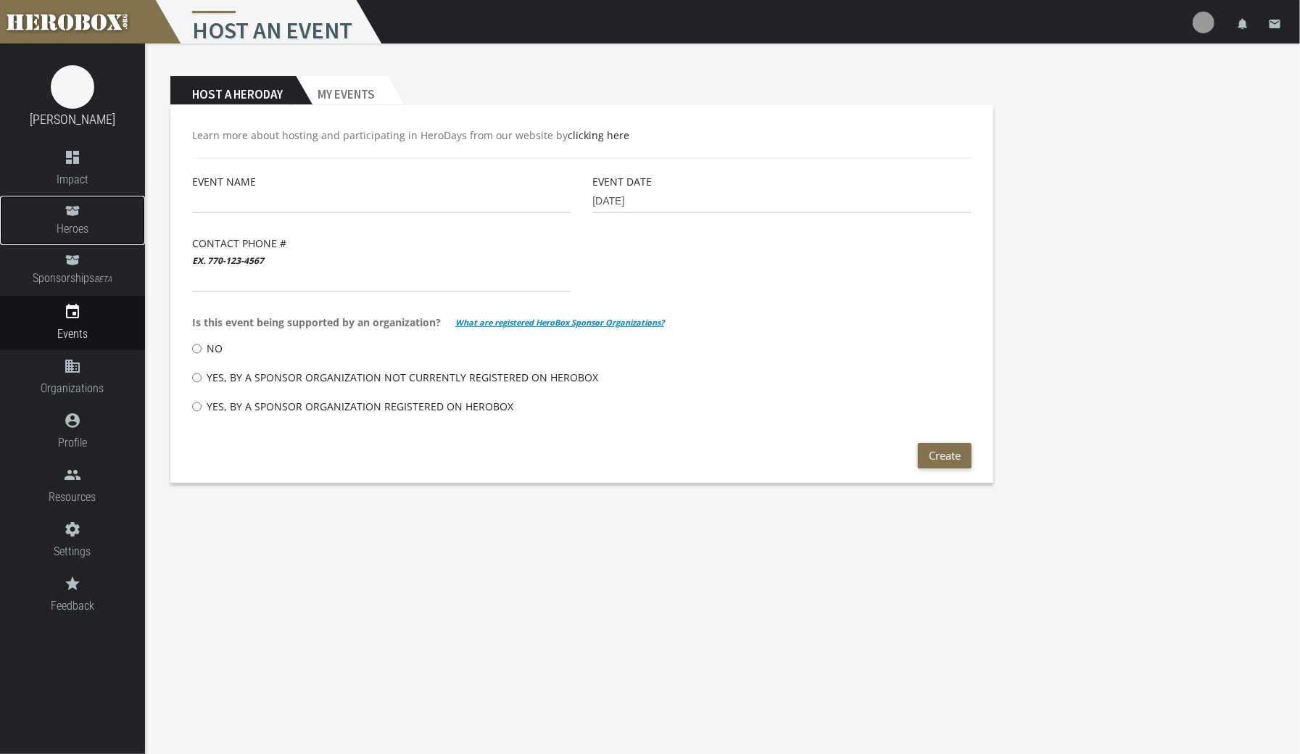
click at [72, 224] on span "Heroes" at bounding box center [72, 229] width 145 height 18
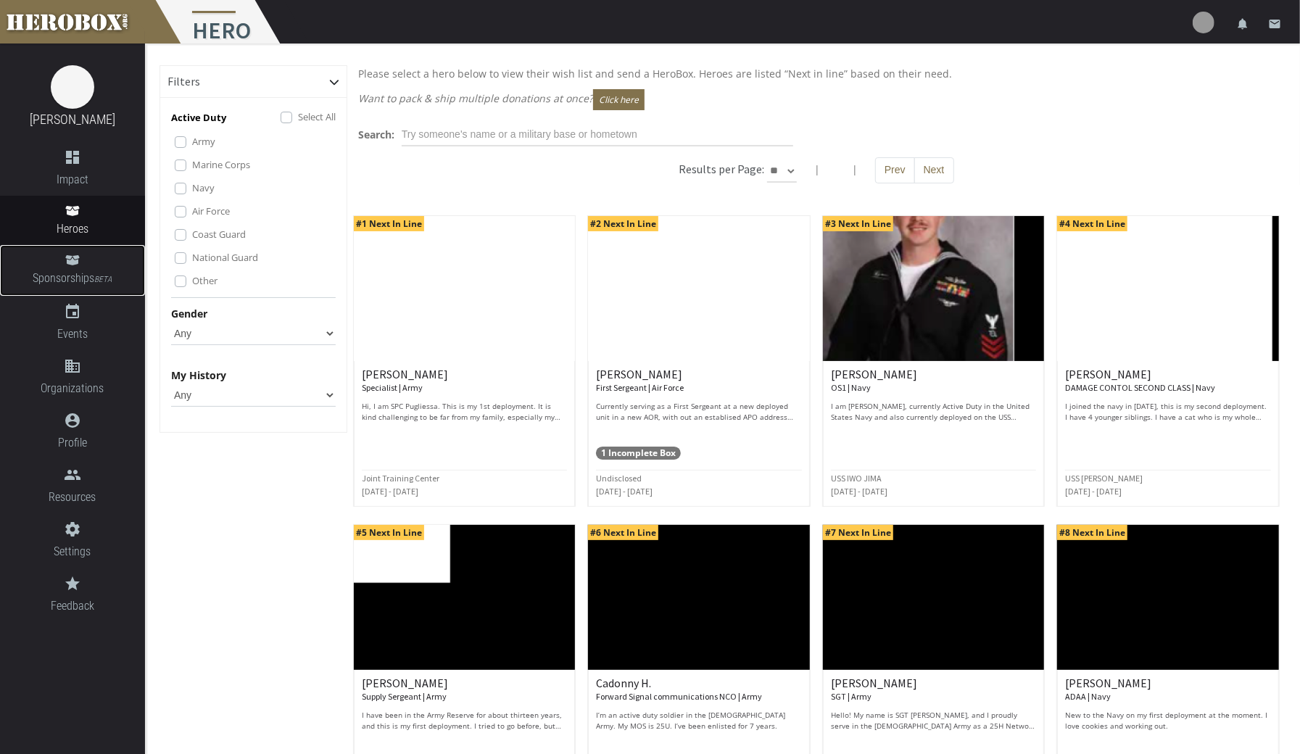
click at [70, 277] on span "Sponsorships BETA" at bounding box center [72, 279] width 145 height 20
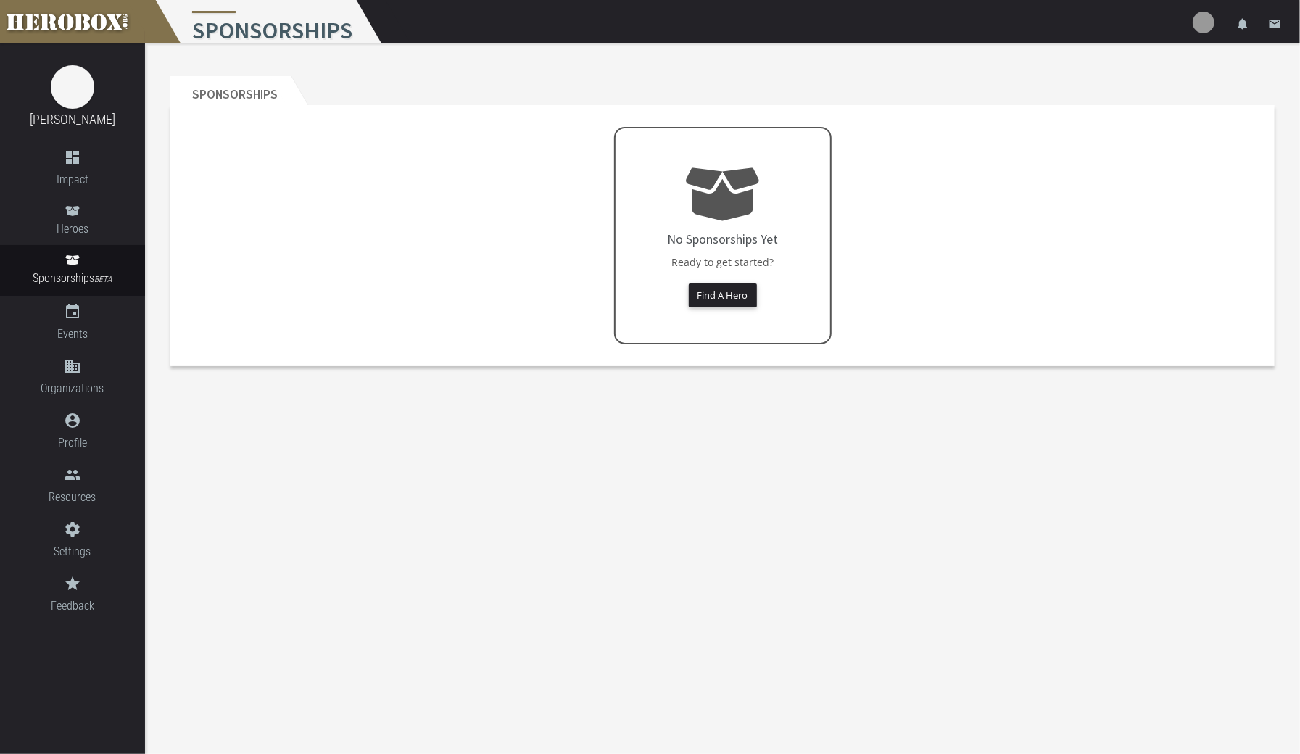
click at [725, 287] on button "Find A Hero" at bounding box center [723, 295] width 68 height 24
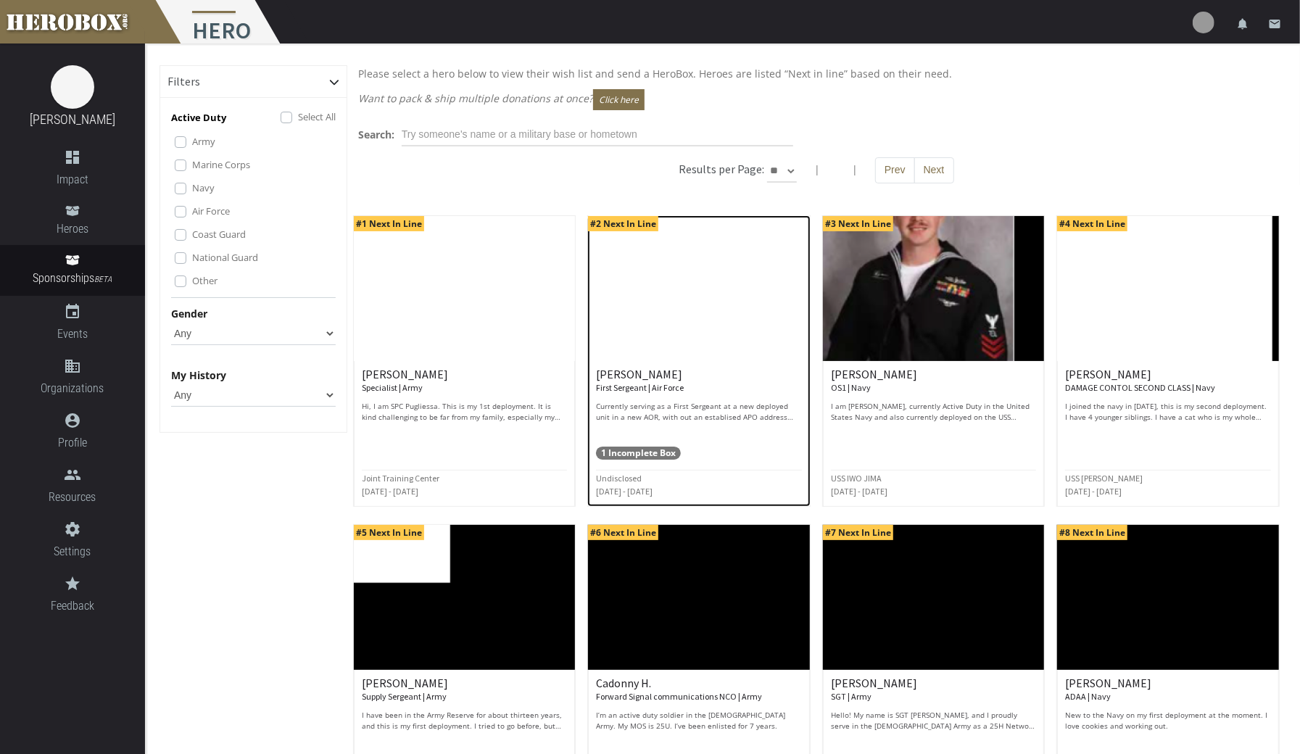
click at [709, 386] on h6 "[PERSON_NAME] First Sergeant | Air Force" at bounding box center [699, 380] width 206 height 25
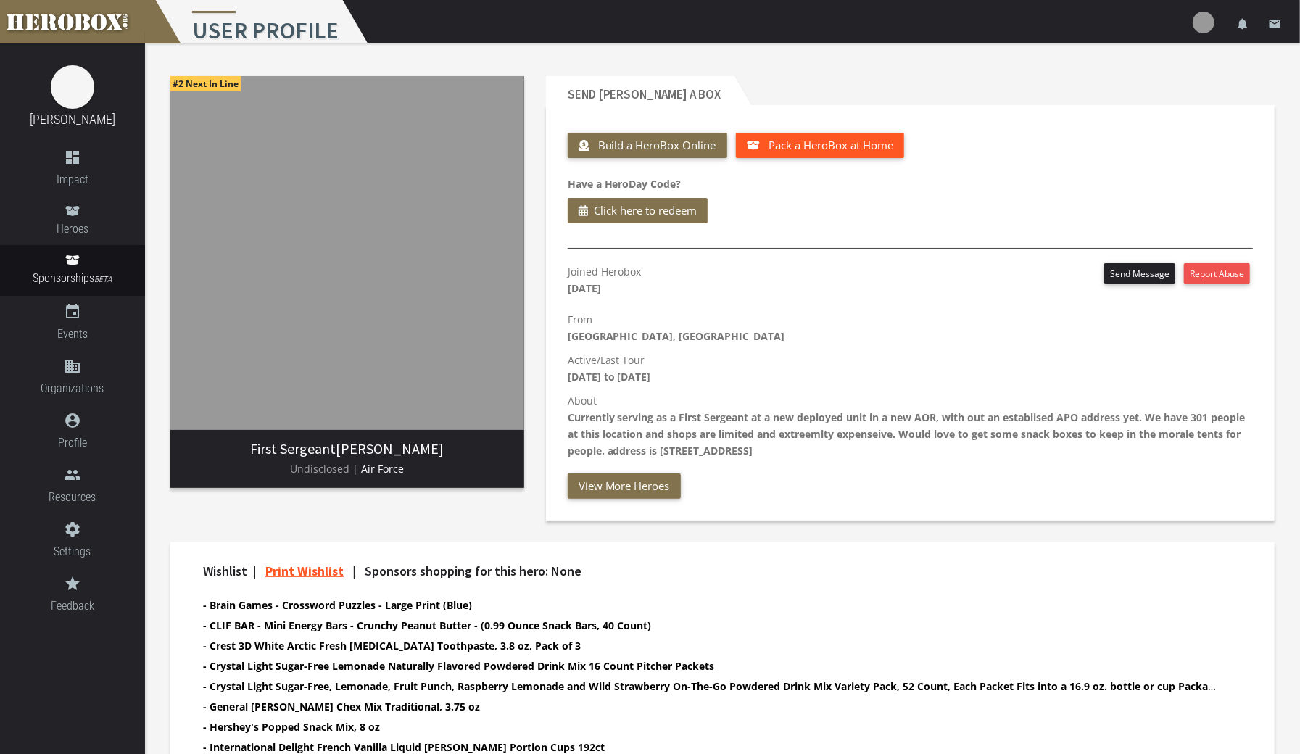
click at [868, 141] on span "Pack a HeroBox at Home" at bounding box center [830, 145] width 125 height 14
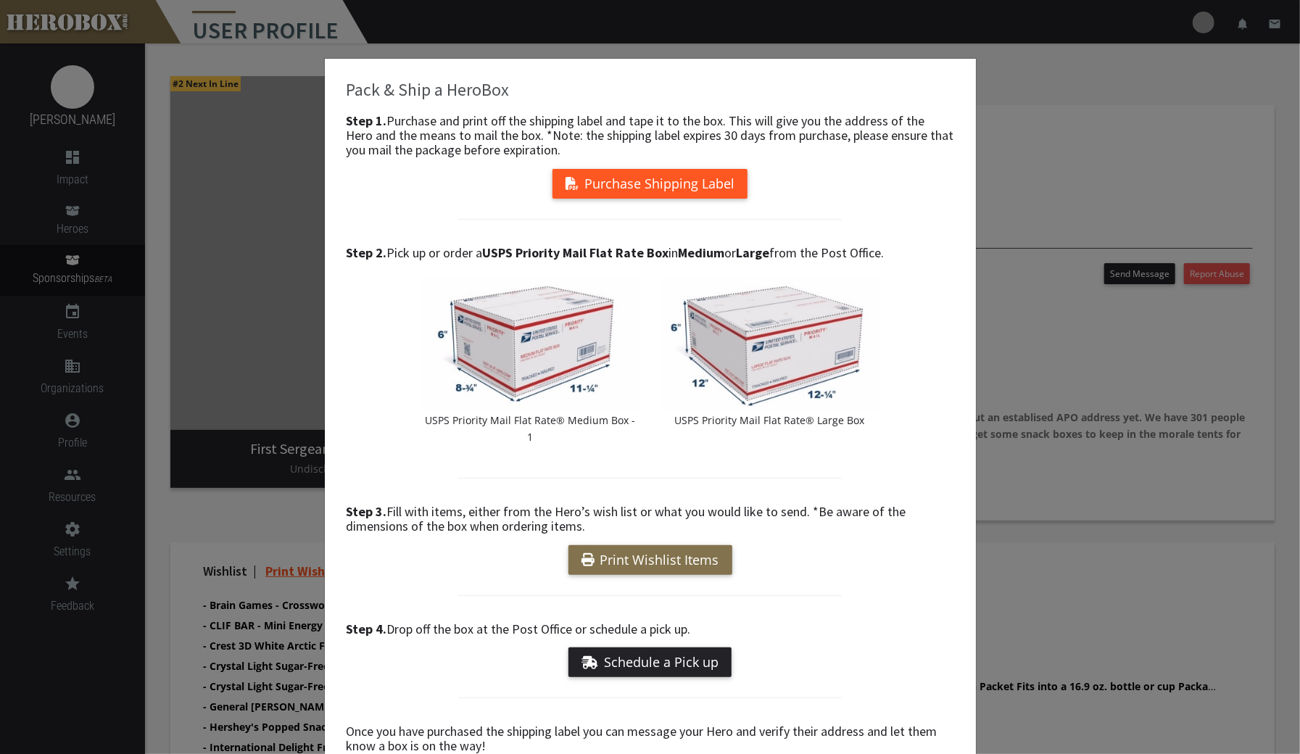
click at [711, 177] on button "Purchase Shipping Label" at bounding box center [649, 184] width 195 height 30
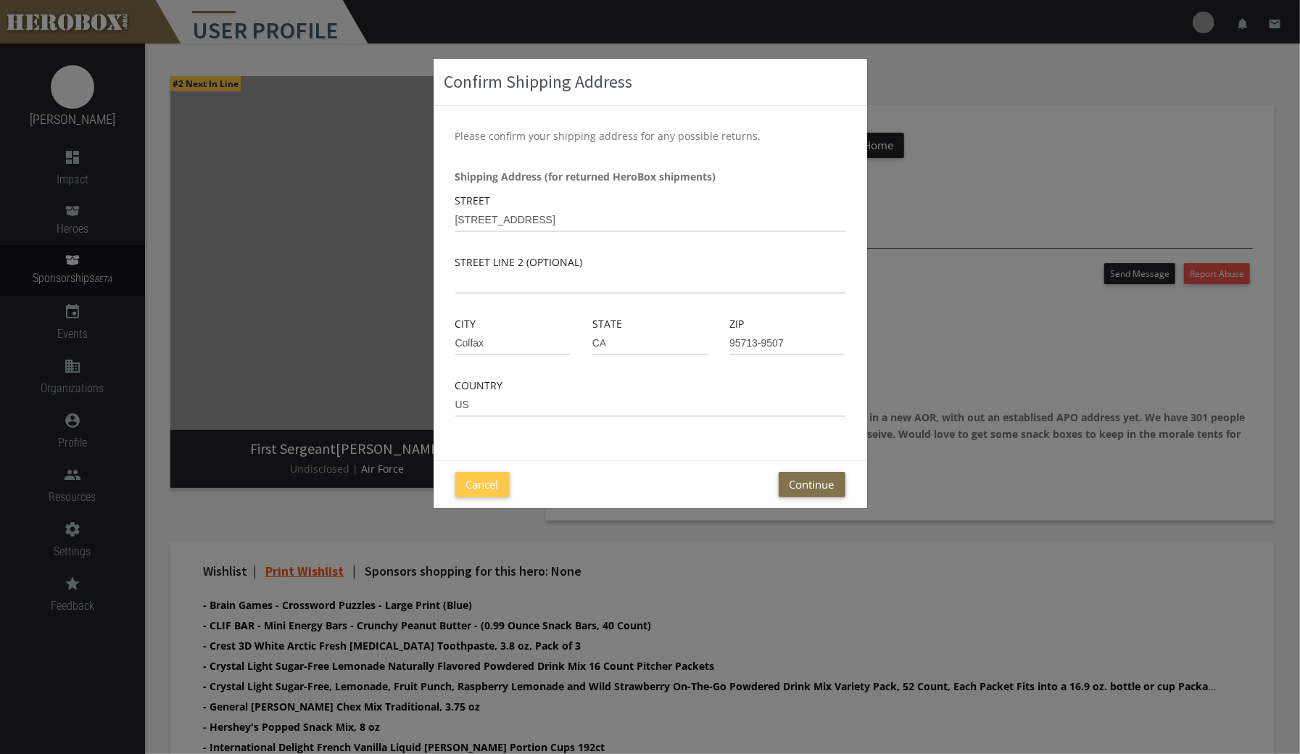
click at [814, 494] on button "Continue" at bounding box center [812, 484] width 67 height 25
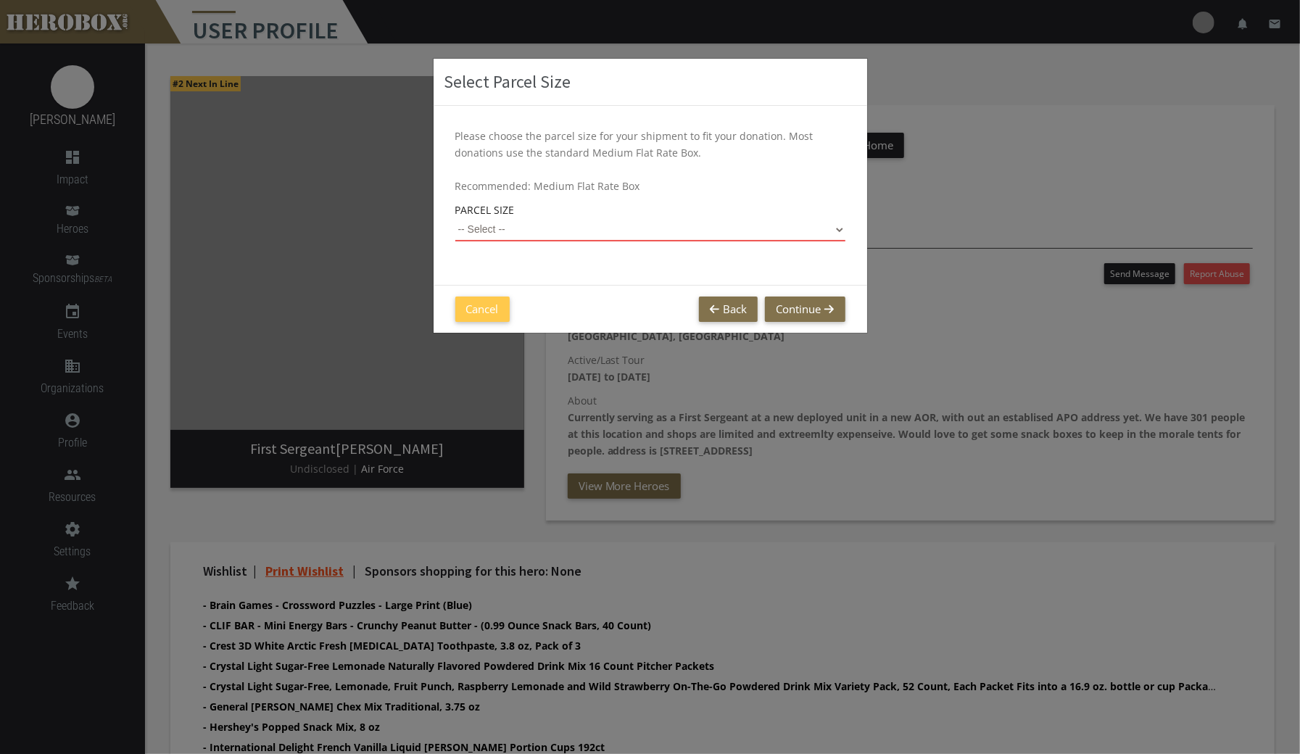
click at [826, 231] on select "-- Select -- Small Flat Rate Envelope (Est. $13.52) Medium Flat Rate Box (Est. …" at bounding box center [650, 229] width 390 height 23
click at [455, 218] on select "-- Select -- Small Flat Rate Envelope (Est. $13.52) Medium Flat Rate Box (Est. …" at bounding box center [650, 229] width 390 height 23
select select "Large Flat Rate Box"
click at [817, 310] on button "Continue" at bounding box center [805, 308] width 80 height 25
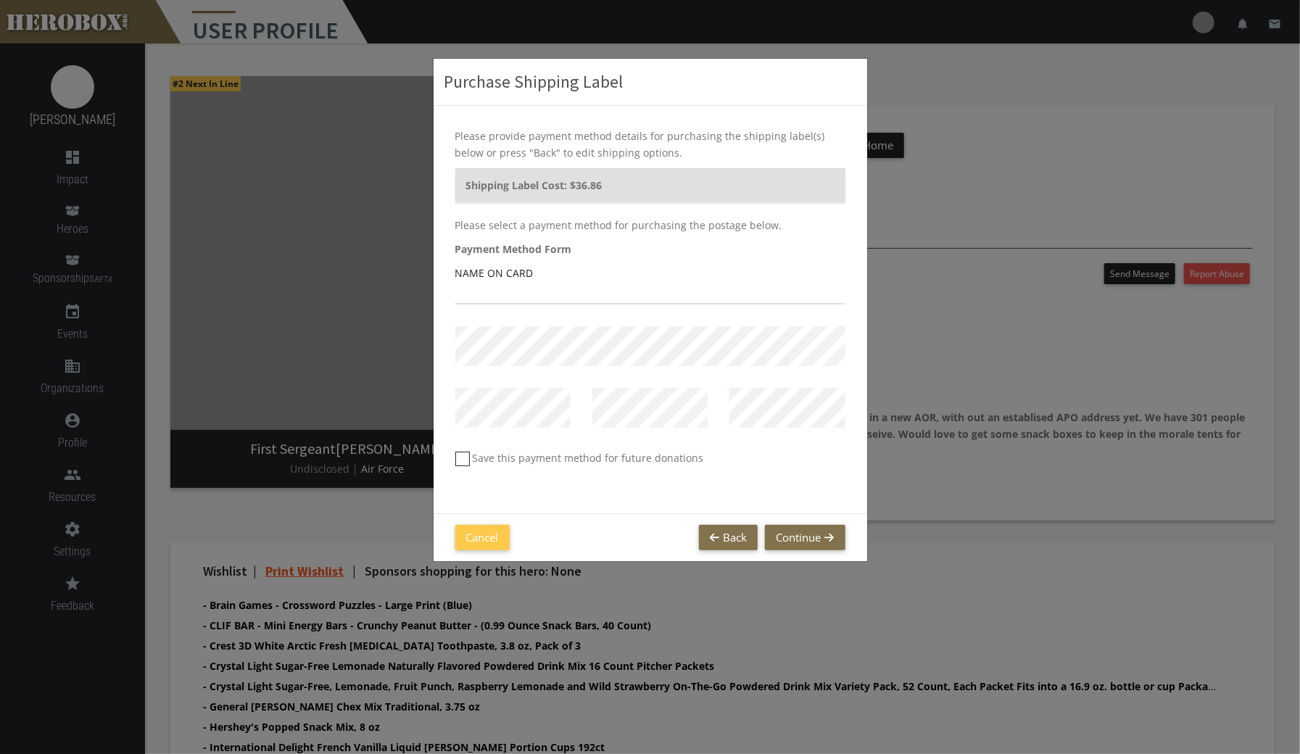
click at [480, 541] on button "Cancel" at bounding box center [482, 537] width 54 height 25
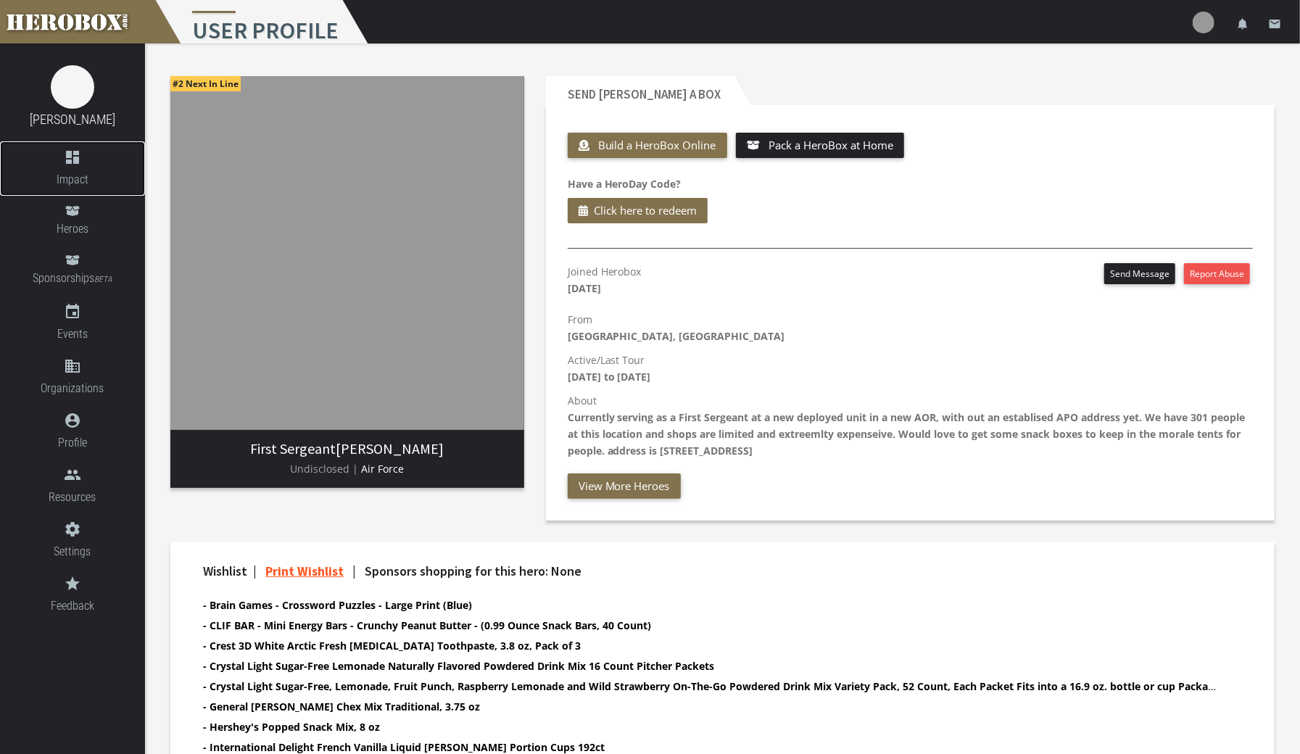
click at [83, 177] on span "Impact" at bounding box center [72, 179] width 145 height 18
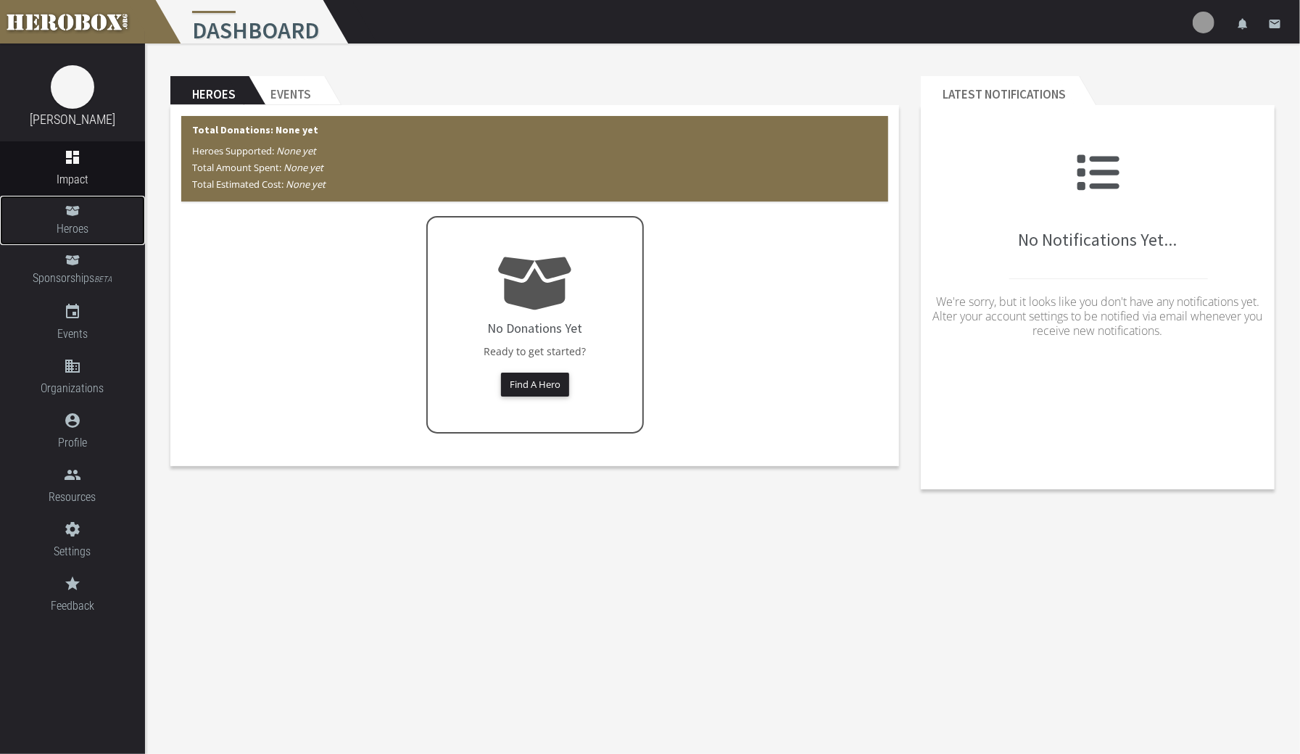
click at [81, 231] on span "Heroes" at bounding box center [72, 229] width 145 height 18
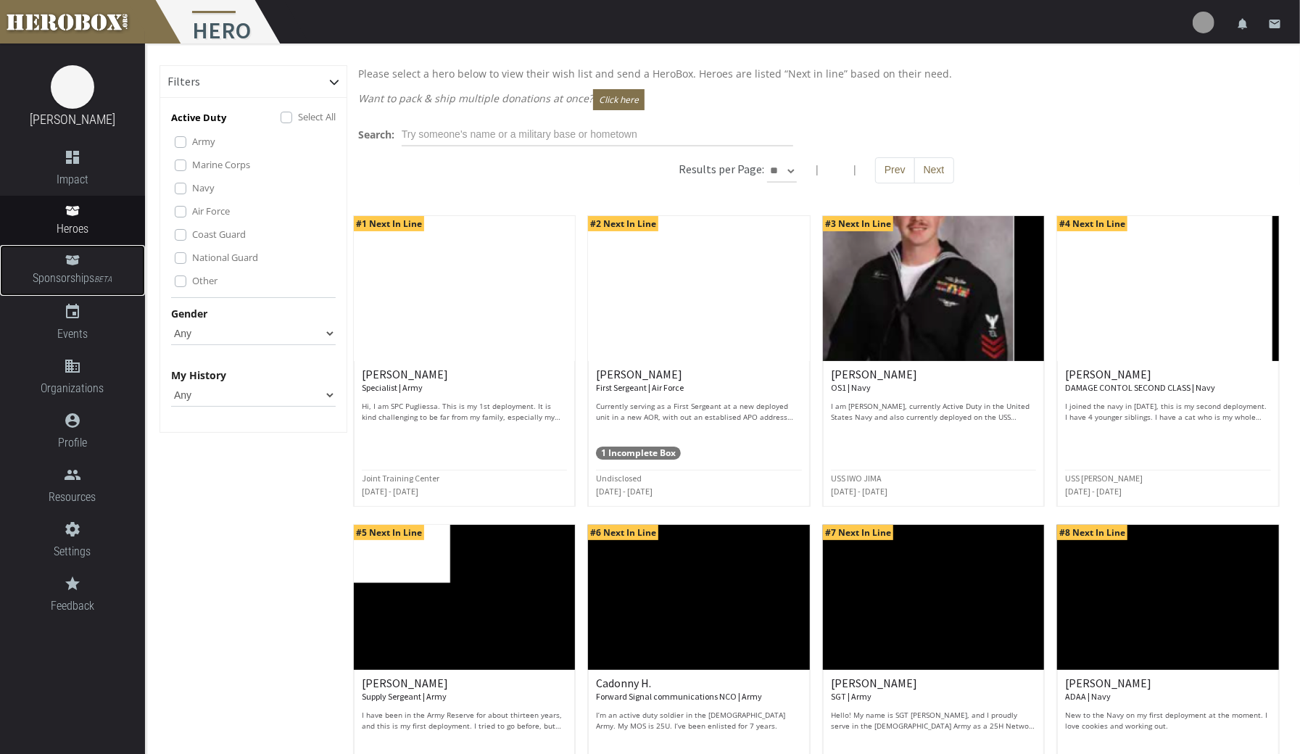
click at [68, 274] on span "Sponsorships BETA" at bounding box center [72, 279] width 145 height 20
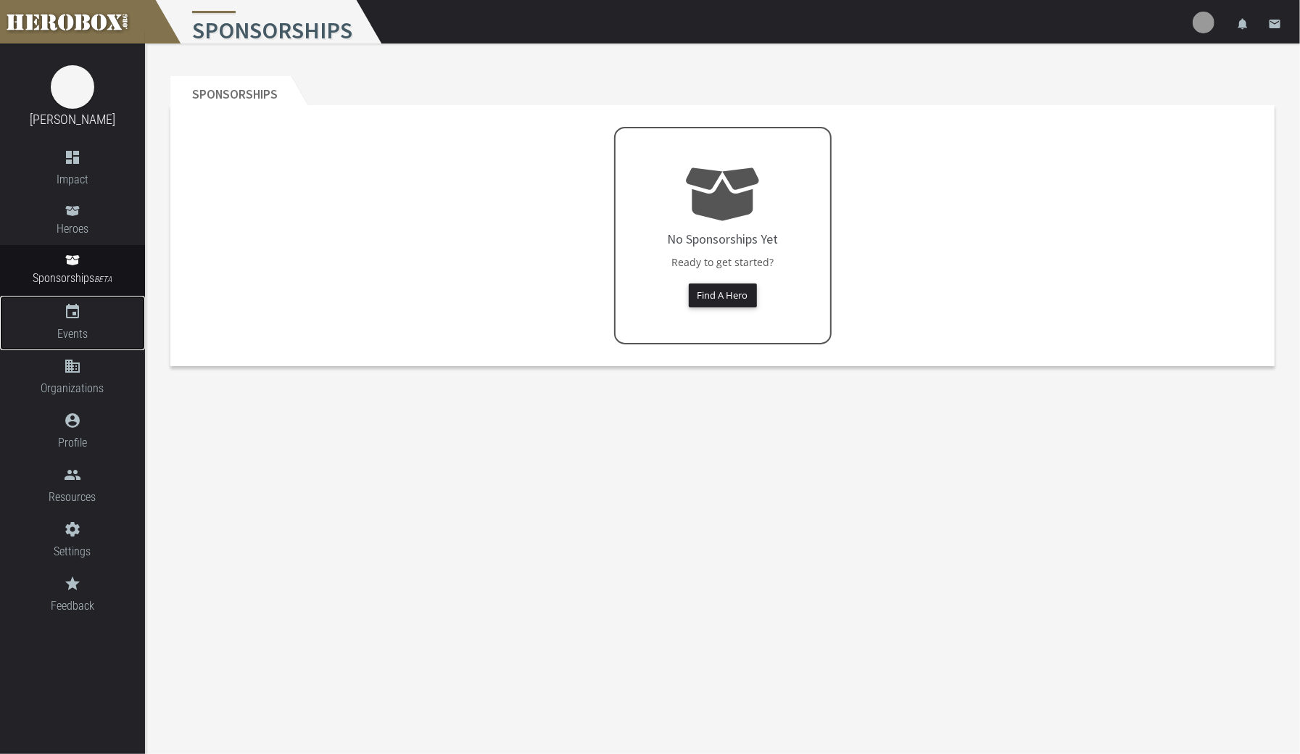
click at [72, 328] on span "Events" at bounding box center [72, 334] width 145 height 18
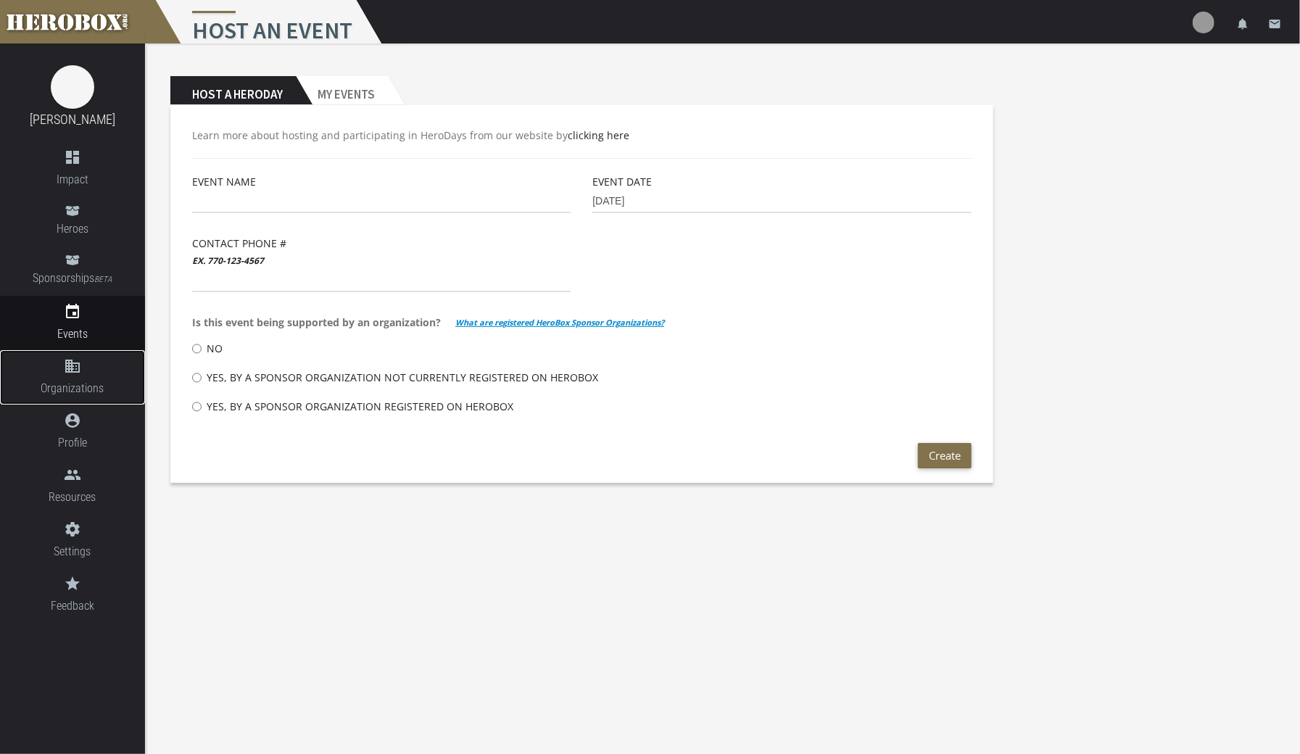
click at [79, 386] on span "Organizations" at bounding box center [72, 388] width 145 height 18
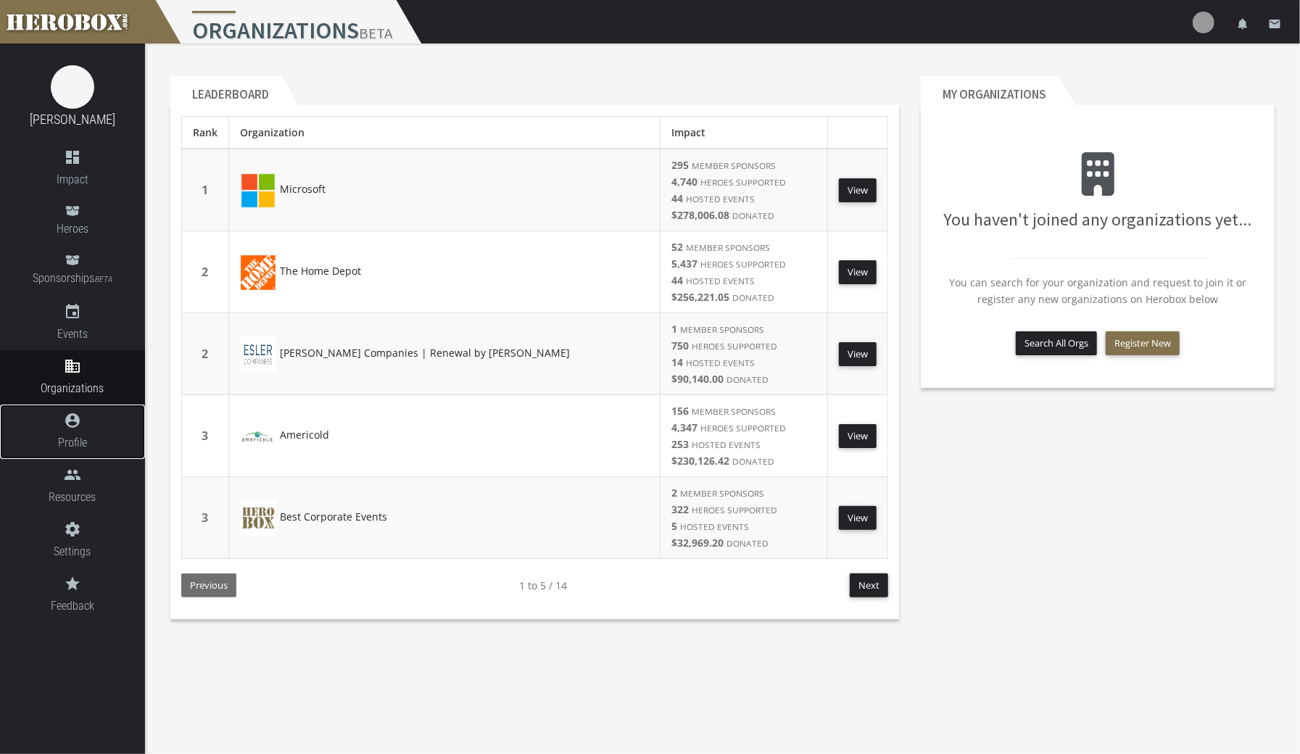
click at [88, 455] on link "account_circle Profile" at bounding box center [72, 431] width 145 height 54
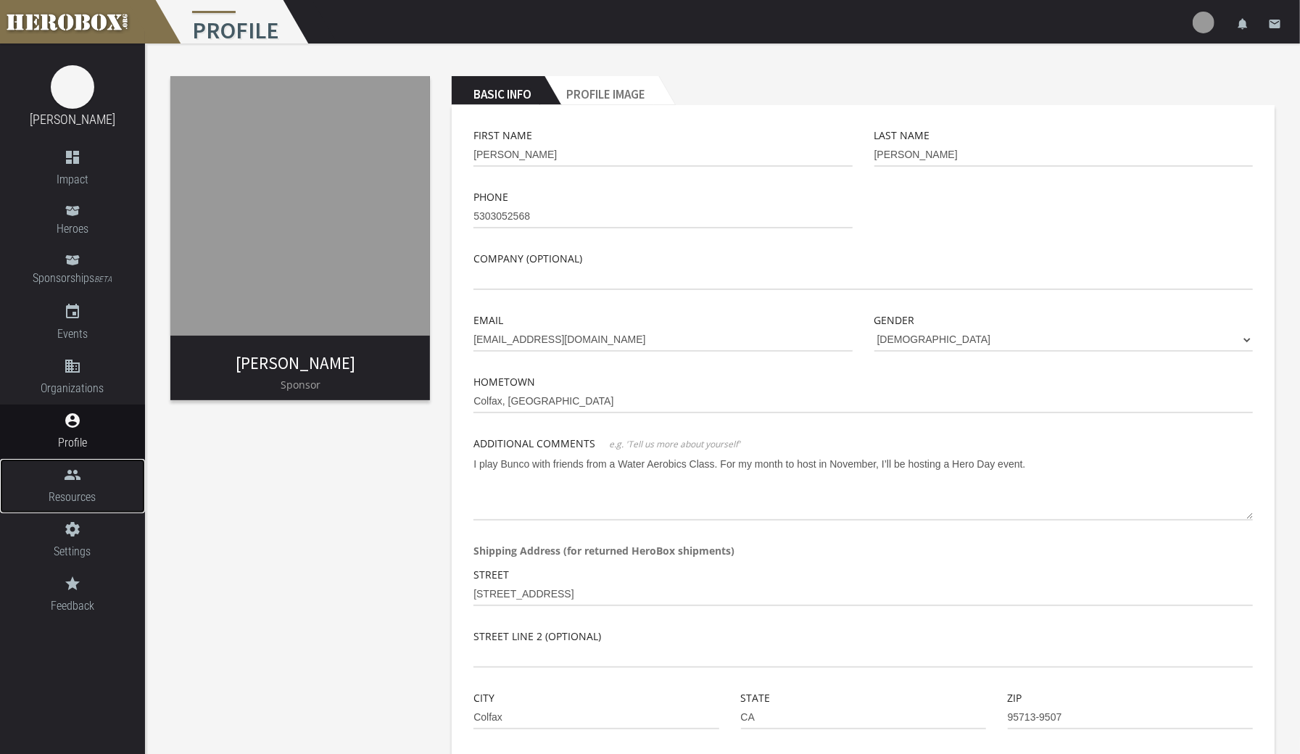
click at [87, 503] on span "Resources" at bounding box center [72, 497] width 145 height 18
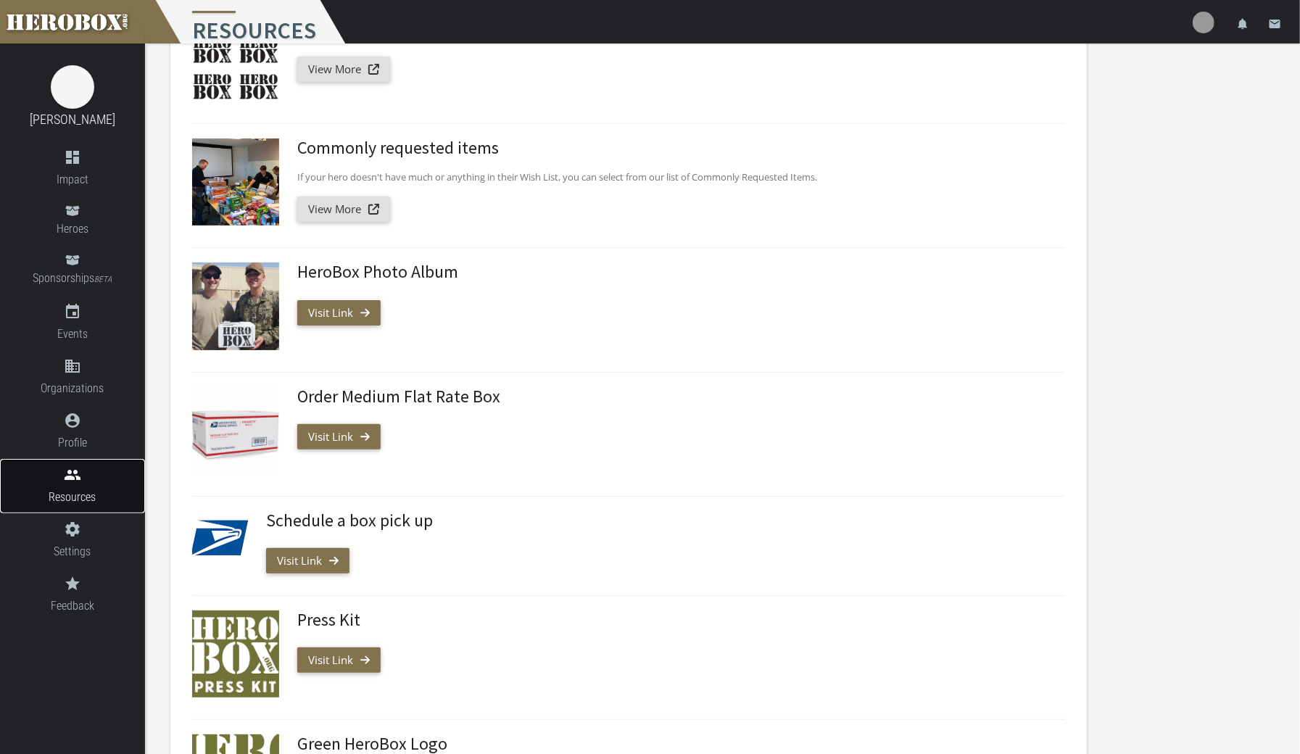
scroll to position [125, 0]
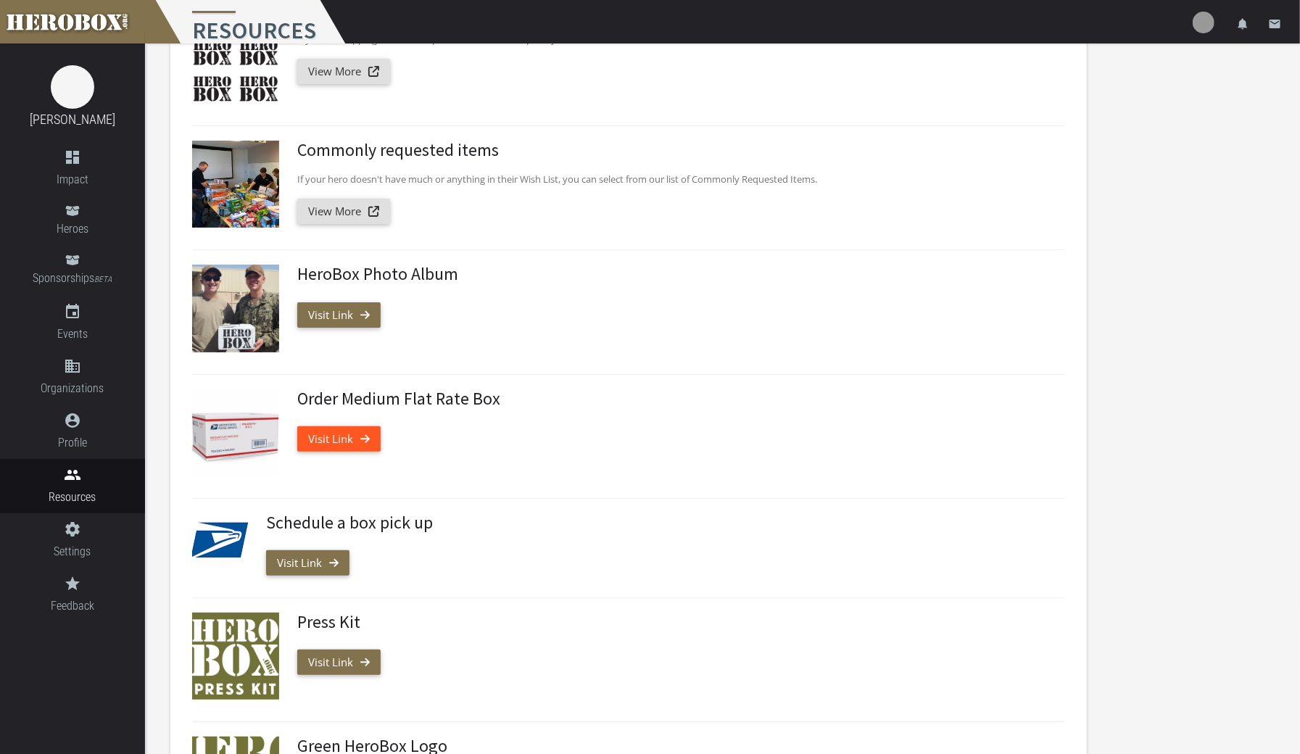
click at [330, 443] on link "Visit Link" at bounding box center [338, 438] width 83 height 25
click at [70, 228] on span "Heroes" at bounding box center [72, 229] width 145 height 18
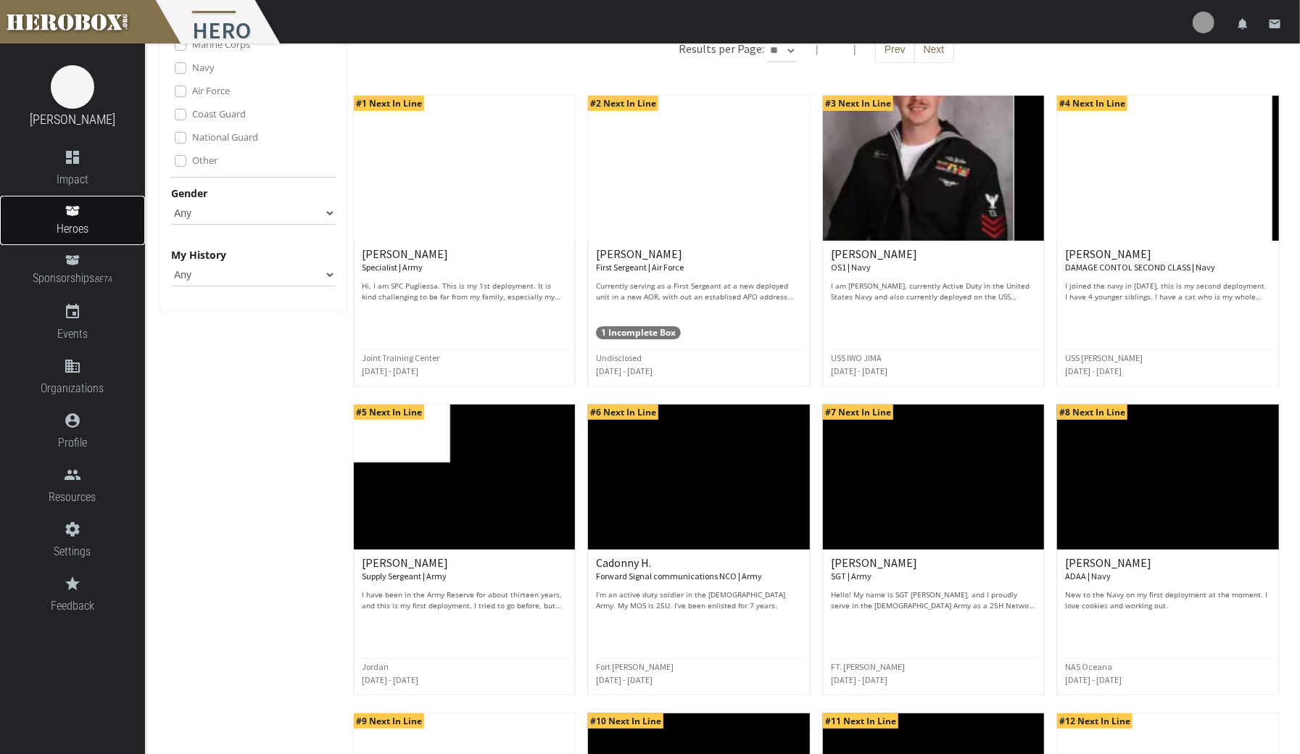
scroll to position [118, 0]
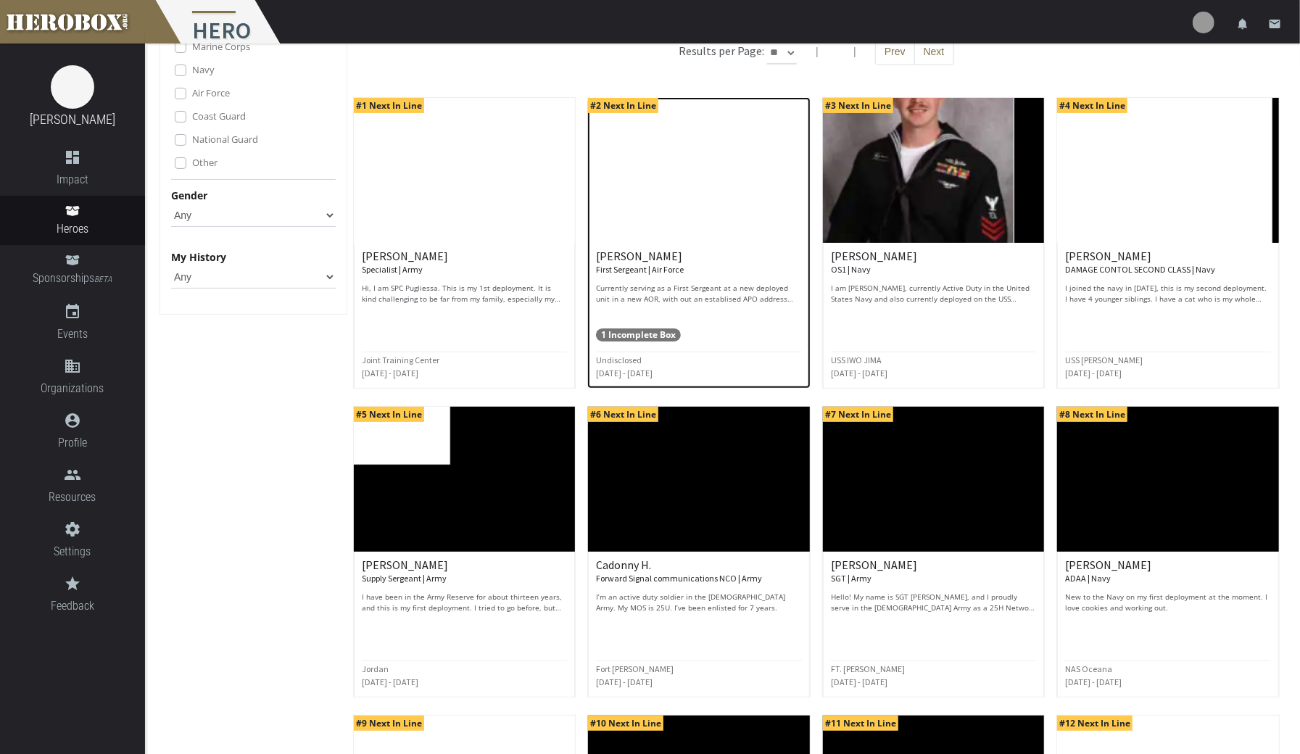
click at [752, 280] on div "[PERSON_NAME] First Sergeant | Air Force Currently serving as a First Sergeant …" at bounding box center [699, 277] width 206 height 54
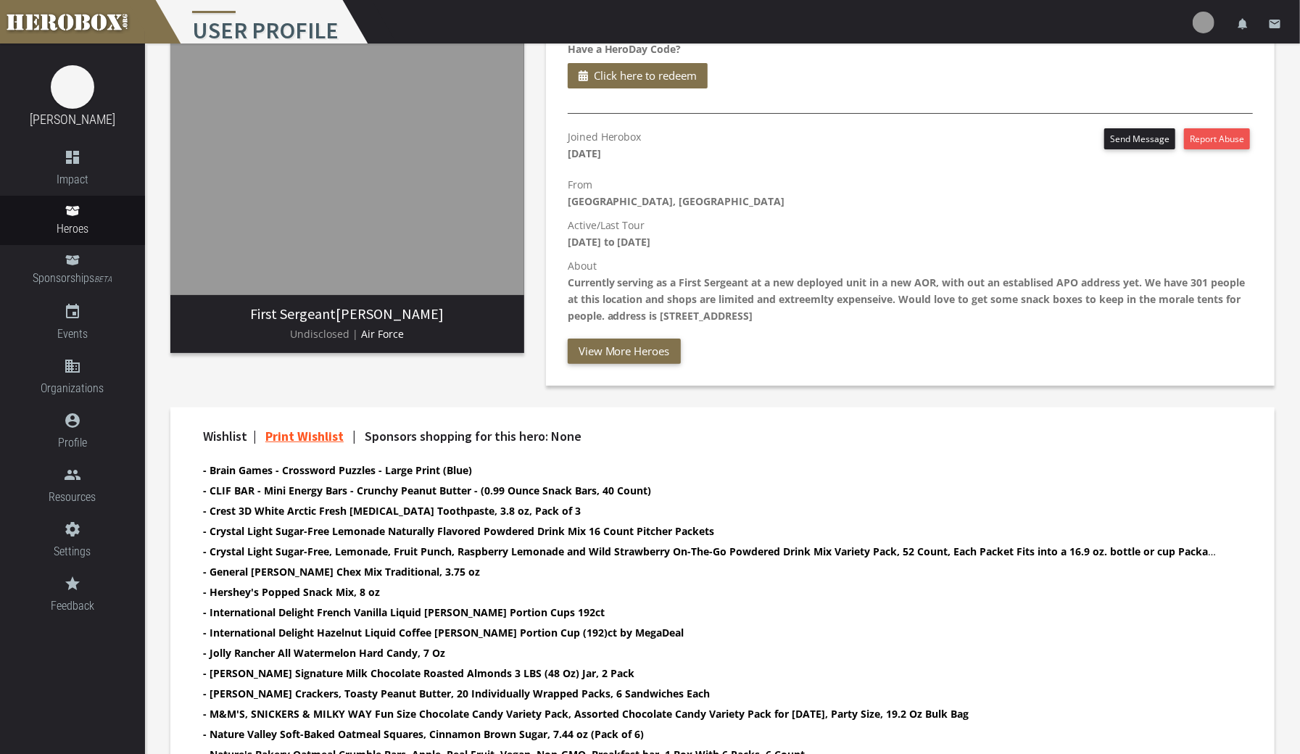
scroll to position [119, 0]
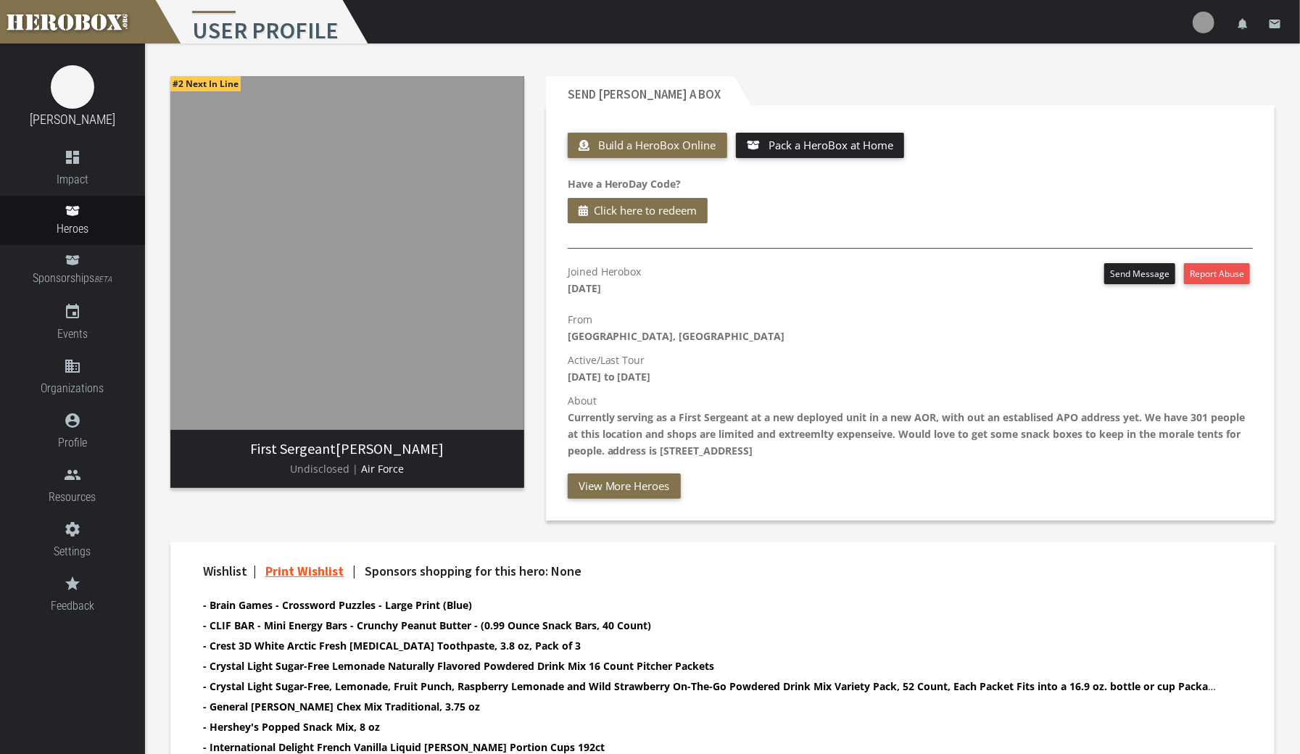
click at [1133, 273] on button "Send Message" at bounding box center [1139, 273] width 71 height 21
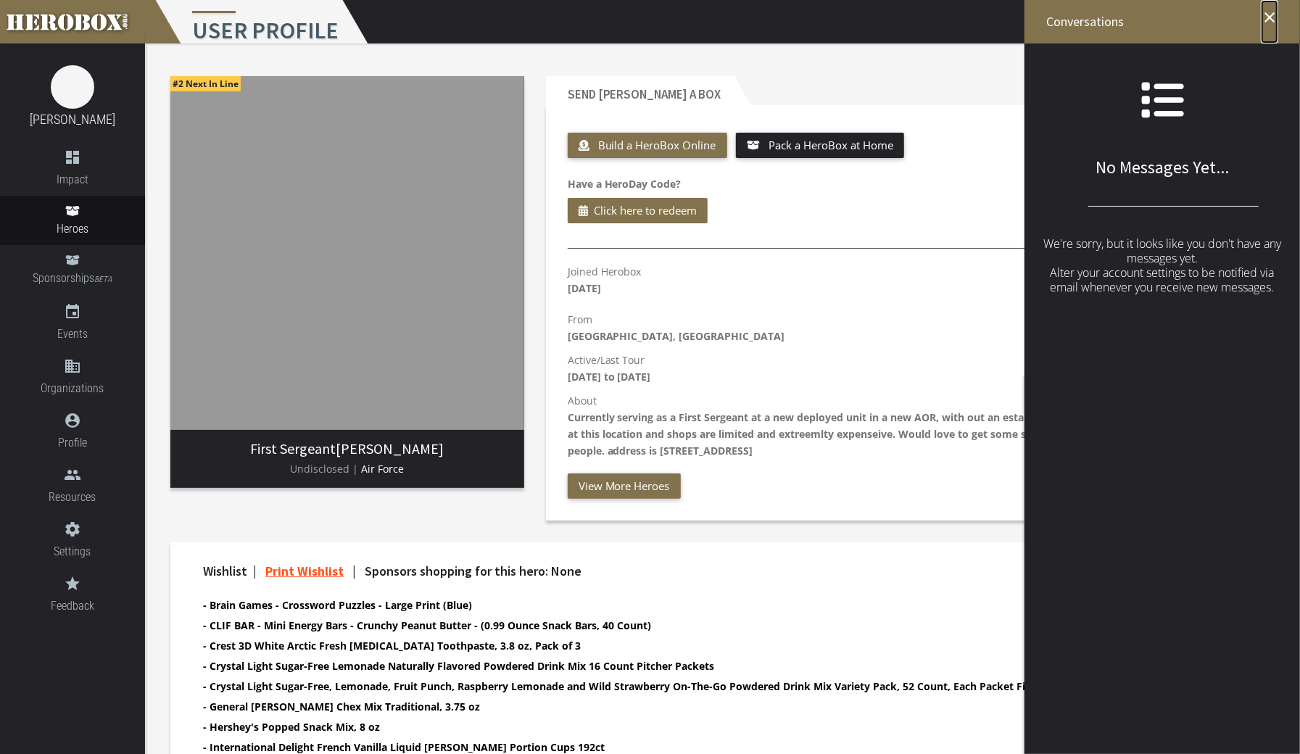
click at [1277, 16] on icon "close" at bounding box center [1269, 17] width 17 height 17
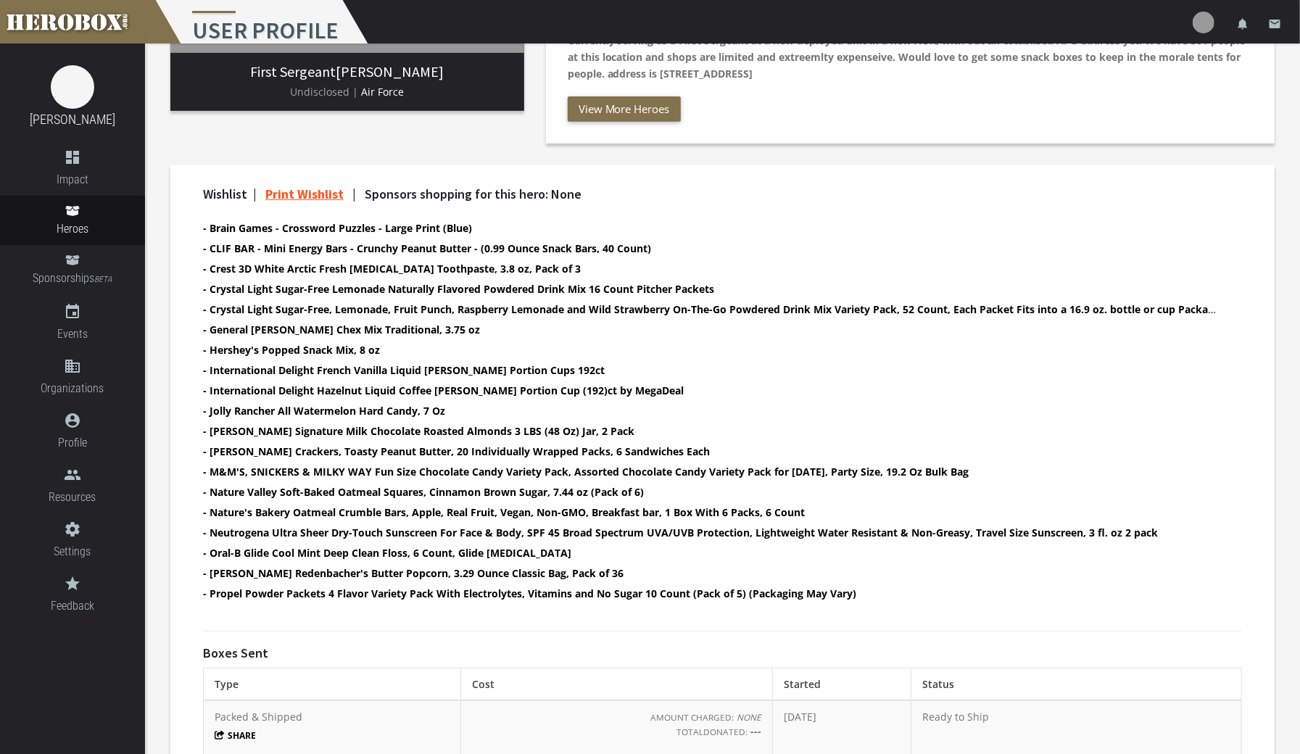
scroll to position [379, 0]
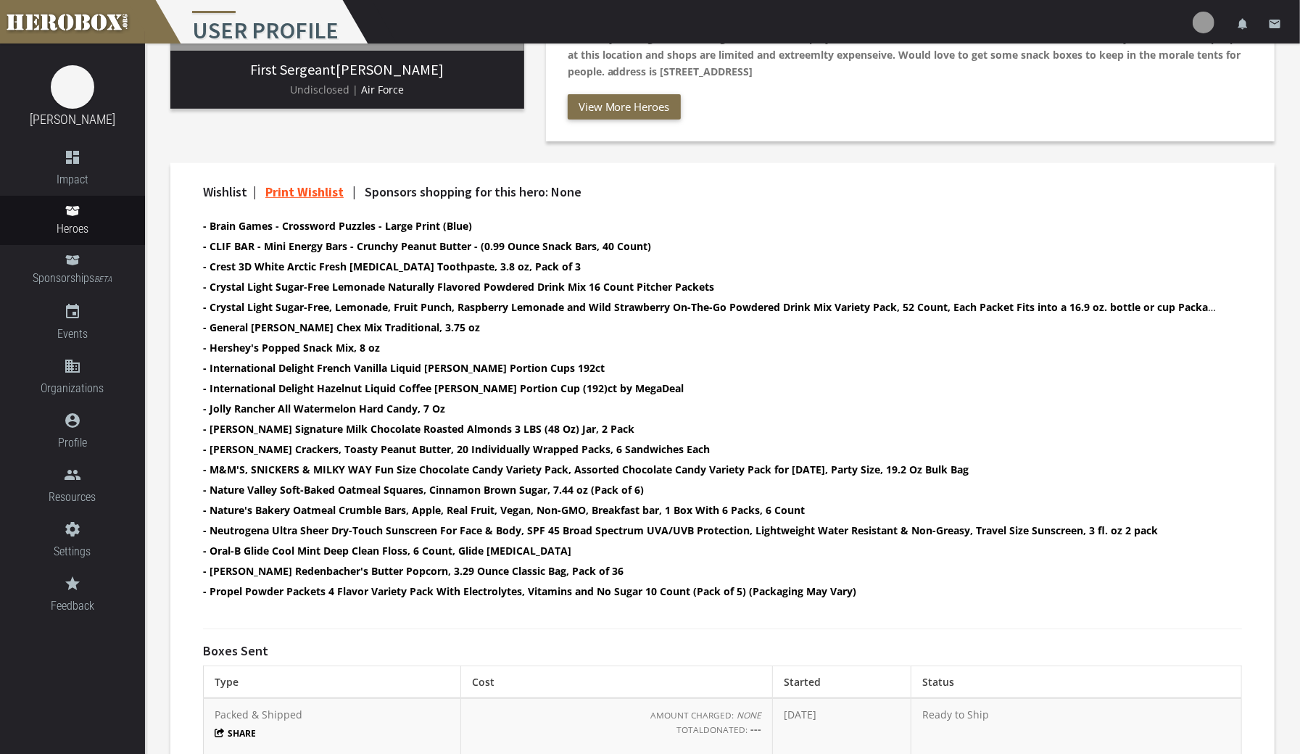
click at [1113, 224] on li "- Brain Games - Crossword Puzzles - Large Print (Blue)" at bounding box center [709, 225] width 1013 height 17
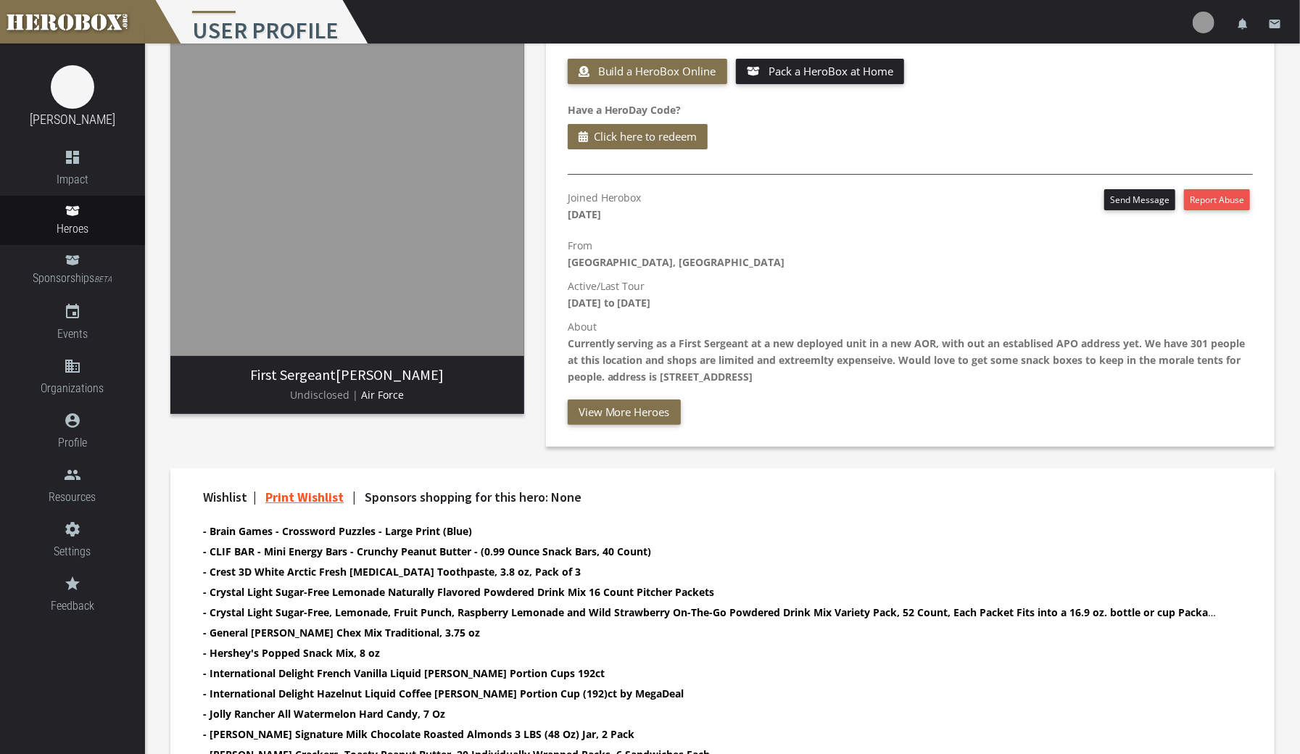
scroll to position [0, 0]
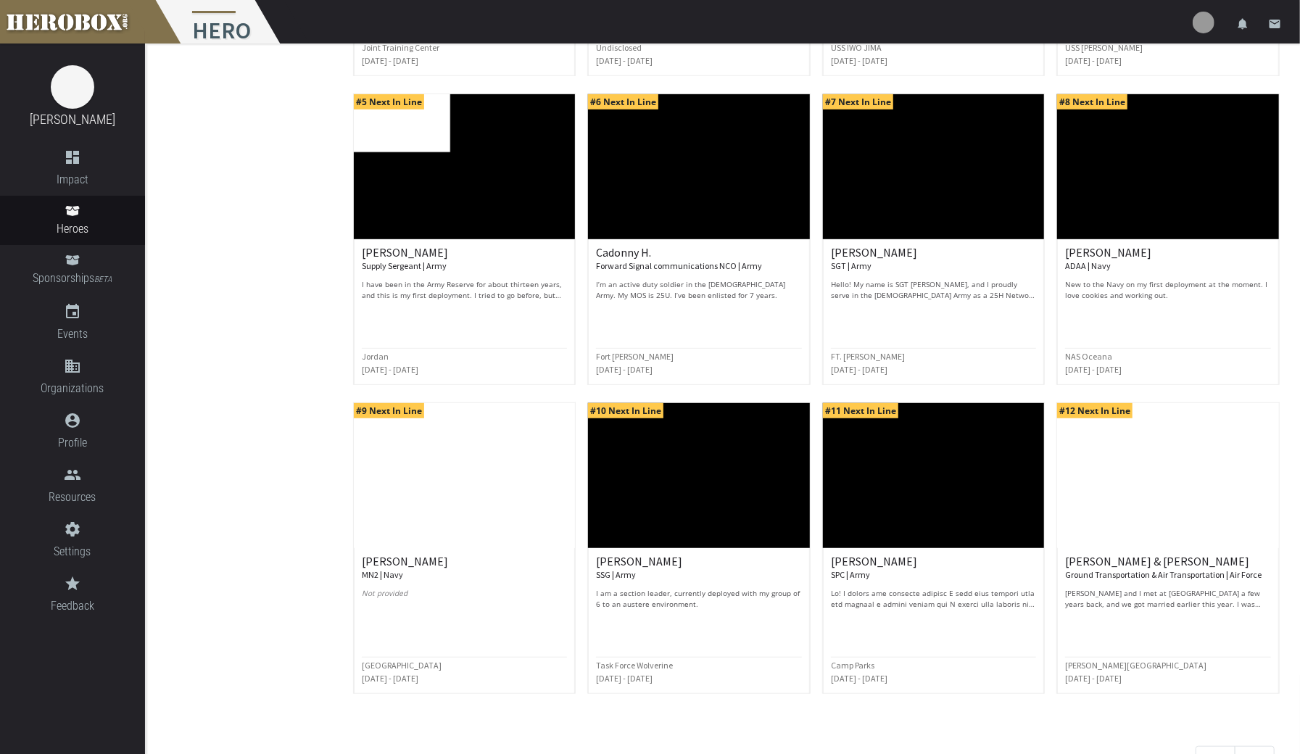
scroll to position [462, 0]
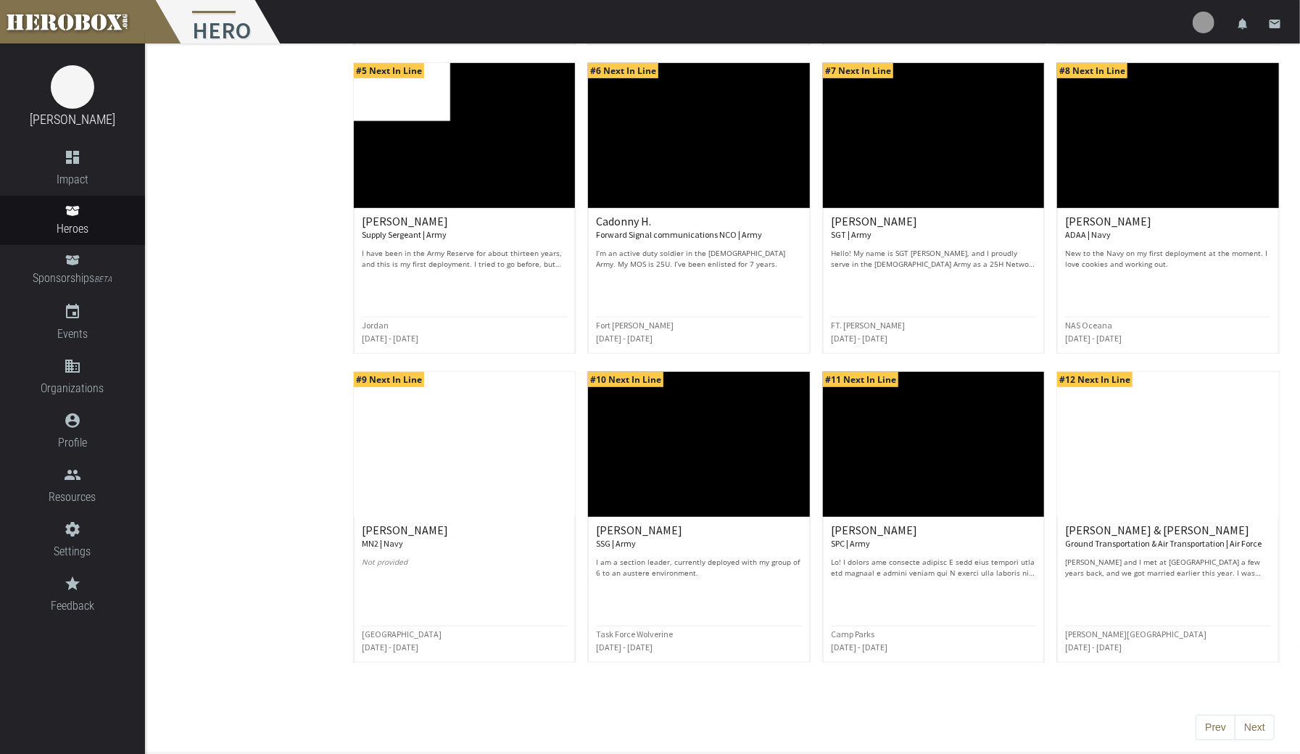
click at [952, 570] on p at bounding box center [934, 568] width 206 height 22
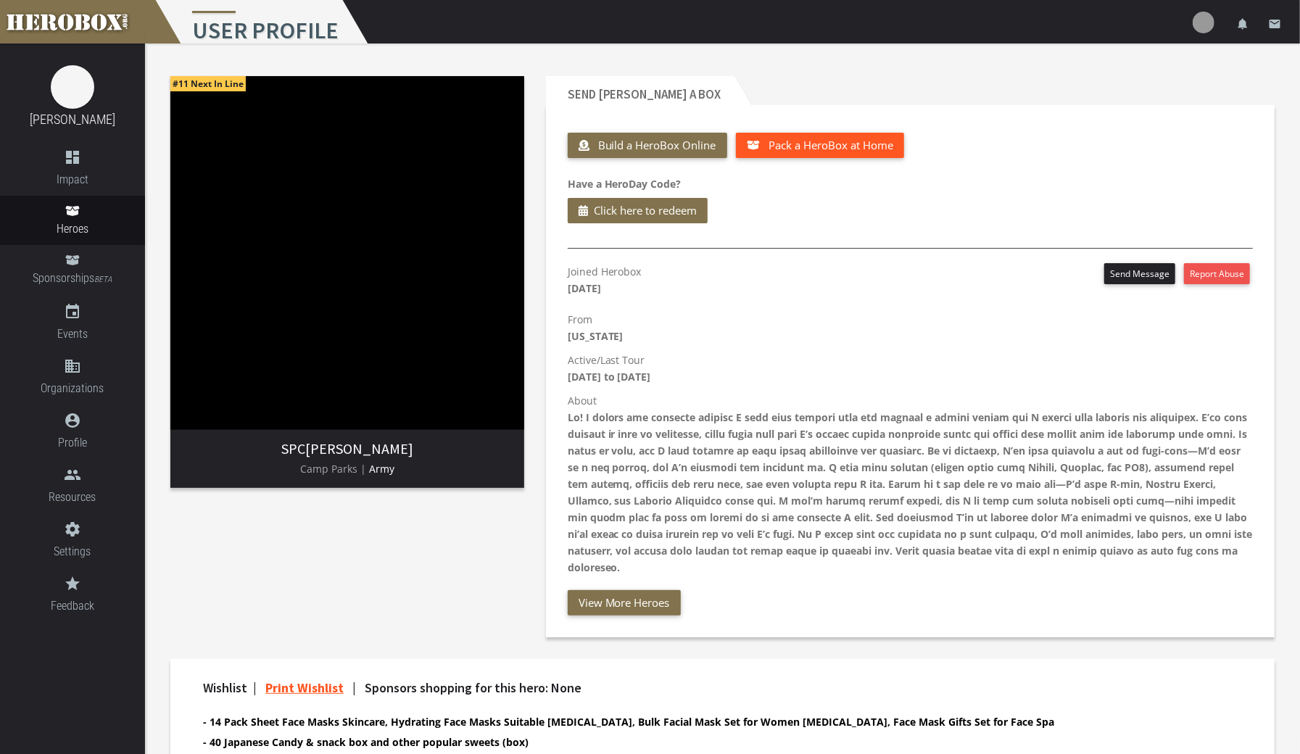
click at [871, 146] on span "Pack a HeroBox at Home" at bounding box center [830, 145] width 125 height 14
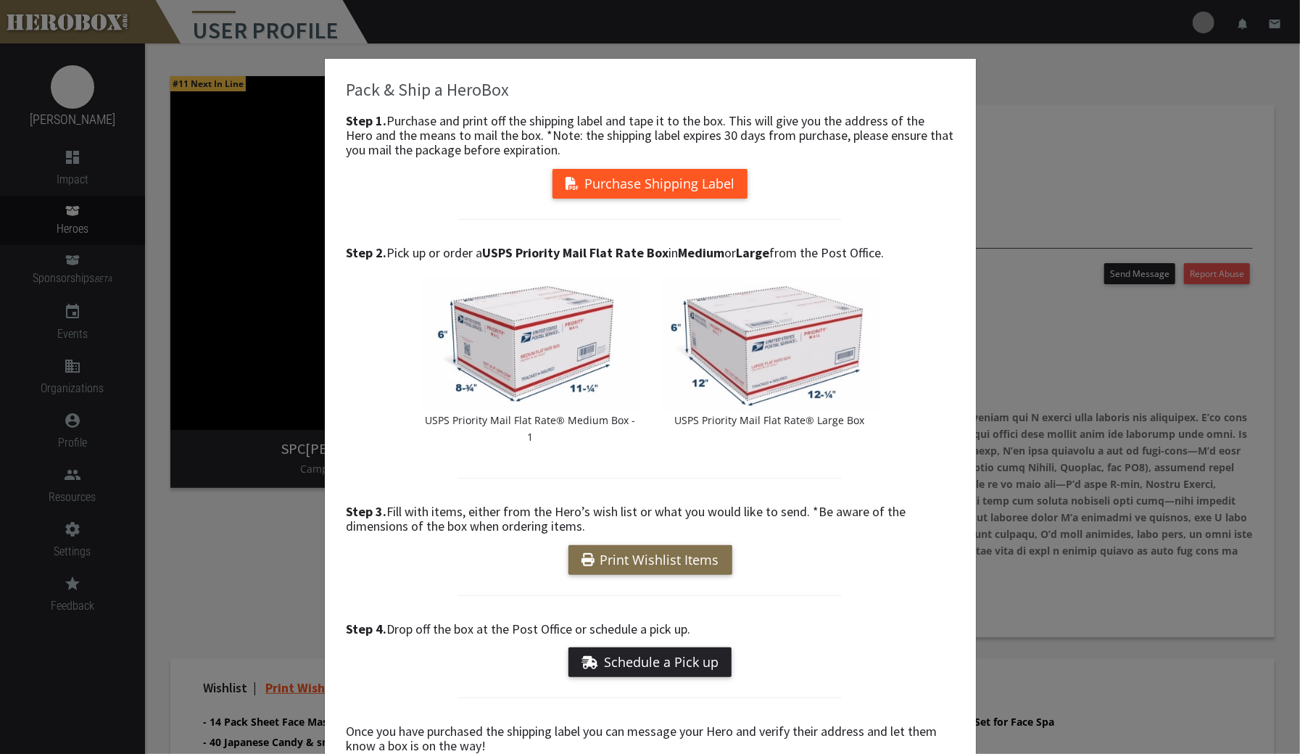
click at [728, 186] on button "Purchase Shipping Label" at bounding box center [649, 184] width 195 height 30
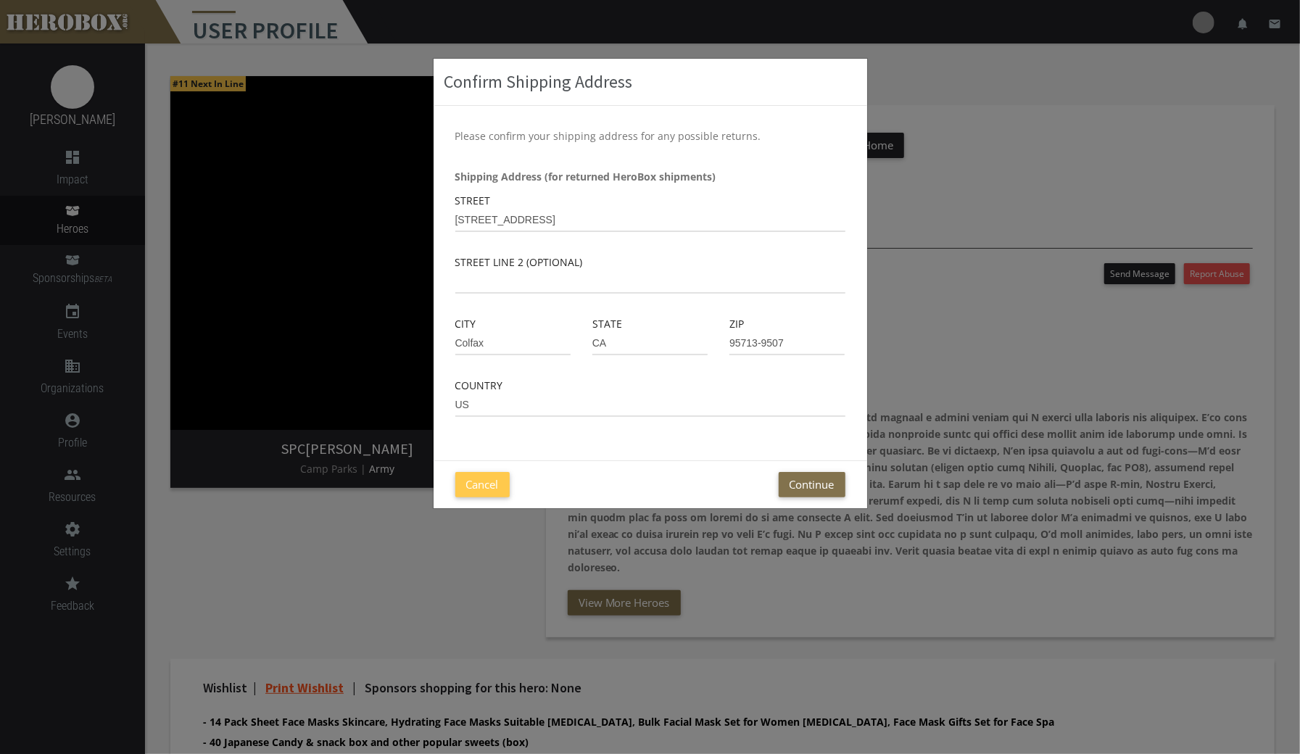
click at [814, 489] on button "Continue" at bounding box center [812, 484] width 67 height 25
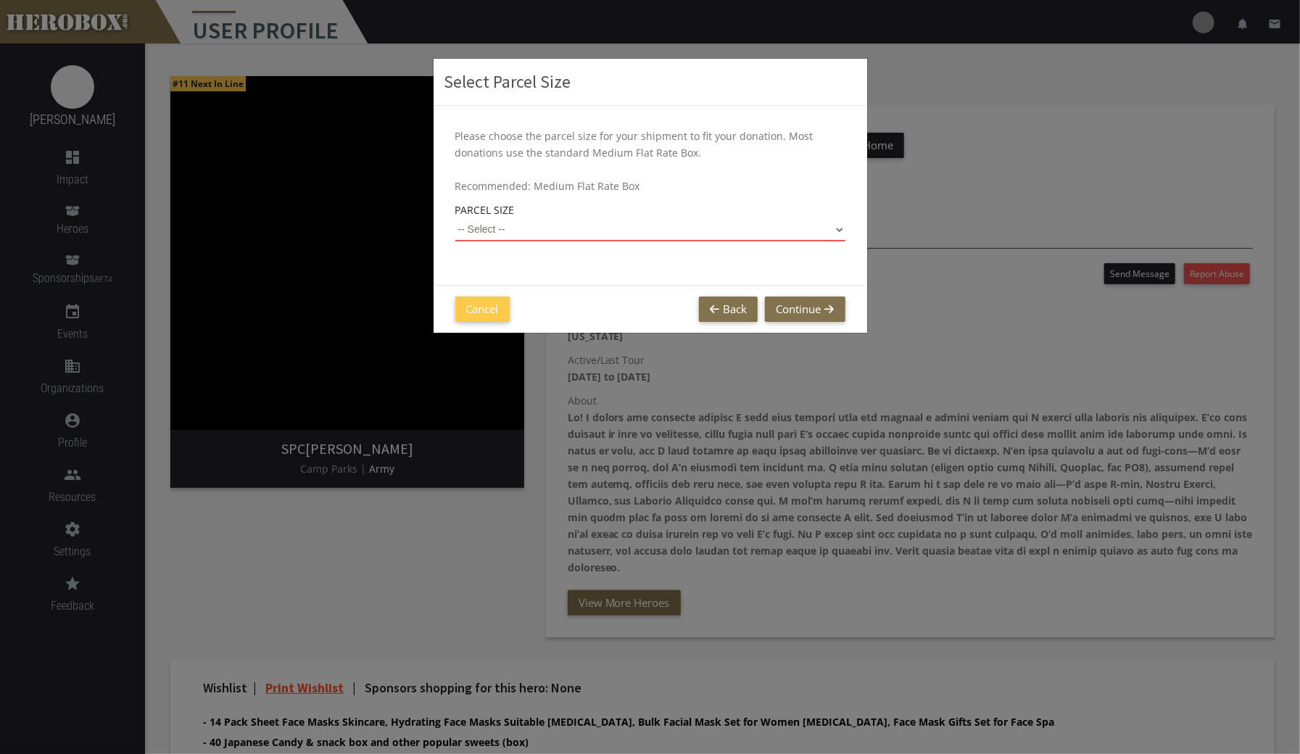
click at [825, 233] on select "-- Select -- Small Flat Rate Envelope (Est. $13.52) Medium Flat Rate Box (Est. …" at bounding box center [650, 229] width 390 height 23
click at [932, 341] on div "Select Parcel Size Please choose the parcel size for your shipment to fit your …" at bounding box center [650, 377] width 1300 height 754
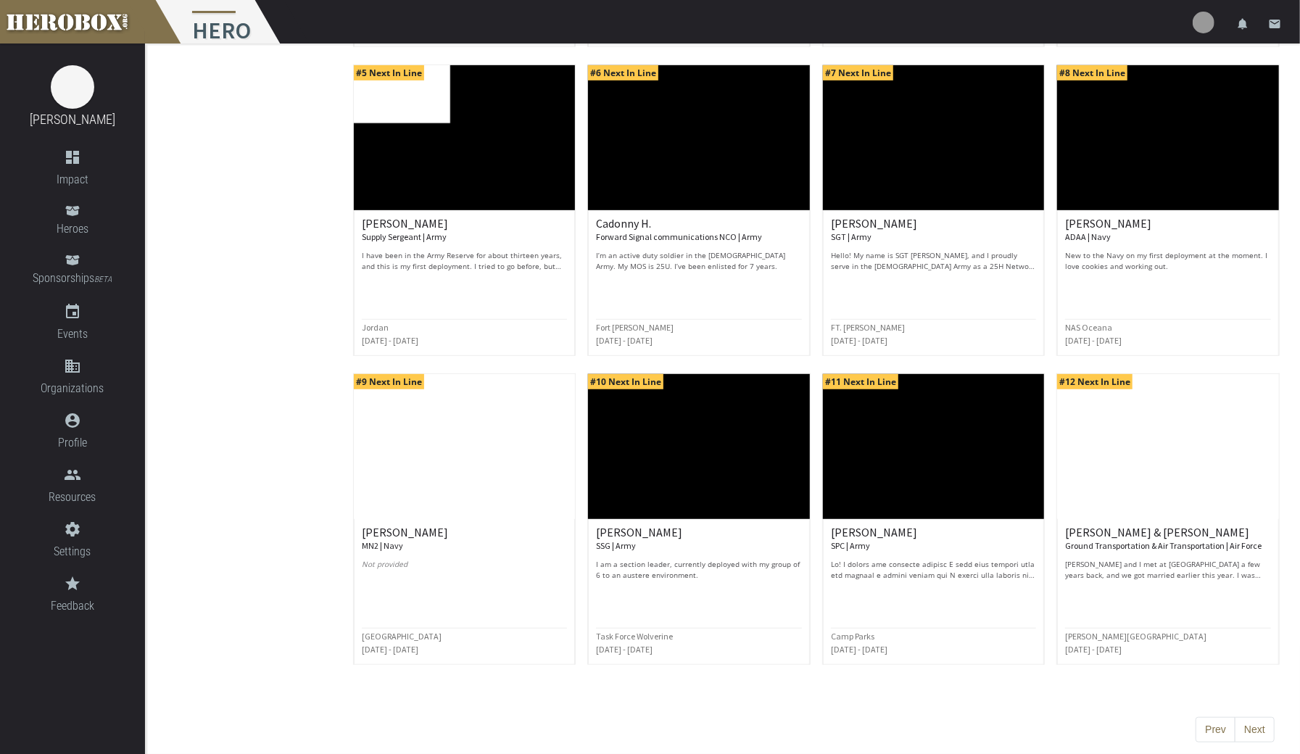
scroll to position [462, 0]
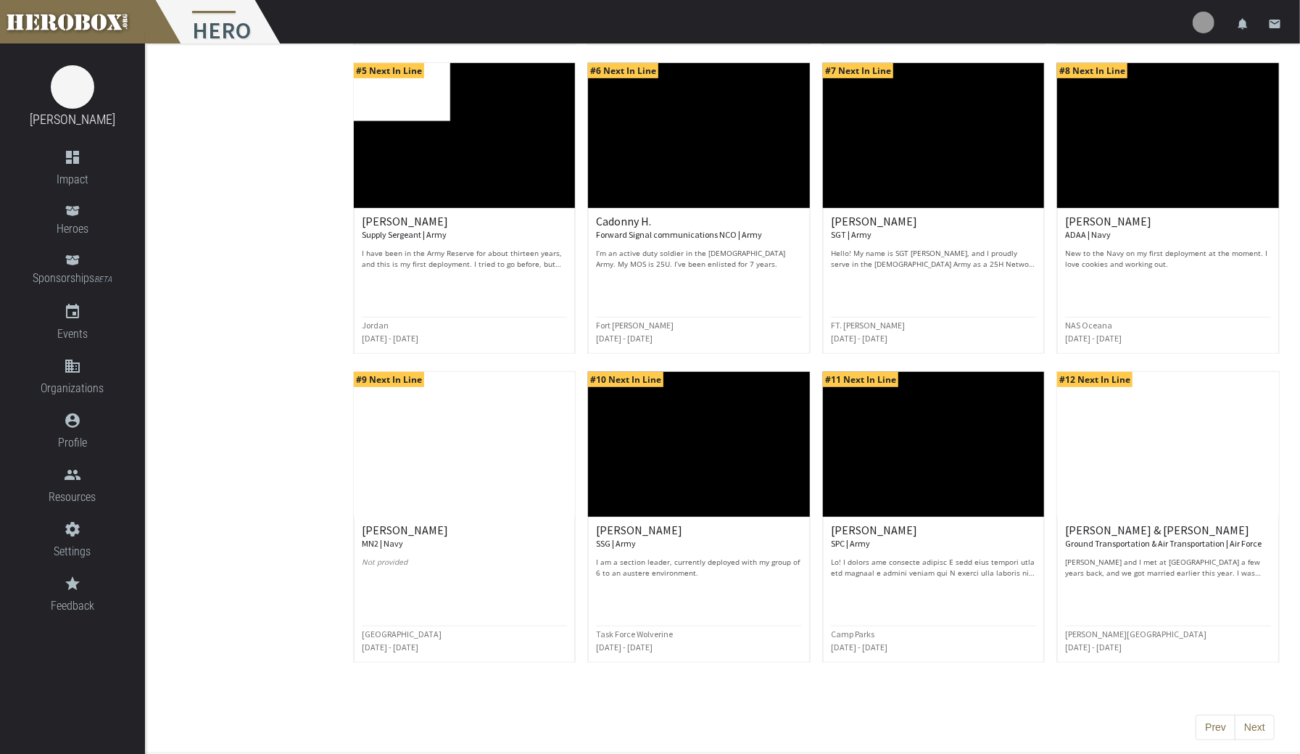
click at [1255, 725] on button "Next" at bounding box center [1255, 728] width 40 height 26
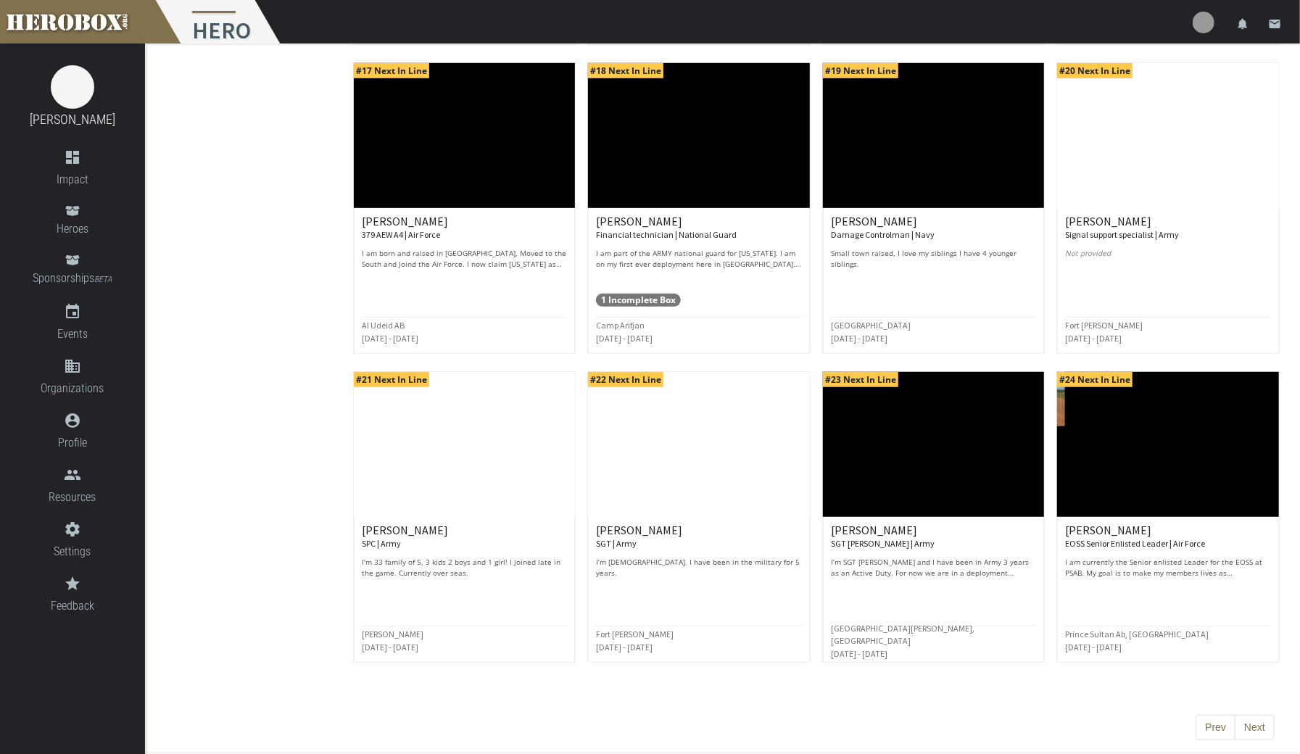
click at [1205, 552] on div "[PERSON_NAME] Senior Enlisted Leader | Air Force I am currently the Senior enli…" at bounding box center [1168, 551] width 206 height 54
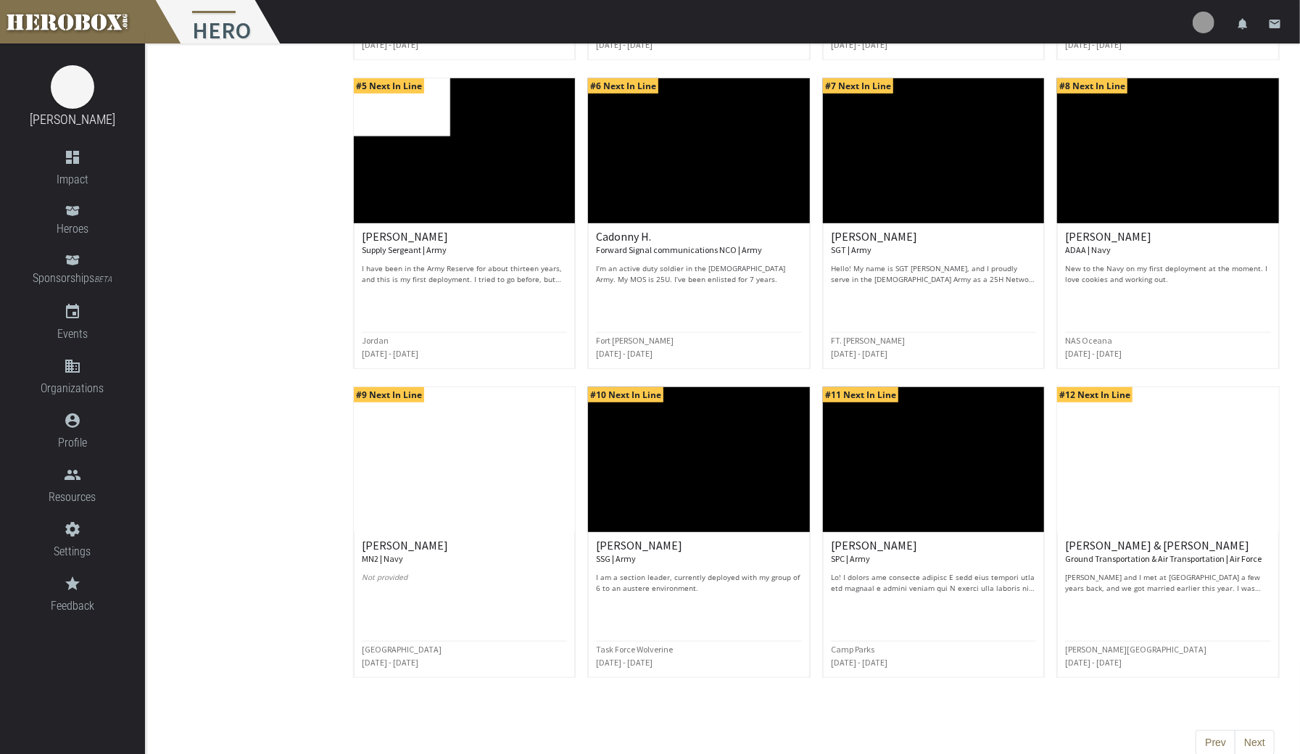
scroll to position [462, 0]
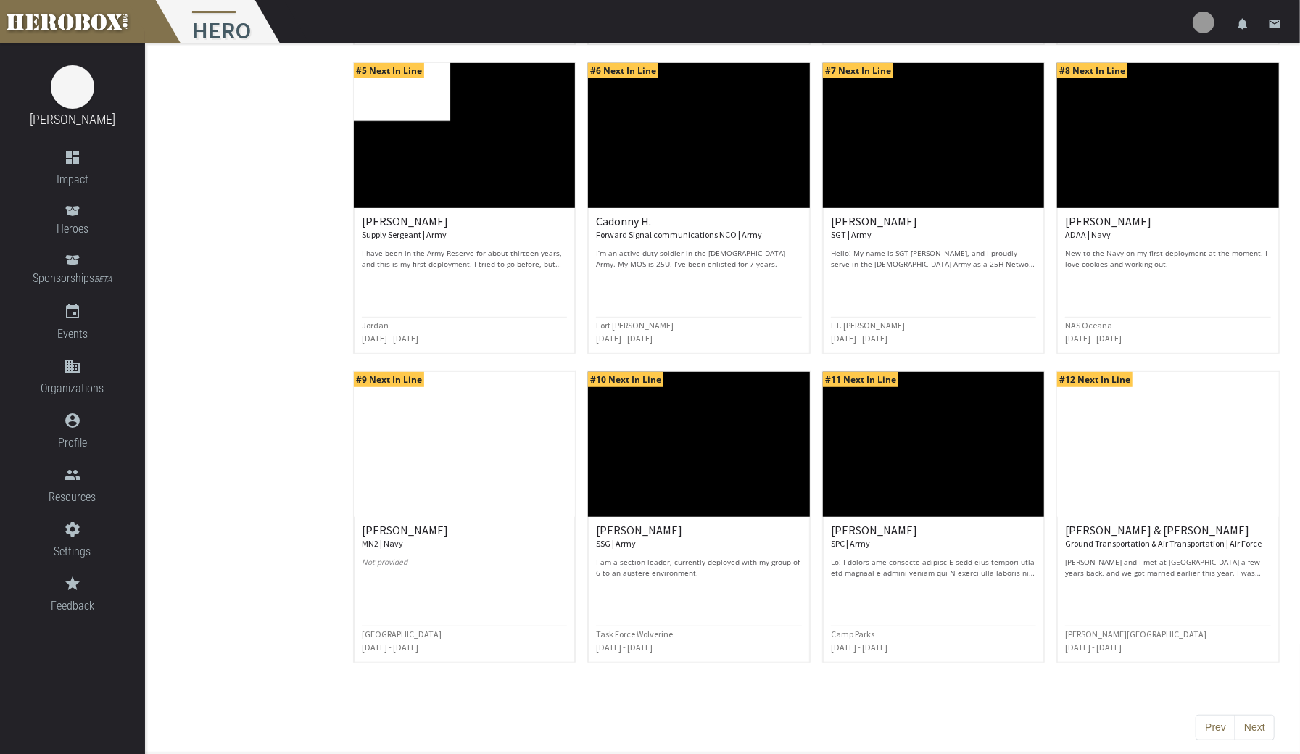
click at [1256, 725] on button "Next" at bounding box center [1255, 728] width 40 height 26
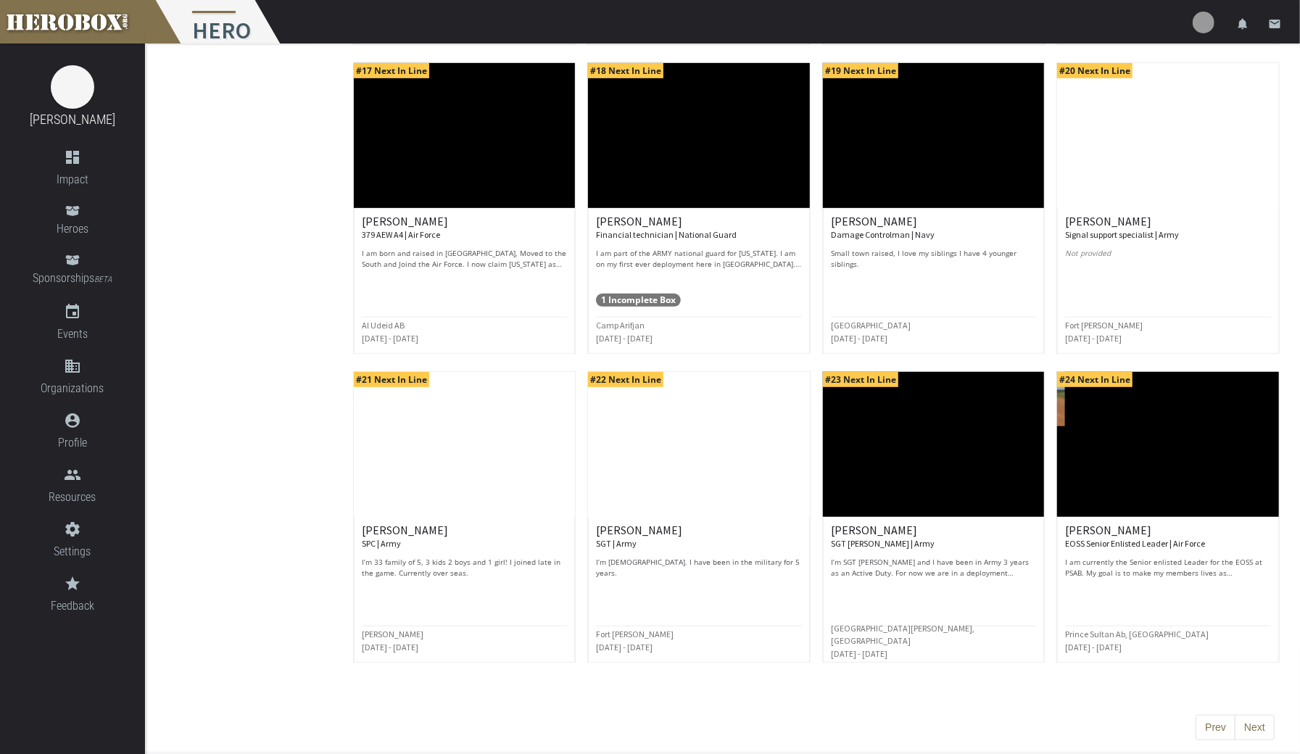
click at [1258, 723] on button "Next" at bounding box center [1255, 728] width 40 height 26
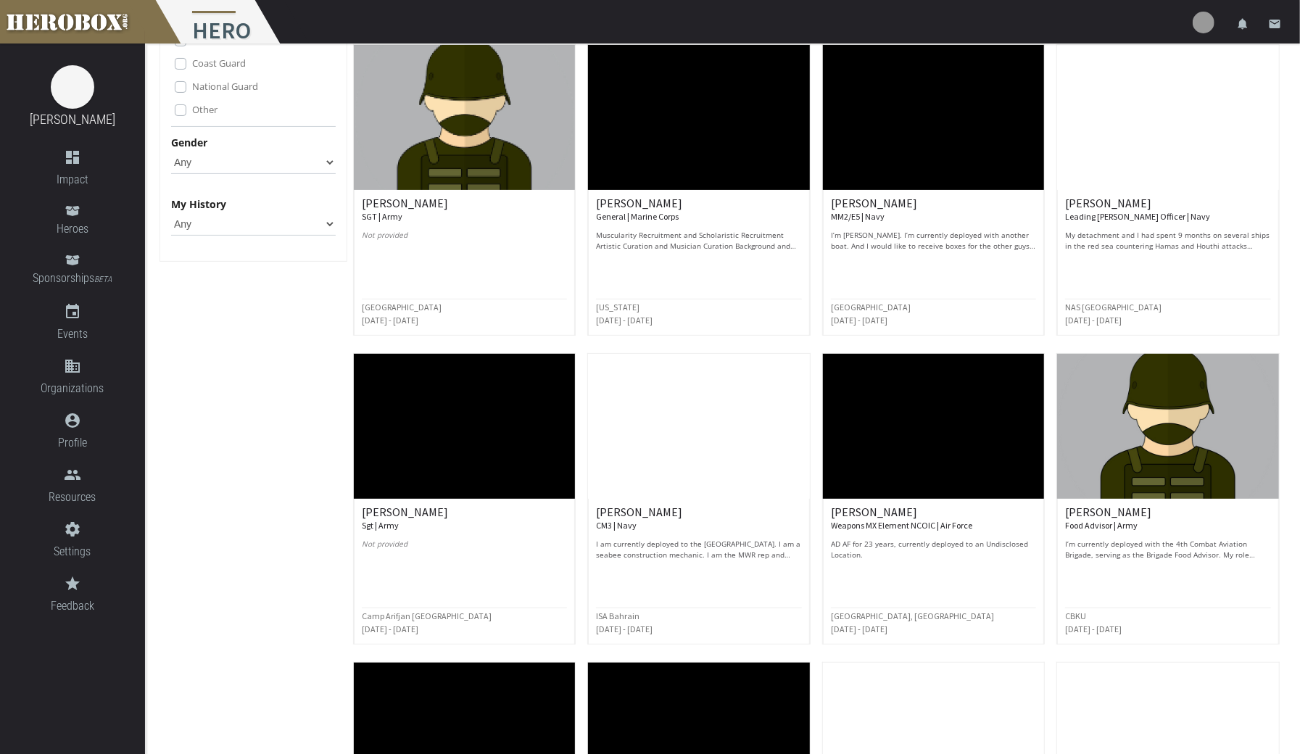
scroll to position [171, 0]
click at [1196, 233] on p "My detachment and I had spent 9 months on several ships in the red sea counteri…" at bounding box center [1168, 241] width 206 height 22
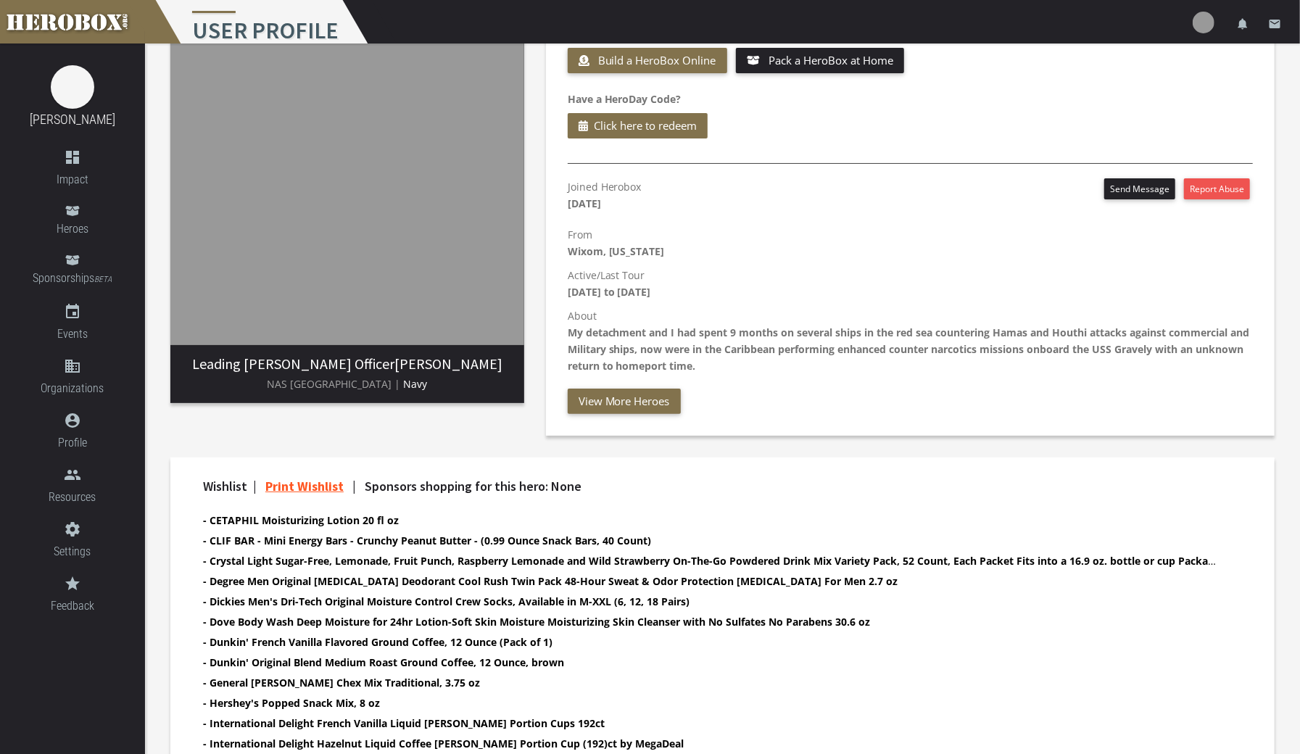
scroll to position [86, 0]
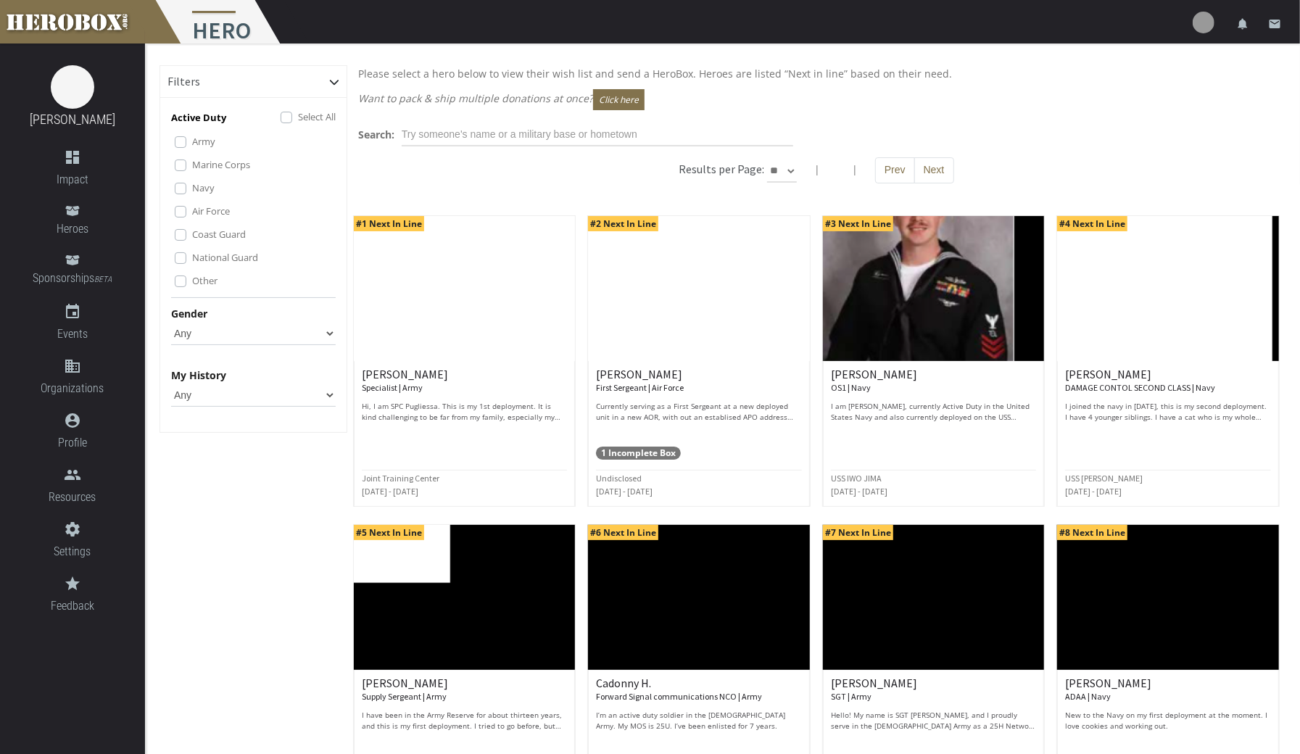
click at [784, 177] on select "** ** **" at bounding box center [782, 170] width 30 height 23
select select "*********"
click at [797, 159] on select "** ** **" at bounding box center [782, 170] width 30 height 23
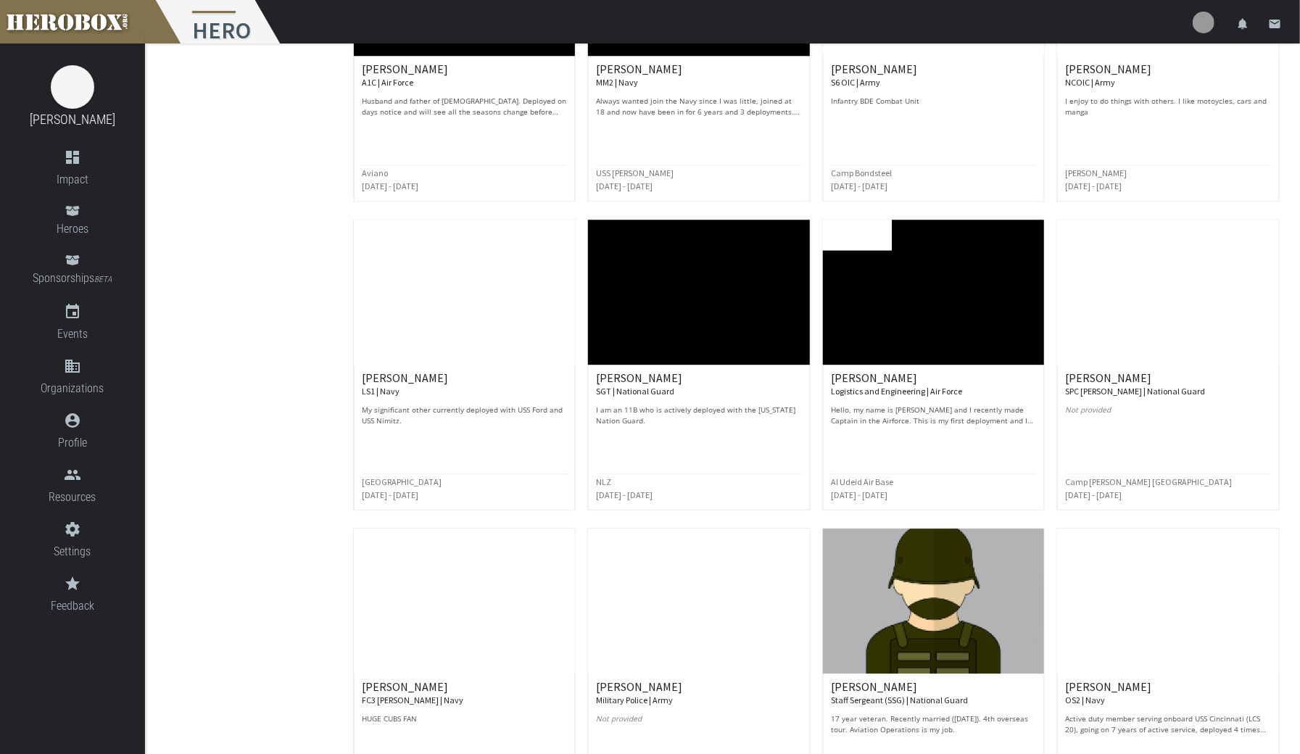
scroll to position [2782, 0]
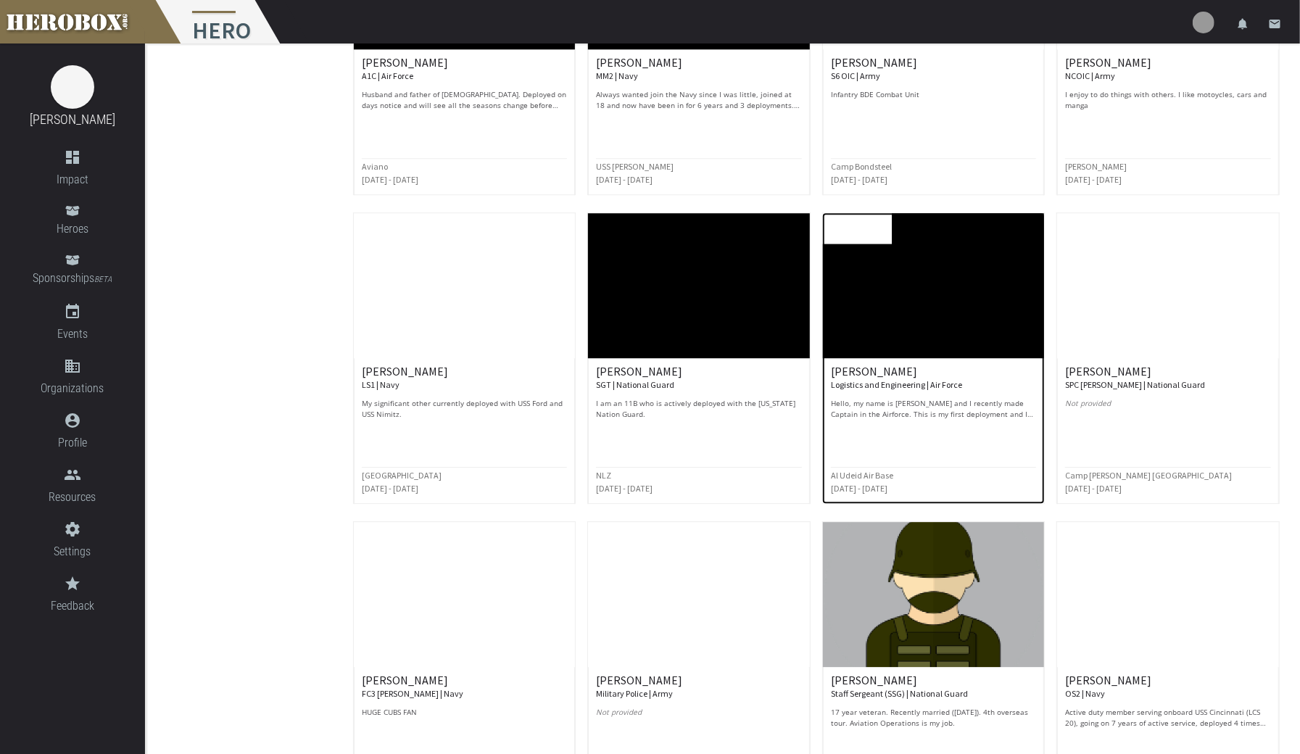
click at [986, 398] on p "Hello, my name is [PERSON_NAME] and I recently made Captain in the Airforce. Th…" at bounding box center [934, 409] width 206 height 22
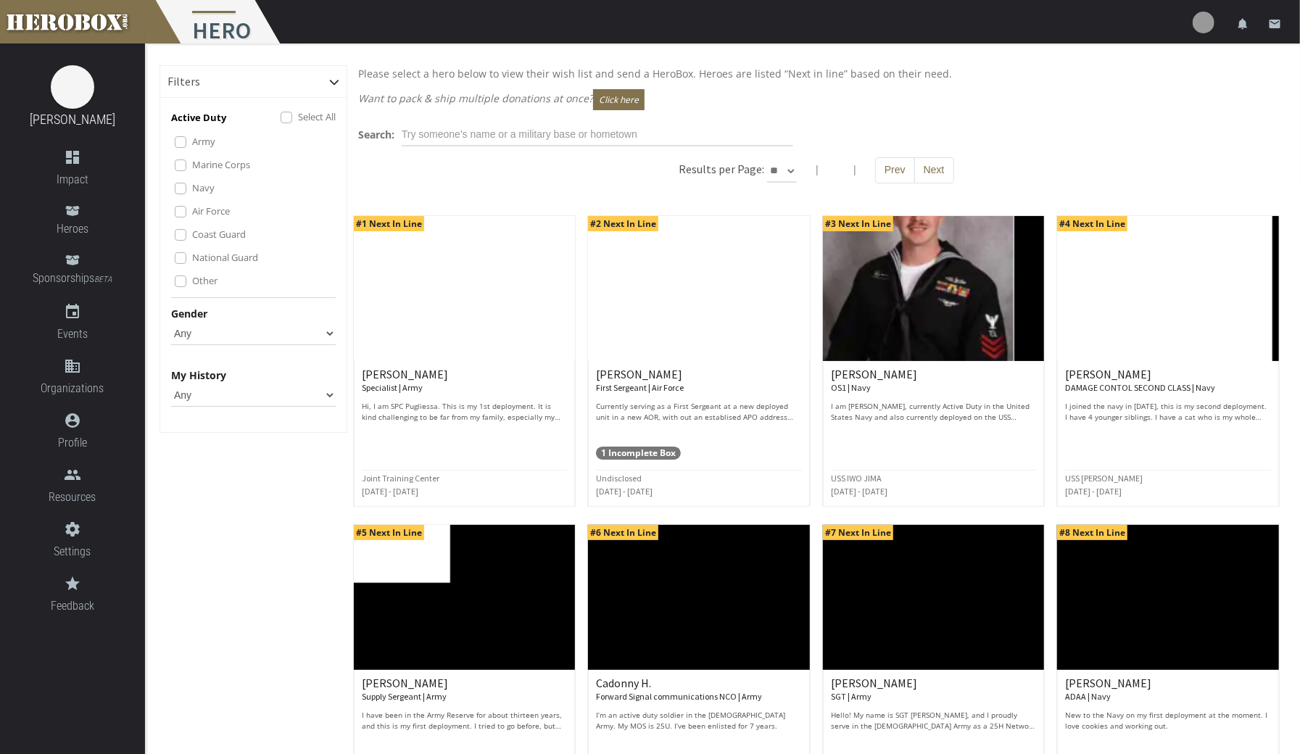
click at [787, 169] on select "** ** **" at bounding box center [782, 170] width 30 height 23
select select "*********"
click at [797, 159] on select "** ** **" at bounding box center [782, 170] width 30 height 23
click at [931, 170] on button "Next" at bounding box center [934, 170] width 40 height 26
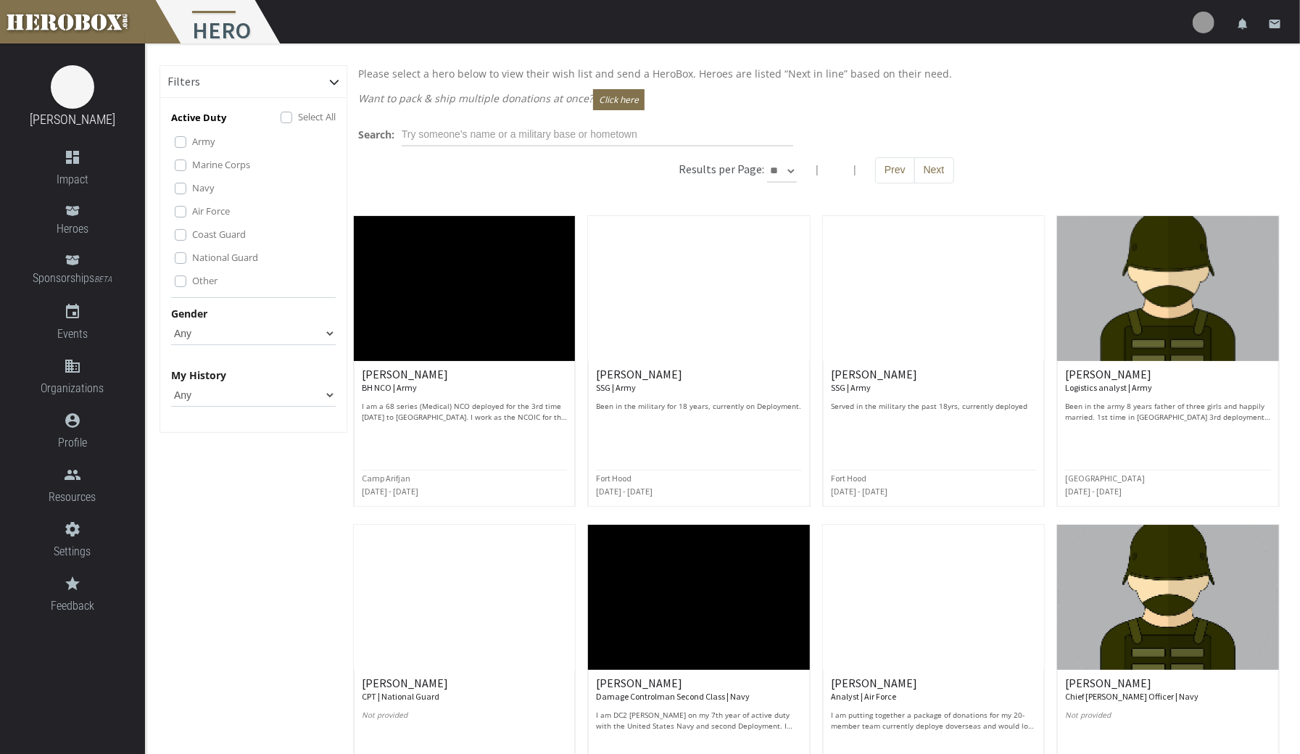
click at [932, 182] on button "Next" at bounding box center [934, 170] width 40 height 26
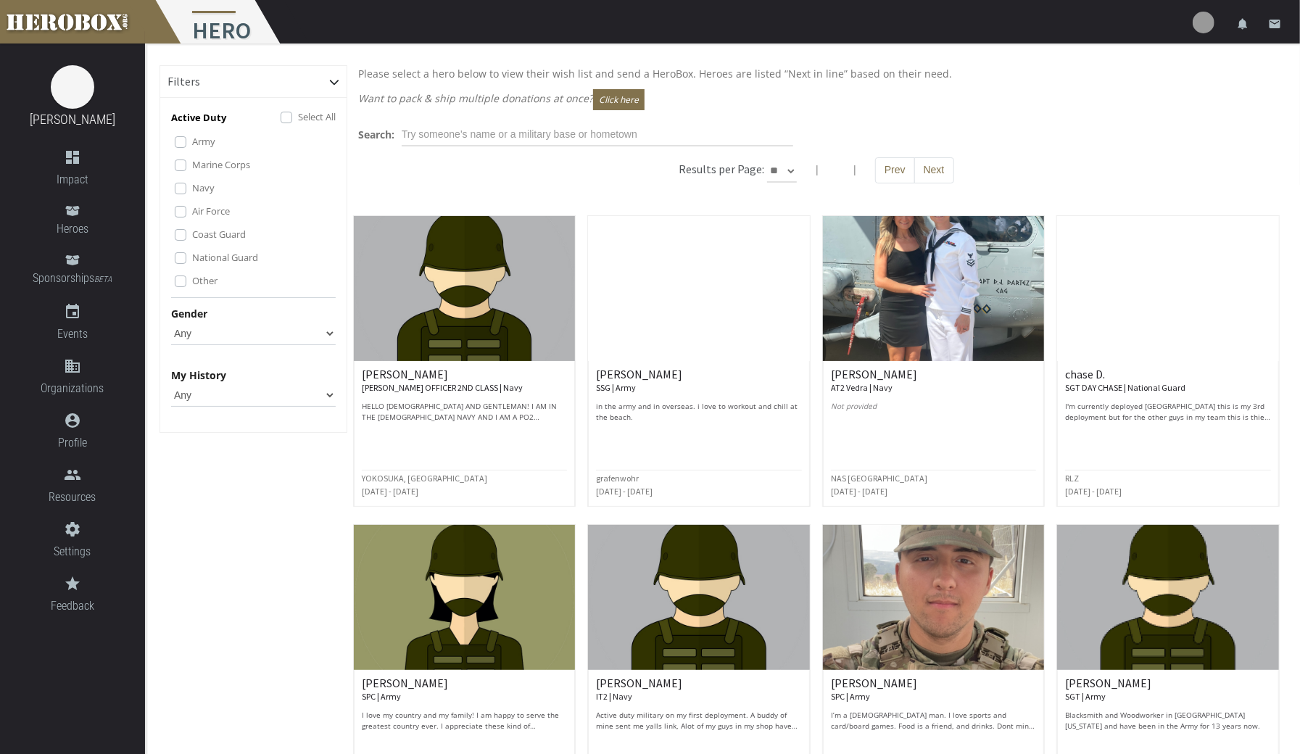
click at [914, 177] on button "Next" at bounding box center [934, 170] width 40 height 26
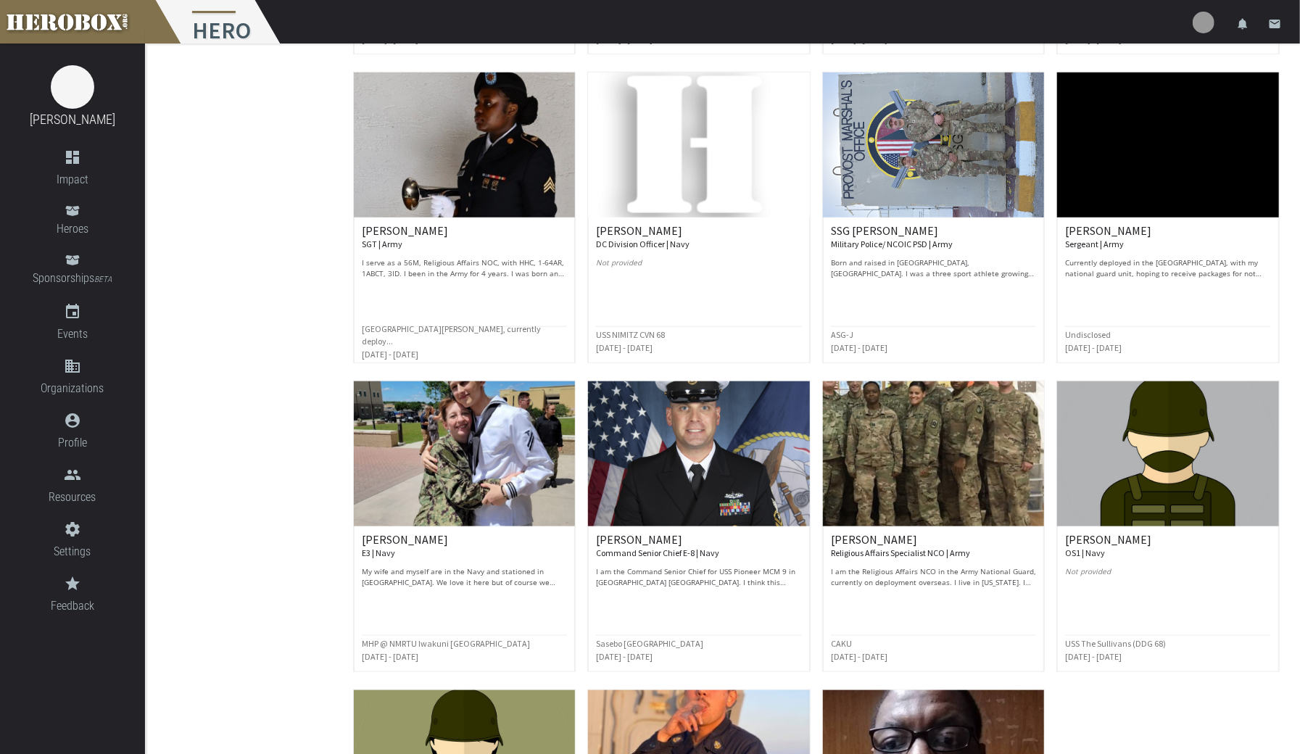
scroll to position [762, 0]
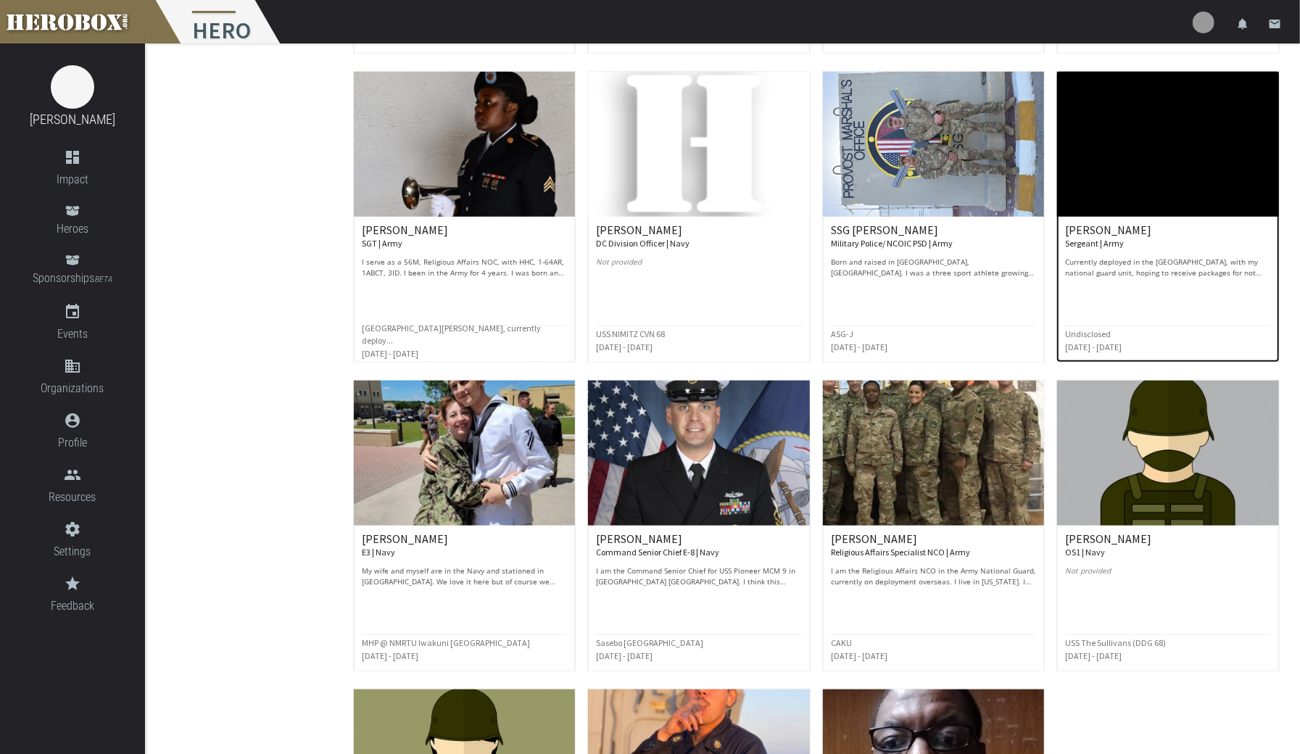
click at [1220, 264] on p "Currently deployed in the [GEOGRAPHIC_DATA], with my national guard unit, hopin…" at bounding box center [1168, 268] width 206 height 22
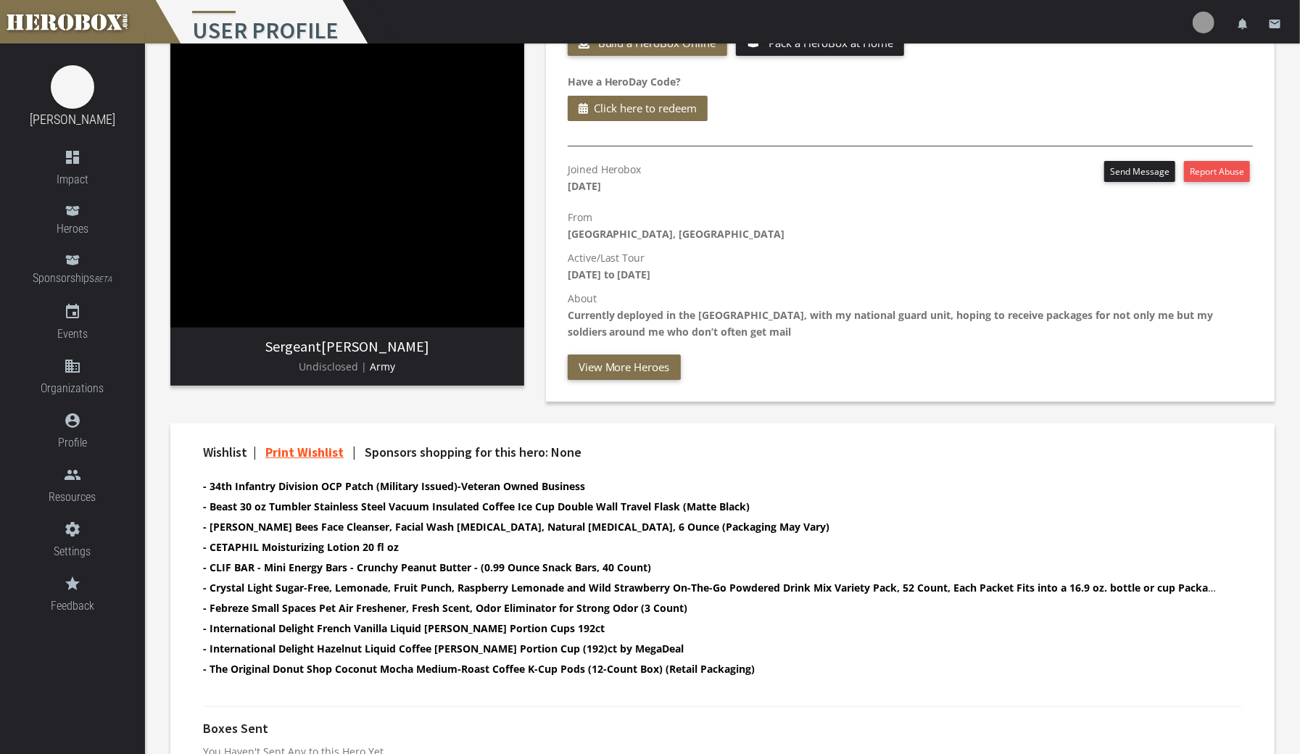
scroll to position [115, 0]
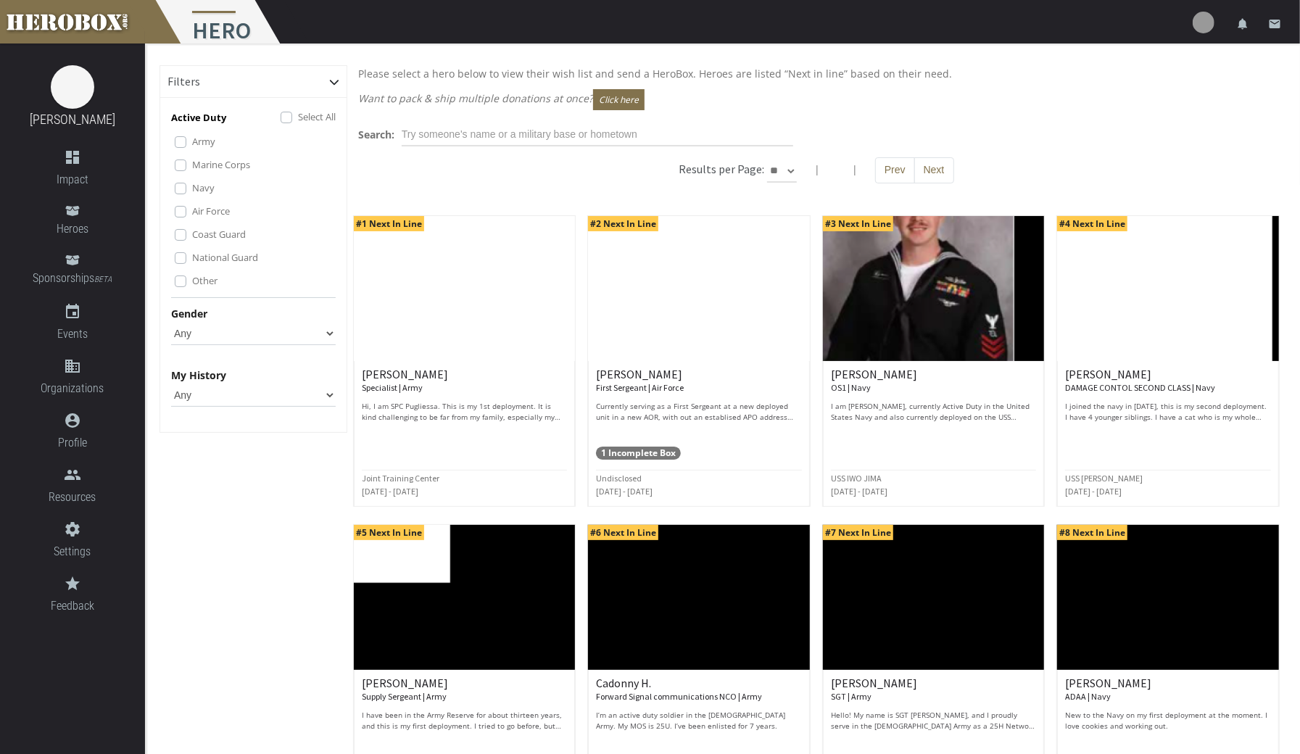
click at [784, 178] on select "** ** **" at bounding box center [782, 170] width 30 height 23
select select "*********"
click at [797, 159] on select "** ** **" at bounding box center [782, 170] width 30 height 23
click at [935, 181] on button "Next" at bounding box center [934, 170] width 40 height 26
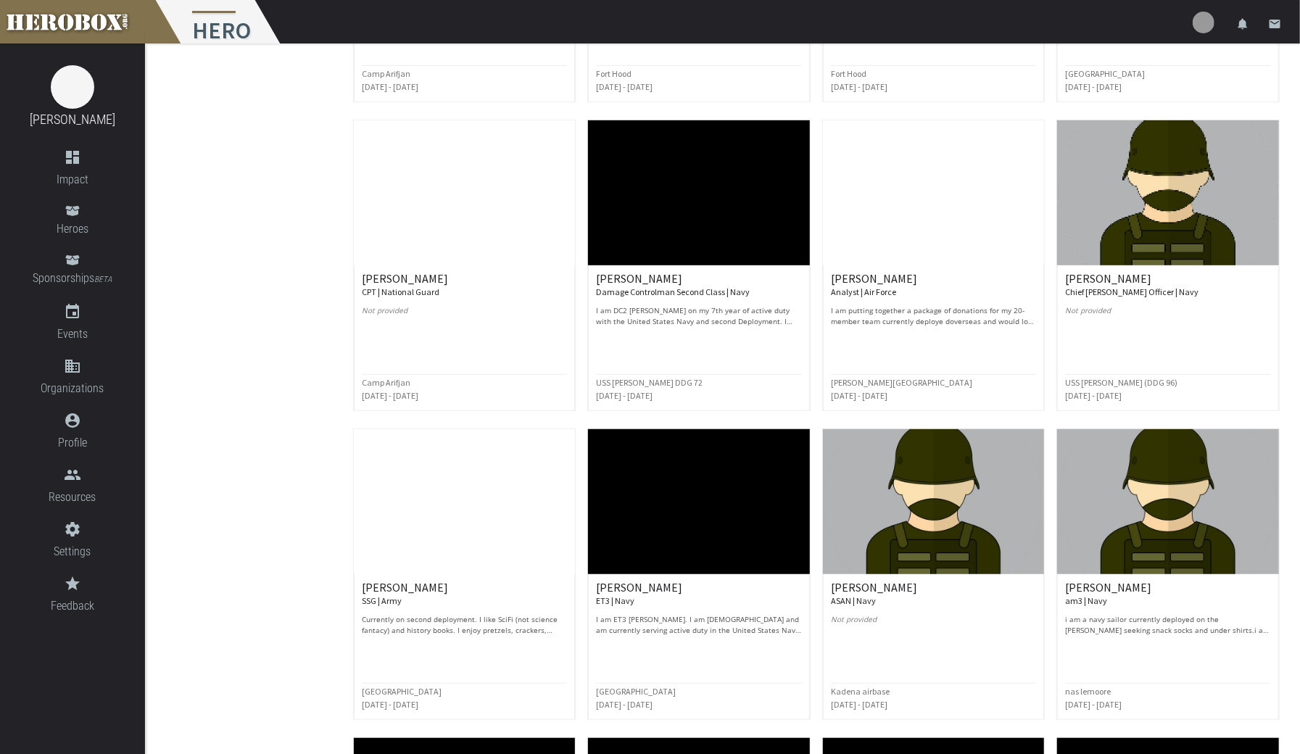
scroll to position [412, 0]
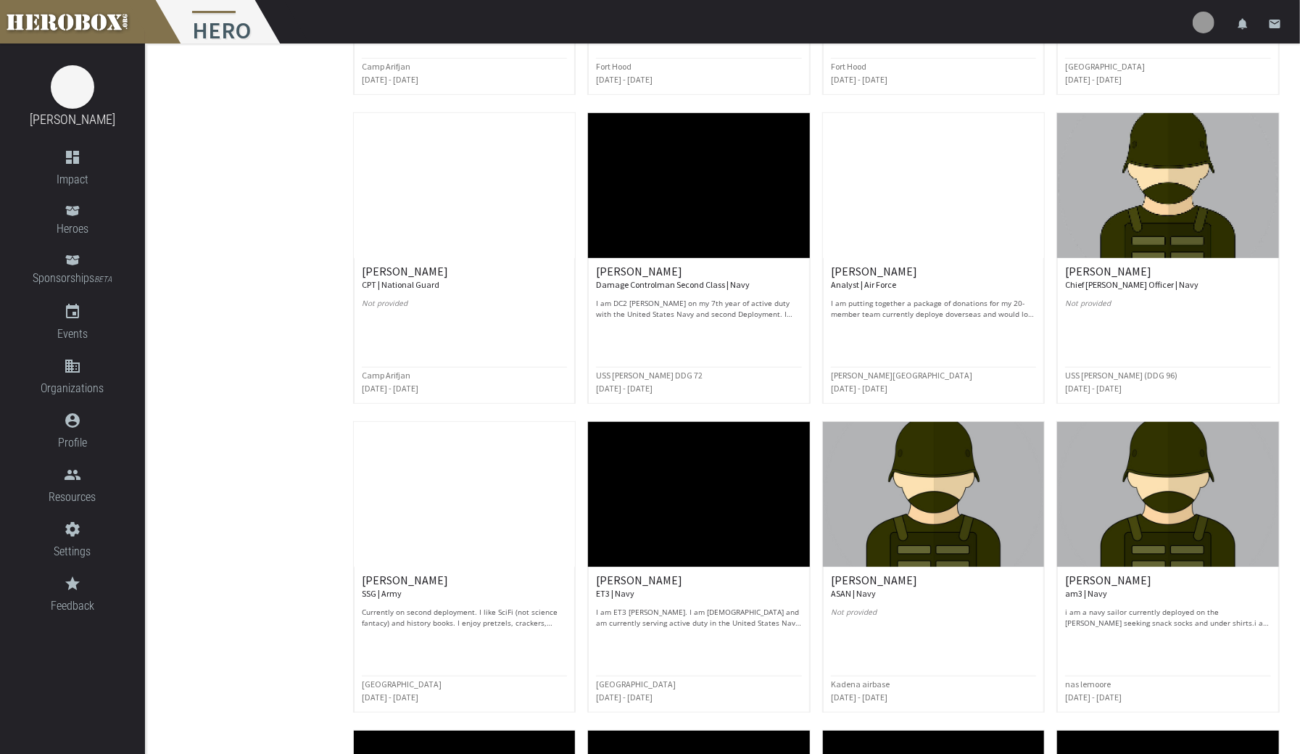
click at [974, 304] on p "I am putting together a package of donations for my 20-member team currently de…" at bounding box center [934, 309] width 206 height 22
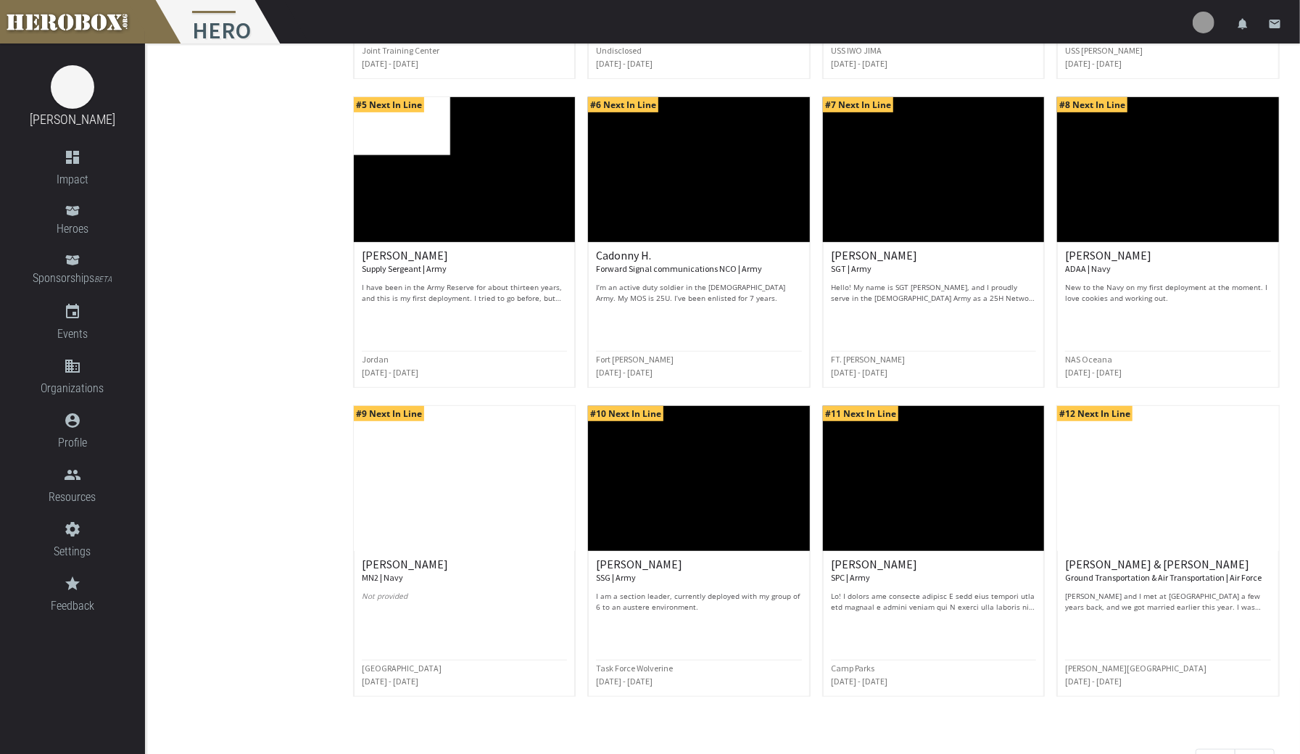
scroll to position [462, 0]
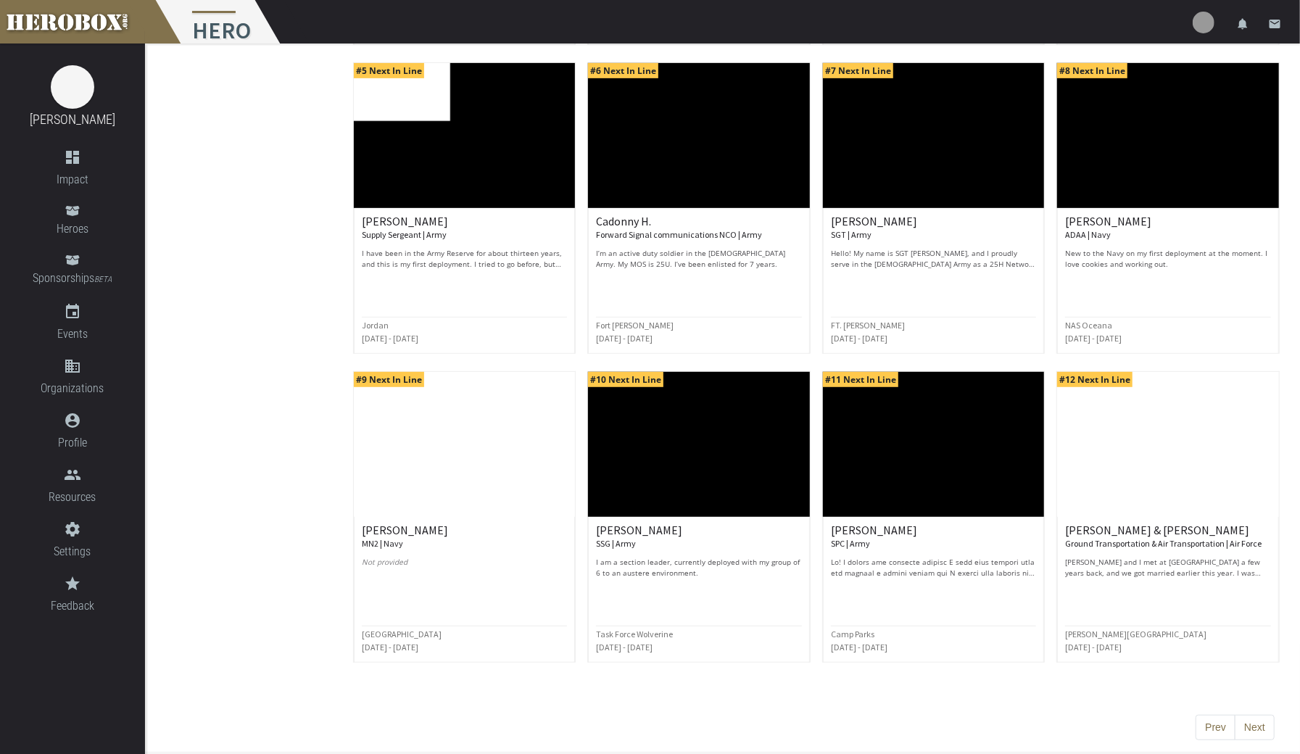
click at [1255, 724] on button "Next" at bounding box center [1255, 728] width 40 height 26
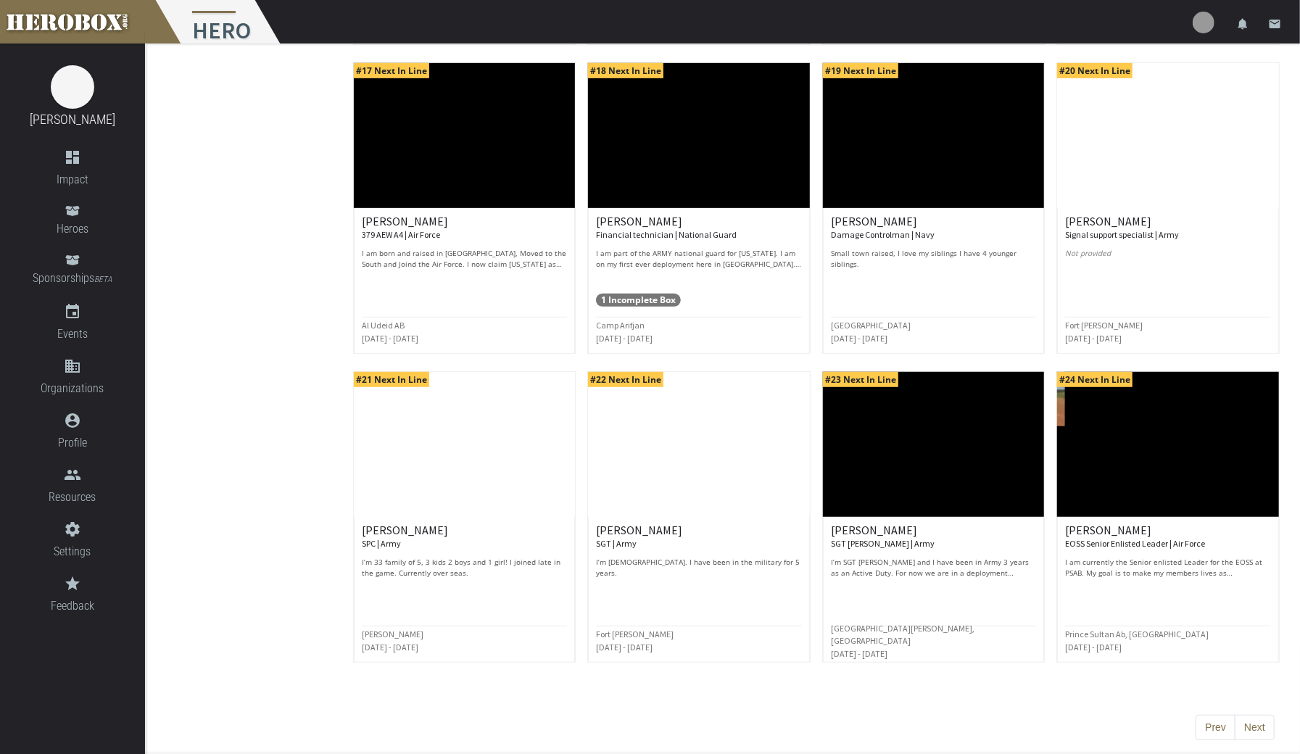
click at [1256, 727] on button "Next" at bounding box center [1255, 728] width 40 height 26
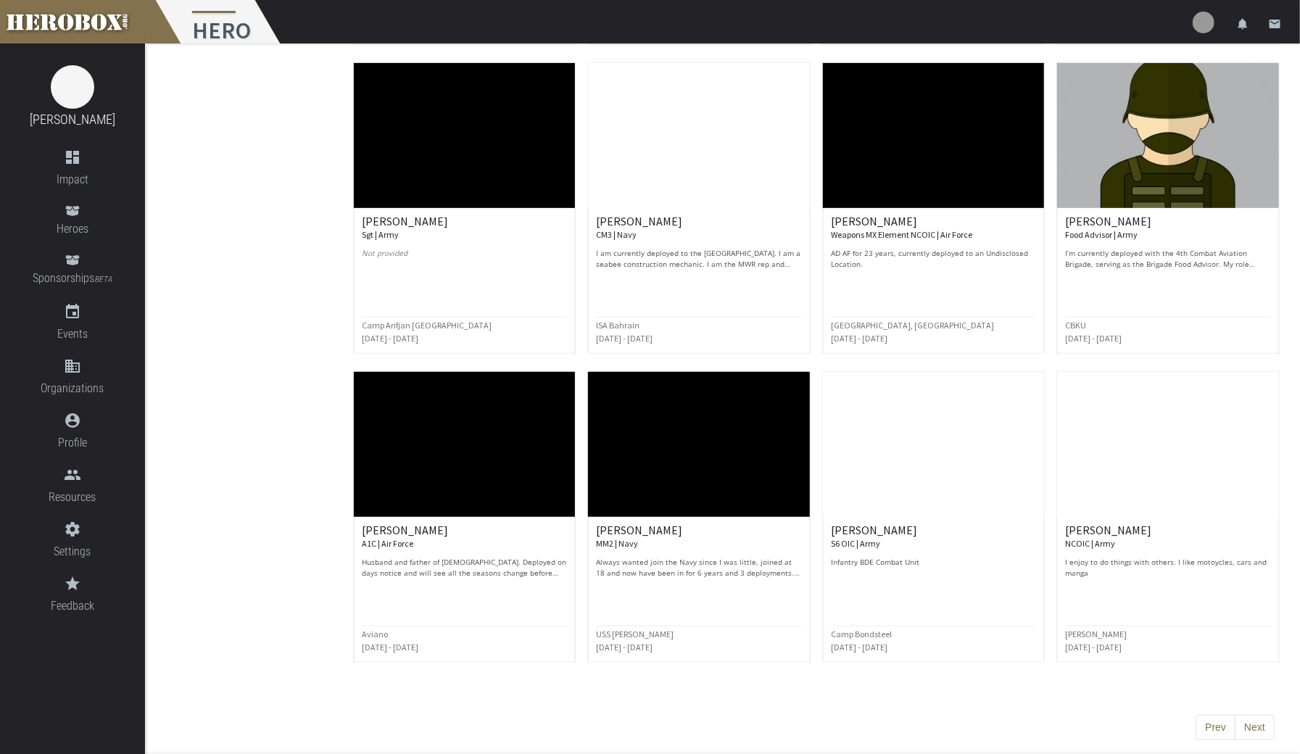
click at [1256, 724] on button "Next" at bounding box center [1255, 728] width 40 height 26
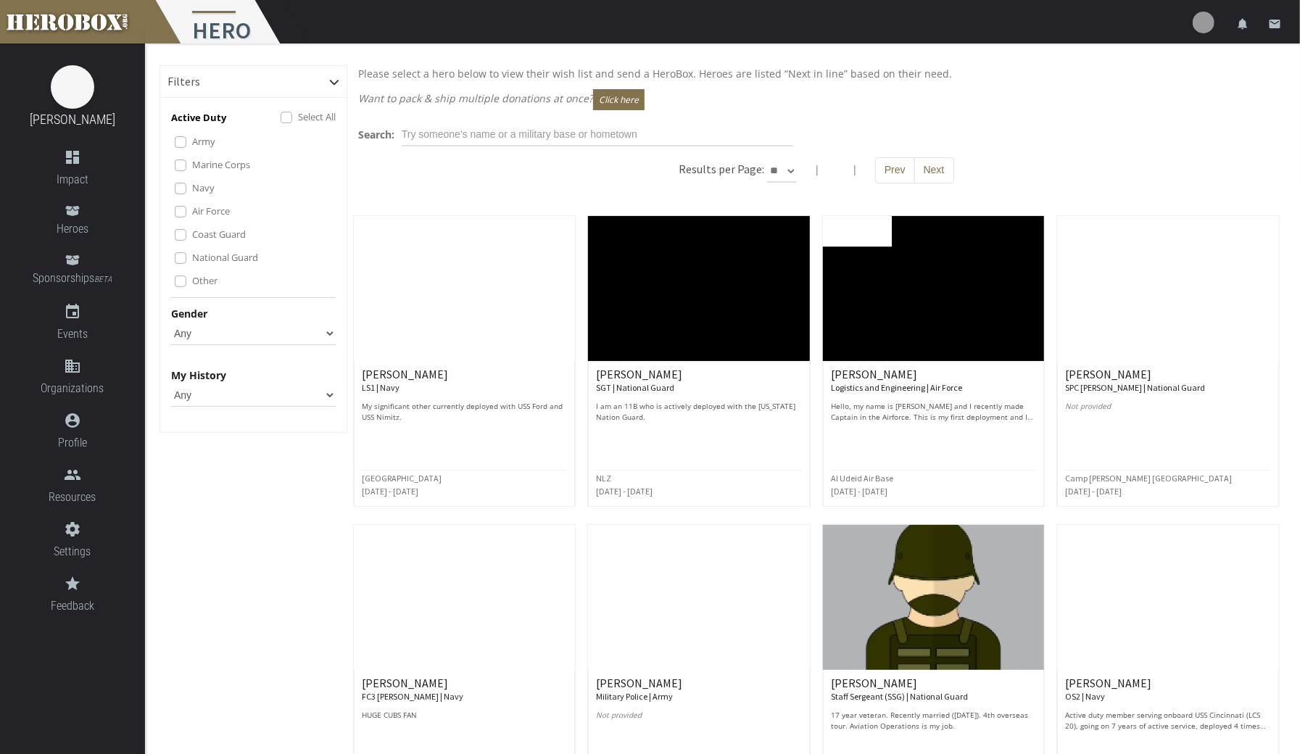
click at [62, 220] on span "Heroes" at bounding box center [72, 229] width 145 height 18
click at [66, 275] on span "Sponsorships BETA" at bounding box center [72, 279] width 145 height 20
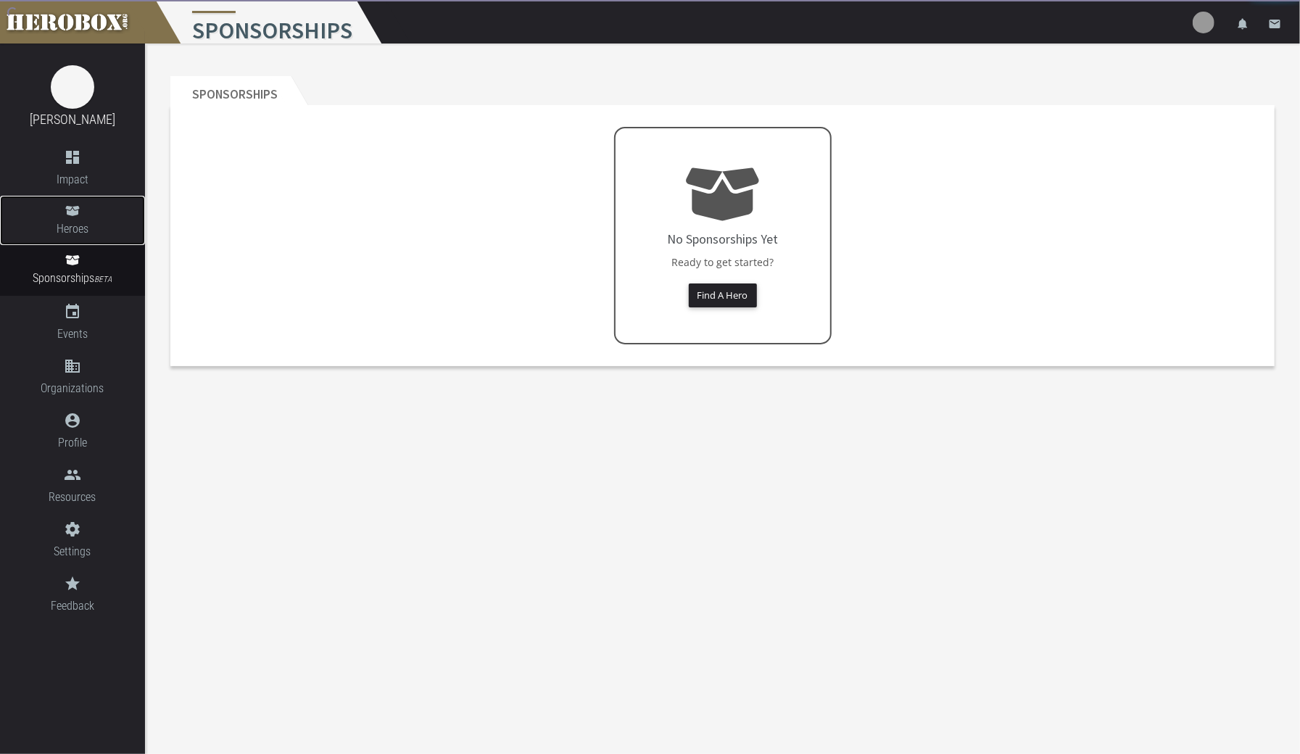
click at [72, 228] on span "Heroes" at bounding box center [72, 229] width 145 height 18
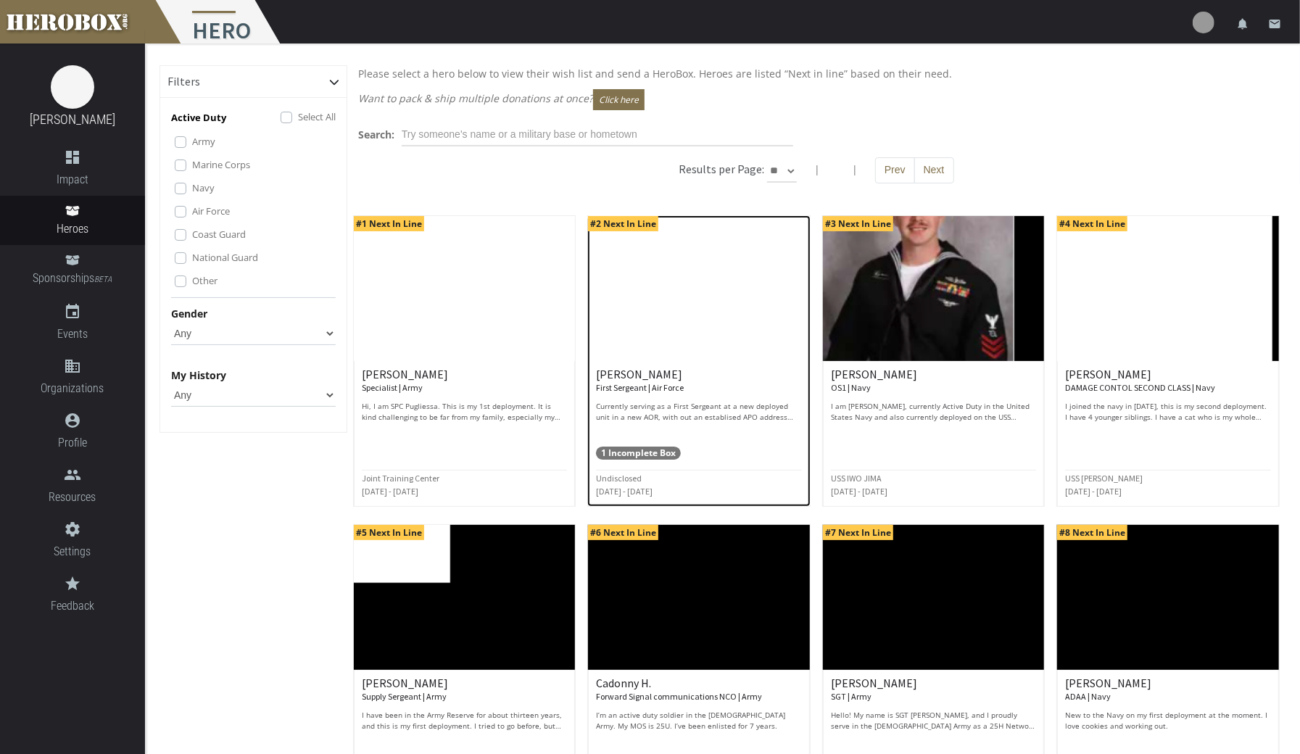
click at [703, 393] on div "[PERSON_NAME] First Sergeant | Air Force Currently serving as a First Sergeant …" at bounding box center [699, 395] width 206 height 54
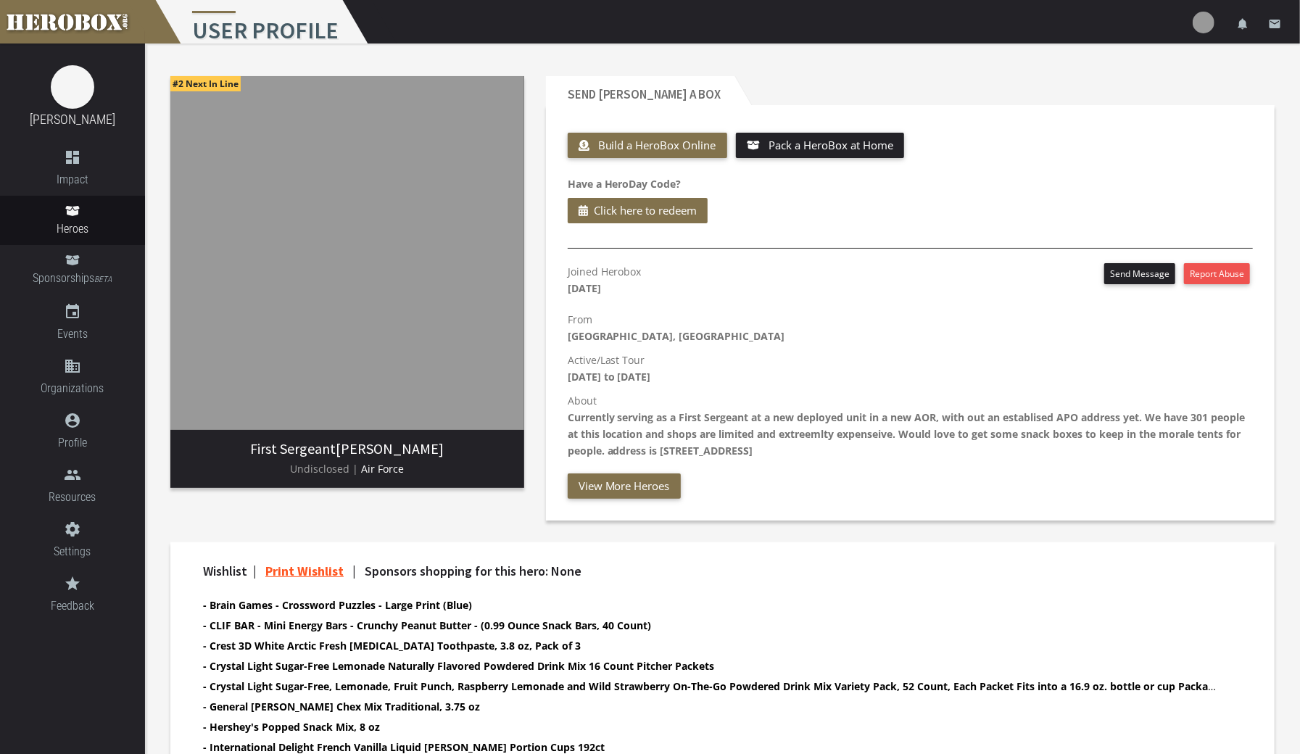
click at [70, 495] on span "Resources" at bounding box center [72, 497] width 145 height 18
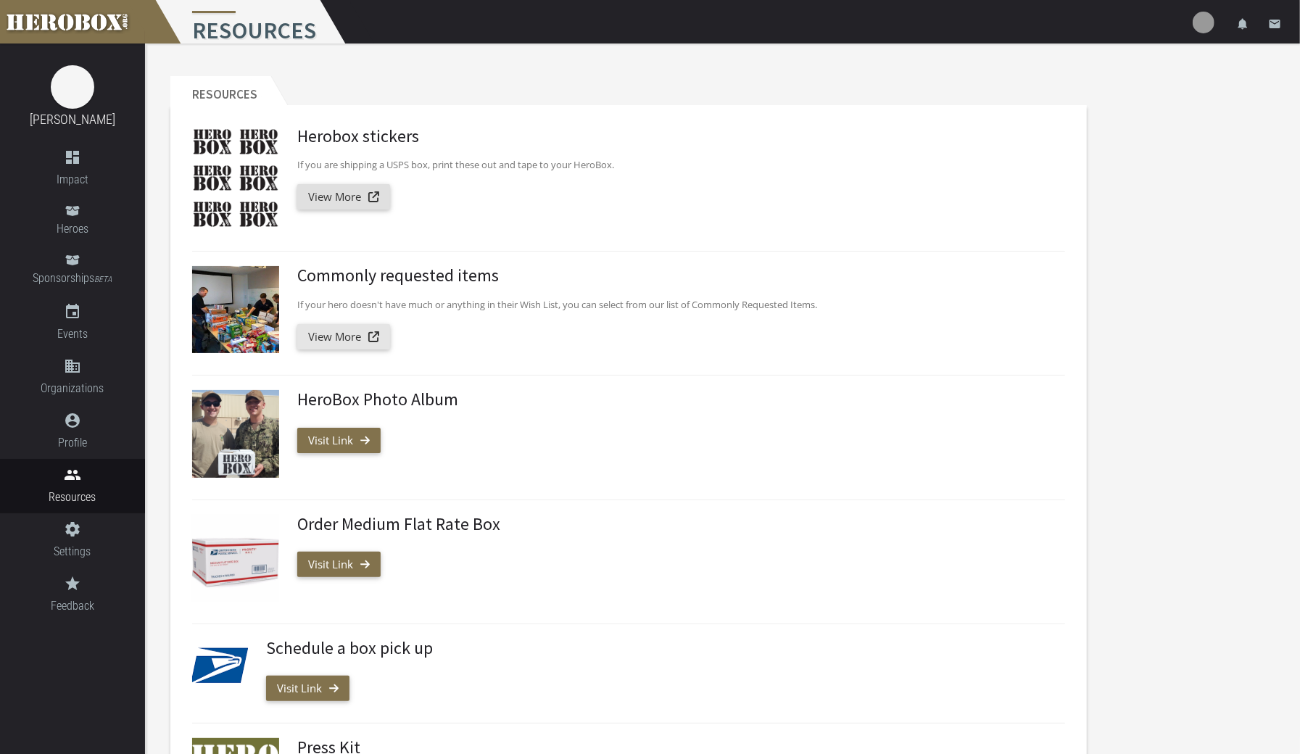
click at [365, 347] on link "View More" at bounding box center [343, 336] width 93 height 25
